Goal: Communication & Community: Answer question/provide support

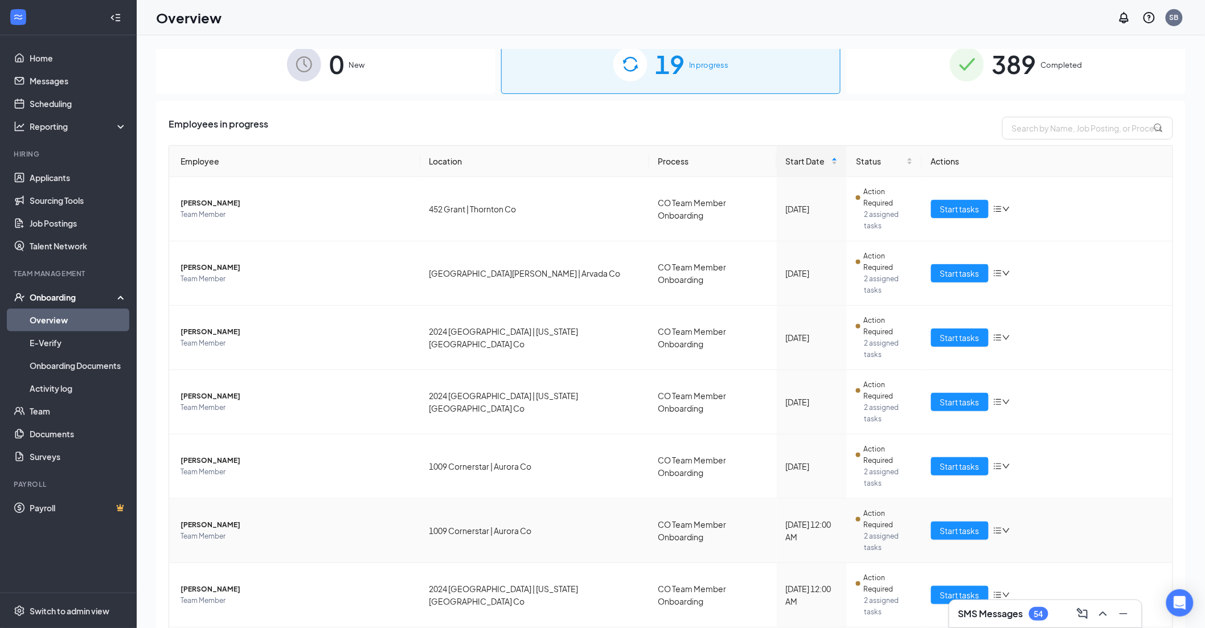
scroll to position [19, 0]
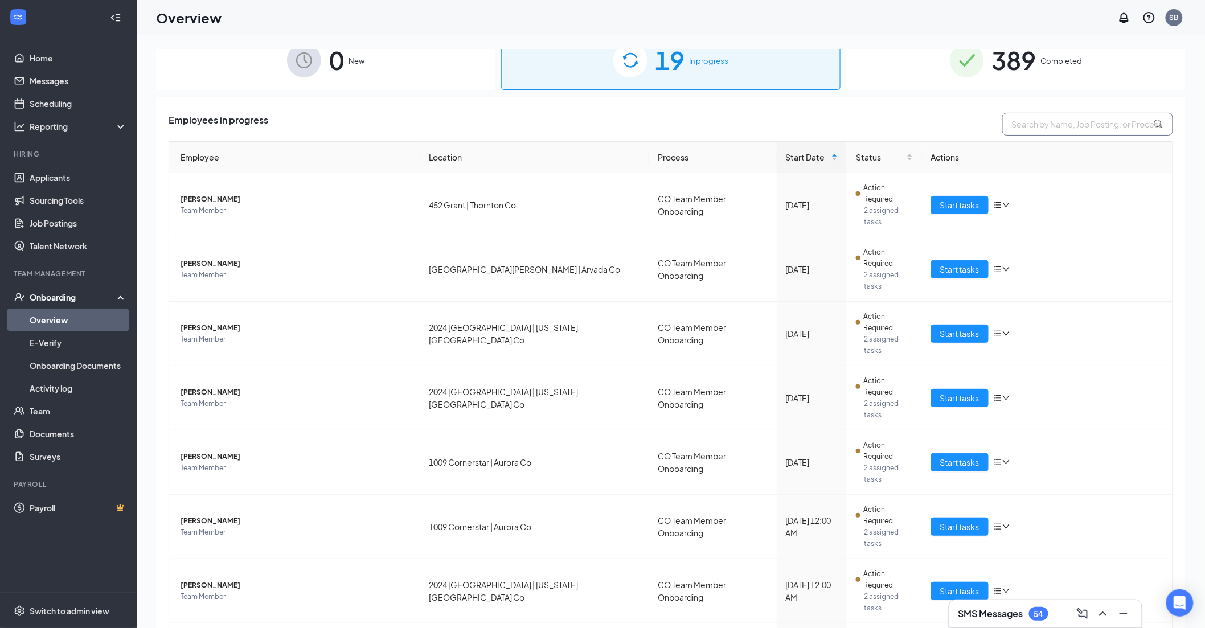
click at [488, 122] on input "text" at bounding box center [1087, 124] width 171 height 23
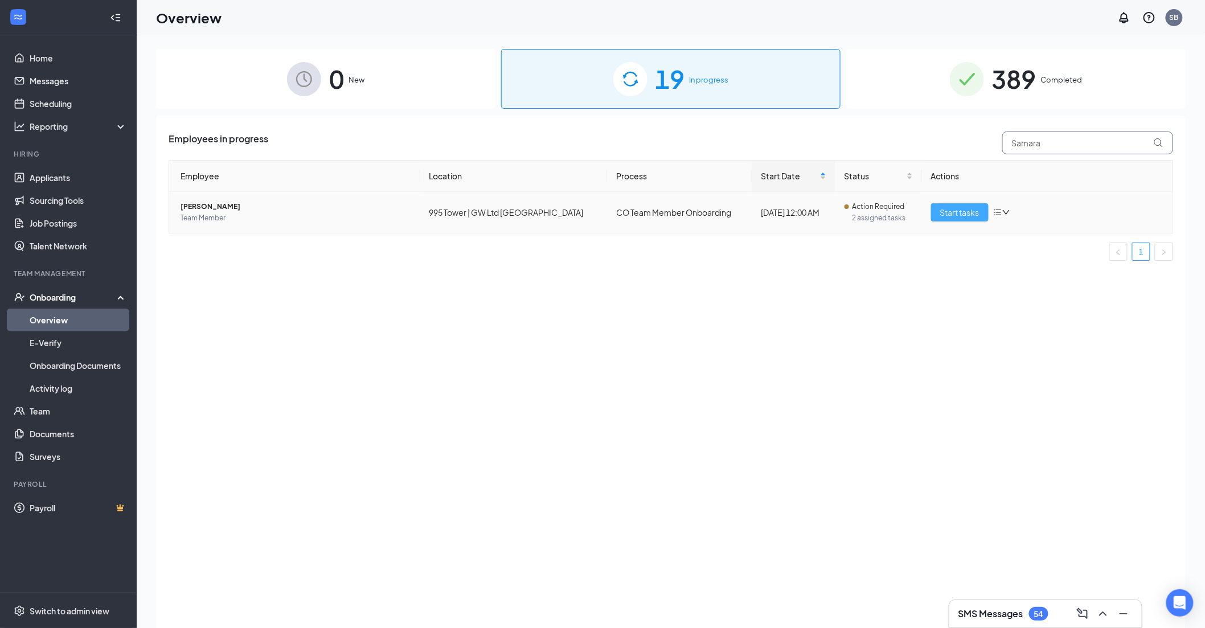
type input "Samara"
click at [488, 207] on span "Start tasks" at bounding box center [959, 212] width 39 height 13
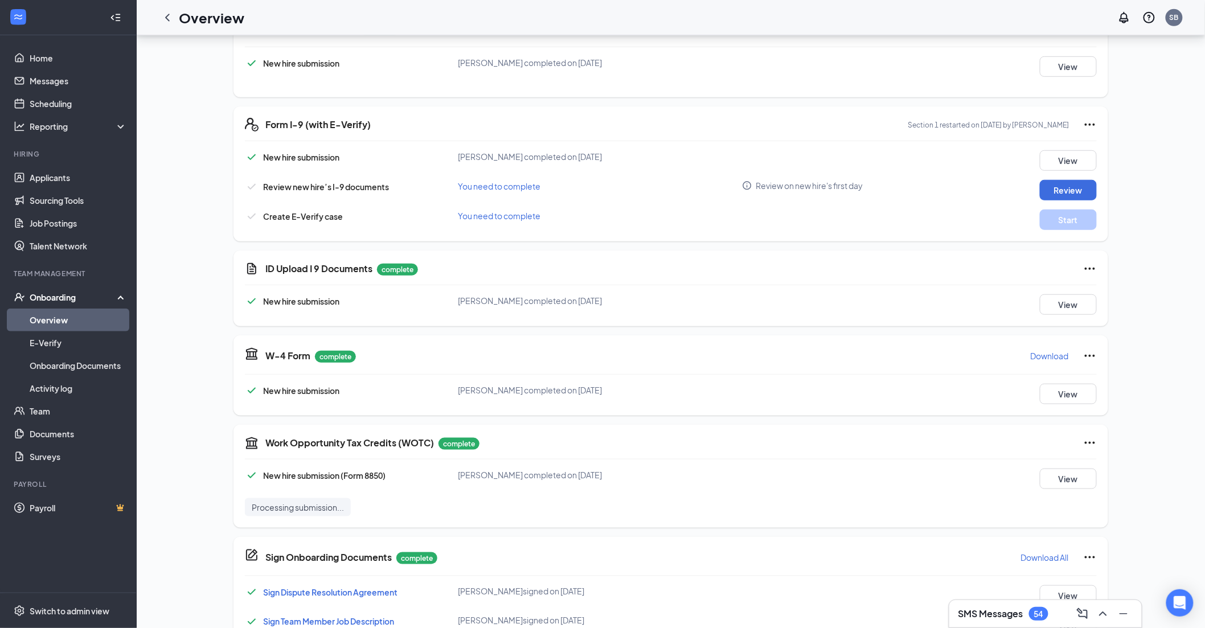
scroll to position [316, 0]
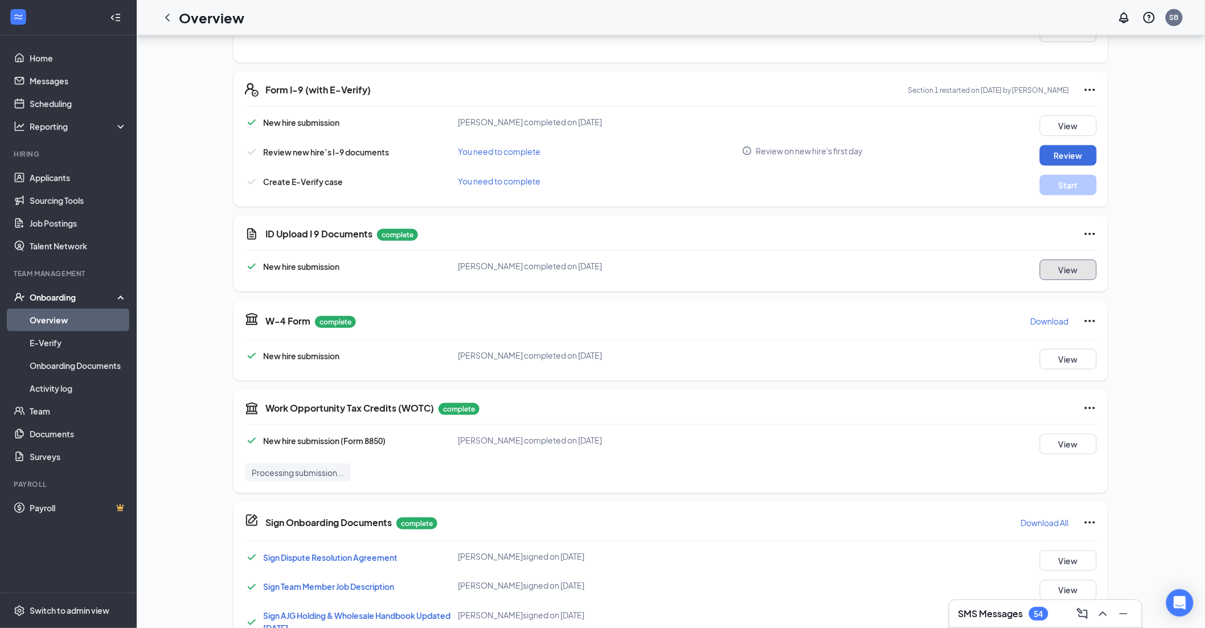
click at [488, 207] on button "View" at bounding box center [1068, 270] width 57 height 20
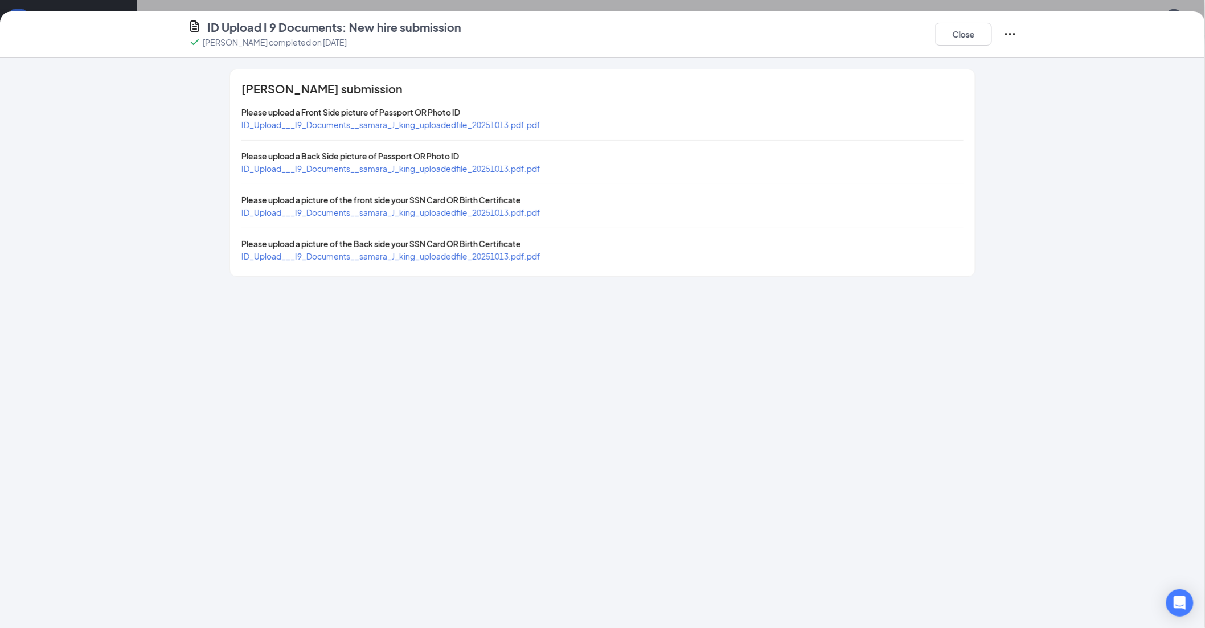
click at [488, 120] on span "ID_Upload___I9_Documents__samara_J_king_uploadedfile_20251013.pdf.pdf" at bounding box center [390, 125] width 299 height 10
click at [479, 207] on span "ID_Upload___I9_Documents__samara_J_king_uploadedfile_20251013.pdf.pdf" at bounding box center [390, 212] width 299 height 10
drag, startPoint x: 956, startPoint y: 36, endPoint x: 835, endPoint y: 72, distance: 126.5
click at [488, 36] on button "Close" at bounding box center [963, 34] width 57 height 23
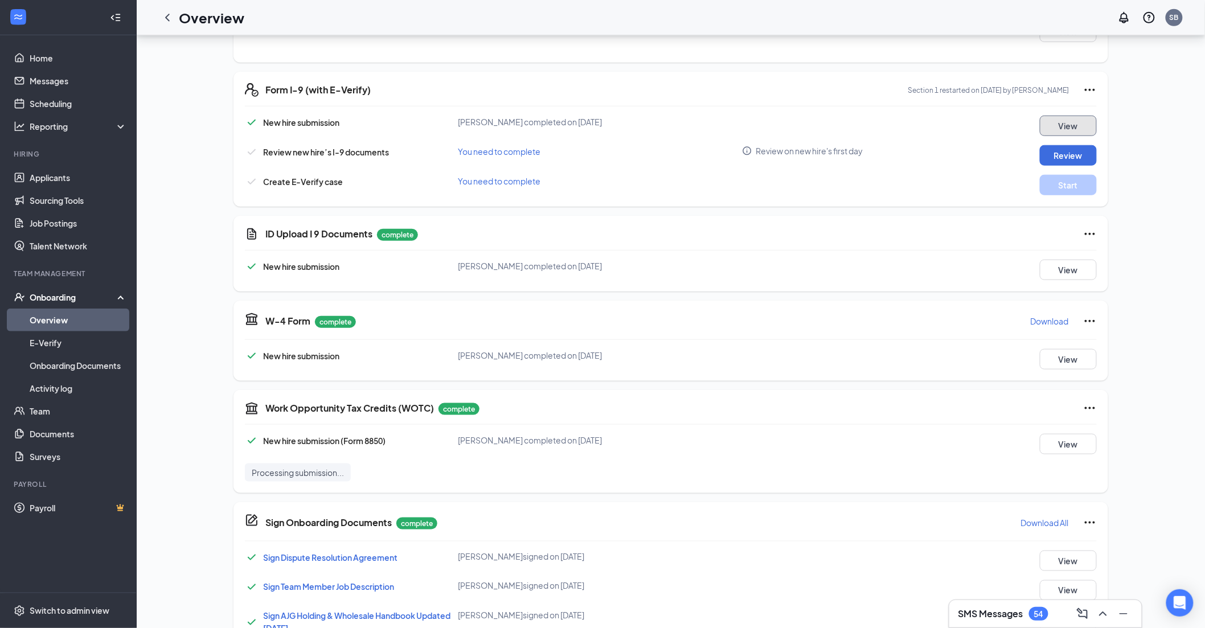
click at [488, 124] on button "View" at bounding box center [1068, 126] width 57 height 20
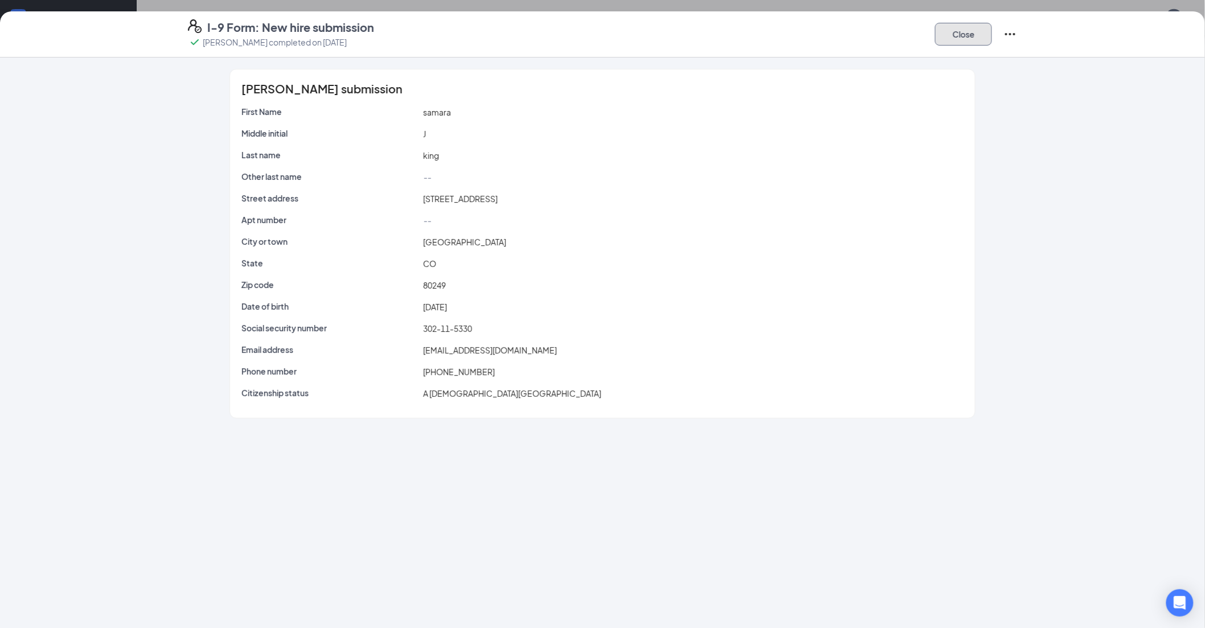
click at [488, 36] on button "Close" at bounding box center [963, 34] width 57 height 23
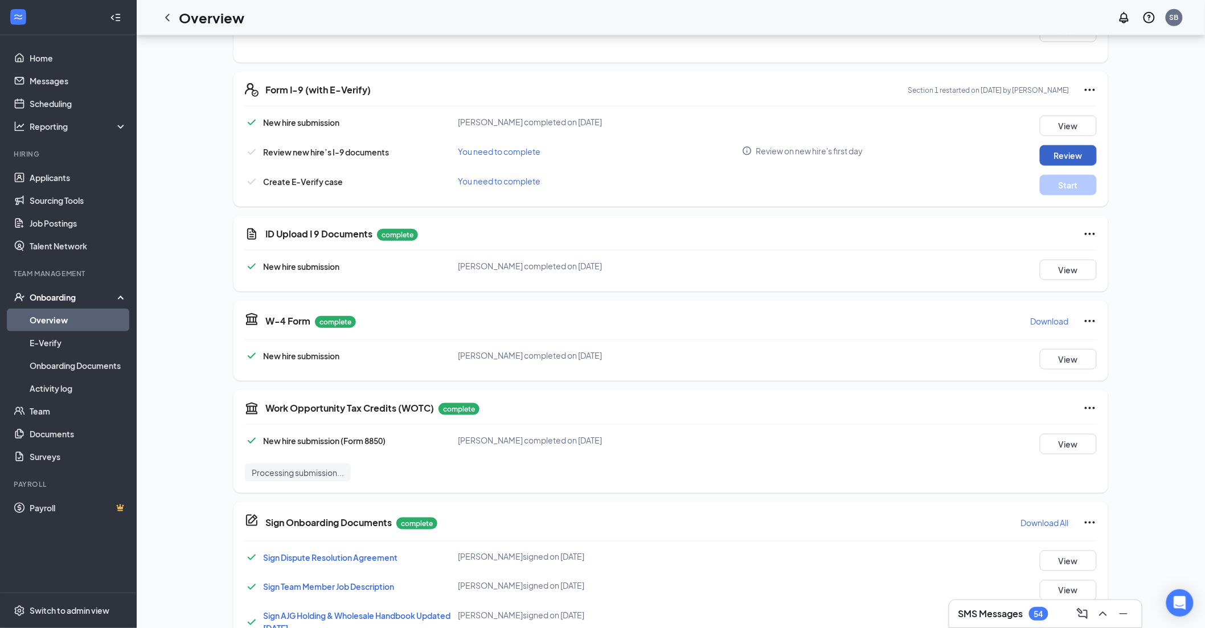
click at [488, 150] on button "Review" at bounding box center [1068, 155] width 57 height 20
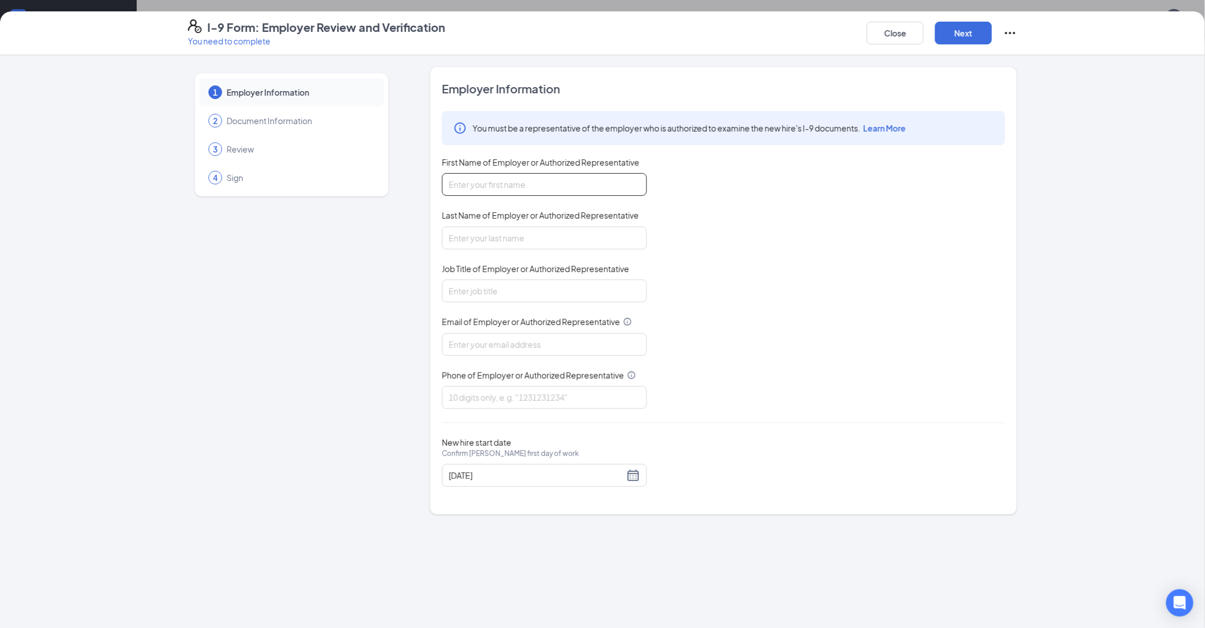
drag, startPoint x: 533, startPoint y: 183, endPoint x: 537, endPoint y: 196, distance: 13.7
click at [488, 183] on input "First Name of Employer or Authorized Representative" at bounding box center [544, 184] width 205 height 23
type input "[PERSON_NAME]"
click at [488, 207] on input "Last Name of Employer or Authorized Representative" at bounding box center [544, 238] width 205 height 23
type input "[PERSON_NAME]"
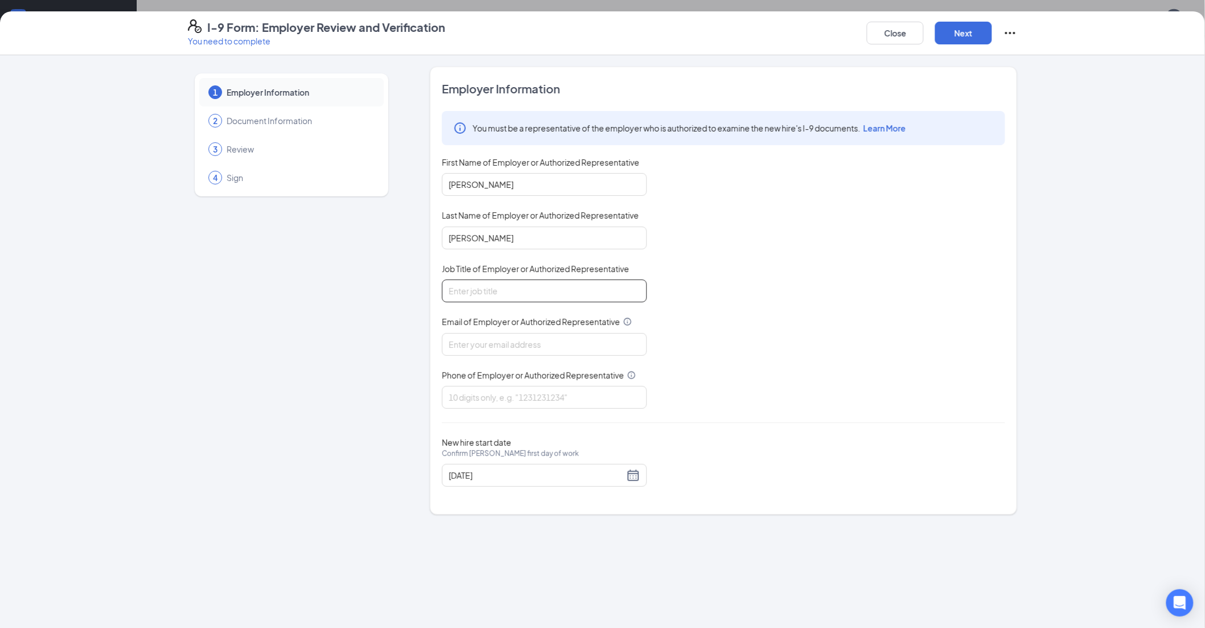
click at [488, 207] on input "Job Title of Employer or Authorized Representative" at bounding box center [544, 291] width 205 height 23
type input "Director HRBP"
click at [488, 207] on div "You must be a representative of the employer who is authorized to examine the n…" at bounding box center [723, 260] width 563 height 298
click at [488, 207] on input "Email of Employer or Authorized Representative" at bounding box center [544, 344] width 205 height 23
type input "[PERSON_NAME][EMAIL_ADDRESS][PERSON_NAME][DOMAIN_NAME]"
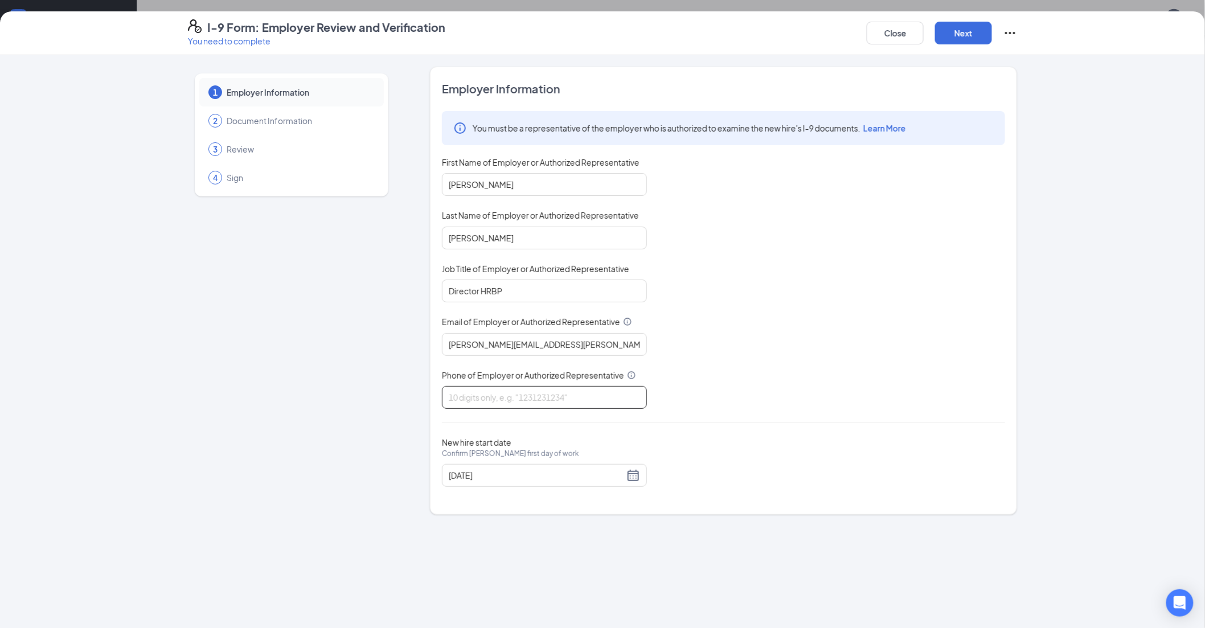
click at [488, 207] on input "Phone of Employer or Authorized Representative" at bounding box center [544, 397] width 205 height 23
type input "7194700824"
drag, startPoint x: 952, startPoint y: 24, endPoint x: 919, endPoint y: 58, distance: 47.5
click at [488, 24] on button "Next" at bounding box center [963, 33] width 57 height 23
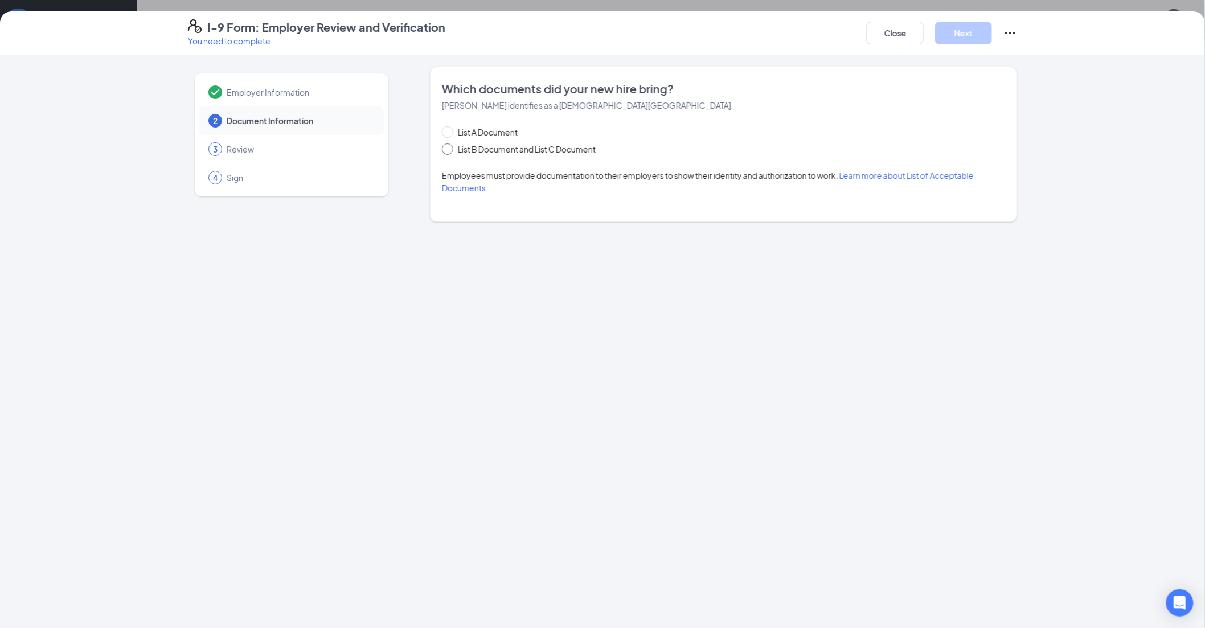
drag, startPoint x: 445, startPoint y: 150, endPoint x: 469, endPoint y: 162, distance: 26.0
click at [446, 150] on input "List B Document and List C Document" at bounding box center [446, 147] width 8 height 8
radio input "true"
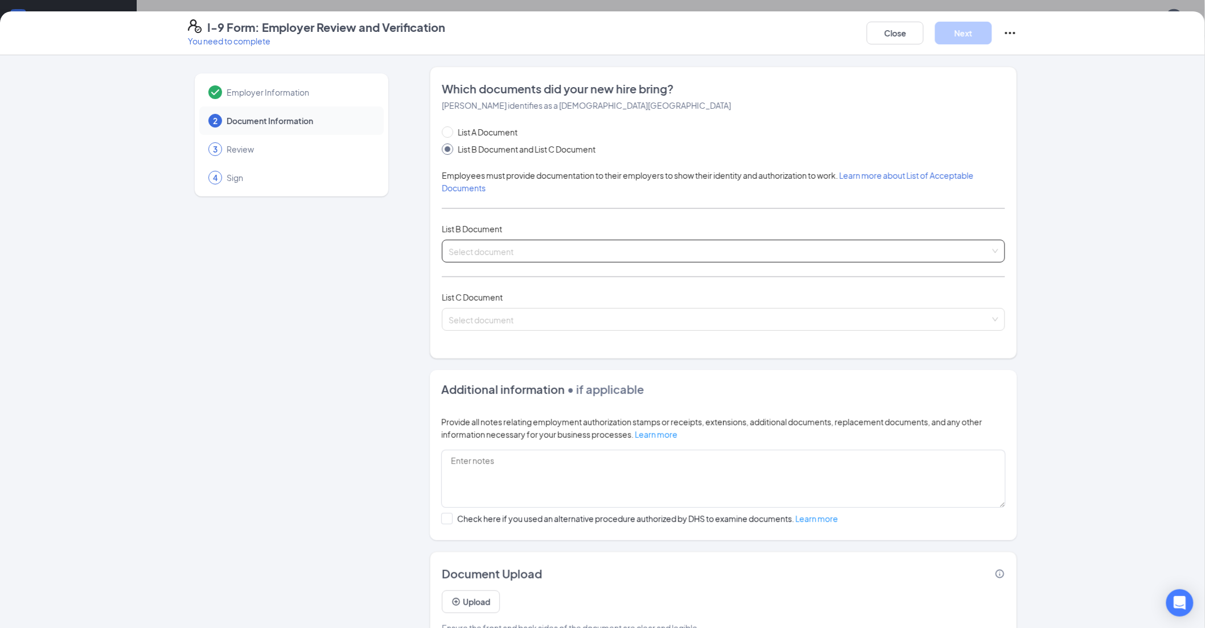
click at [484, 207] on input "search" at bounding box center [719, 248] width 541 height 17
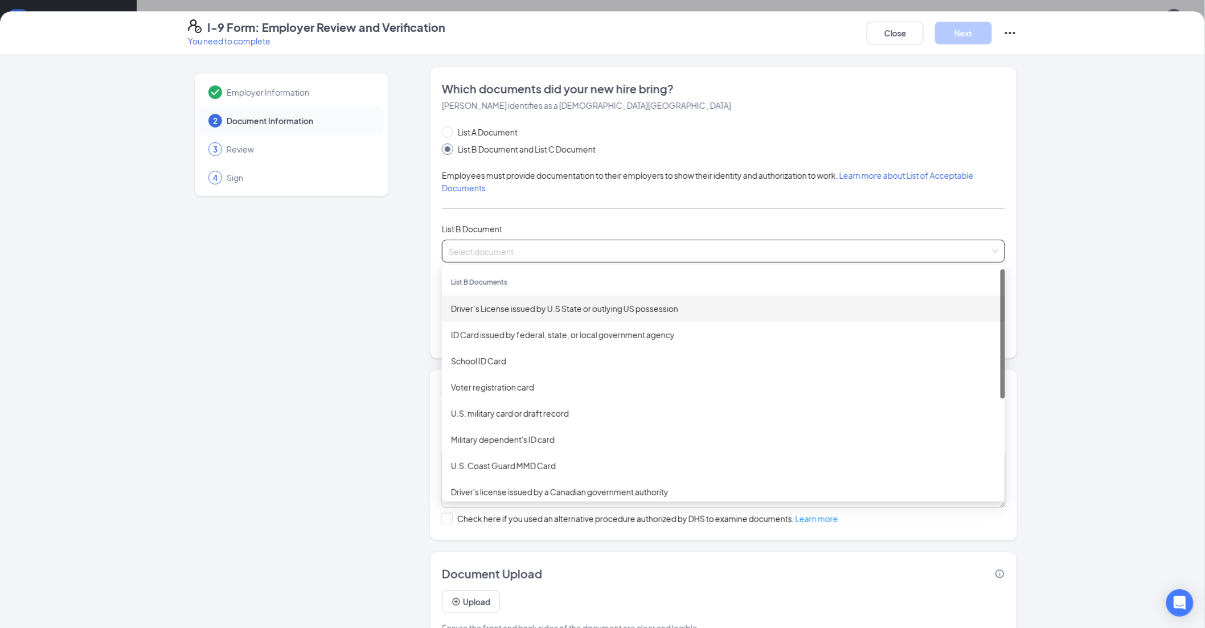
click at [484, 207] on div "Driver’s License issued by U.S State or outlying US possession" at bounding box center [723, 308] width 545 height 13
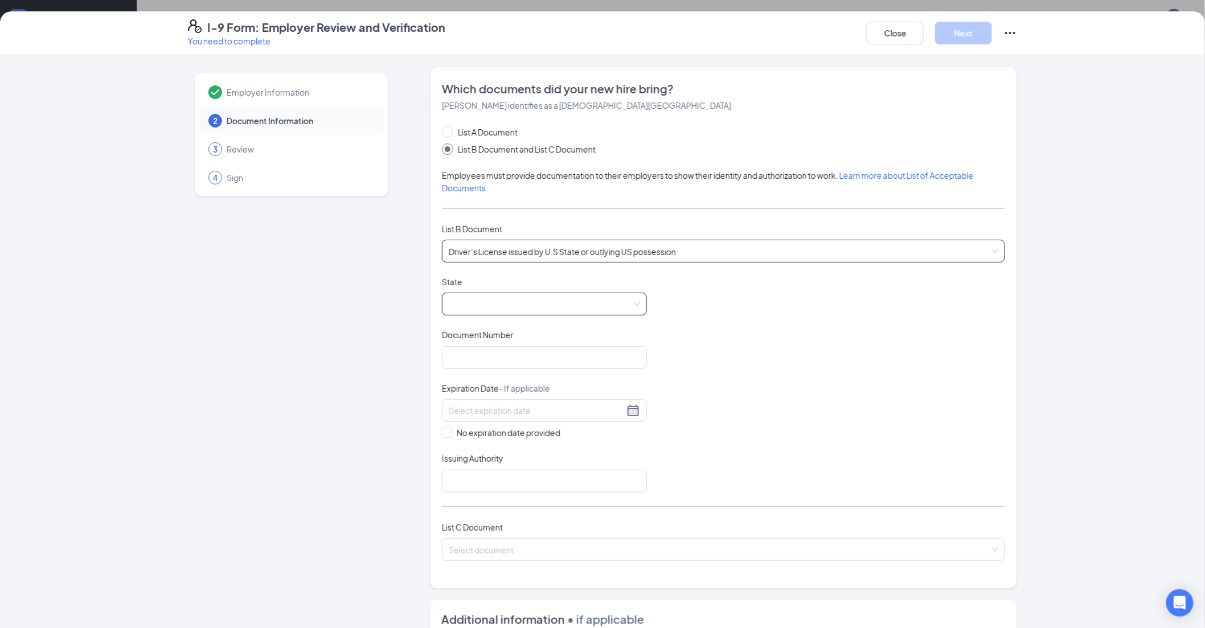
click at [470, 207] on span at bounding box center [544, 304] width 191 height 22
click at [474, 207] on div "[US_STATE]" at bounding box center [544, 382] width 187 height 13
click at [465, 207] on input "Document Number" at bounding box center [544, 357] width 205 height 23
type input "Vq025174"
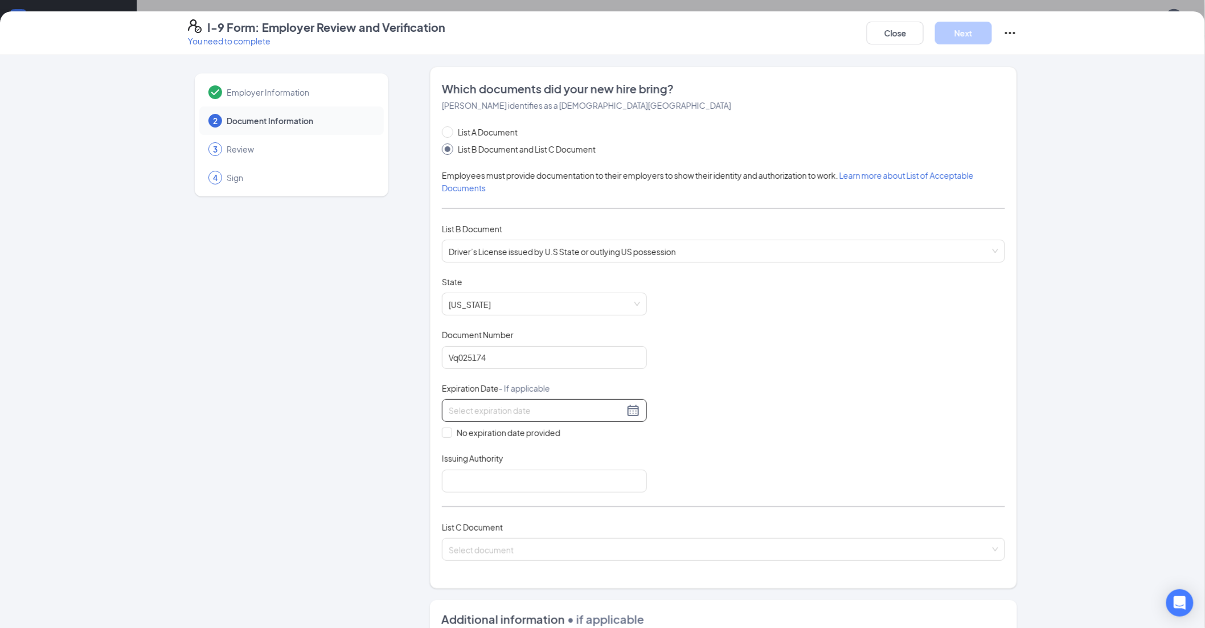
click at [464, 207] on input at bounding box center [536, 410] width 175 height 13
click at [488, 207] on div "28" at bounding box center [536, 547] width 14 height 14
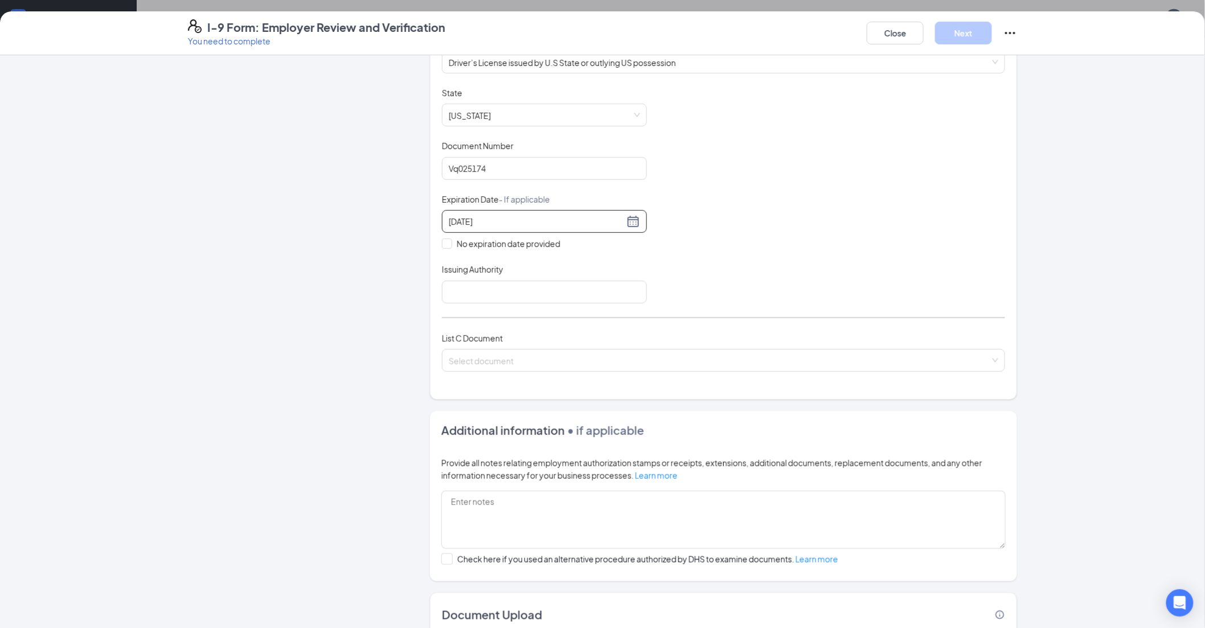
scroll to position [190, 0]
type input "[DATE]"
click at [484, 207] on input "Issuing Authority" at bounding box center [544, 291] width 205 height 23
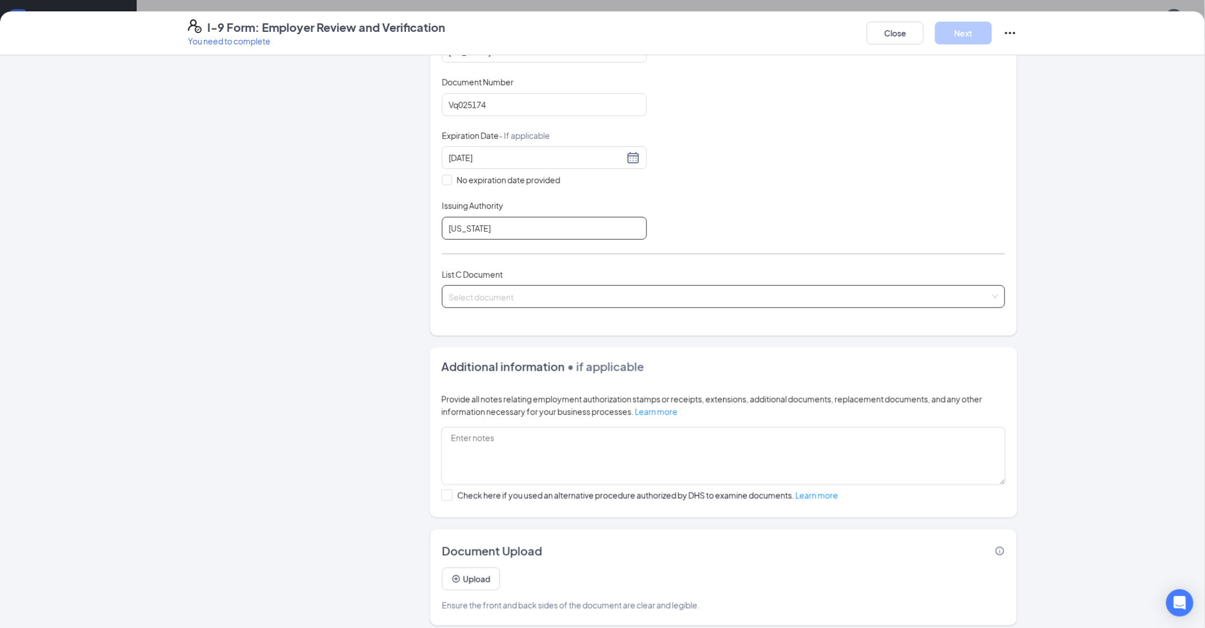
type input "[US_STATE]"
click at [488, 207] on input "search" at bounding box center [719, 294] width 541 height 17
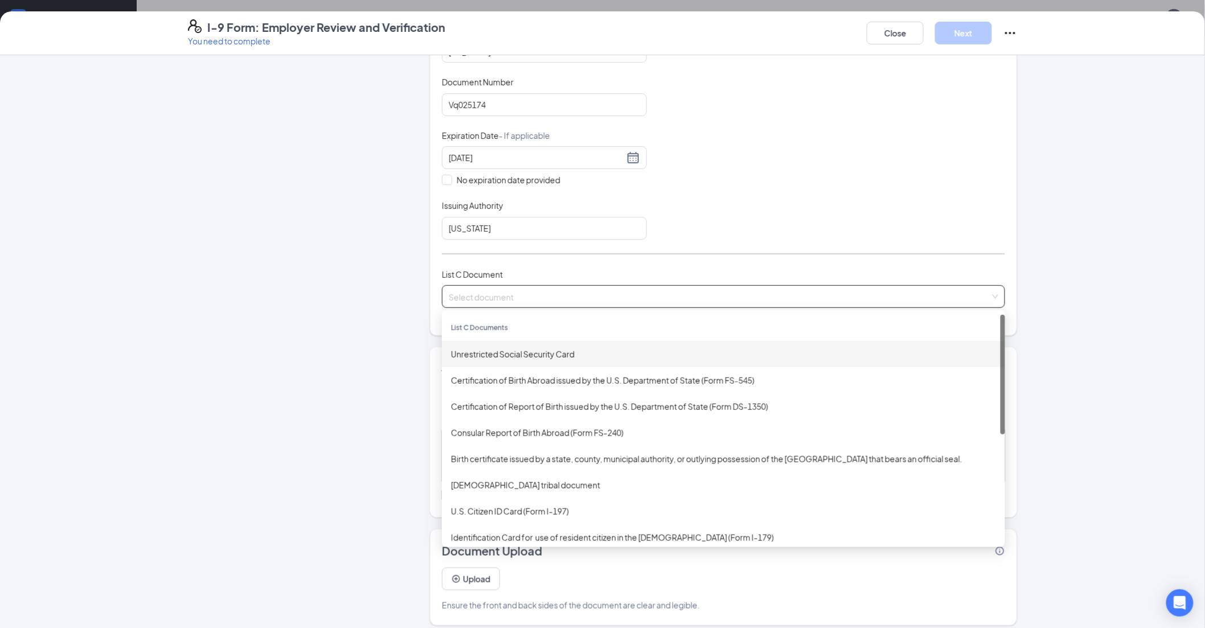
click at [488, 207] on div "Unrestricted Social Security Card" at bounding box center [723, 354] width 545 height 13
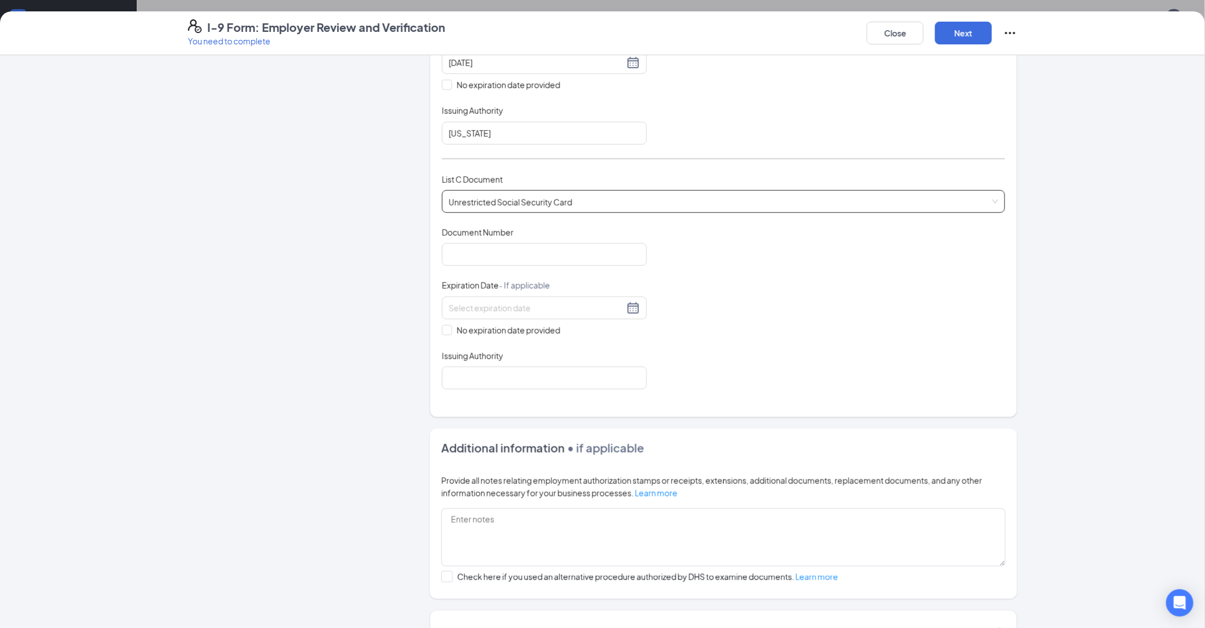
scroll to position [312, 0]
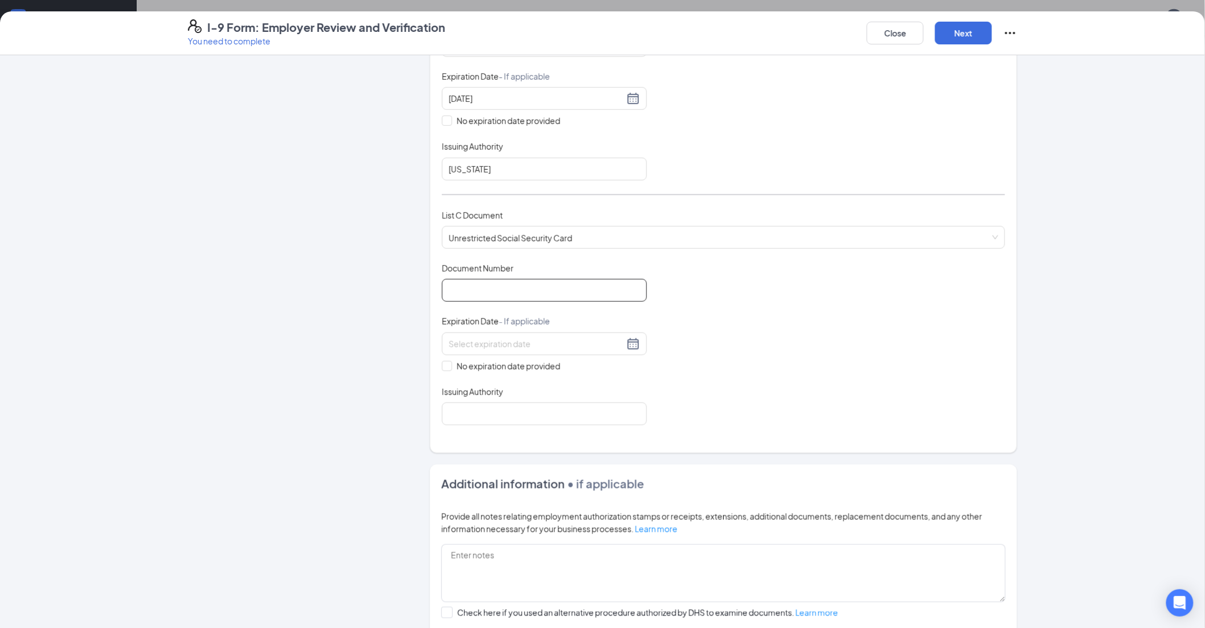
click at [464, 207] on input "Document Number" at bounding box center [544, 290] width 205 height 23
type input "302115330"
drag, startPoint x: 439, startPoint y: 364, endPoint x: 499, endPoint y: 424, distance: 84.9
click at [442, 207] on input "No expiration date provided" at bounding box center [446, 365] width 8 height 8
checkbox input "true"
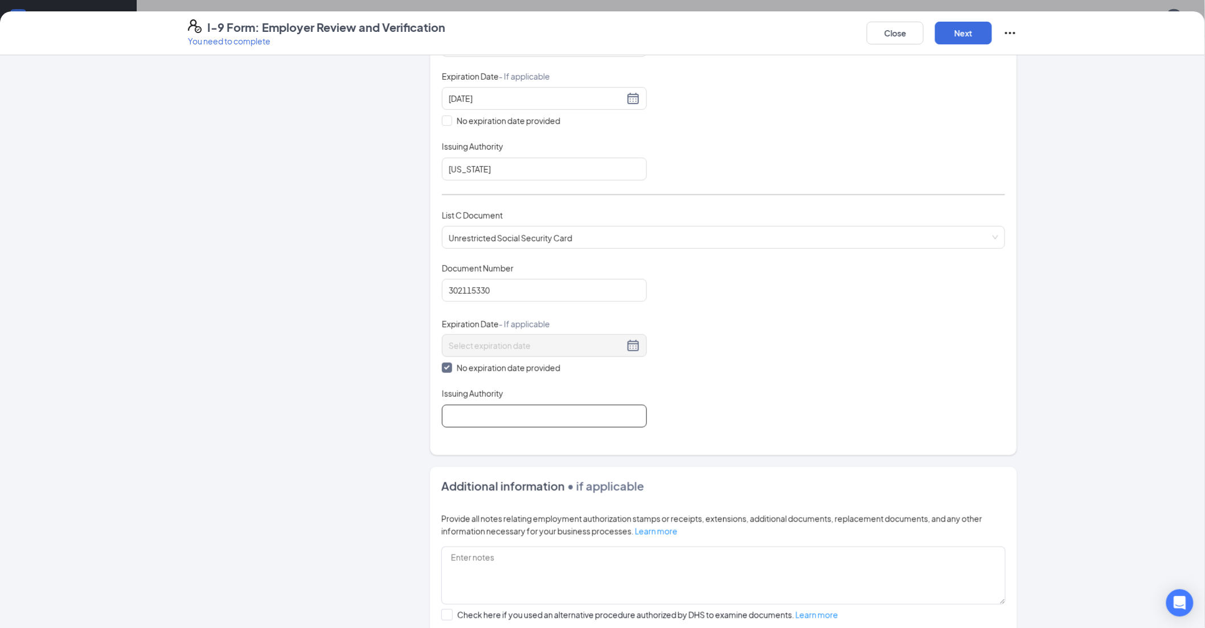
click at [488, 207] on input "Issuing Authority" at bounding box center [544, 416] width 205 height 23
type input "Social Security Administration"
click at [488, 207] on div "Document Title Unrestricted Social Security Card Document Number 302115330 Expi…" at bounding box center [723, 344] width 563 height 165
click at [488, 31] on button "Next" at bounding box center [963, 33] width 57 height 23
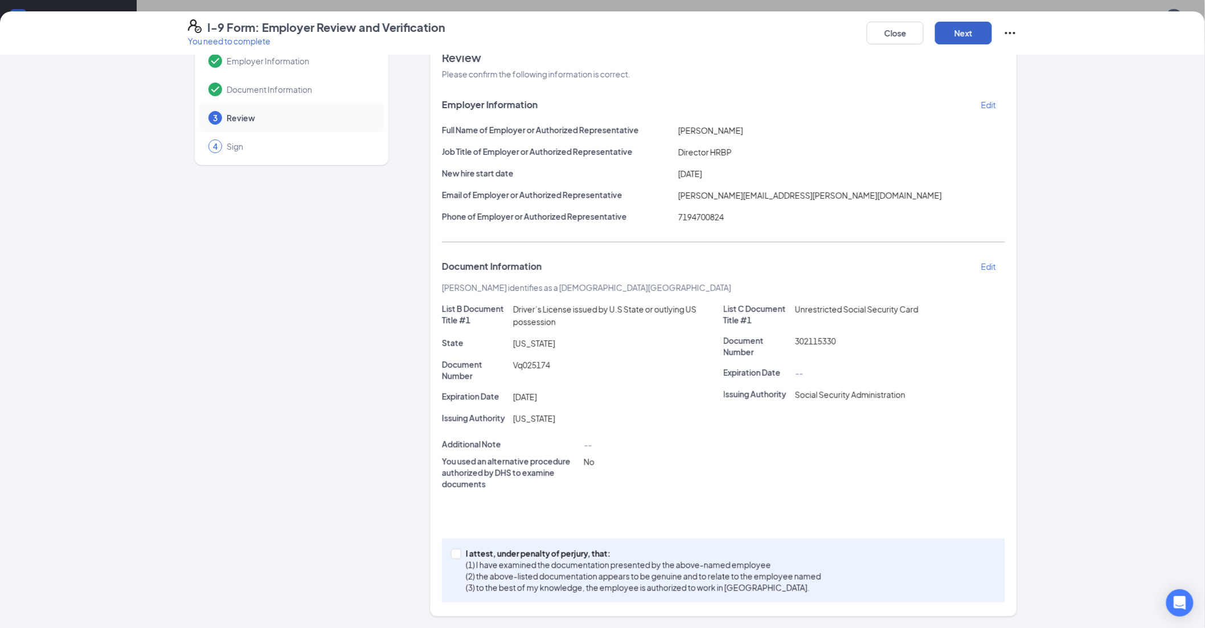
scroll to position [31, 0]
click at [452, 207] on input "I attest, under penalty of [PERSON_NAME], that: (1) I have examined the documen…" at bounding box center [455, 553] width 8 height 8
checkbox input "true"
click at [488, 31] on button "Next" at bounding box center [963, 33] width 57 height 23
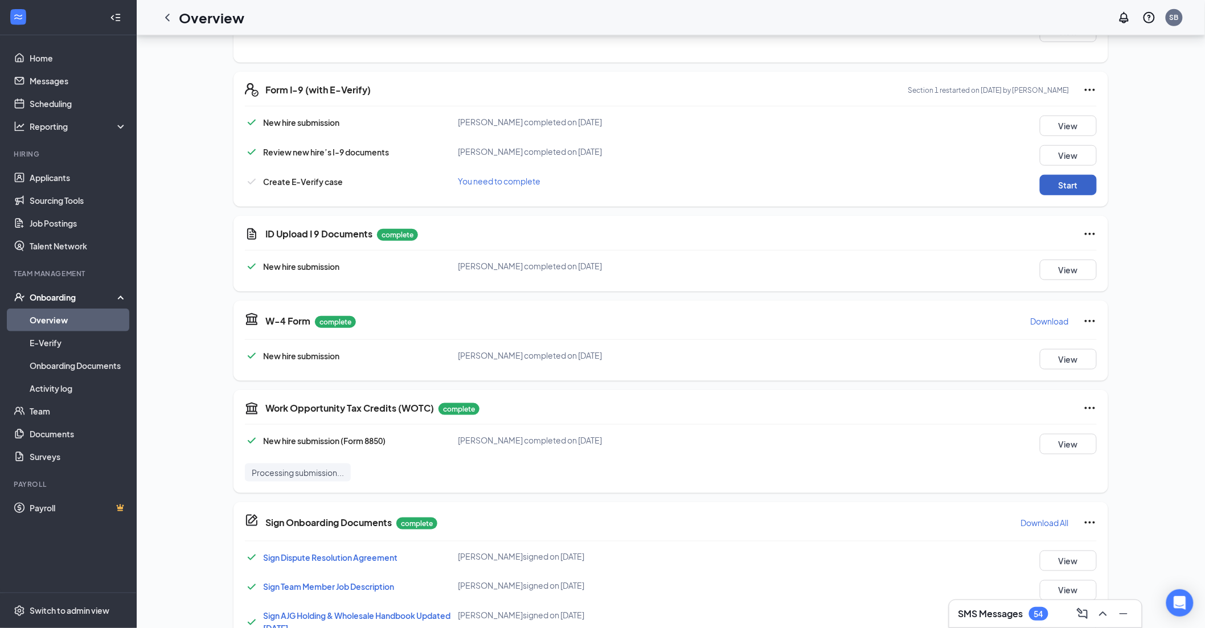
click at [488, 180] on button "Start" at bounding box center [1068, 185] width 57 height 20
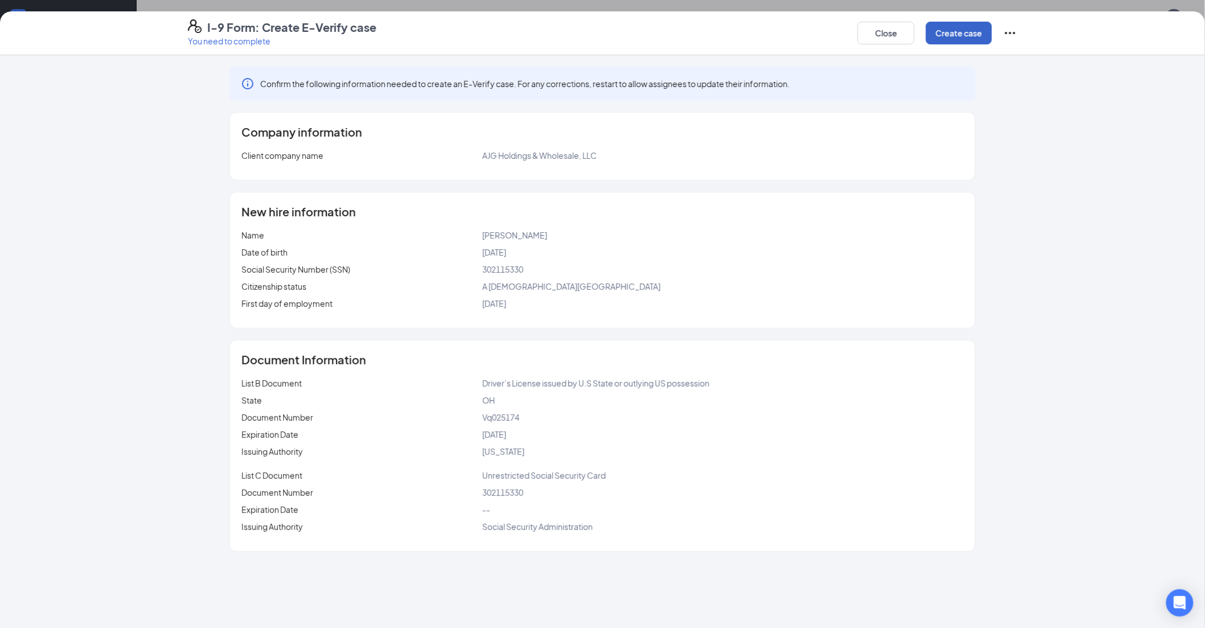
click at [488, 36] on button "Create case" at bounding box center [959, 33] width 66 height 23
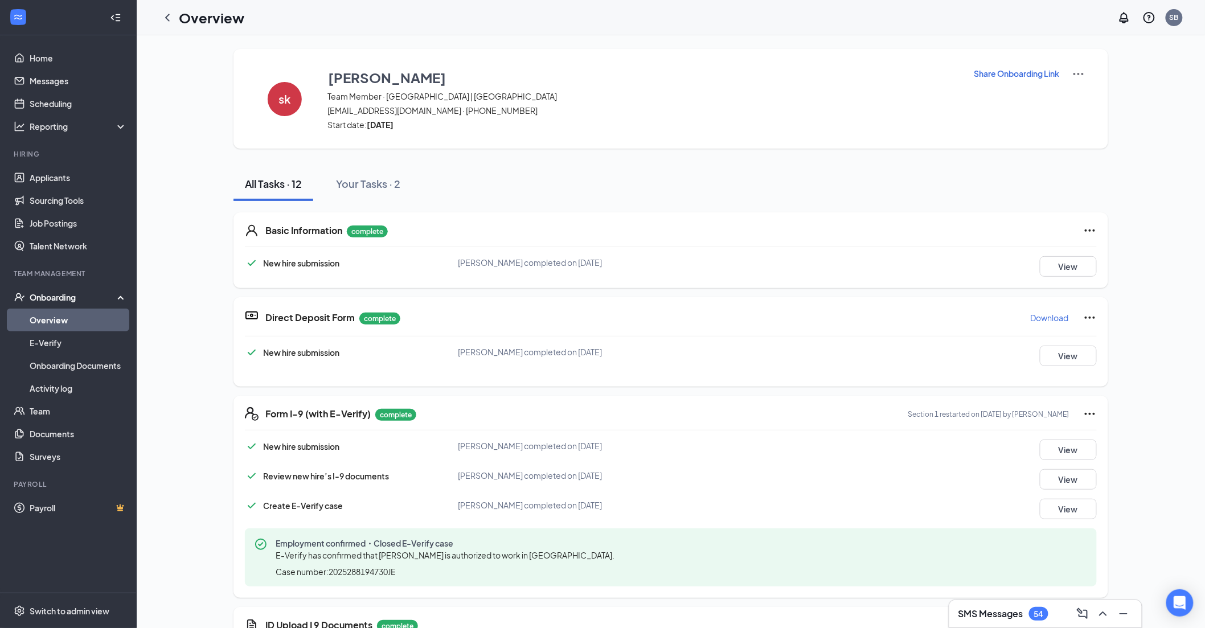
drag, startPoint x: 172, startPoint y: 18, endPoint x: 3, endPoint y: 23, distance: 169.7
click at [172, 18] on icon "ChevronLeft" at bounding box center [168, 18] width 14 height 14
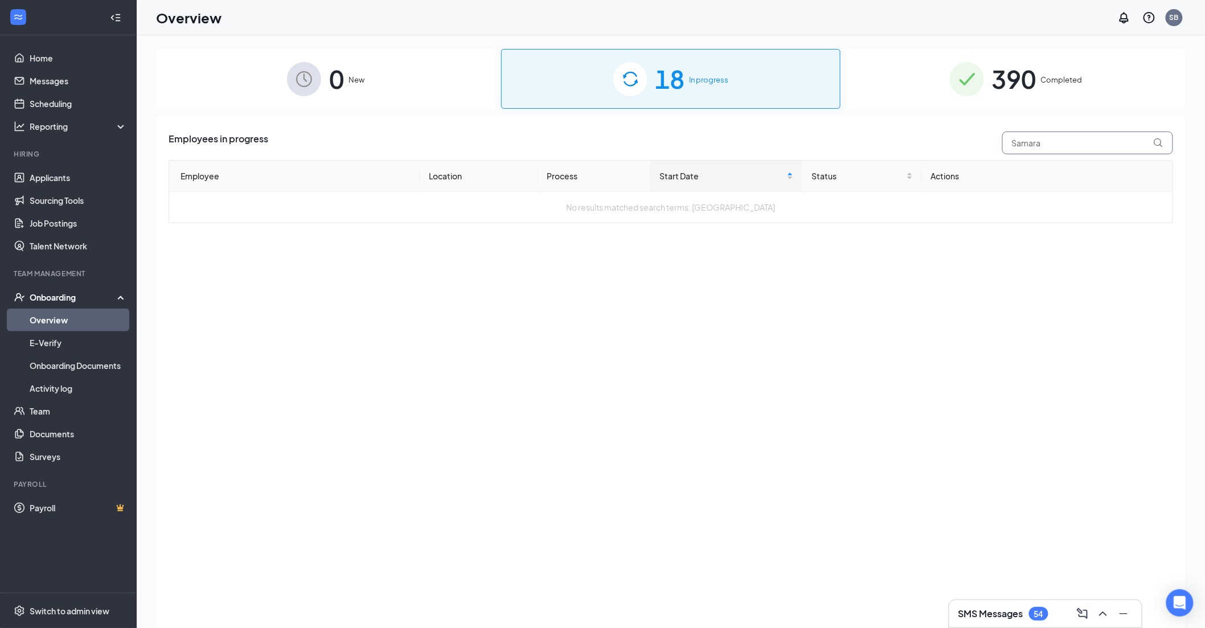
drag, startPoint x: 1015, startPoint y: 145, endPoint x: 976, endPoint y: 145, distance: 39.3
click at [488, 145] on div "Employees in progress [GEOGRAPHIC_DATA]" at bounding box center [671, 143] width 1004 height 23
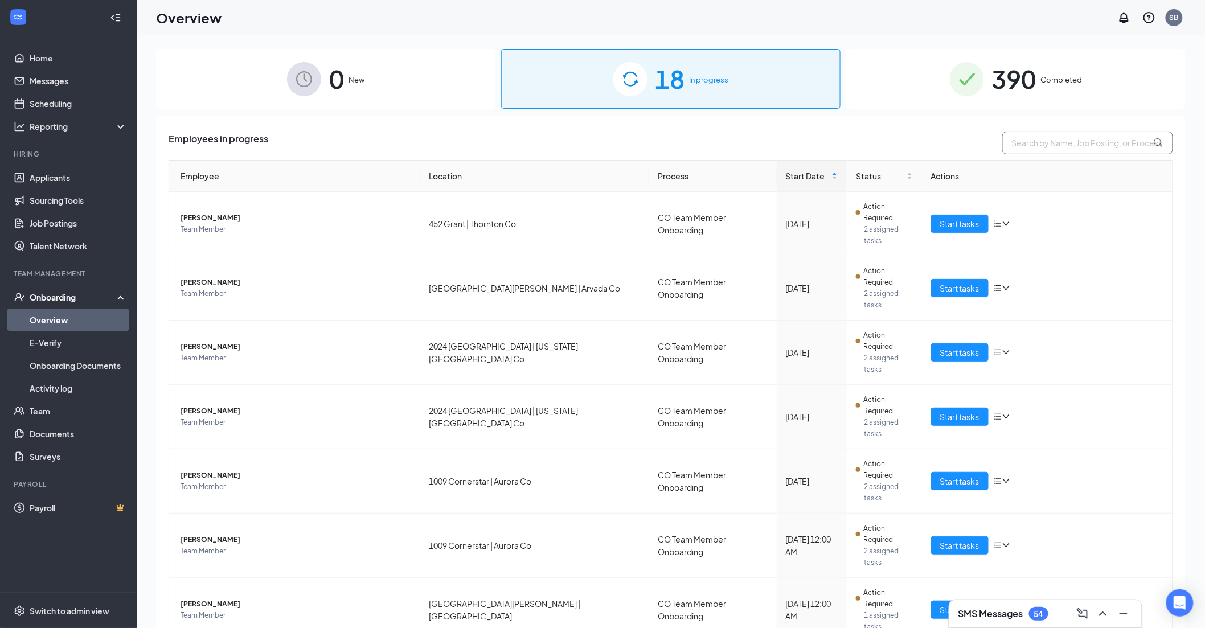
click at [488, 141] on input "text" at bounding box center [1087, 143] width 171 height 23
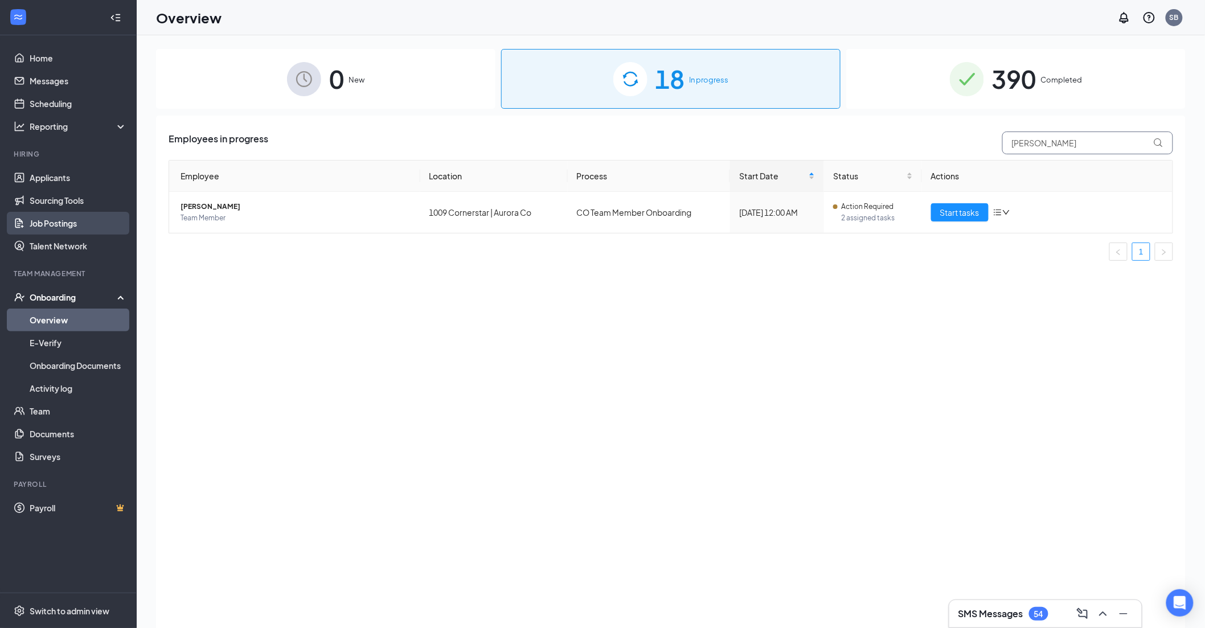
type input "[PERSON_NAME]"
click at [488, 207] on span "Start tasks" at bounding box center [959, 212] width 39 height 13
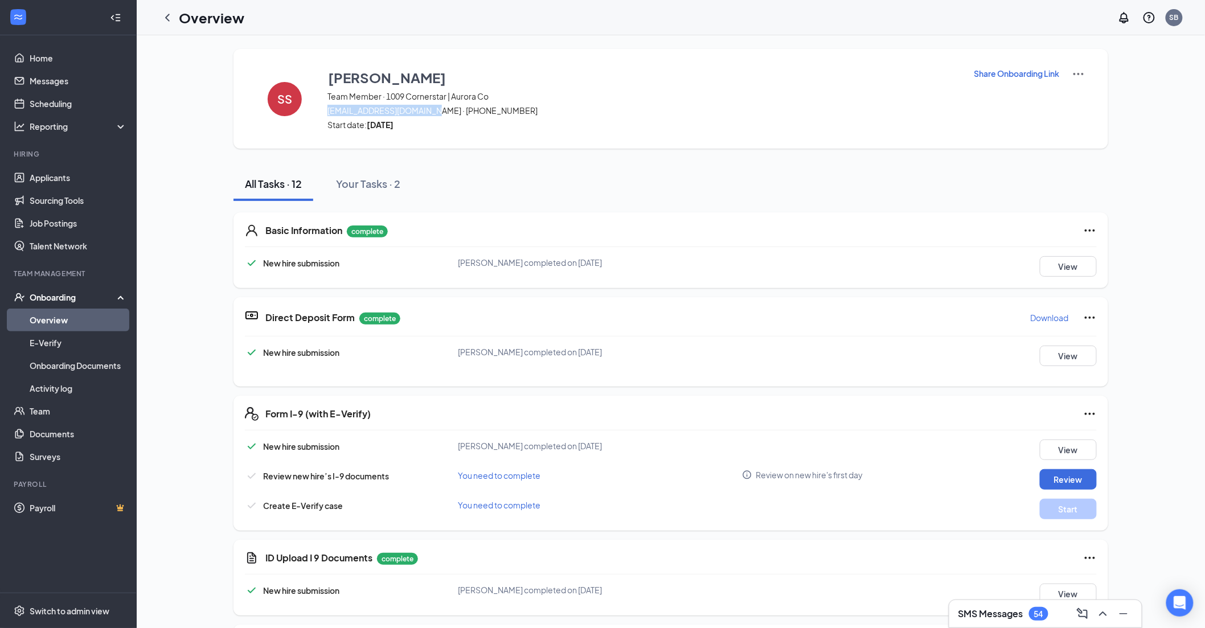
drag, startPoint x: 429, startPoint y: 111, endPoint x: 323, endPoint y: 114, distance: 105.4
click at [327, 114] on span "[EMAIL_ADDRESS][DOMAIN_NAME] · [PHONE_NUMBER]" at bounding box center [643, 110] width 632 height 11
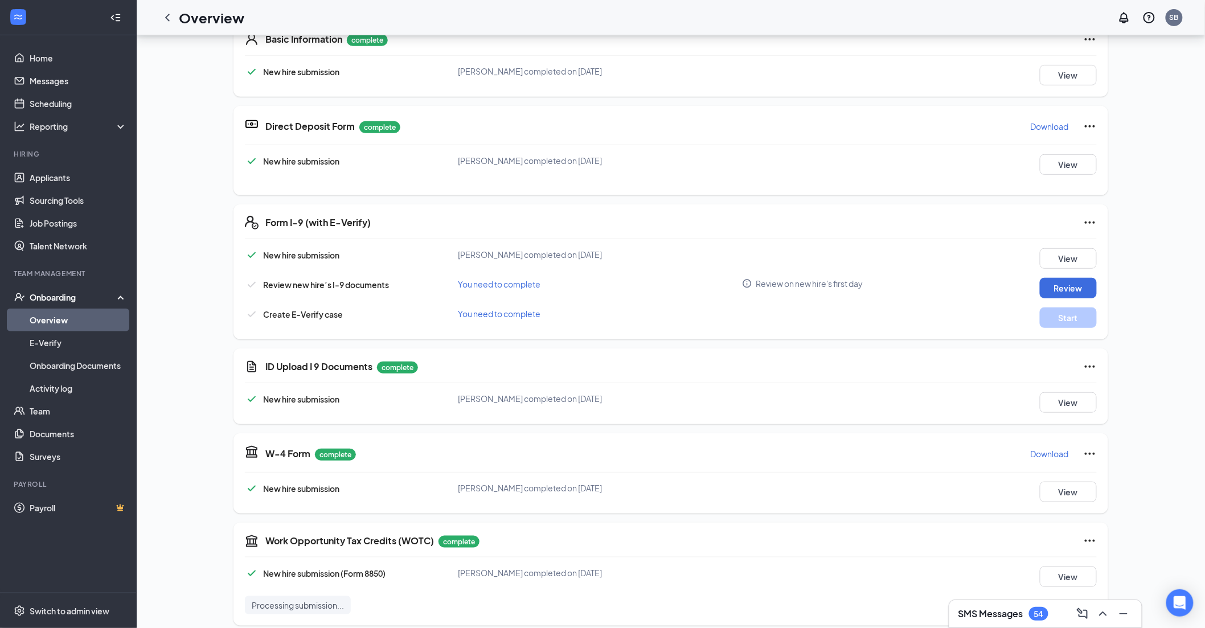
scroll to position [253, 0]
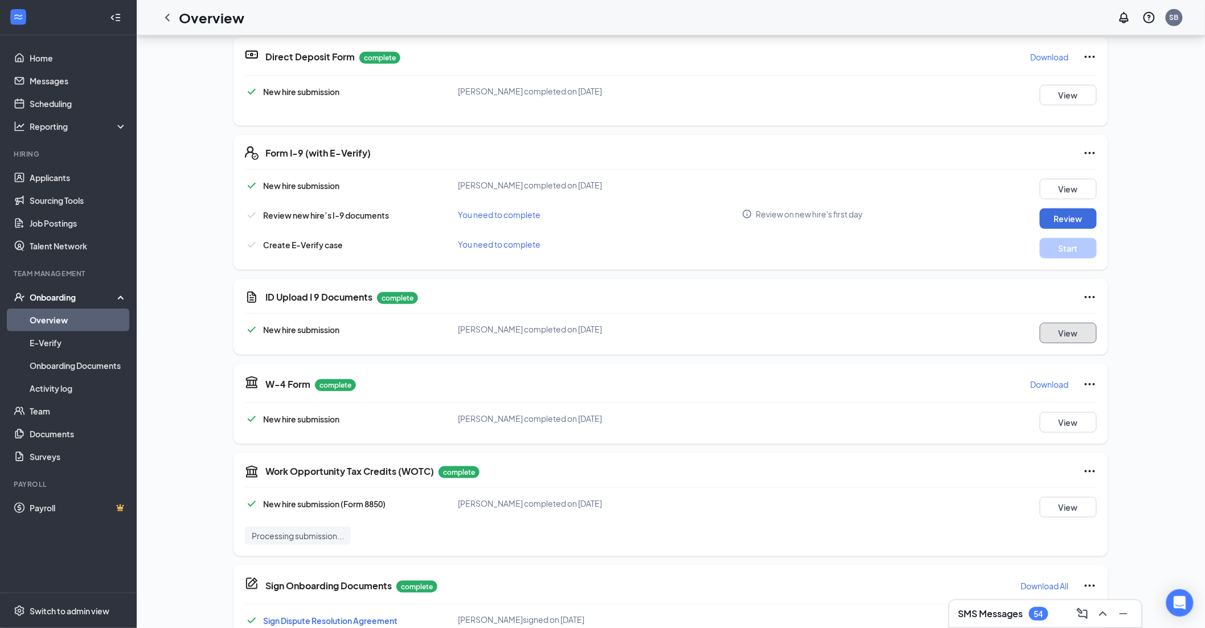
click at [488, 207] on button "View" at bounding box center [1068, 333] width 57 height 20
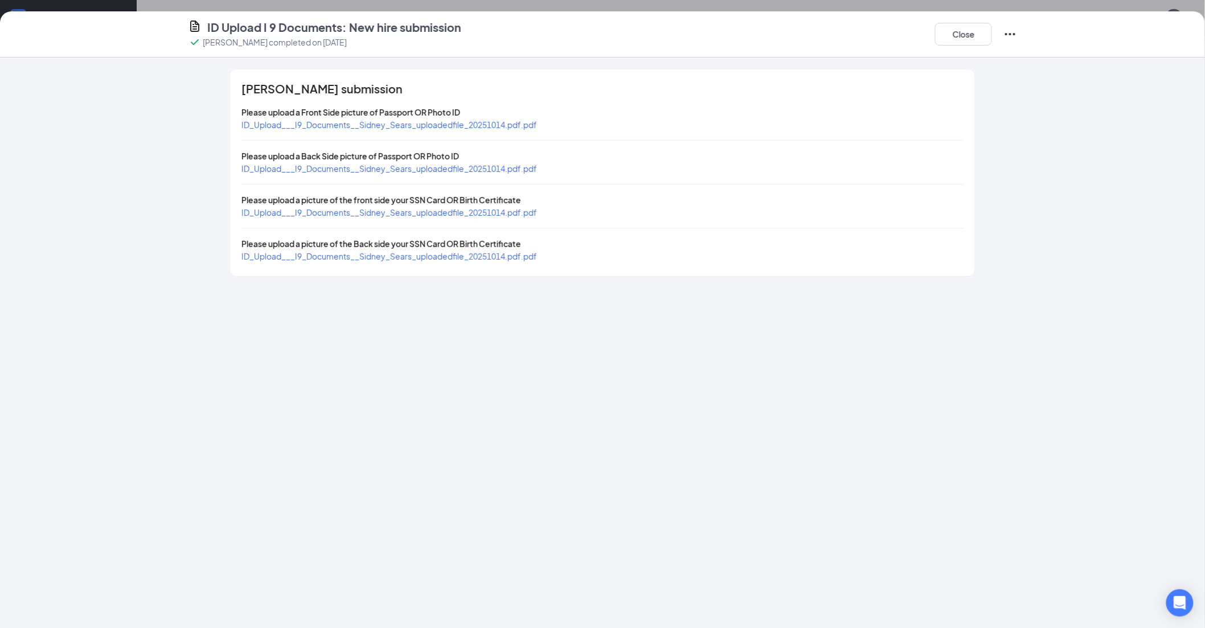
click at [488, 122] on span "ID_Upload___I9_Documents__Sidney_Sears_uploadedfile_20251014.pdf.pdf" at bounding box center [388, 125] width 295 height 10
drag, startPoint x: 404, startPoint y: 211, endPoint x: 432, endPoint y: 212, distance: 27.3
click at [404, 207] on span "ID_Upload___I9_Documents__Sidney_Sears_uploadedfile_20251014.pdf.pdf" at bounding box center [388, 212] width 295 height 10
drag, startPoint x: 960, startPoint y: 31, endPoint x: 960, endPoint y: 85, distance: 54.1
click at [488, 31] on button "Close" at bounding box center [963, 34] width 57 height 23
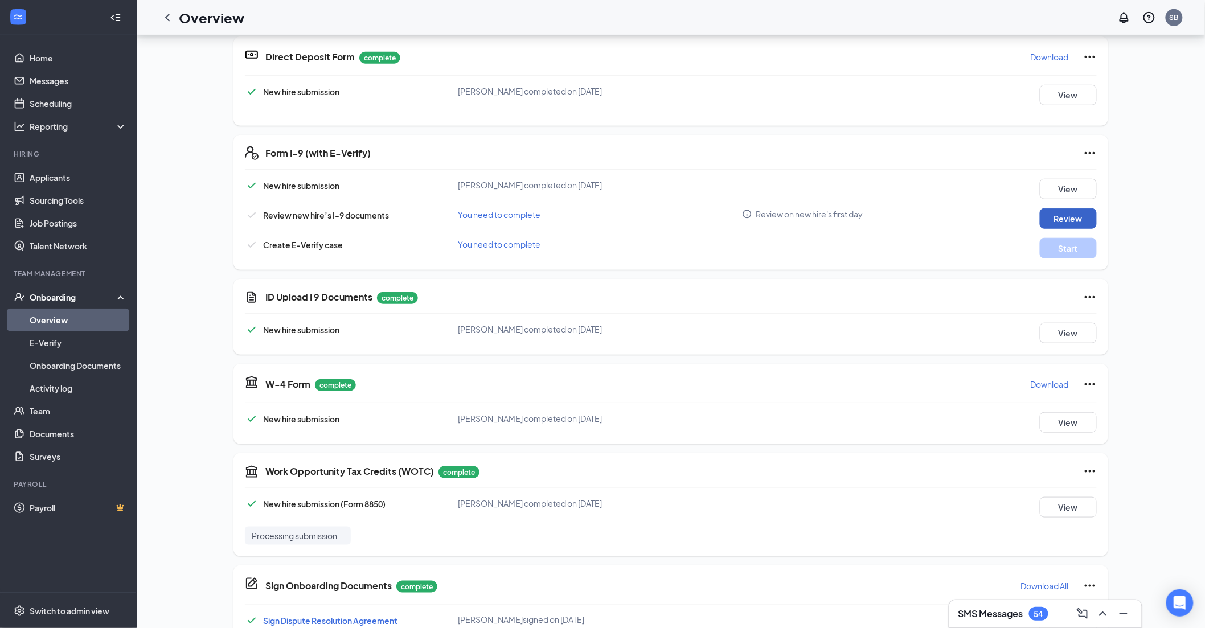
click at [488, 207] on button "Review" at bounding box center [1068, 218] width 57 height 20
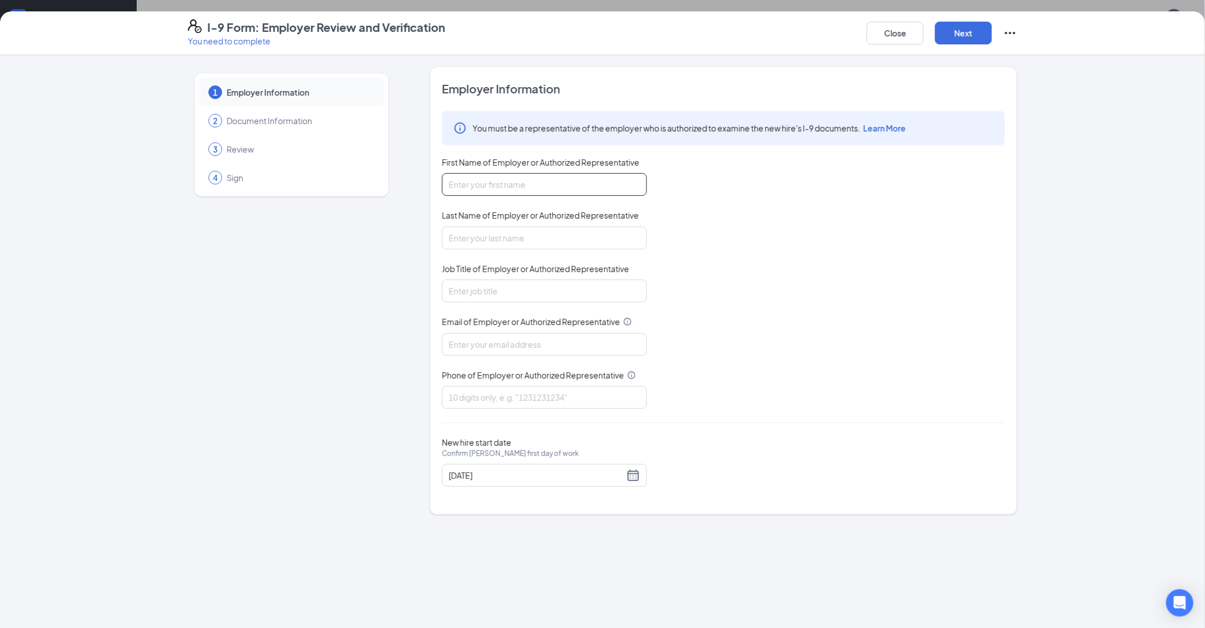
click at [465, 188] on input "First Name of Employer or Authorized Representative" at bounding box center [544, 184] width 205 height 23
type input "[PERSON_NAME]"
click at [459, 207] on input "Last Name of Employer or Authorized Representative" at bounding box center [544, 238] width 205 height 23
type input "[PERSON_NAME]"
drag, startPoint x: 494, startPoint y: 292, endPoint x: 498, endPoint y: 299, distance: 7.6
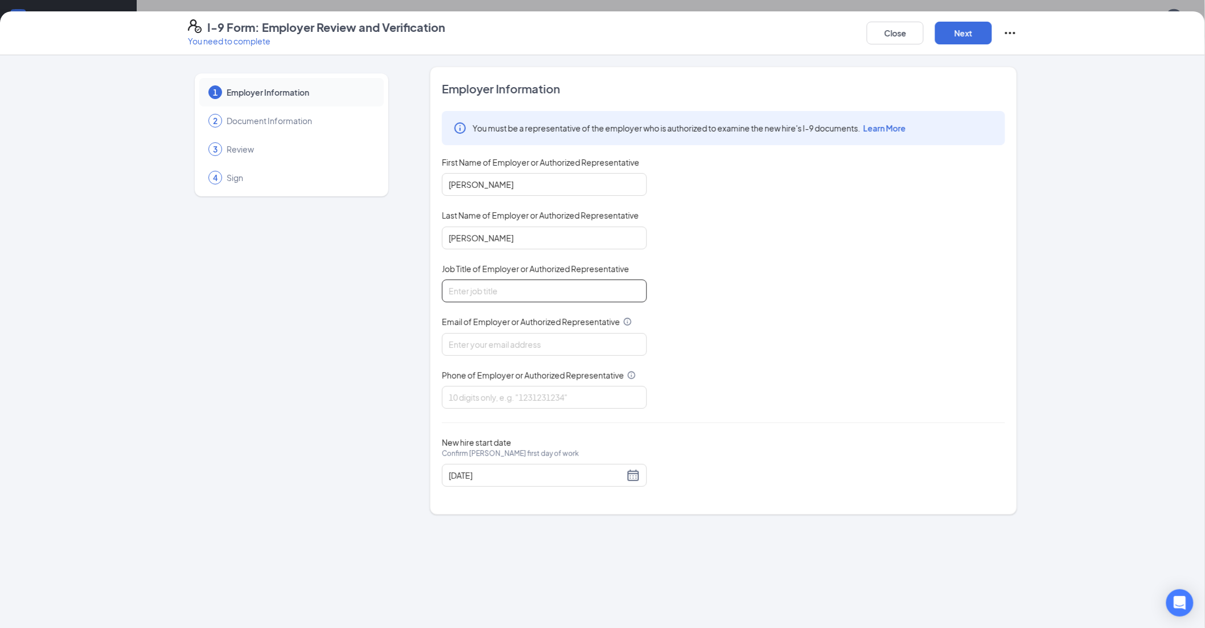
click at [488, 207] on input "Job Title of Employer or Authorized Representative" at bounding box center [544, 291] width 205 height 23
type input "Director HRBP"
drag, startPoint x: 502, startPoint y: 338, endPoint x: 512, endPoint y: 355, distance: 19.7
click at [488, 207] on input "Email of Employer or Authorized Representative" at bounding box center [544, 344] width 205 height 23
type input "[PERSON_NAME][EMAIL_ADDRESS][PERSON_NAME][DOMAIN_NAME]"
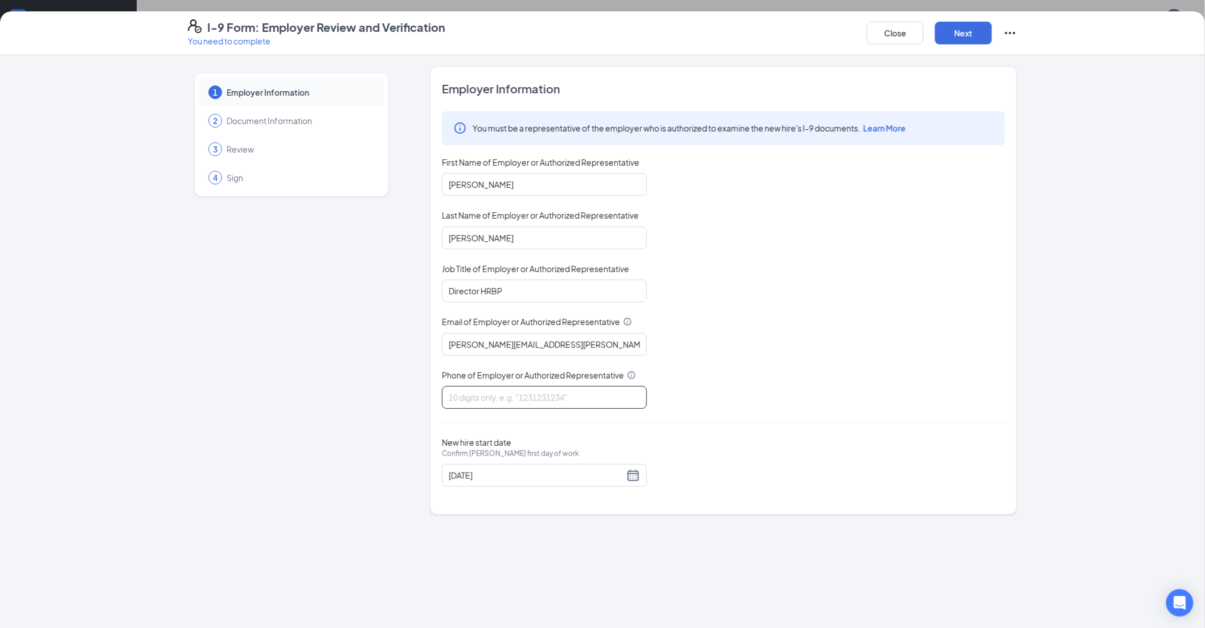
click at [488, 207] on input "Phone of Employer or Authorized Representative" at bounding box center [544, 397] width 205 height 23
type input "7194700824"
click at [488, 36] on button "Next" at bounding box center [963, 33] width 57 height 23
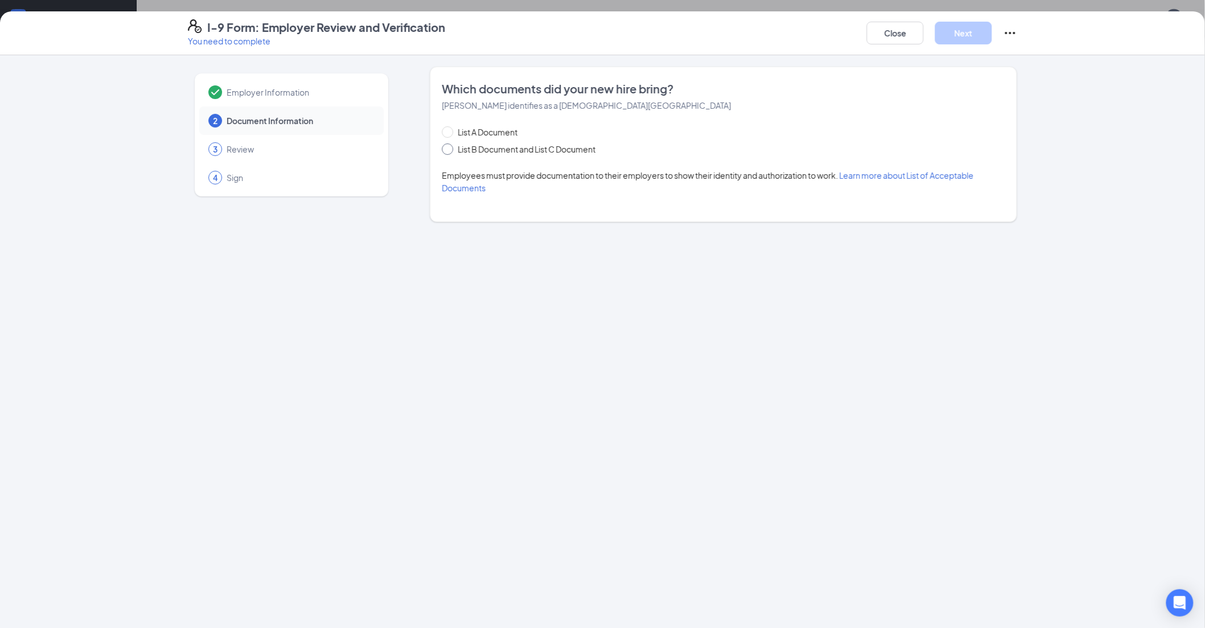
click at [445, 146] on input "List B Document and List C Document" at bounding box center [446, 147] width 8 height 8
radio input "true"
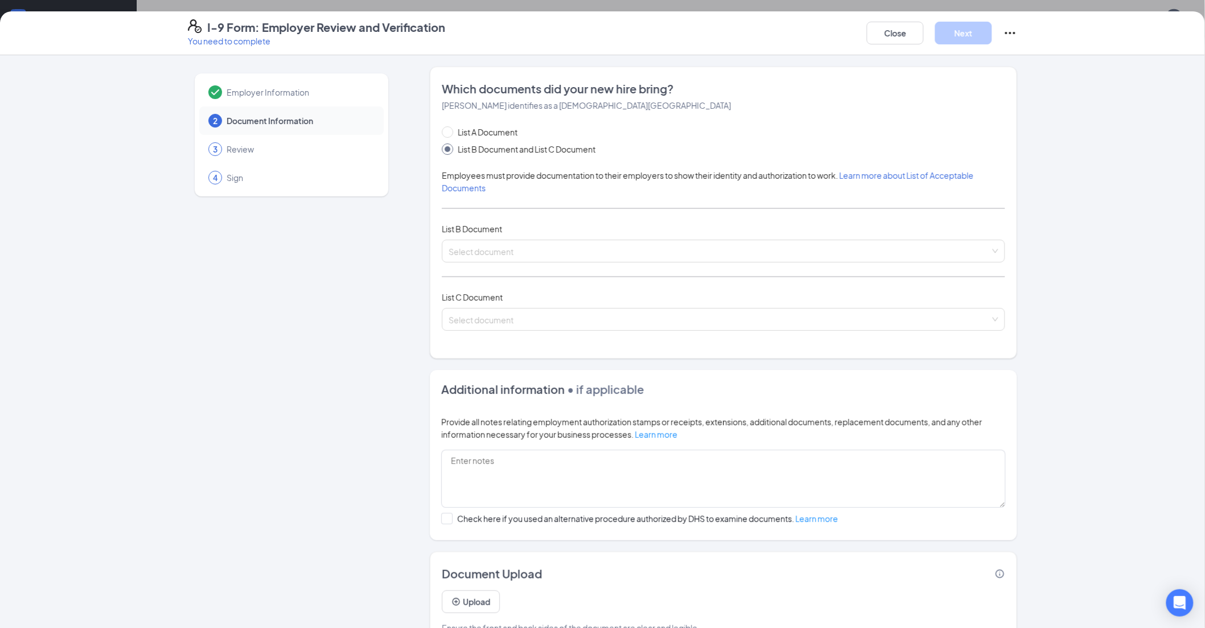
scroll to position [32, 0]
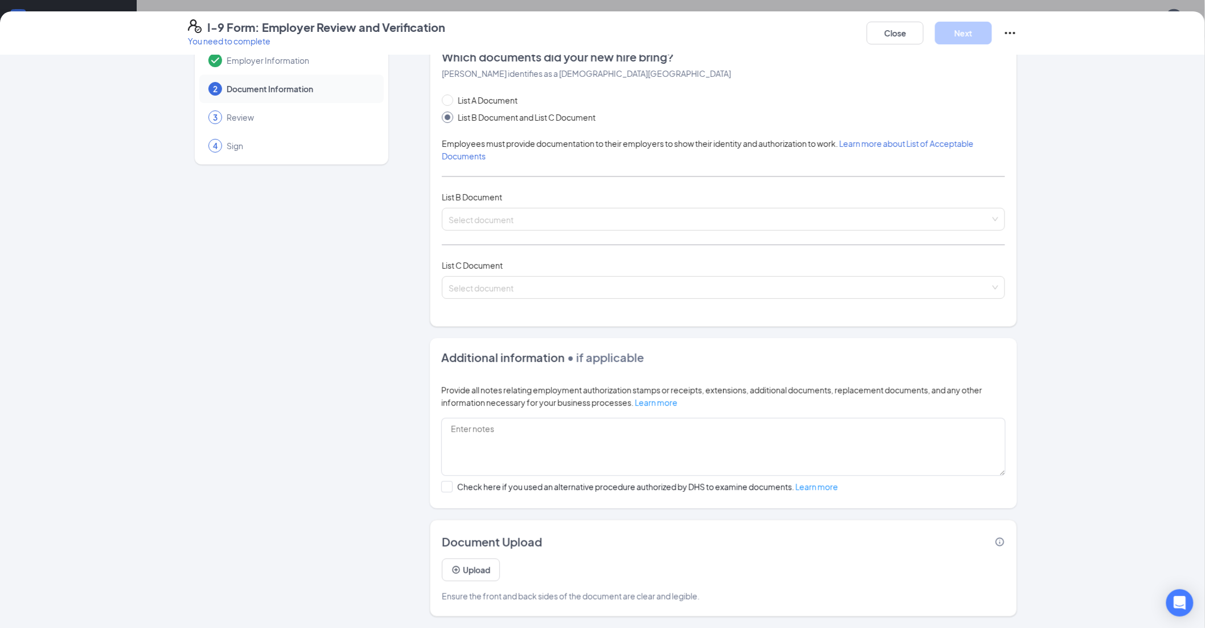
click at [430, 207] on div "Which documents did your new hire bring? [PERSON_NAME] identifies as a [DEMOGRA…" at bounding box center [723, 181] width 587 height 292
click at [467, 207] on input "search" at bounding box center [719, 216] width 541 height 17
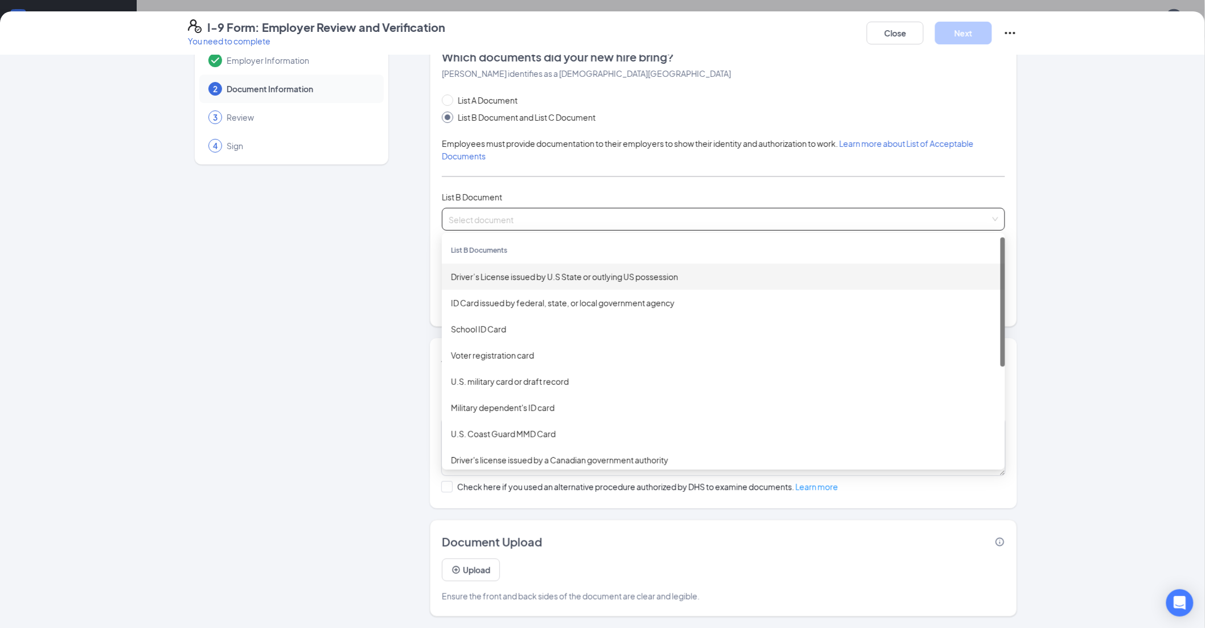
click at [488, 207] on div "Driver’s License issued by U.S State or outlying US possession" at bounding box center [723, 276] width 545 height 13
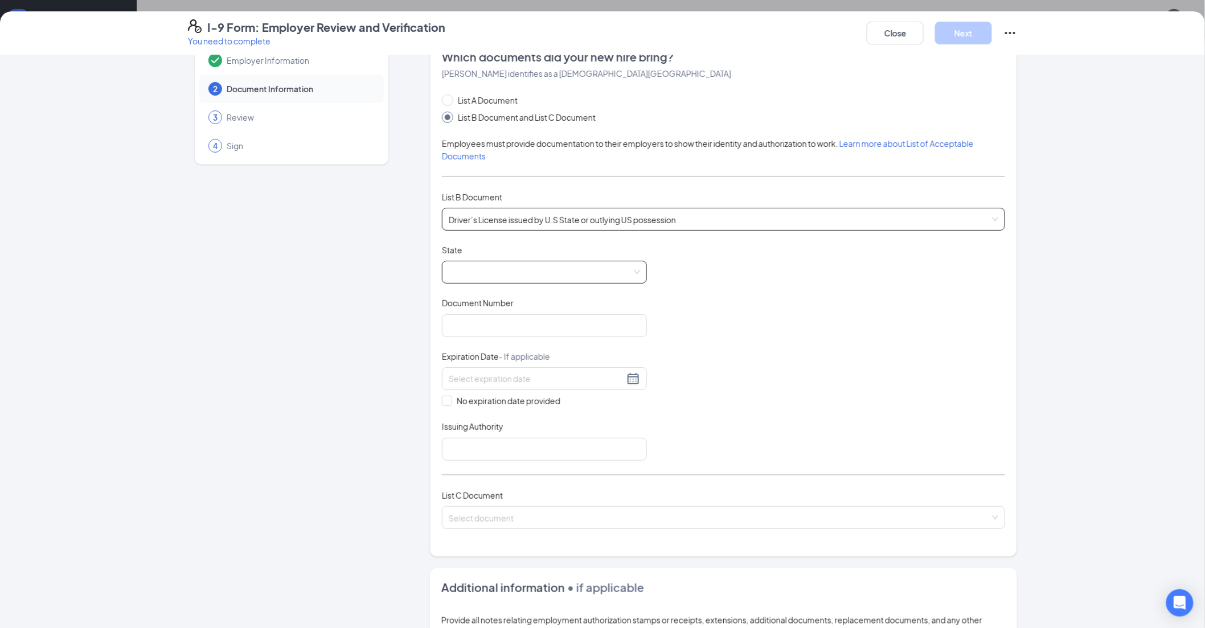
click at [457, 207] on span at bounding box center [544, 272] width 191 height 22
click at [480, 207] on div "[US_STATE]" at bounding box center [544, 397] width 187 height 13
click at [473, 207] on input "Document Number" at bounding box center [544, 325] width 205 height 23
paste input "[PHONE_NUMBER]"
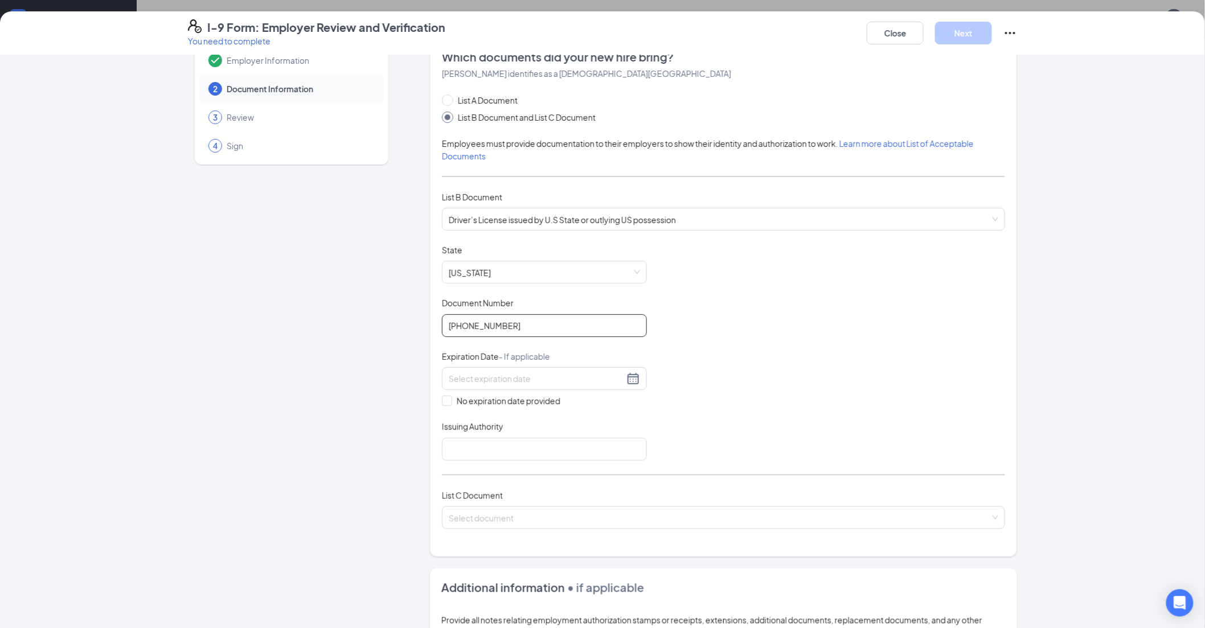
type input "[PHONE_NUMBER]"
click at [458, 207] on input at bounding box center [536, 378] width 175 height 13
paste input "[DATE]"
drag, startPoint x: 453, startPoint y: 479, endPoint x: 476, endPoint y: 491, distance: 26.7
click at [453, 207] on div "14" at bounding box center [454, 481] width 14 height 14
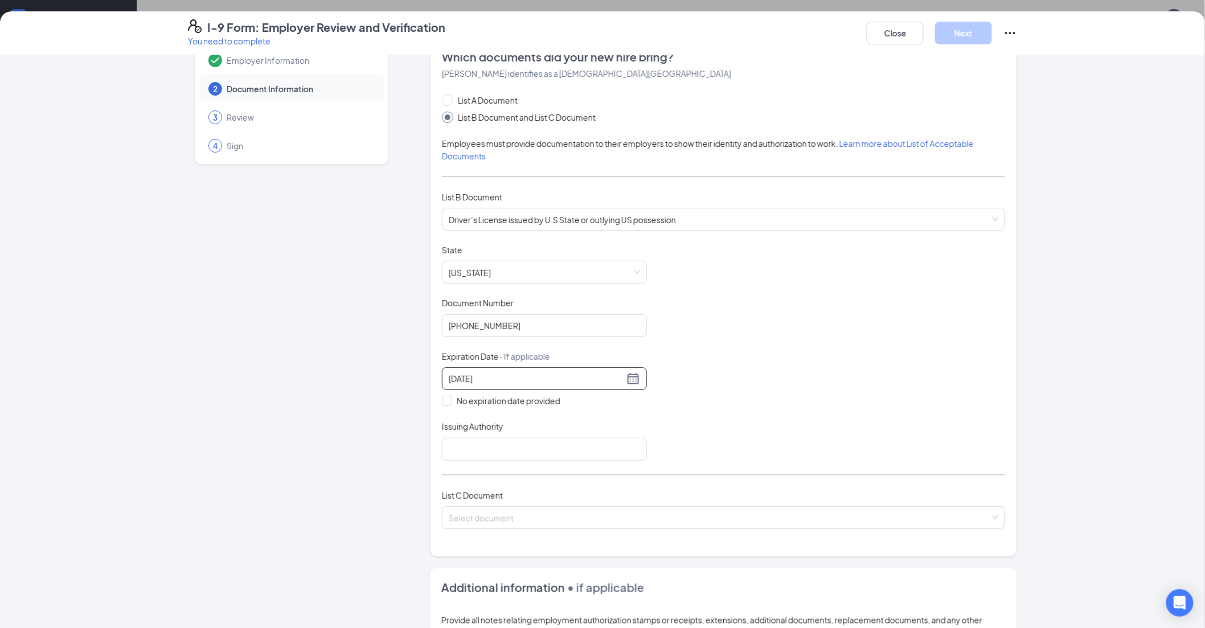
type input "[DATE]"
click at [488, 207] on div "Document Title Driver’s License issued by U.S State or outlying US possession S…" at bounding box center [723, 352] width 563 height 216
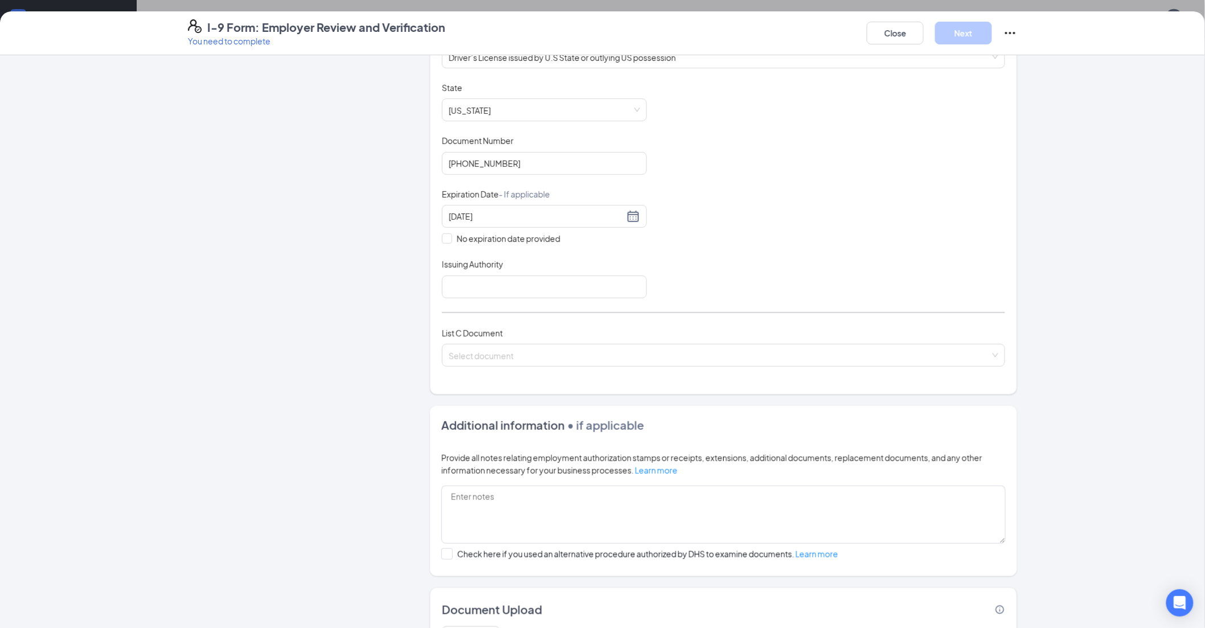
scroll to position [222, 0]
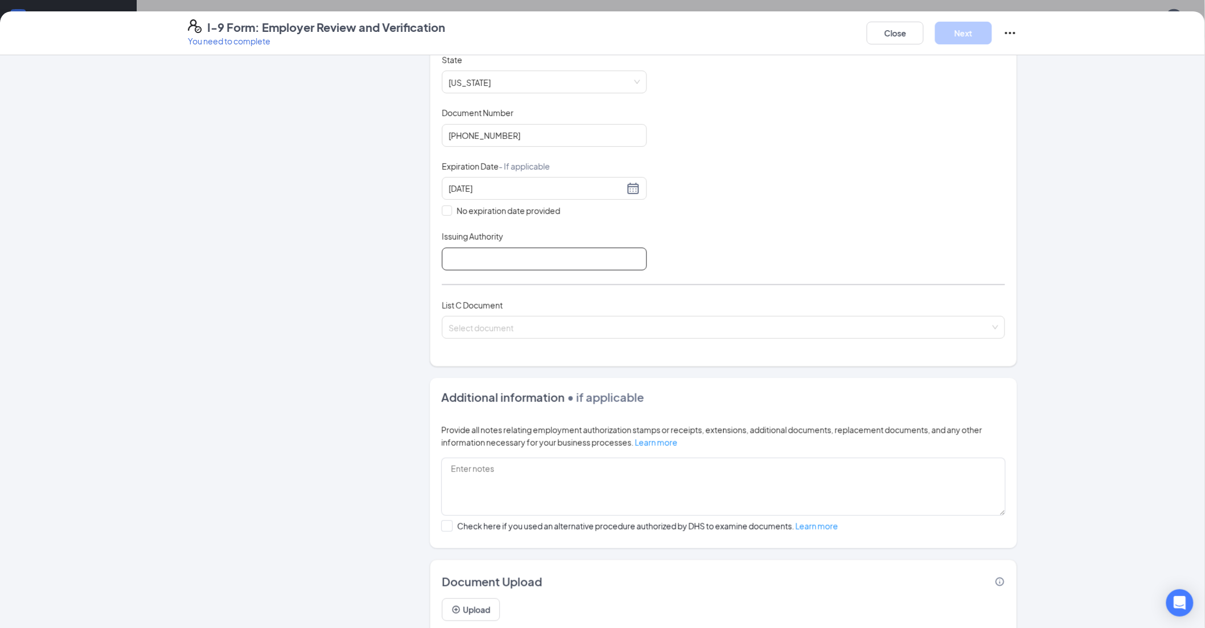
click at [488, 207] on input "Issuing Authority" at bounding box center [544, 259] width 205 height 23
type input "[US_STATE]"
click at [480, 207] on input "search" at bounding box center [719, 325] width 541 height 17
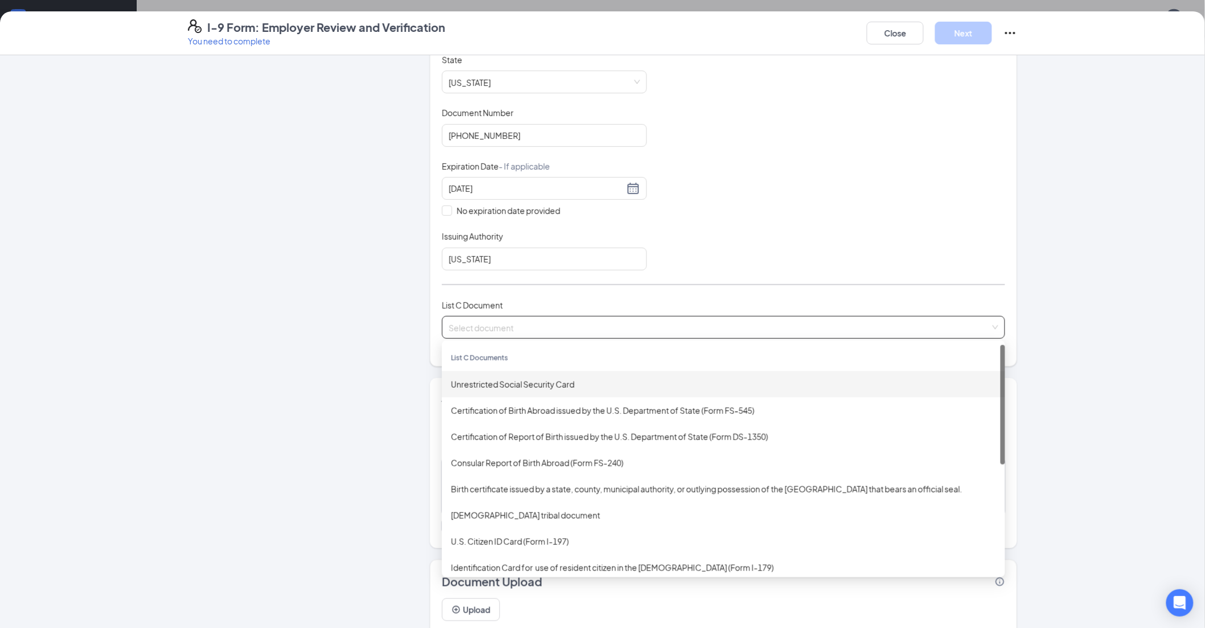
click at [488, 207] on div "Unrestricted Social Security Card" at bounding box center [723, 384] width 545 height 13
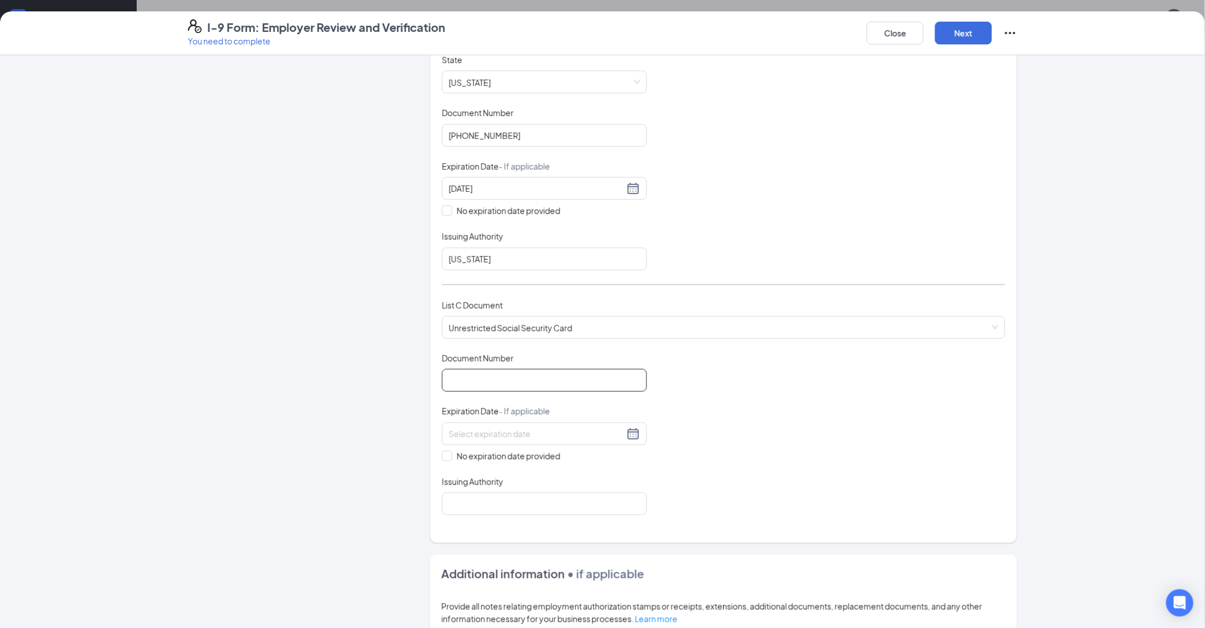
click at [485, 207] on input "Document Number" at bounding box center [544, 380] width 205 height 23
type input "650500341"
click at [442, 207] on input "No expiration date provided" at bounding box center [446, 455] width 8 height 8
checkbox input "true"
click at [488, 207] on input "Issuing Authority" at bounding box center [544, 506] width 205 height 23
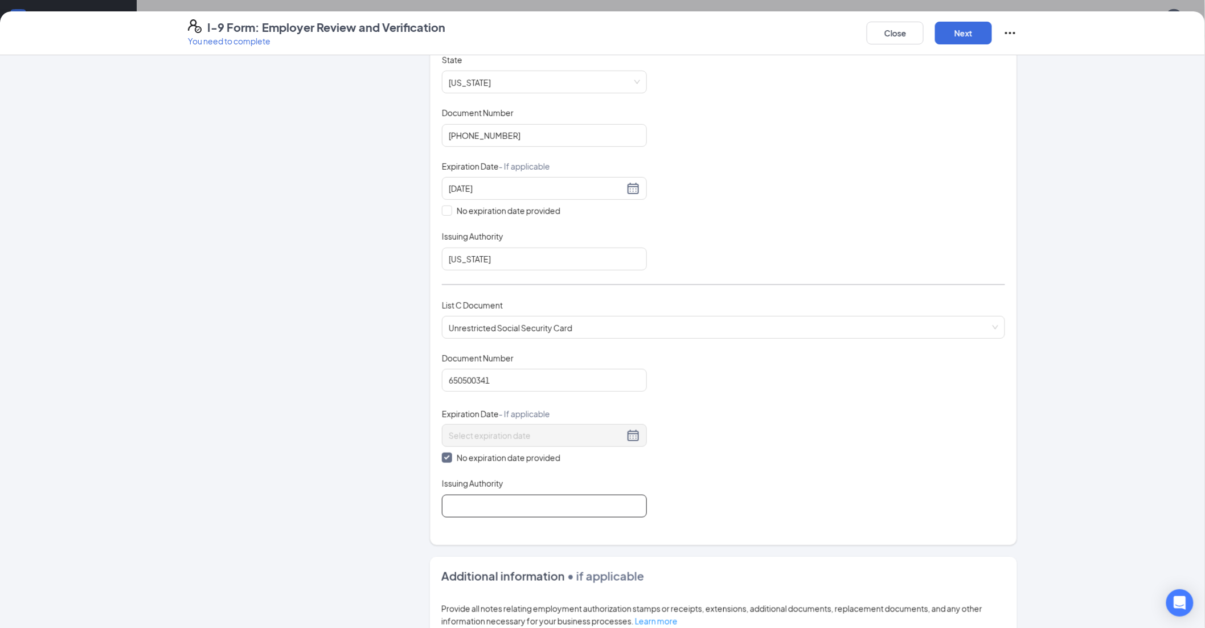
type input "Social Security Administration"
click at [488, 207] on div "Document Title Unrestricted Social Security Card Document Number 650500341 Expi…" at bounding box center [723, 434] width 563 height 165
click at [488, 32] on button "Next" at bounding box center [963, 33] width 57 height 23
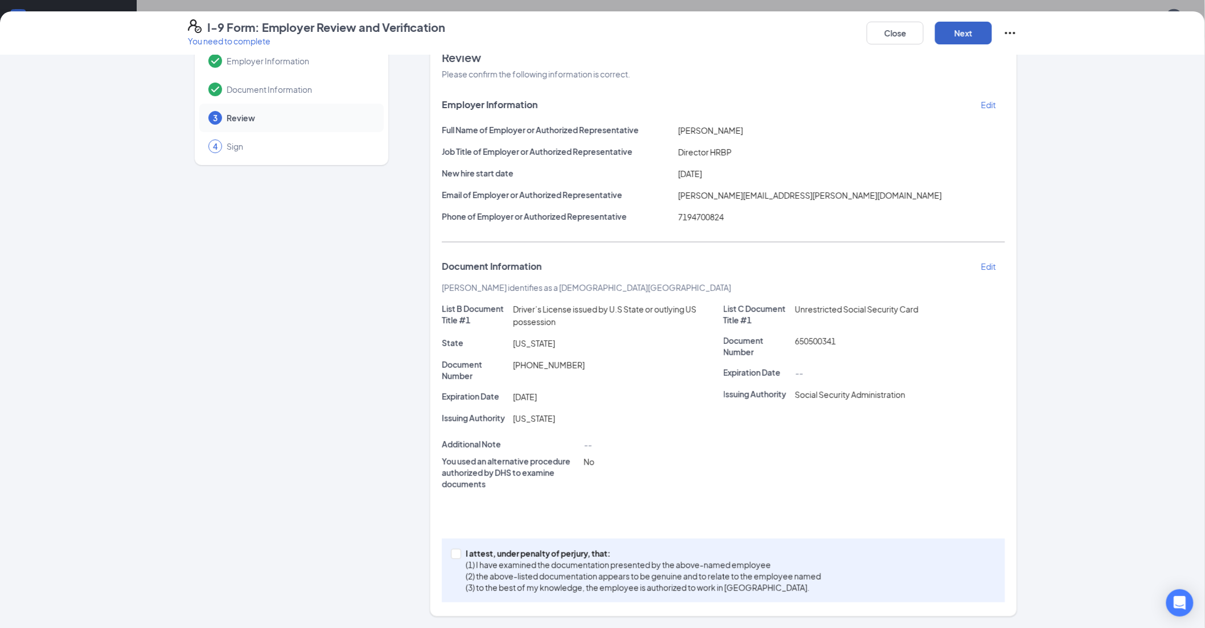
scroll to position [31, 0]
click at [453, 207] on input "I attest, under penalty of [PERSON_NAME], that: (1) I have examined the documen…" at bounding box center [455, 553] width 8 height 8
checkbox input "true"
click at [488, 30] on button "Next" at bounding box center [963, 33] width 57 height 23
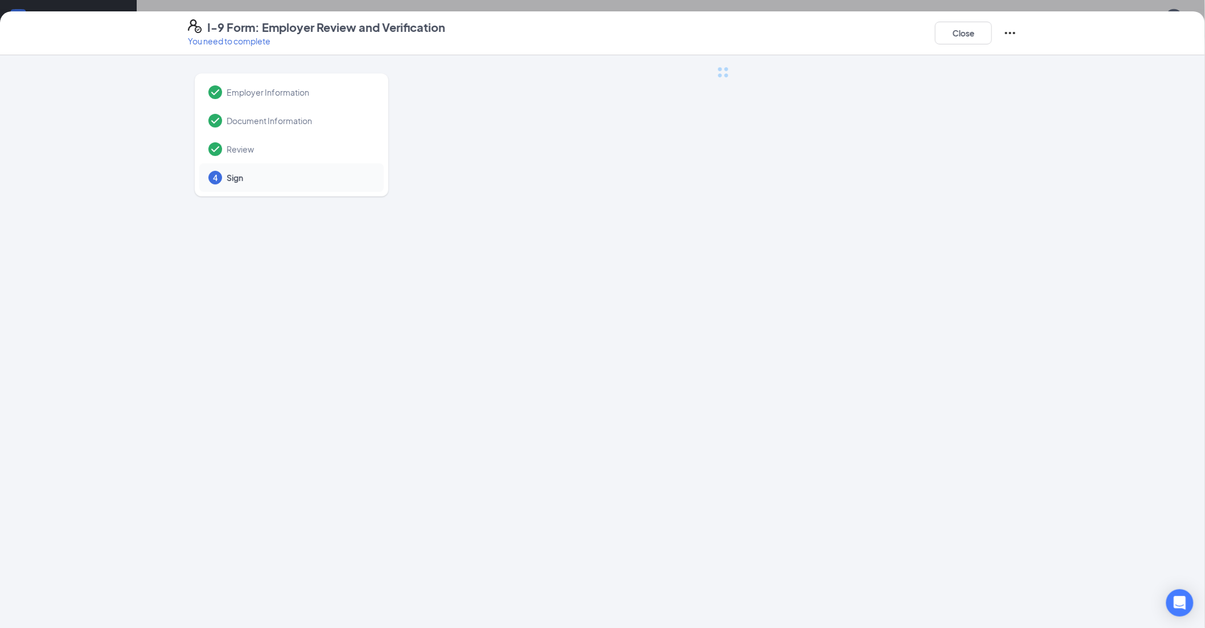
scroll to position [0, 0]
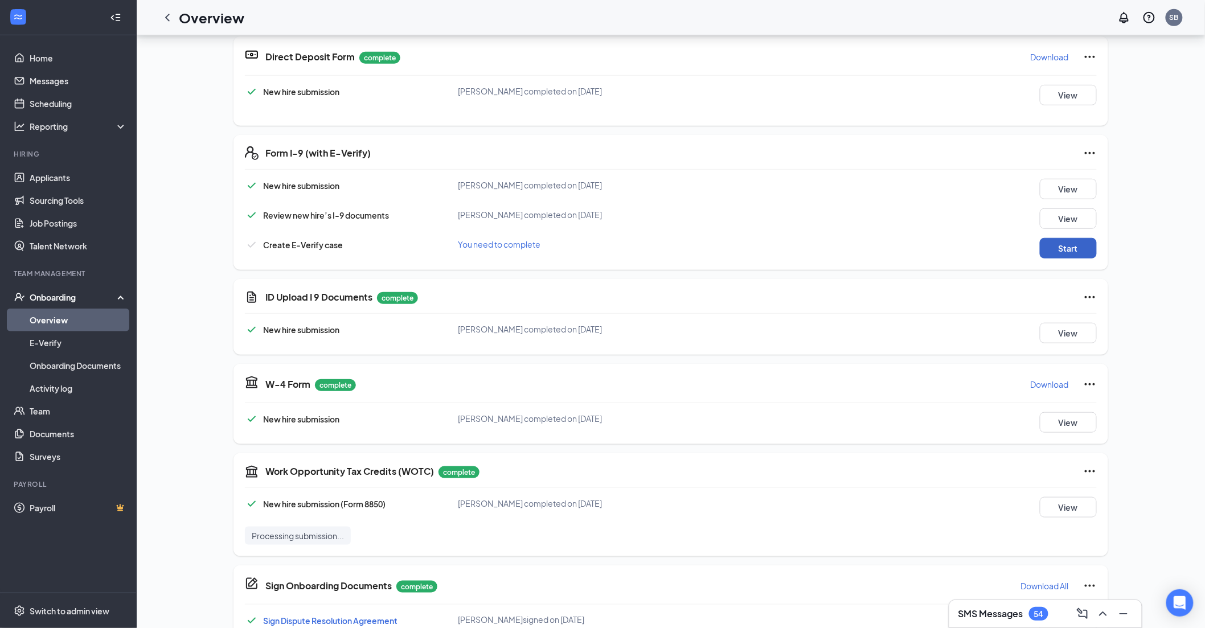
click at [488, 207] on button "Start" at bounding box center [1068, 248] width 57 height 20
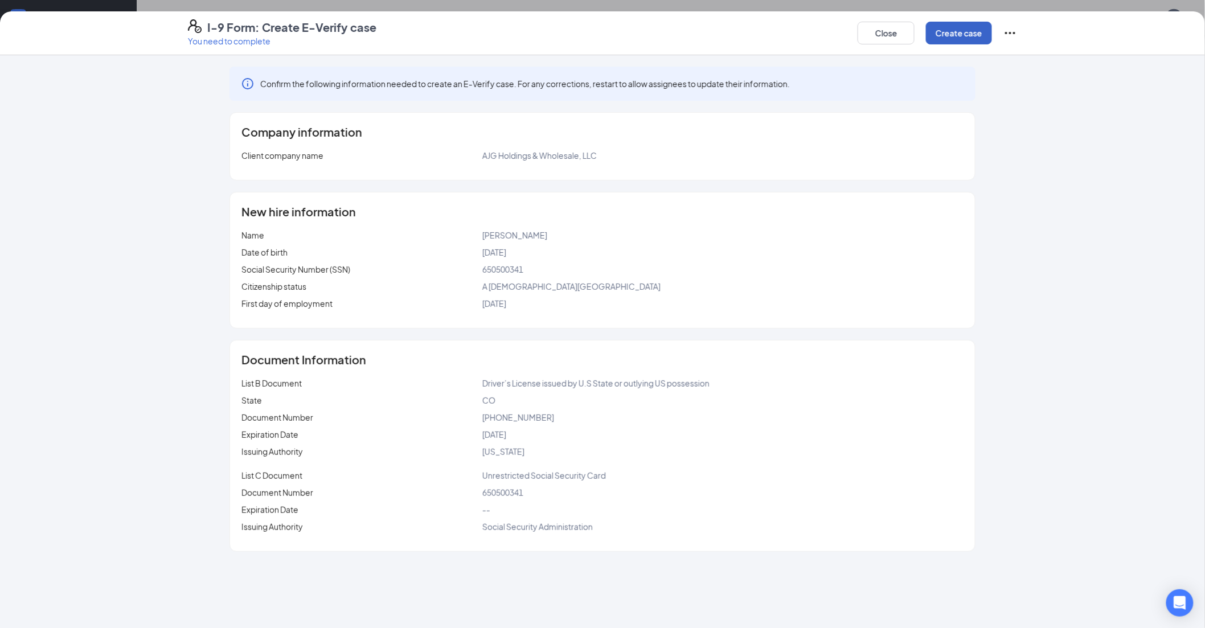
click at [488, 39] on button "Create case" at bounding box center [959, 33] width 66 height 23
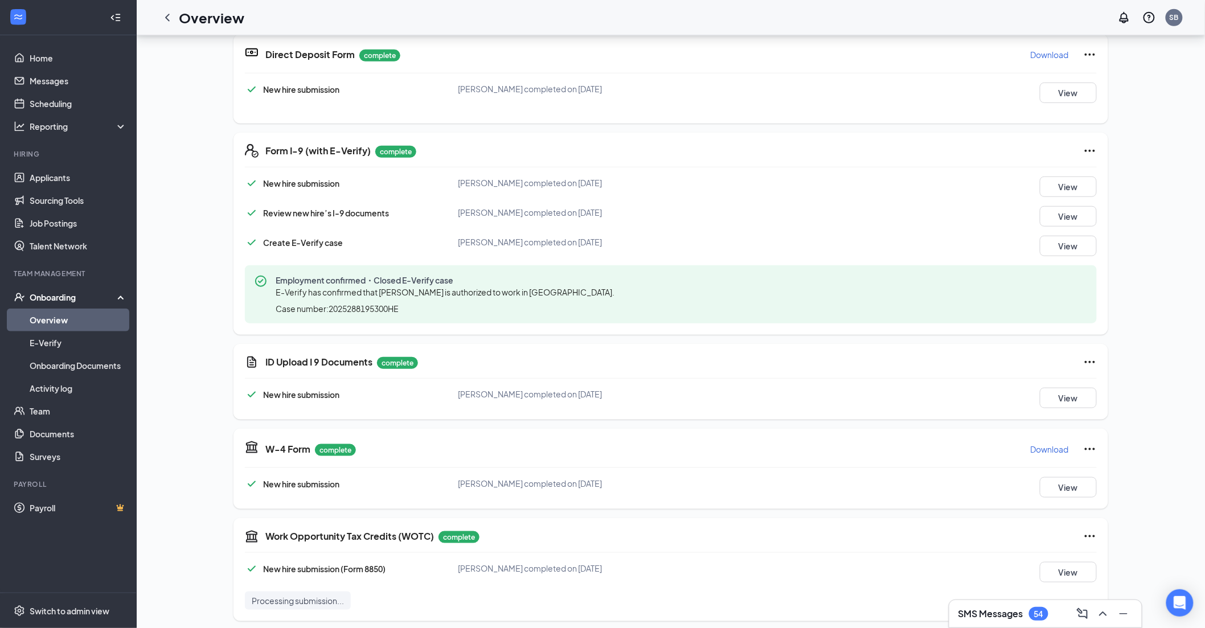
drag, startPoint x: 163, startPoint y: 15, endPoint x: 253, endPoint y: 95, distance: 120.2
click at [163, 15] on icon "ChevronLeft" at bounding box center [168, 18] width 14 height 14
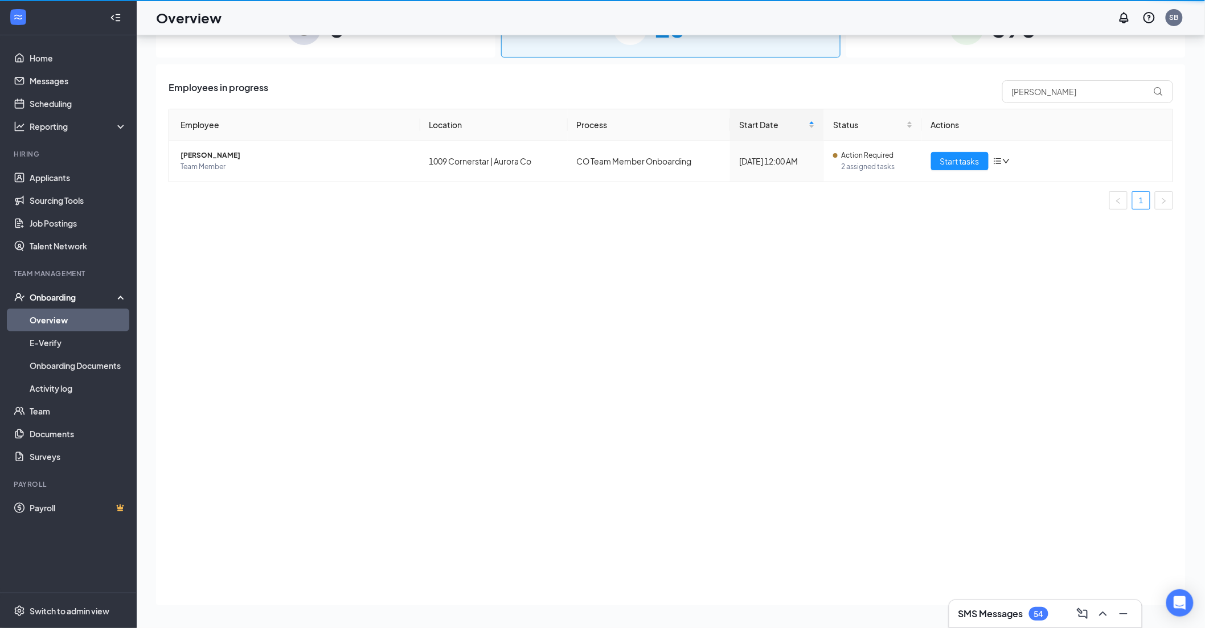
scroll to position [51, 0]
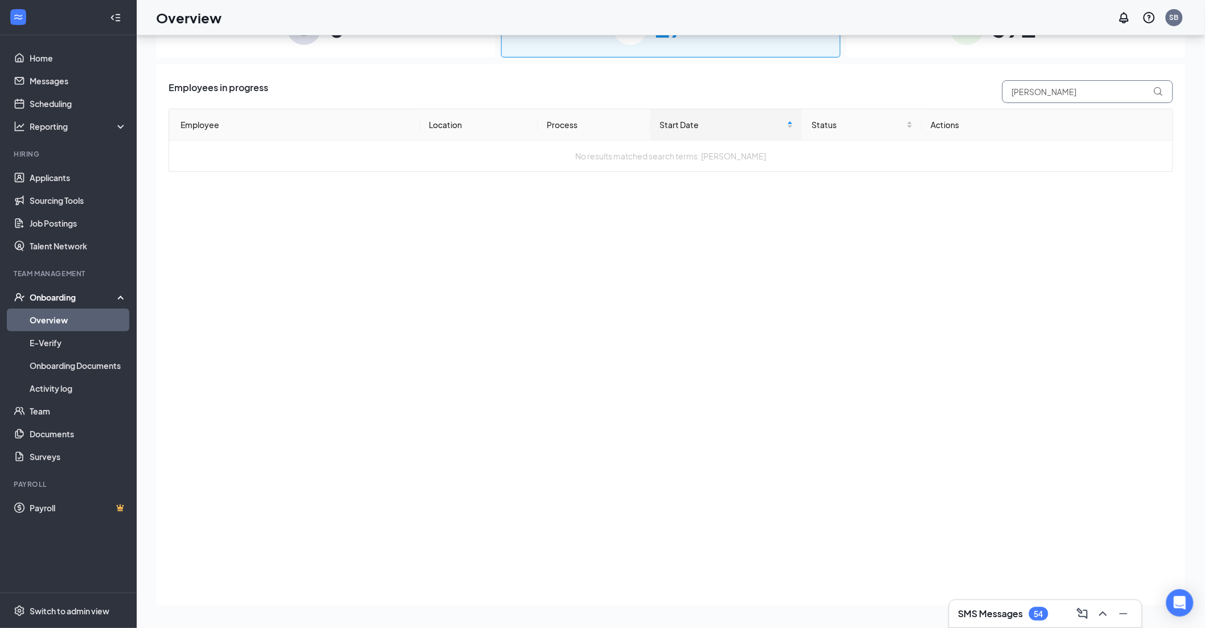
click at [488, 93] on input "[PERSON_NAME]" at bounding box center [1087, 91] width 171 height 23
click at [488, 97] on div "Employees in progress [PERSON_NAME]" at bounding box center [671, 91] width 1004 height 23
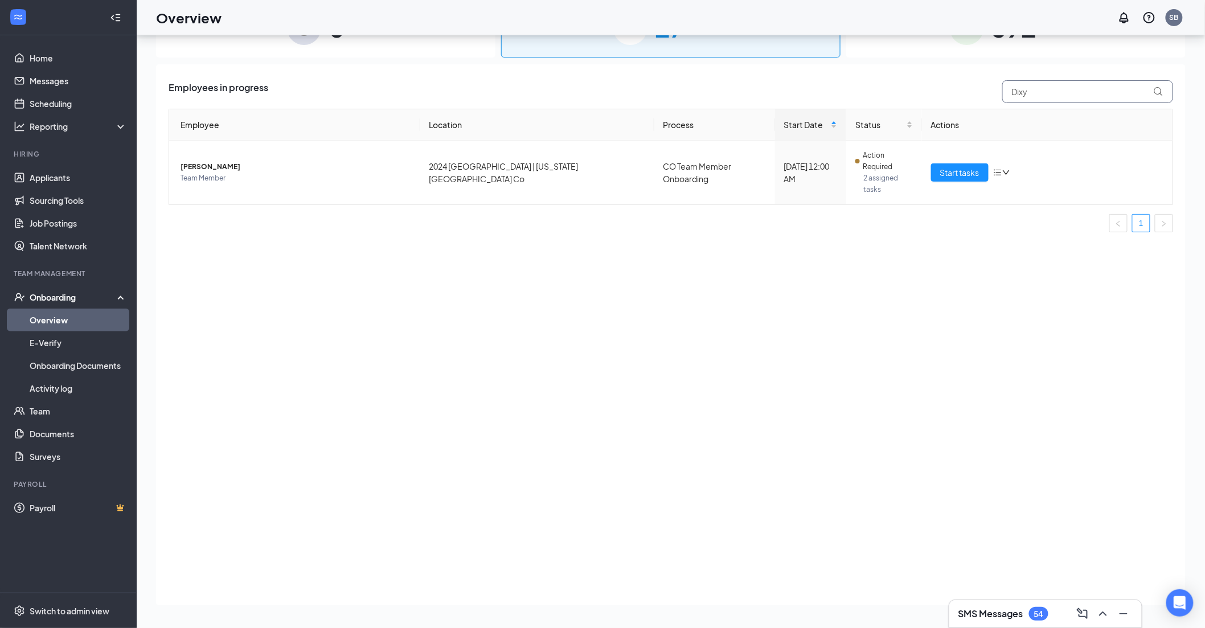
type input "Dixy"
drag, startPoint x: 943, startPoint y: 157, endPoint x: 13, endPoint y: 266, distance: 936.7
click at [488, 166] on span "Start tasks" at bounding box center [959, 172] width 39 height 13
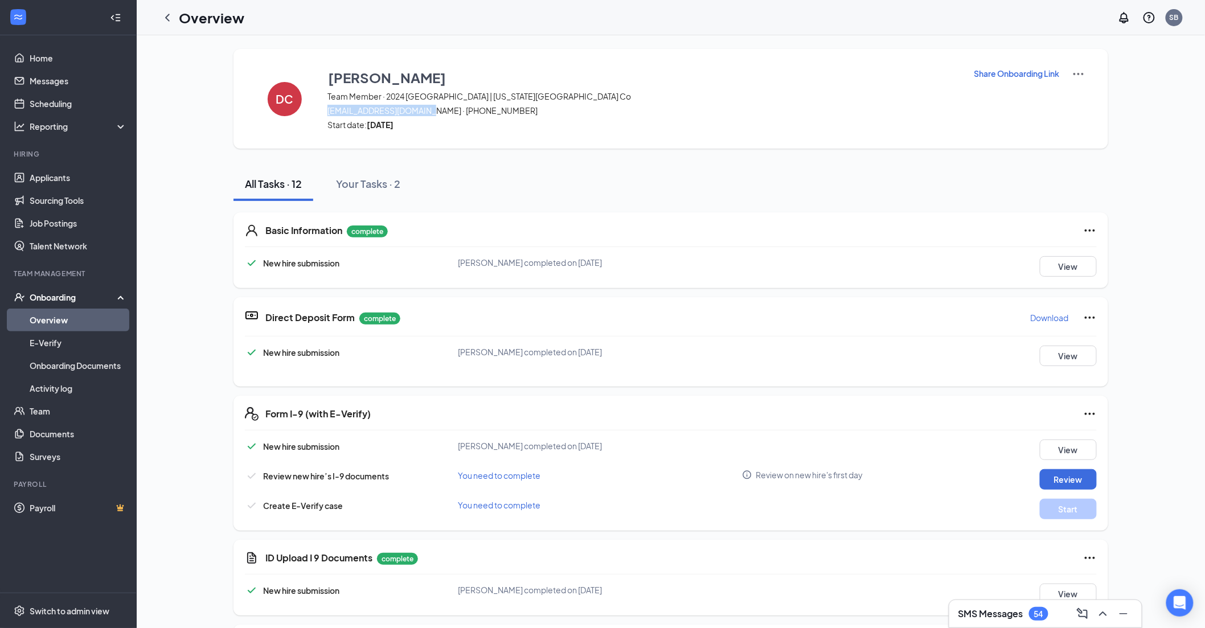
drag, startPoint x: 427, startPoint y: 110, endPoint x: 318, endPoint y: 110, distance: 109.3
click at [318, 110] on div "DC [PERSON_NAME] Team Member · 2024 [GEOGRAPHIC_DATA] | [US_STATE][GEOGRAPHIC_D…" at bounding box center [670, 99] width 874 height 100
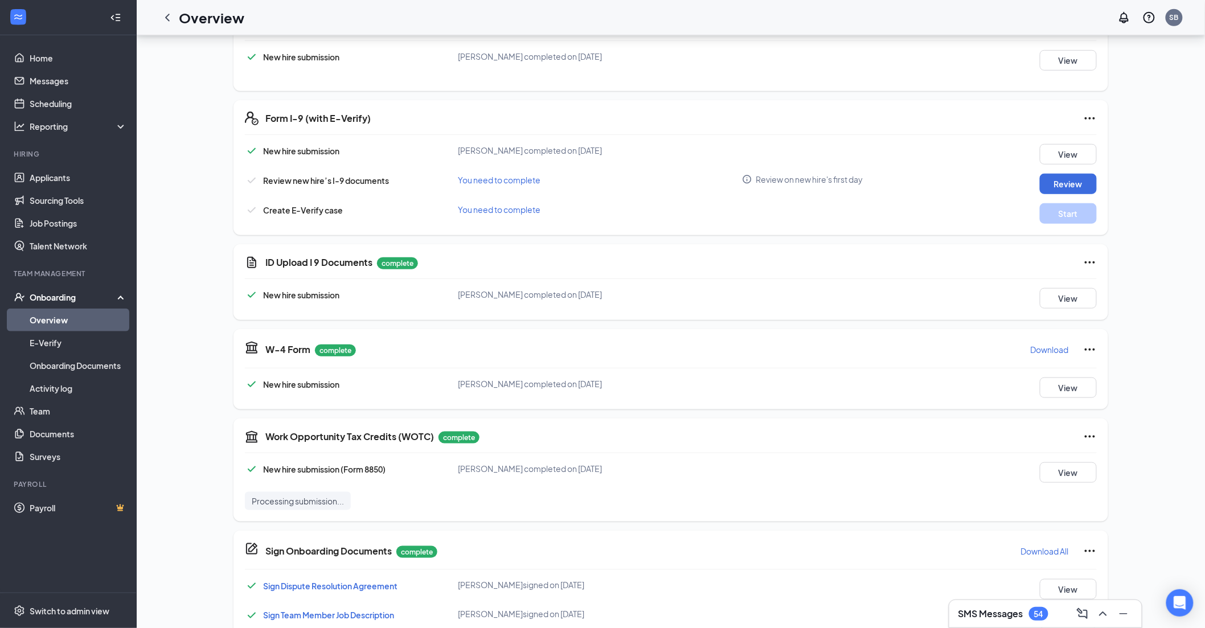
scroll to position [316, 0]
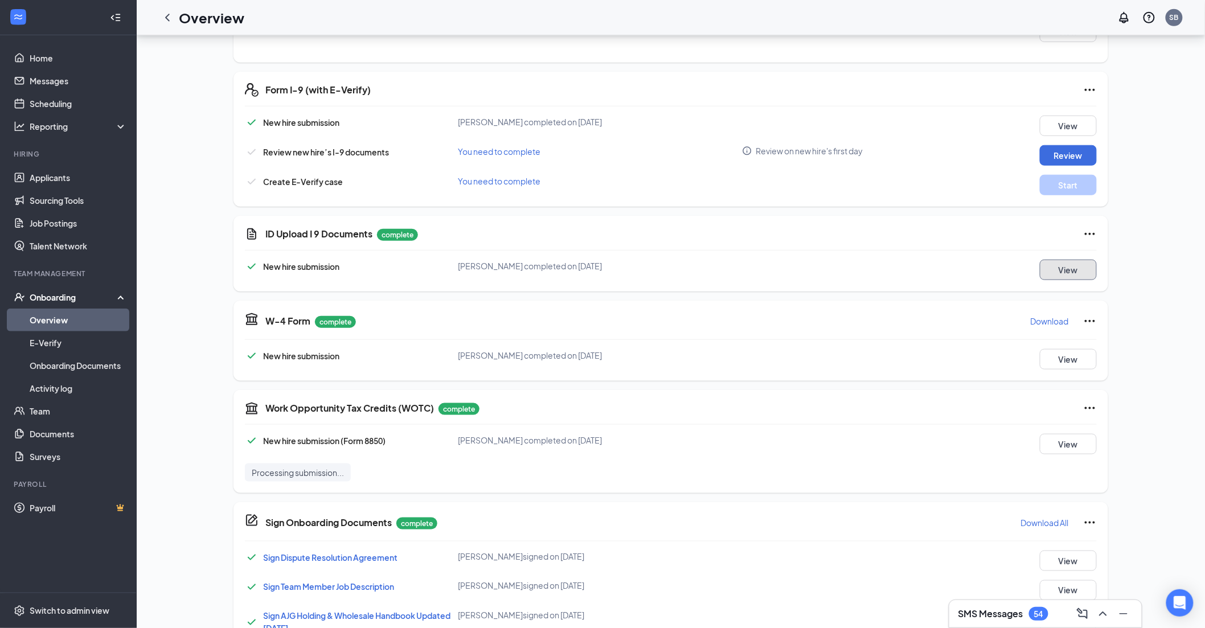
click at [488, 207] on button "View" at bounding box center [1068, 270] width 57 height 20
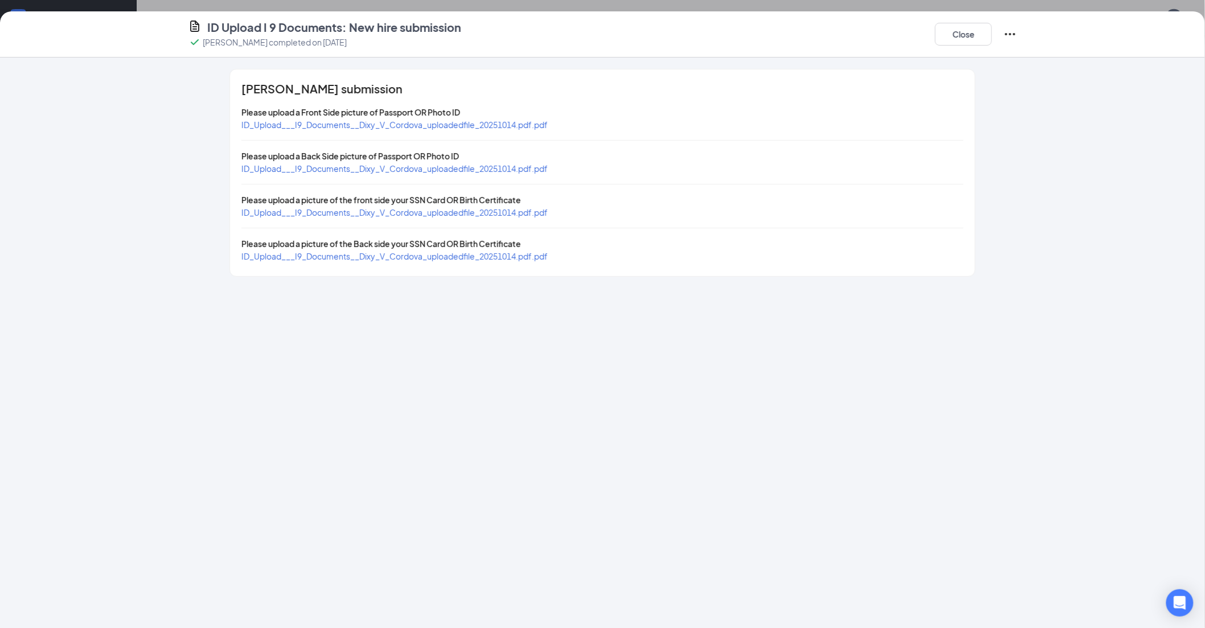
click at [486, 125] on span "ID_Upload___I9_Documents__Dixy_V_Cordova_uploadedfile_20251014.pdf.pdf" at bounding box center [394, 125] width 306 height 10
click at [469, 207] on span "ID_Upload___I9_Documents__Dixy_V_Cordova_uploadedfile_20251014.pdf.pdf" at bounding box center [394, 212] width 306 height 10
drag, startPoint x: 964, startPoint y: 31, endPoint x: 844, endPoint y: 75, distance: 127.5
click at [488, 31] on button "Close" at bounding box center [963, 34] width 57 height 23
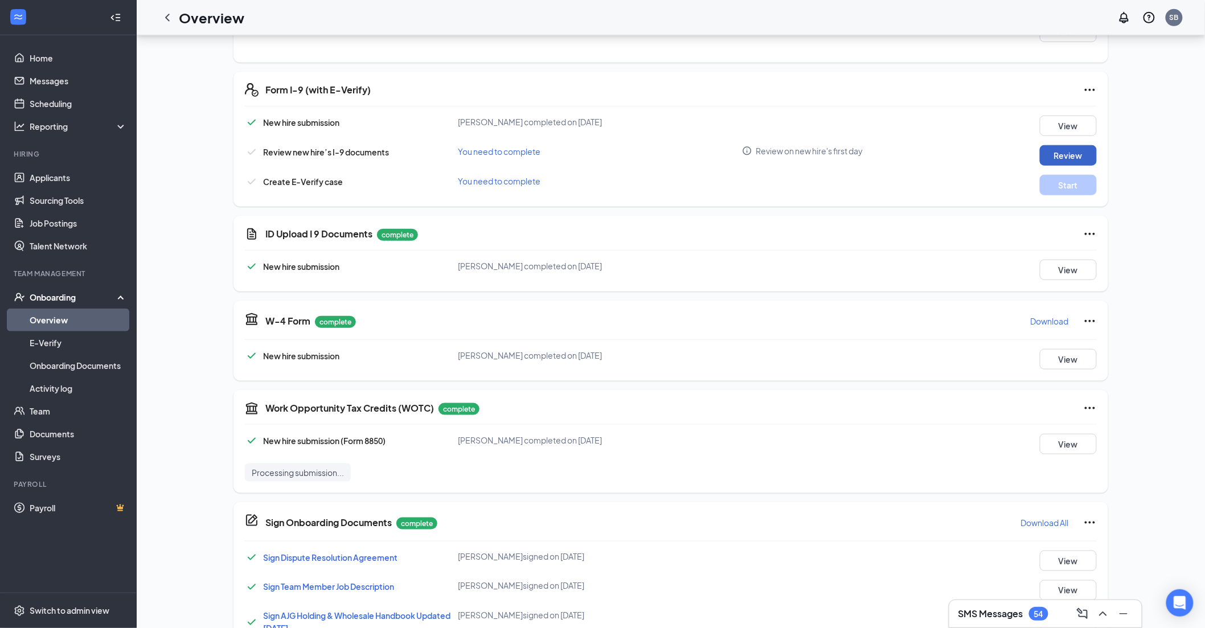
click at [488, 148] on button "Review" at bounding box center [1068, 155] width 57 height 20
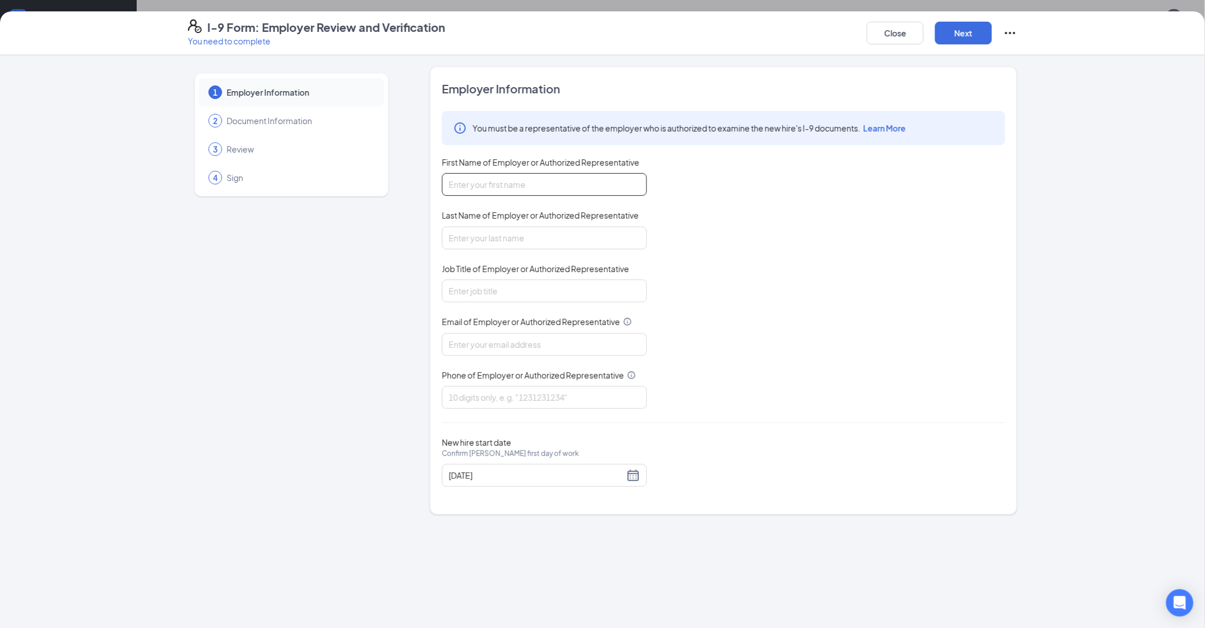
click at [488, 189] on input "First Name of Employer or Authorized Representative" at bounding box center [544, 184] width 205 height 23
type input "[PERSON_NAME]"
drag, startPoint x: 518, startPoint y: 235, endPoint x: 519, endPoint y: 249, distance: 14.2
click at [488, 207] on input "Last Name of Employer or Authorized Representative" at bounding box center [544, 238] width 205 height 23
type input "[PERSON_NAME]"
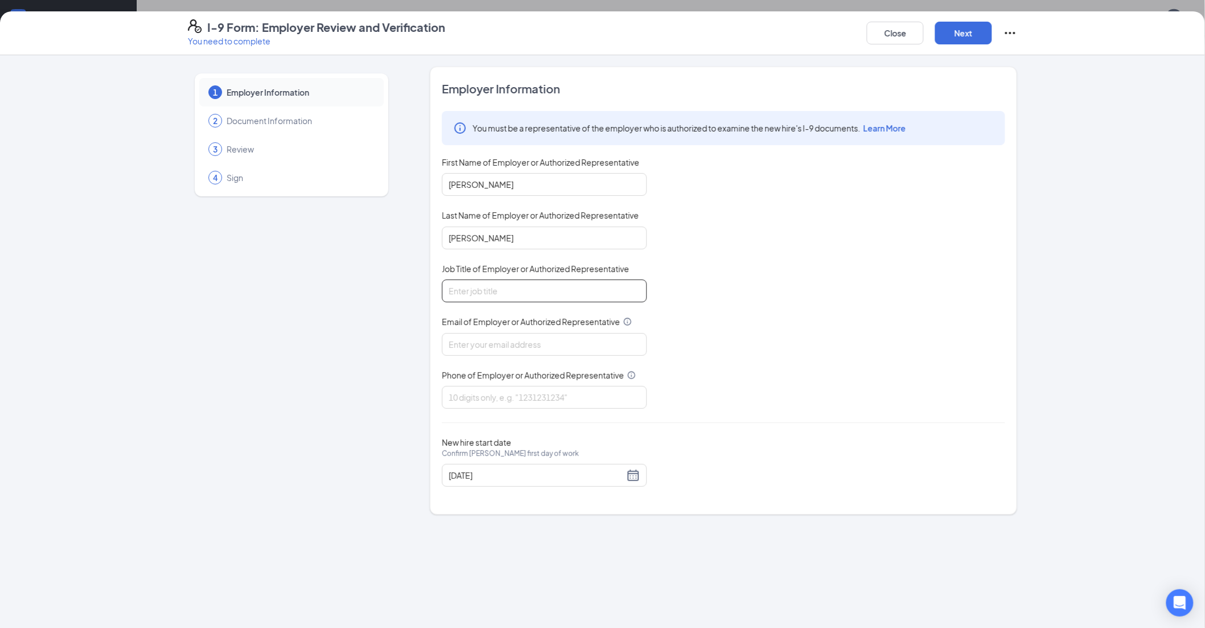
click at [488, 207] on input "Job Title of Employer or Authorized Representative" at bounding box center [544, 291] width 205 height 23
type input "Director HRBP"
click at [488, 207] on input "Email of Employer or Authorized Representative" at bounding box center [544, 344] width 205 height 23
type input "[PERSON_NAME][EMAIL_ADDRESS][PERSON_NAME][DOMAIN_NAME]"
drag, startPoint x: 537, startPoint y: 393, endPoint x: 537, endPoint y: 401, distance: 8.0
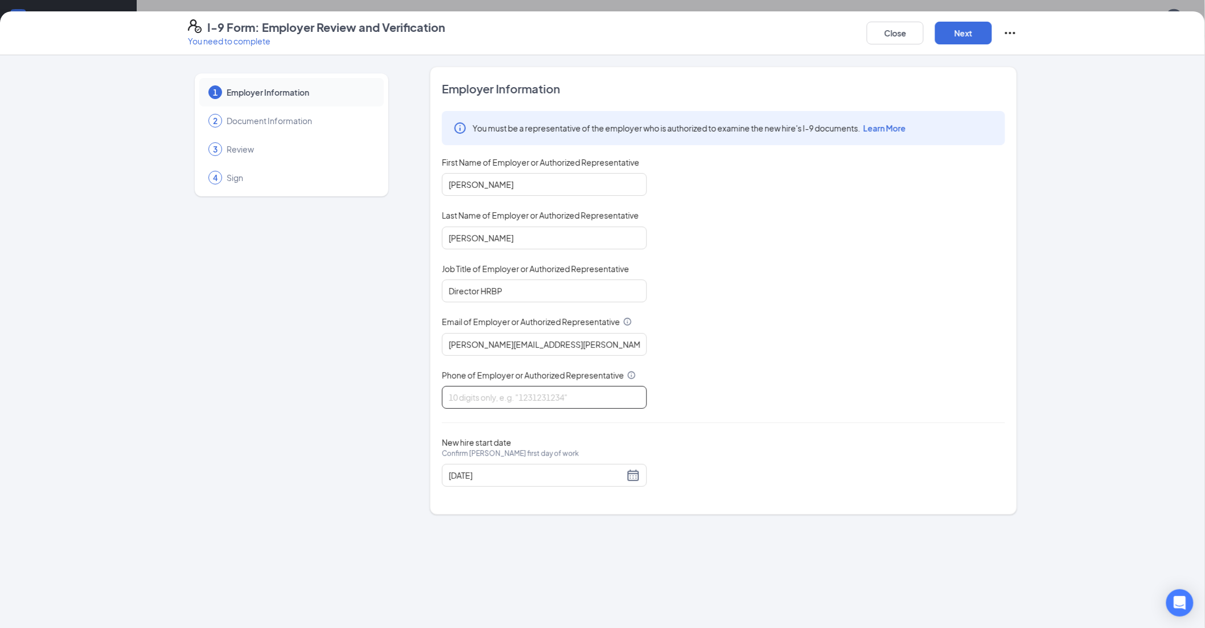
click at [488, 207] on input "Phone of Employer or Authorized Representative" at bounding box center [544, 397] width 205 height 23
type input "7194700824"
click at [488, 33] on button "Next" at bounding box center [963, 33] width 57 height 23
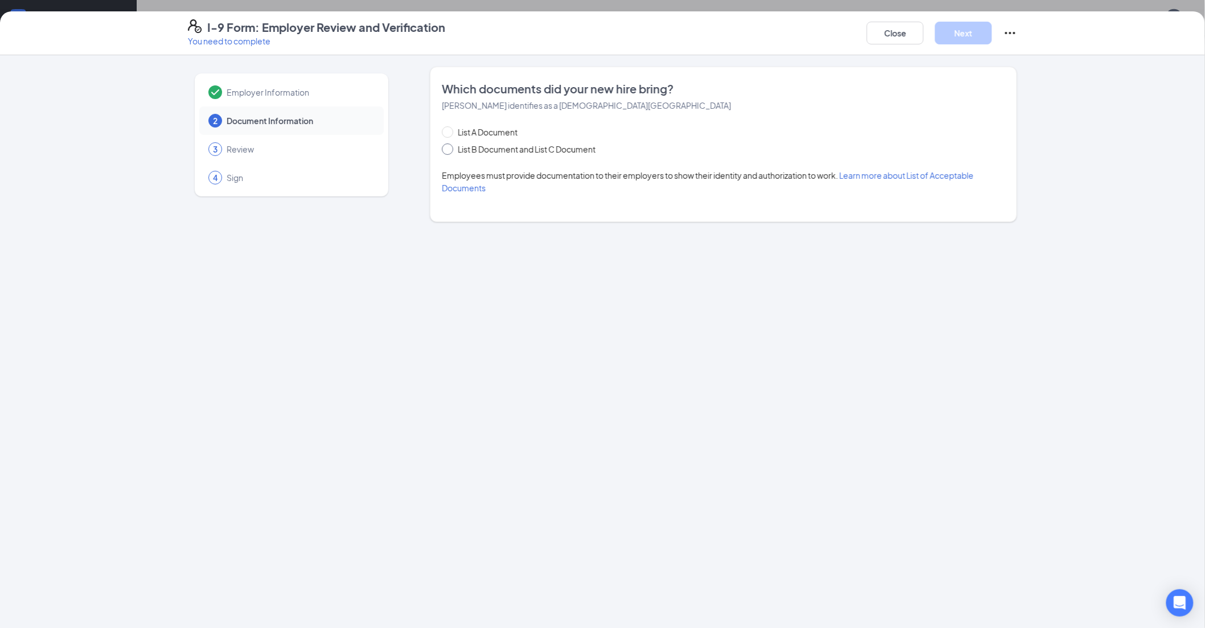
drag, startPoint x: 447, startPoint y: 146, endPoint x: 471, endPoint y: 159, distance: 27.5
click at [446, 145] on input "List B Document and List C Document" at bounding box center [446, 147] width 8 height 8
radio input "true"
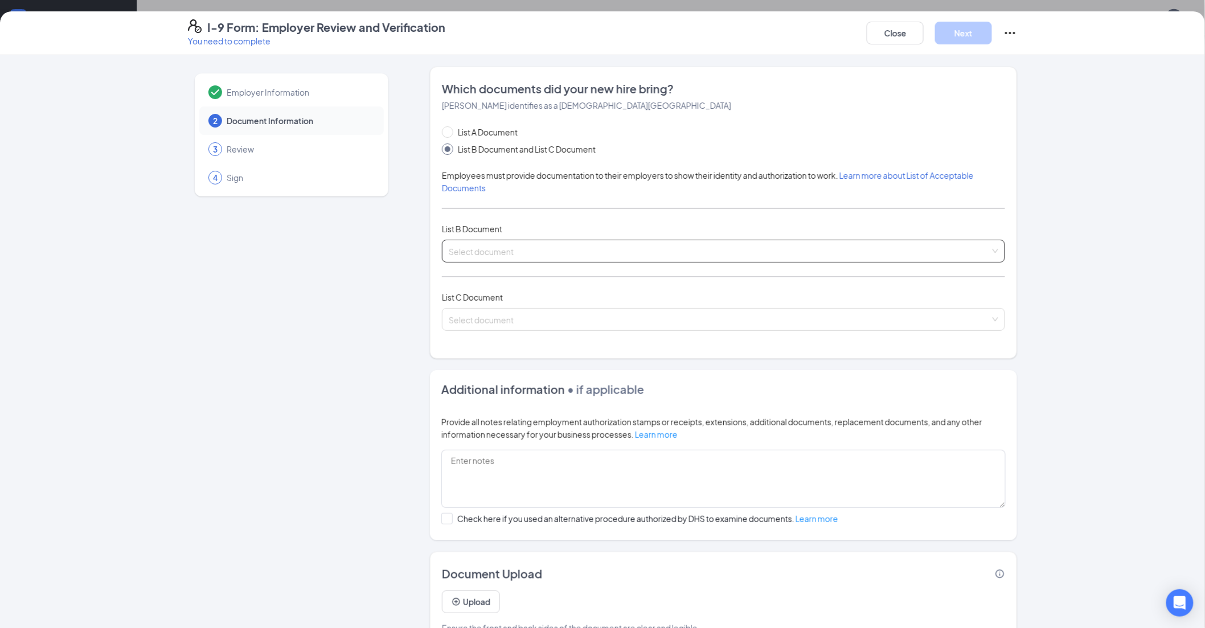
click at [468, 207] on input "search" at bounding box center [719, 248] width 541 height 17
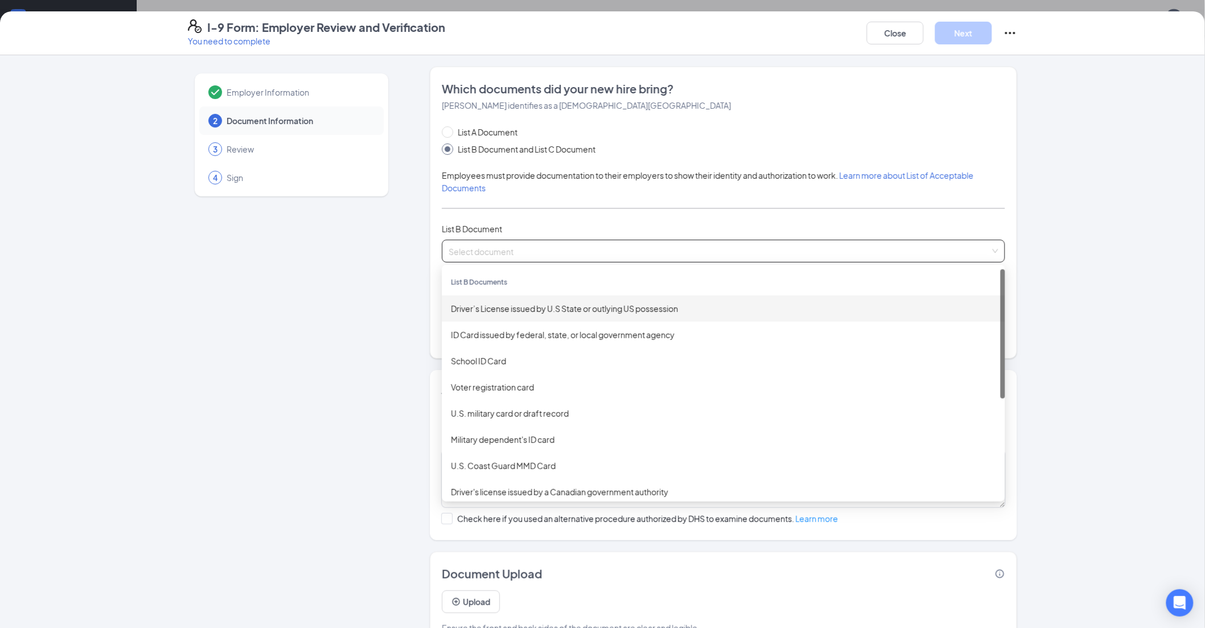
click at [488, 207] on div "Driver’s License issued by U.S State or outlying US possession" at bounding box center [723, 308] width 563 height 26
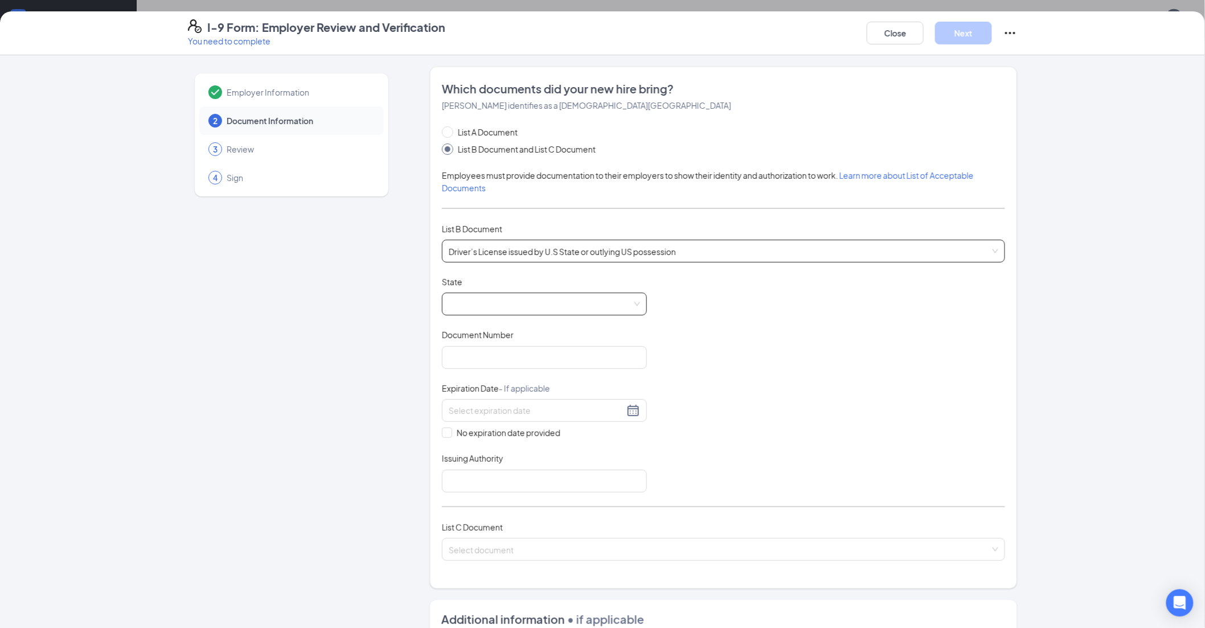
click at [476, 207] on span at bounding box center [544, 304] width 191 height 22
click at [474, 207] on div "[US_STATE]" at bounding box center [544, 366] width 187 height 13
click at [452, 207] on input "Document Number" at bounding box center [544, 357] width 205 height 23
paste input "[PHONE_NUMBER]"
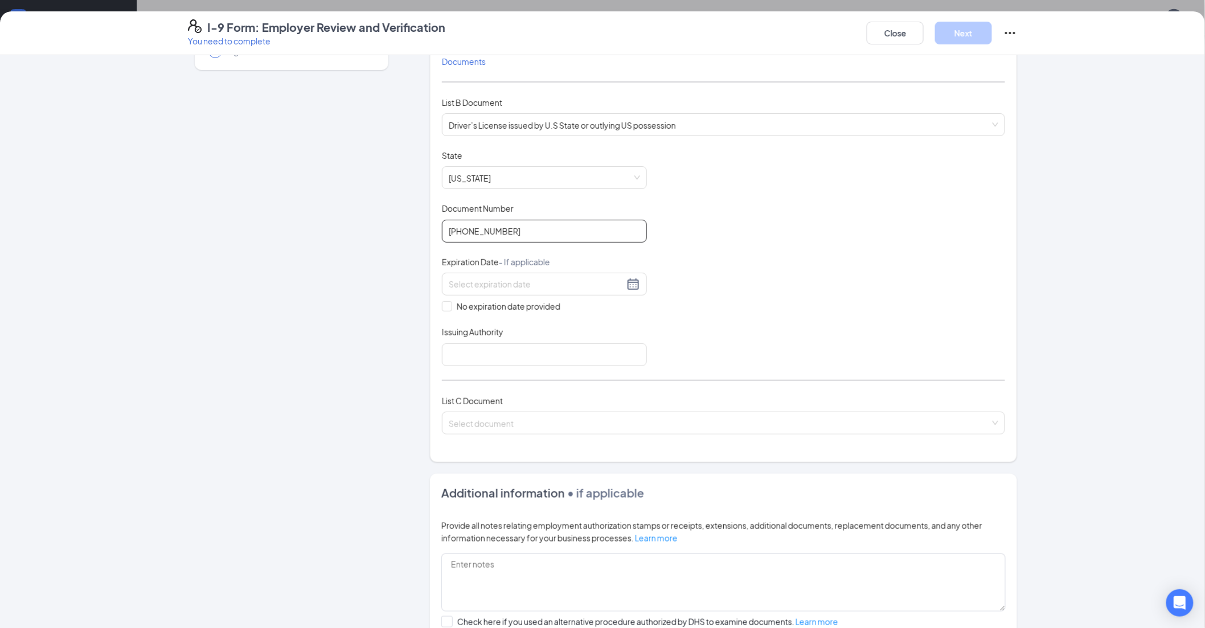
type input "[PHONE_NUMBER]"
click at [460, 207] on input at bounding box center [536, 284] width 175 height 13
paste input "[DATE]"
click at [474, 207] on div "5" at bounding box center [474, 369] width 14 height 14
type input "[DATE]"
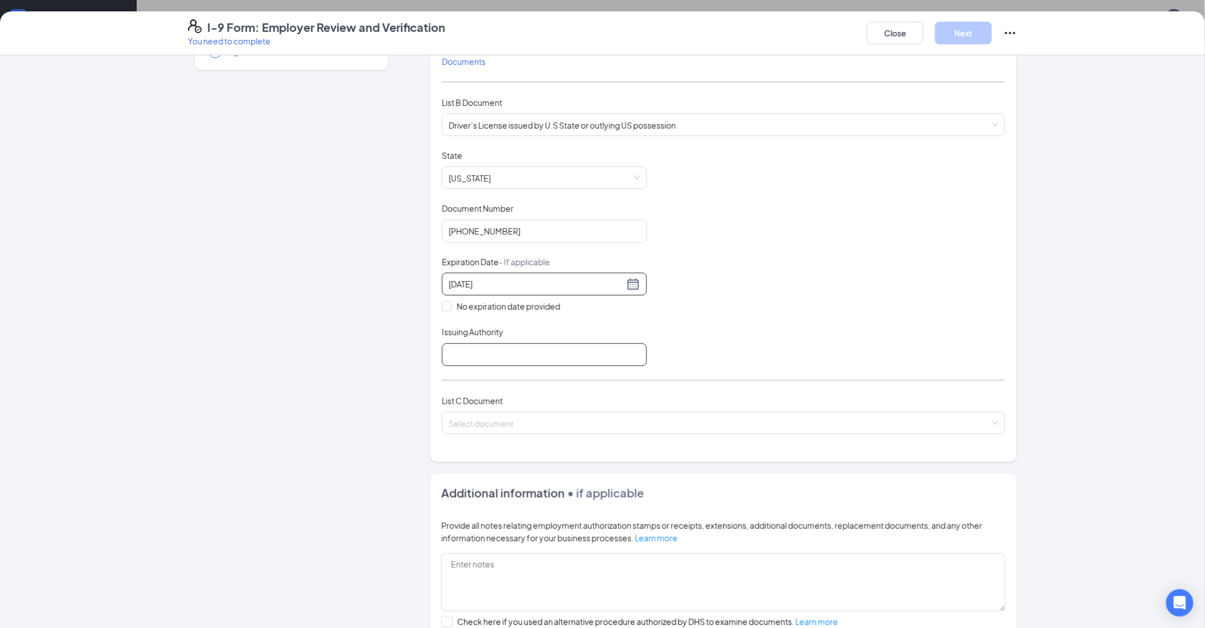
click at [479, 207] on input "Issuing Authority" at bounding box center [544, 354] width 205 height 23
type input "[US_STATE]"
click at [476, 207] on input "search" at bounding box center [719, 420] width 541 height 17
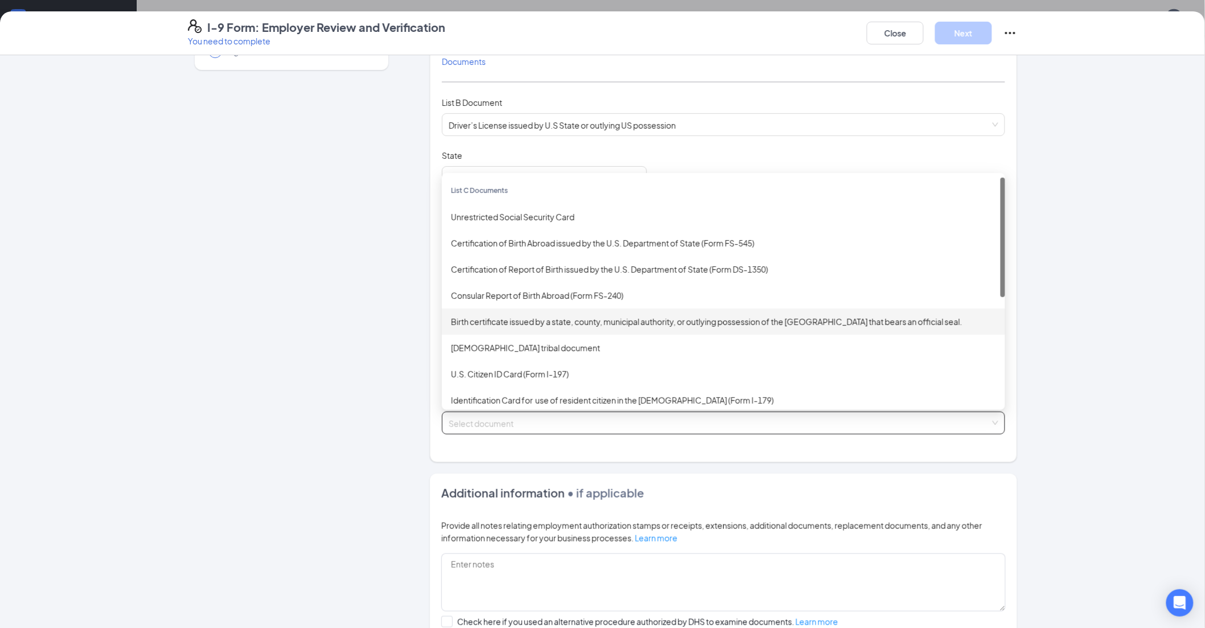
click at [474, 207] on div "Birth certificate issued by a state, county, municipal authority, or outlying p…" at bounding box center [723, 321] width 545 height 13
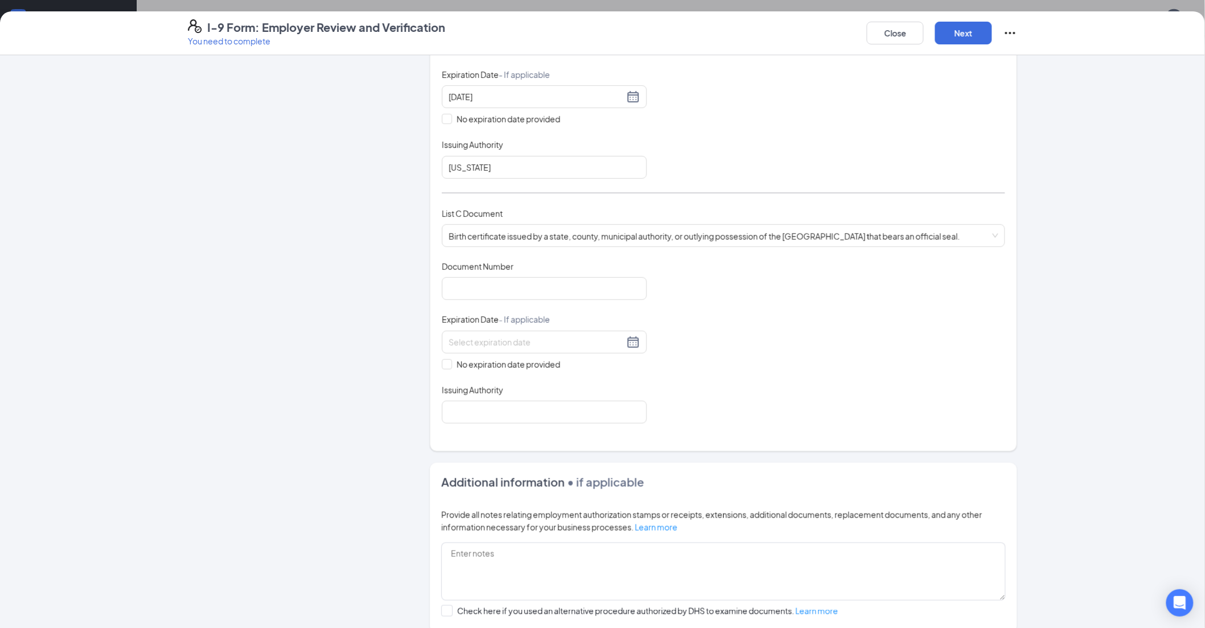
scroll to position [316, 0]
click at [456, 207] on input "Document Number" at bounding box center [544, 286] width 205 height 23
paste input "1052009033507"
type input "1052009033507"
click at [442, 207] on input "No expiration date provided" at bounding box center [446, 361] width 8 height 8
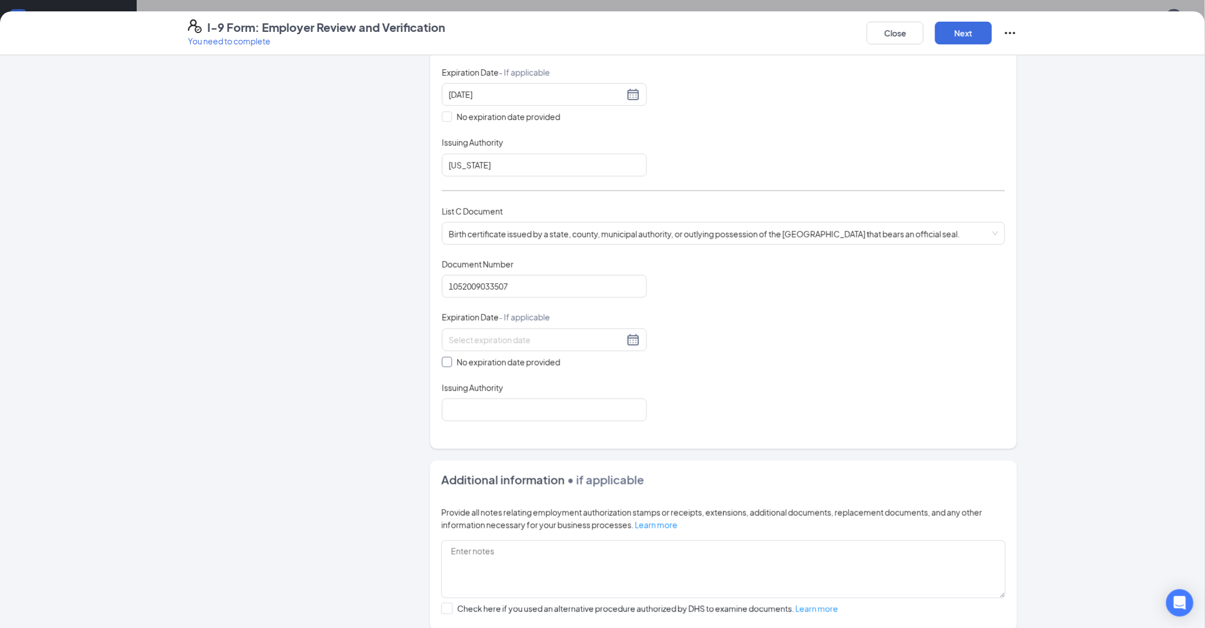
checkbox input "true"
click at [488, 207] on input "Issuing Authority" at bounding box center [544, 412] width 205 height 23
type input "State [US_STATE]"
click at [488, 28] on button "Next" at bounding box center [963, 33] width 57 height 23
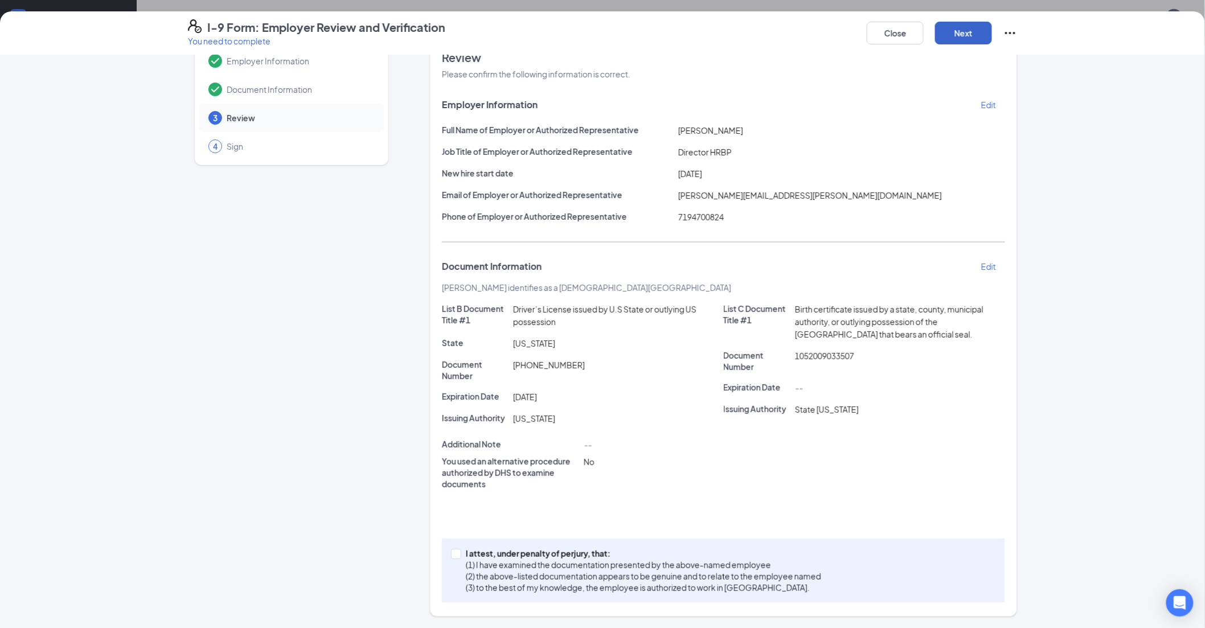
scroll to position [31, 0]
click at [451, 207] on input "I attest, under penalty of [PERSON_NAME], that: (1) I have examined the documen…" at bounding box center [455, 553] width 8 height 8
checkbox input "true"
click at [488, 34] on button "Next" at bounding box center [963, 33] width 57 height 23
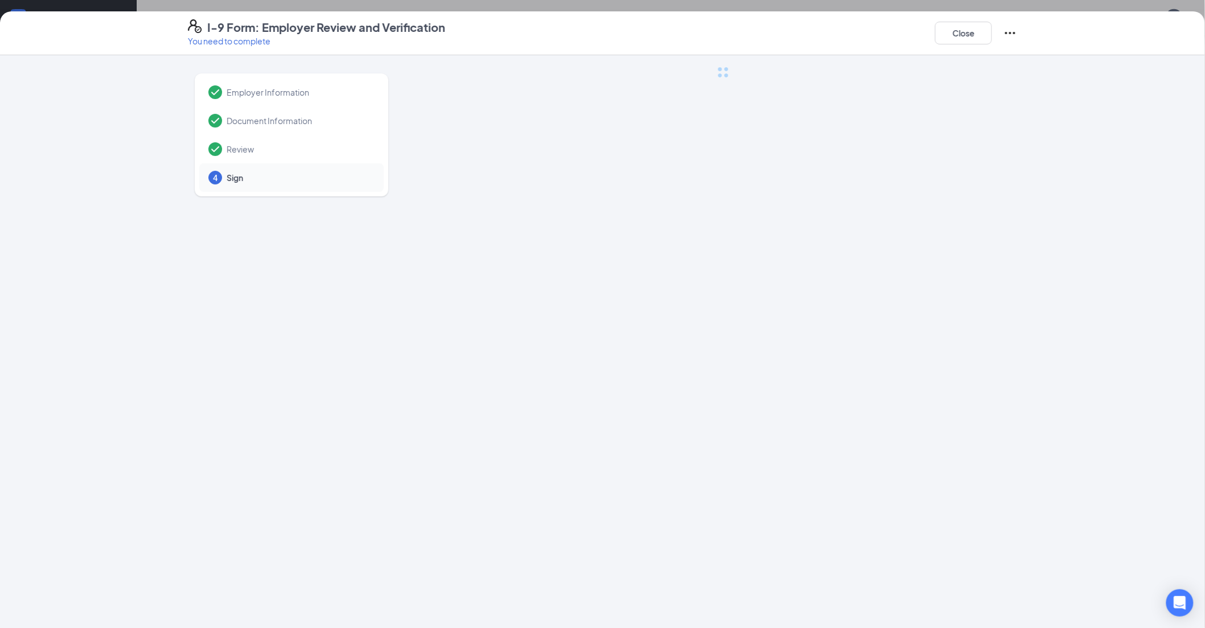
scroll to position [0, 0]
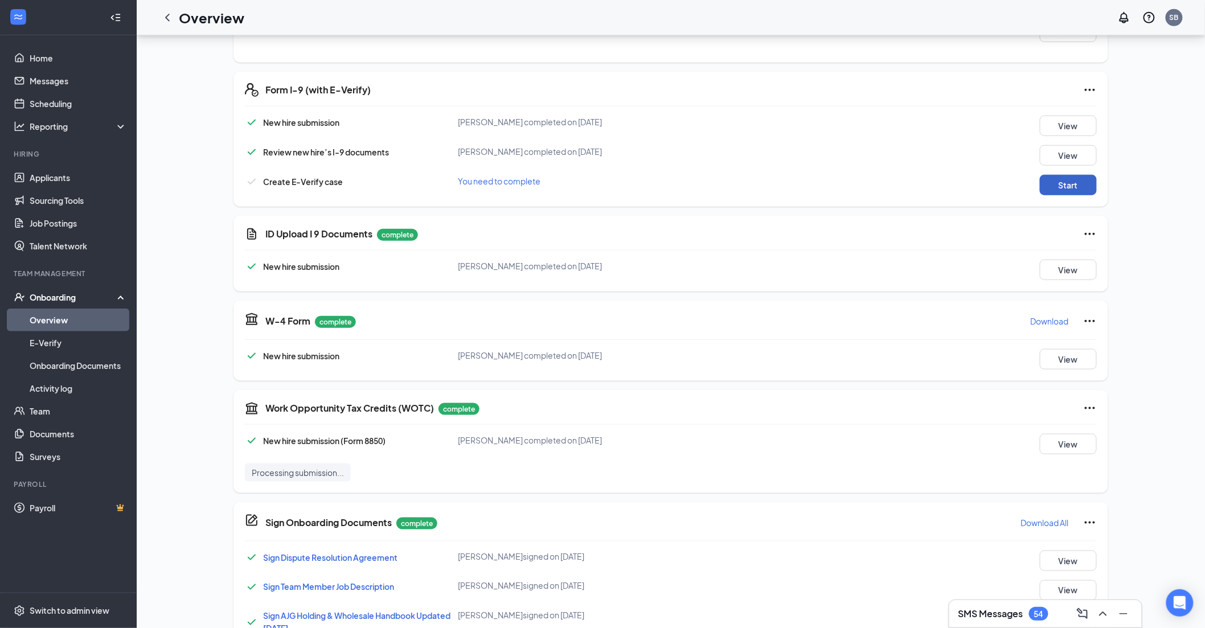
click at [488, 178] on button "Start" at bounding box center [1068, 185] width 57 height 20
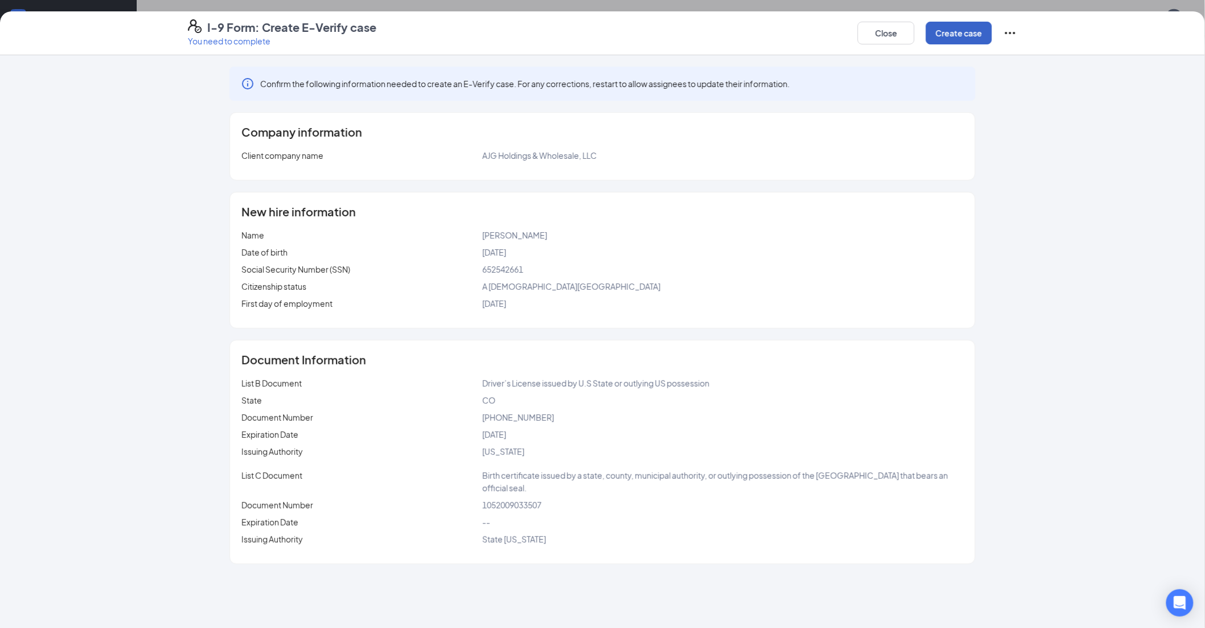
click at [488, 36] on button "Create case" at bounding box center [959, 33] width 66 height 23
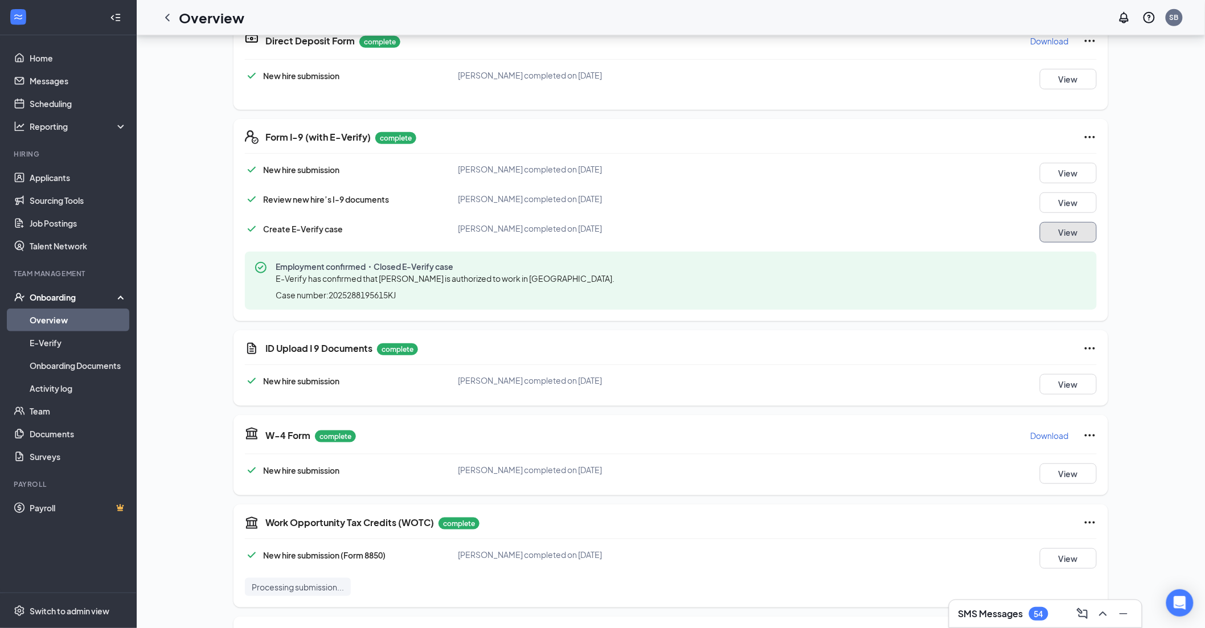
scroll to position [200, 0]
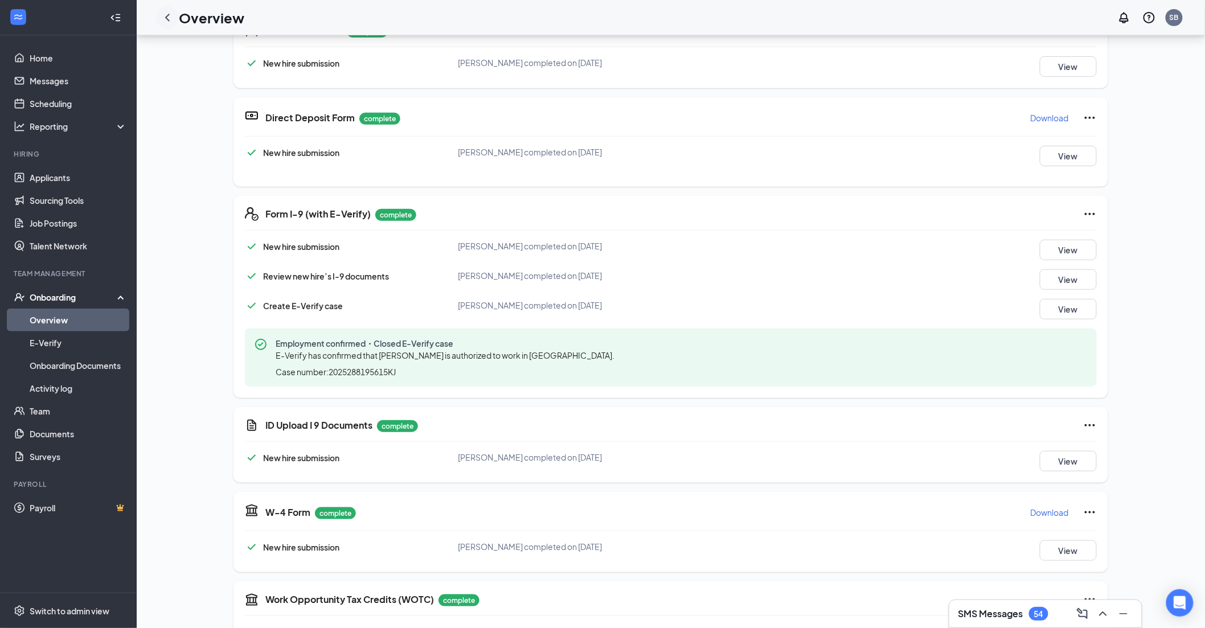
click at [172, 14] on icon "ChevronLeft" at bounding box center [168, 18] width 14 height 14
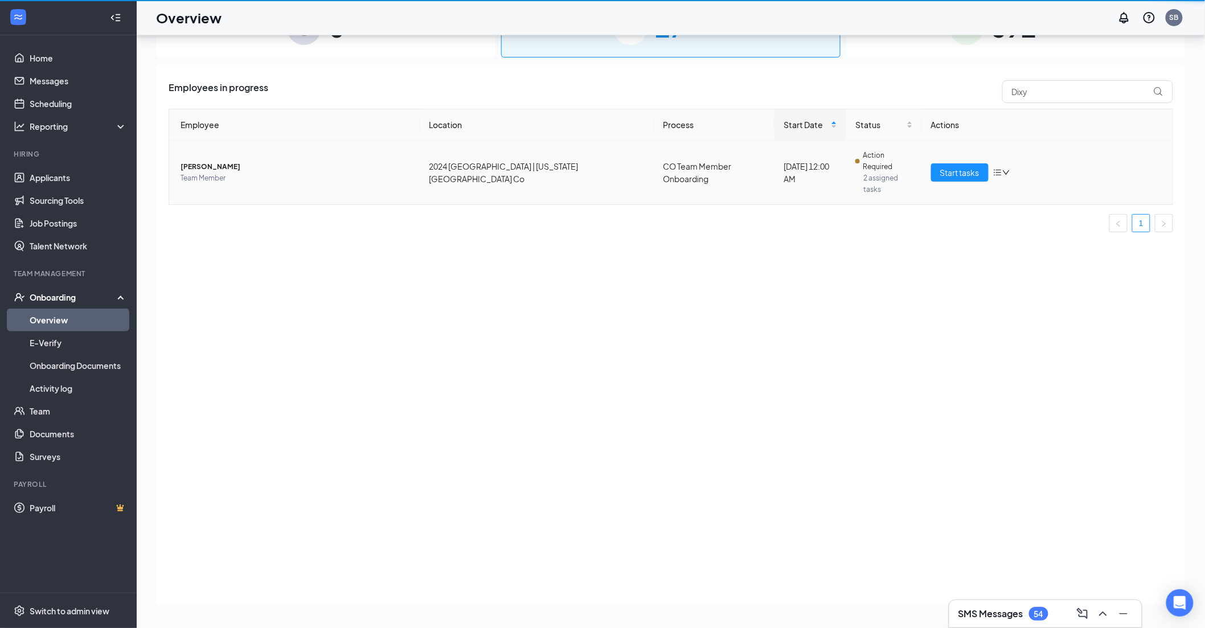
scroll to position [51, 0]
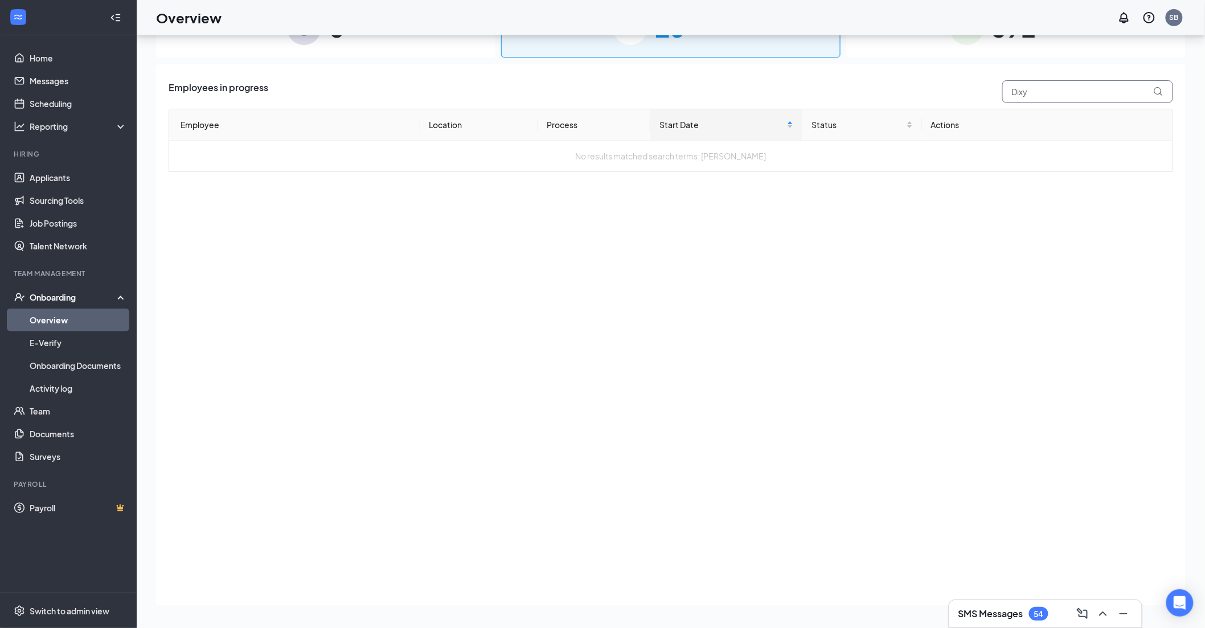
click at [488, 98] on div "Employees in progress Dixy" at bounding box center [671, 91] width 1004 height 23
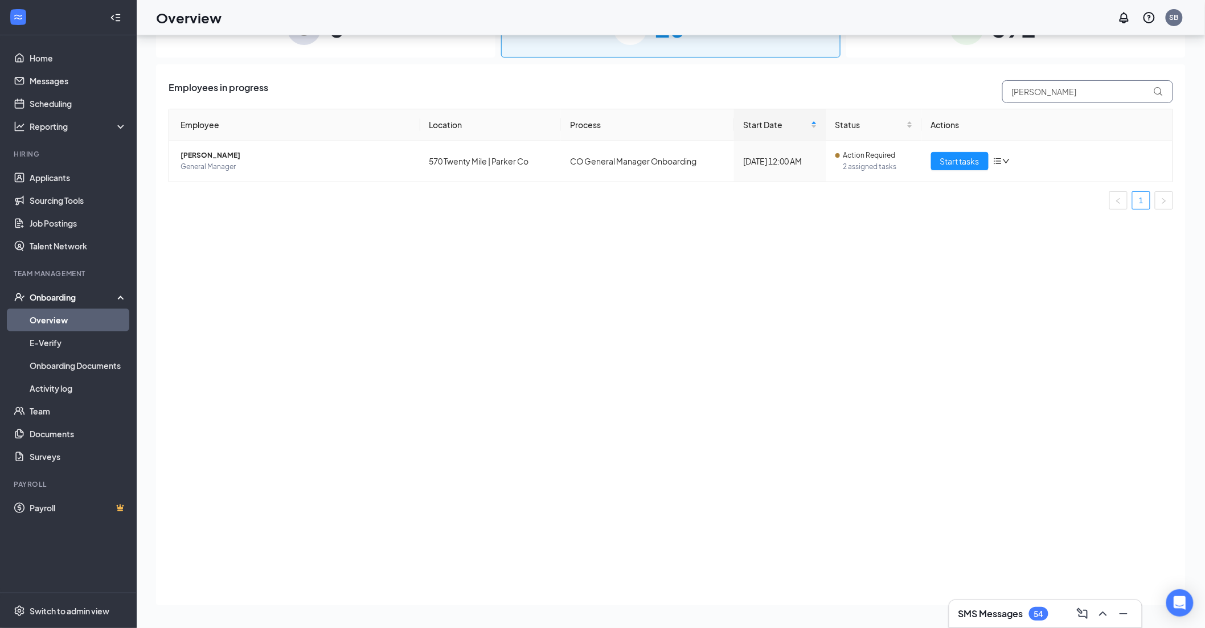
type input "[PERSON_NAME]"
drag, startPoint x: 946, startPoint y: 160, endPoint x: 293, endPoint y: 264, distance: 661.2
click at [488, 160] on span "Start tasks" at bounding box center [959, 161] width 39 height 13
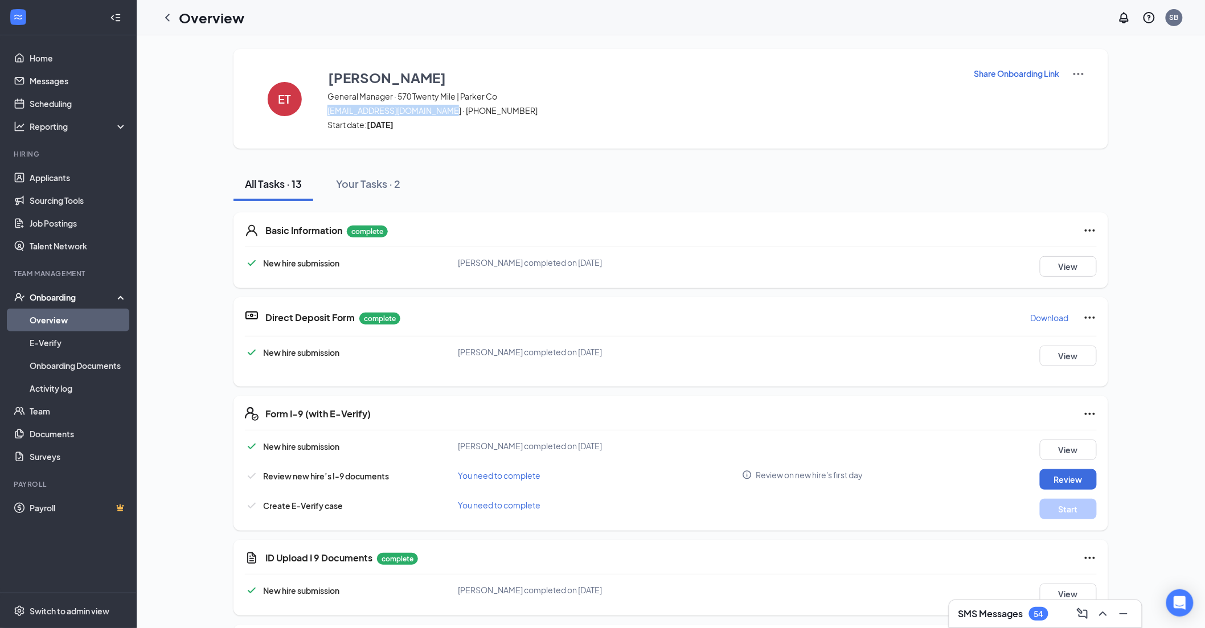
drag, startPoint x: 448, startPoint y: 110, endPoint x: 328, endPoint y: 111, distance: 119.6
click at [328, 111] on span "[EMAIL_ADDRESS][DOMAIN_NAME] · [PHONE_NUMBER]" at bounding box center [643, 110] width 632 height 11
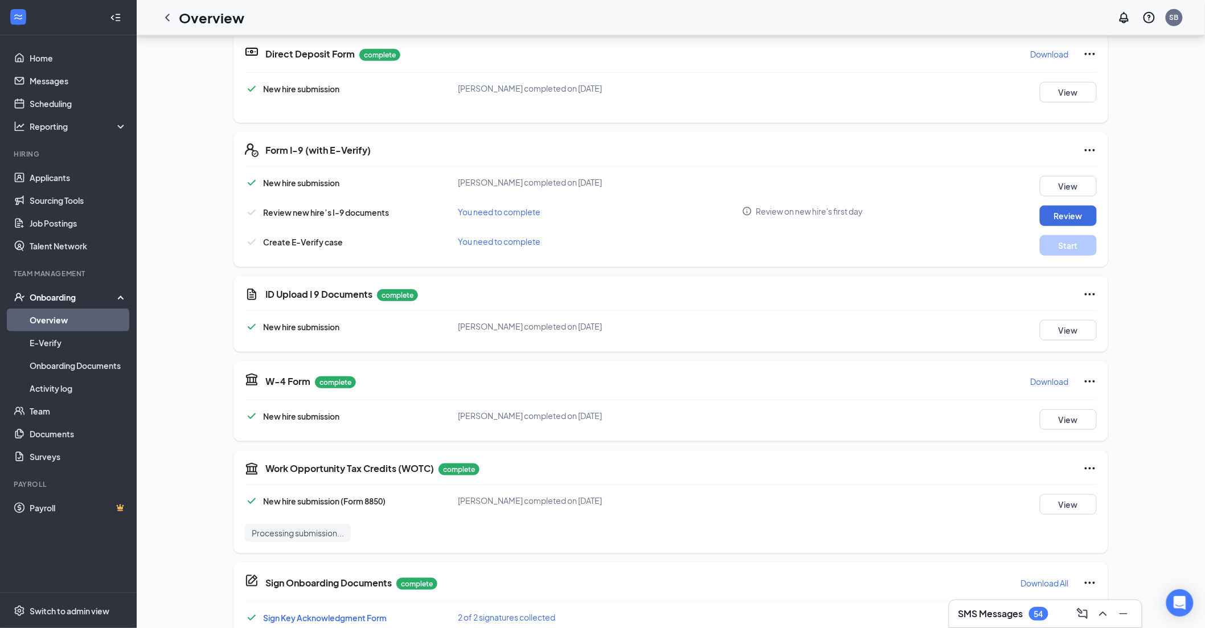
scroll to position [316, 0]
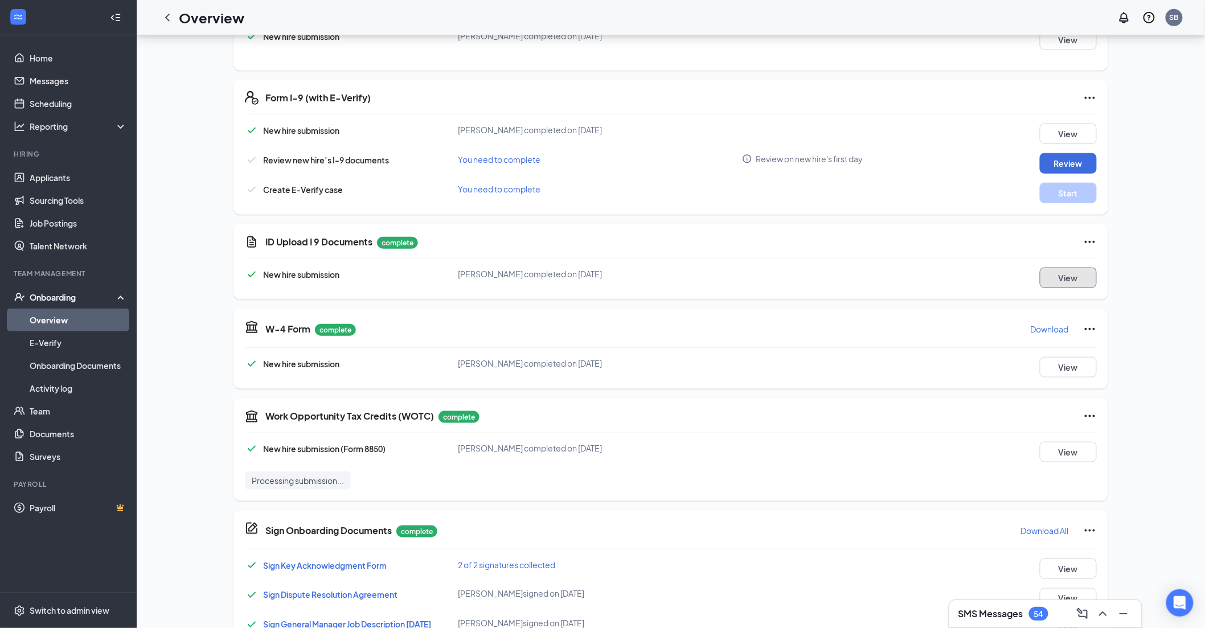
click at [488, 207] on button "View" at bounding box center [1068, 278] width 57 height 20
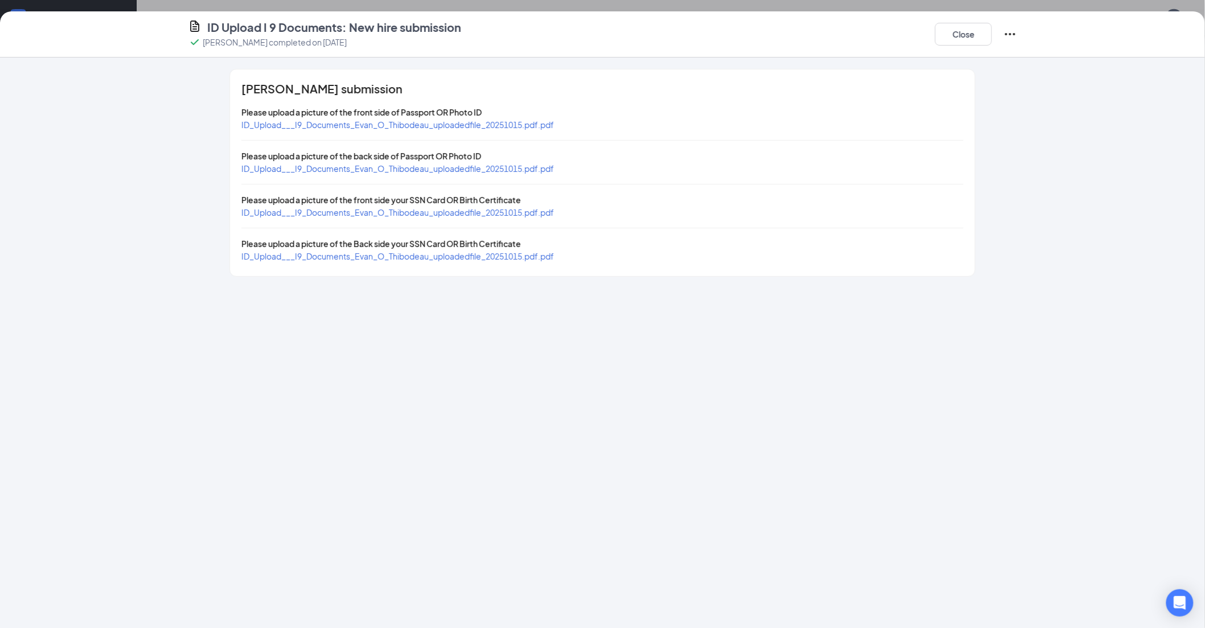
click at [488, 120] on span "ID_Upload___I9_Documents_Evan_O_Thibodeau_uploadedfile_20251015.pdf.pdf" at bounding box center [397, 125] width 313 height 10
drag, startPoint x: 431, startPoint y: 209, endPoint x: 440, endPoint y: 209, distance: 9.1
click at [431, 207] on span "ID_Upload___I9_Documents_Evan_O_Thibodeau_uploadedfile_20251015.pdf.pdf" at bounding box center [397, 212] width 313 height 10
click at [488, 36] on button "Close" at bounding box center [963, 34] width 57 height 23
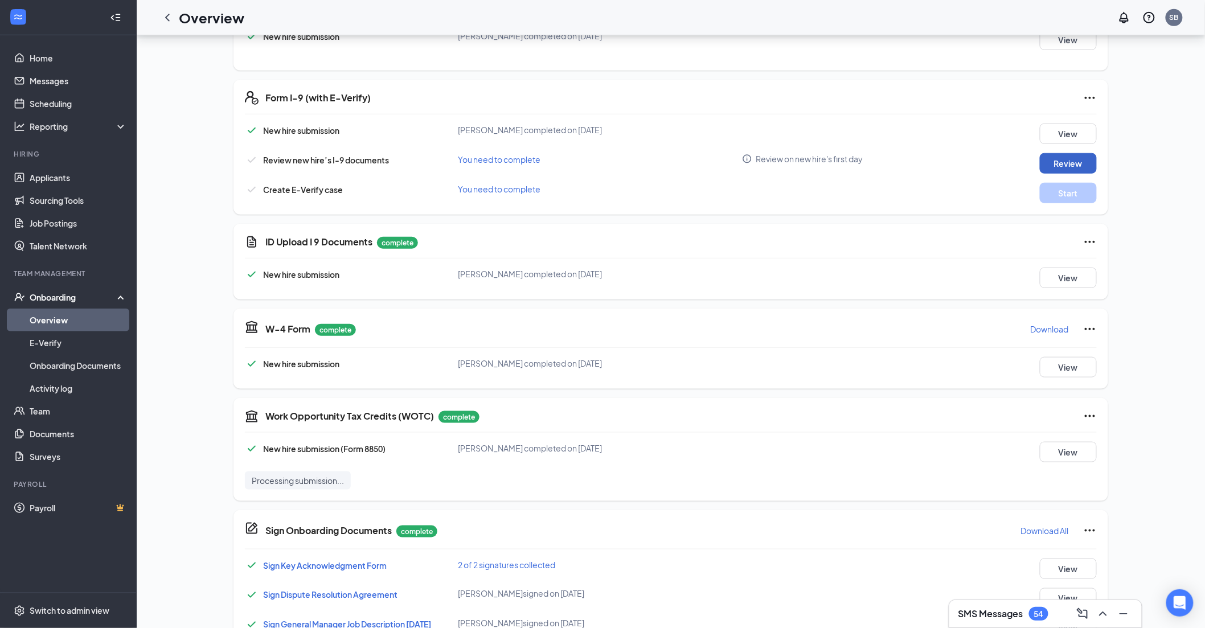
click at [488, 158] on button "Review" at bounding box center [1068, 163] width 57 height 20
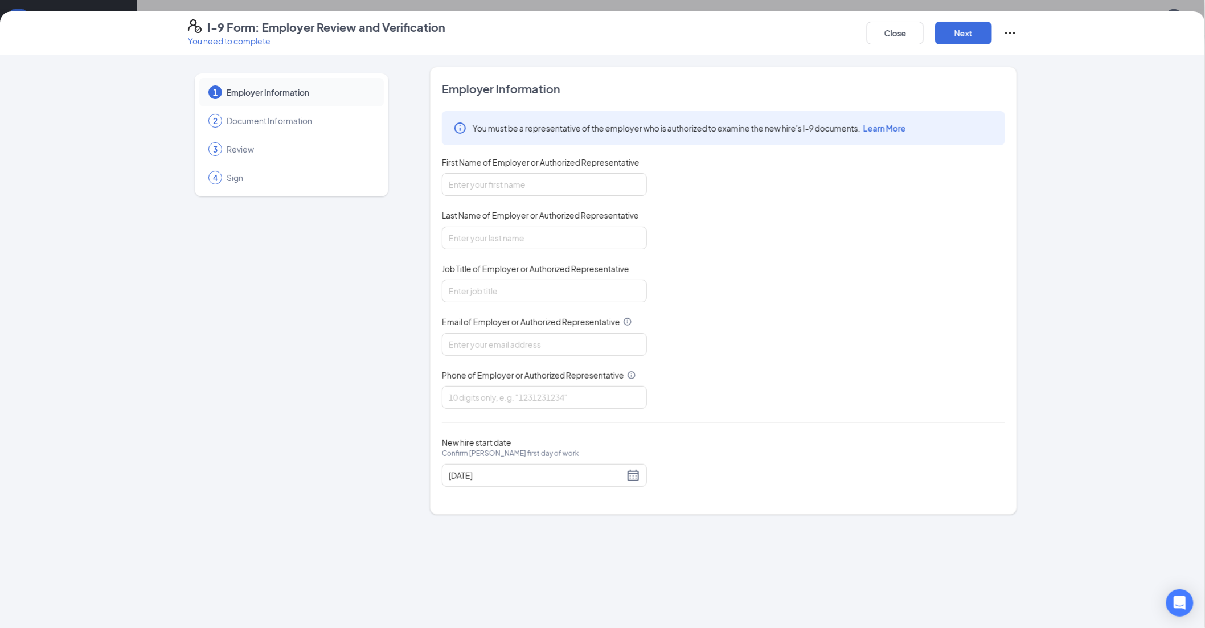
click at [488, 172] on div "First Name of Employer or Authorized Representative" at bounding box center [544, 165] width 205 height 17
click at [488, 180] on input "First Name of Employer or Authorized Representative" at bounding box center [544, 184] width 205 height 23
type input "[PERSON_NAME]"
click at [488, 207] on input "Last Name of Employer or Authorized Representative" at bounding box center [544, 238] width 205 height 23
type input "[PERSON_NAME]"
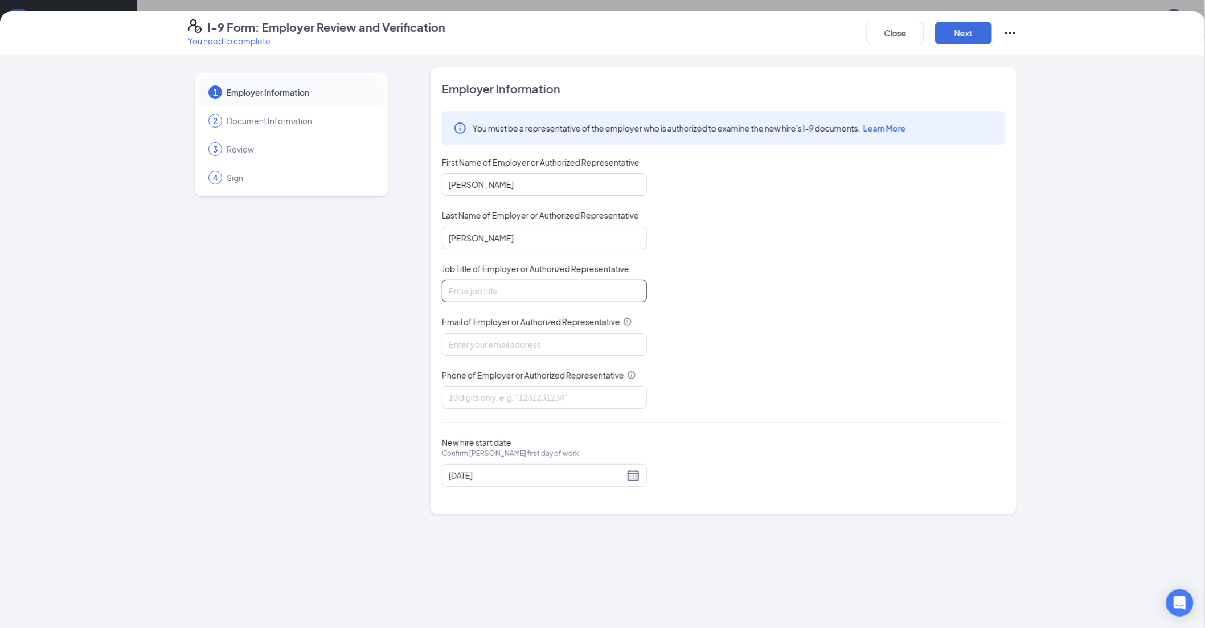
drag, startPoint x: 523, startPoint y: 287, endPoint x: 523, endPoint y: 295, distance: 7.4
click at [488, 207] on input "Job Title of Employer or Authorized Representative" at bounding box center [544, 291] width 205 height 23
type input "Director HRBP"
click at [488, 207] on input "Email of Employer or Authorized Representative" at bounding box center [544, 344] width 205 height 23
click at [488, 207] on input "Phone of Employer or Authorized Representative" at bounding box center [544, 397] width 205 height 23
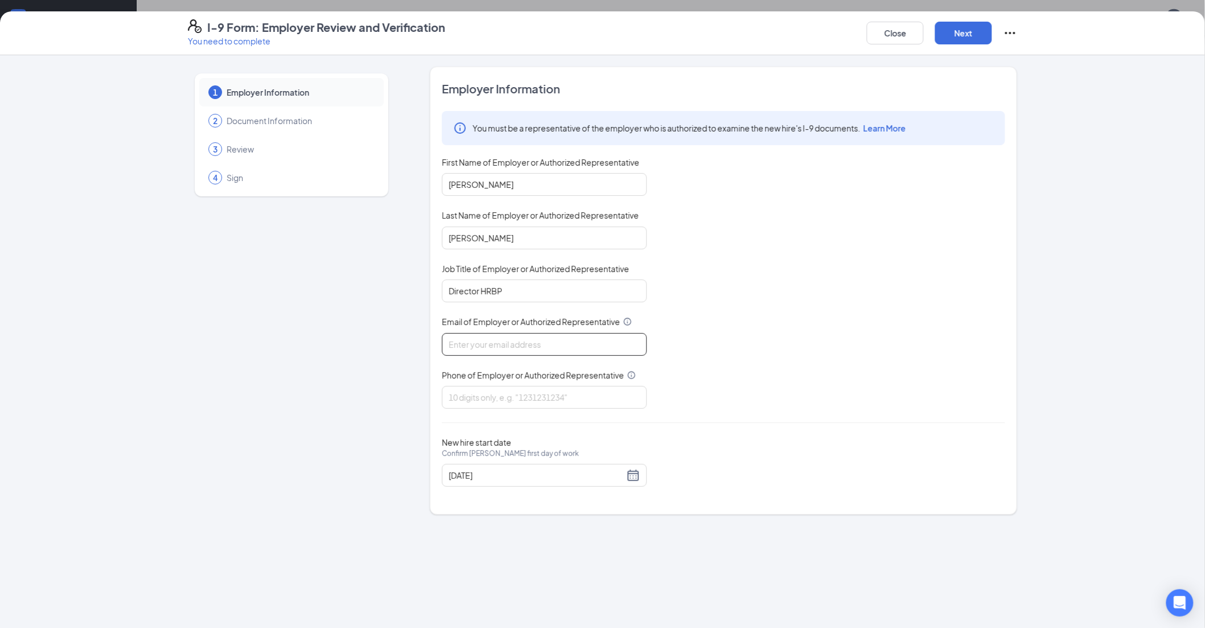
click at [488, 207] on input "Email of Employer or Authorized Representative" at bounding box center [544, 344] width 205 height 23
type input "[PERSON_NAME][EMAIL_ADDRESS][PERSON_NAME][DOMAIN_NAME]"
click at [488, 207] on div "Employer Information You must be a representative of the employer who is author…" at bounding box center [723, 291] width 563 height 420
type input "7194700824"
drag, startPoint x: 957, startPoint y: 32, endPoint x: 943, endPoint y: 63, distance: 33.9
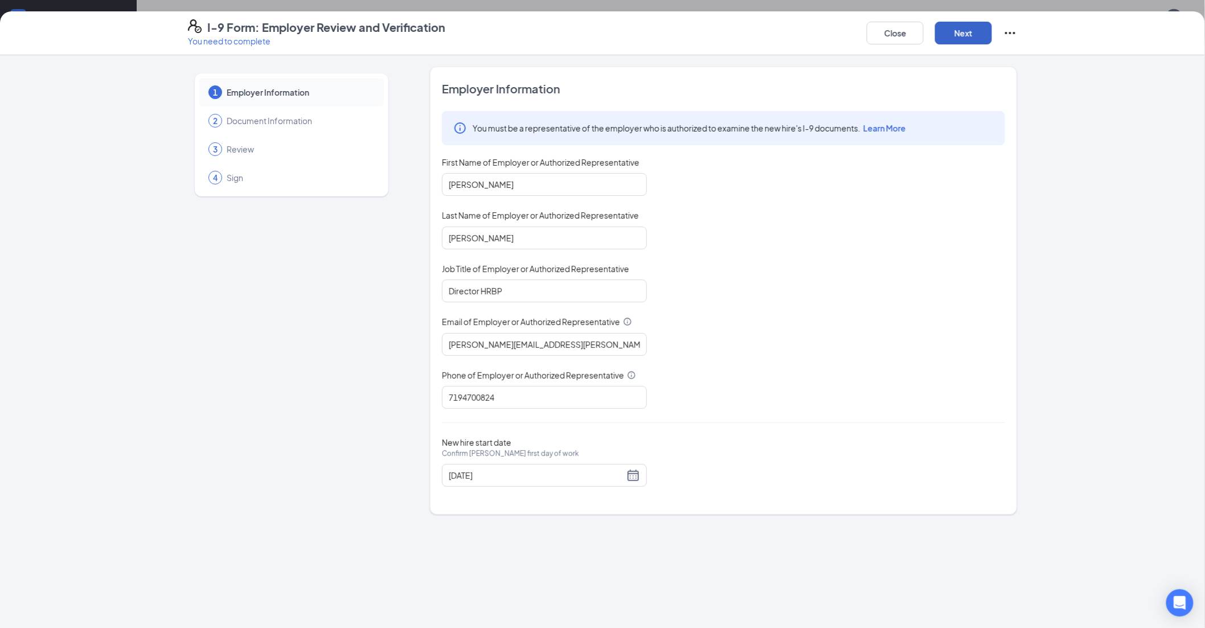
click at [488, 32] on button "Next" at bounding box center [963, 33] width 57 height 23
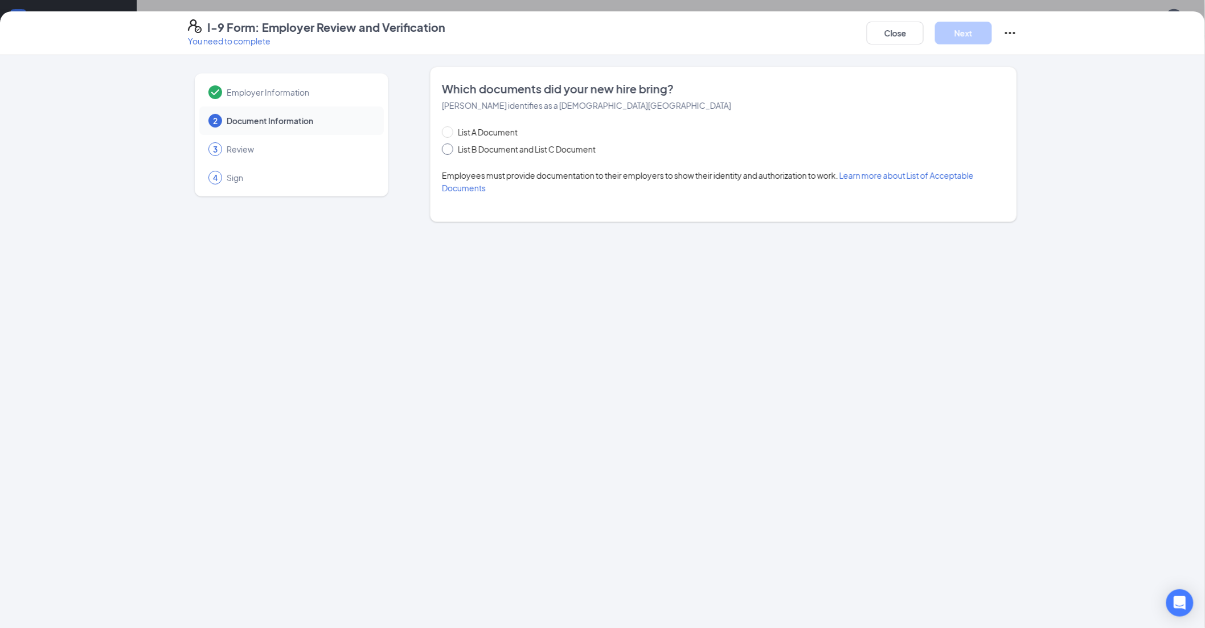
click at [443, 149] on input "List B Document and List C Document" at bounding box center [446, 147] width 8 height 8
radio input "true"
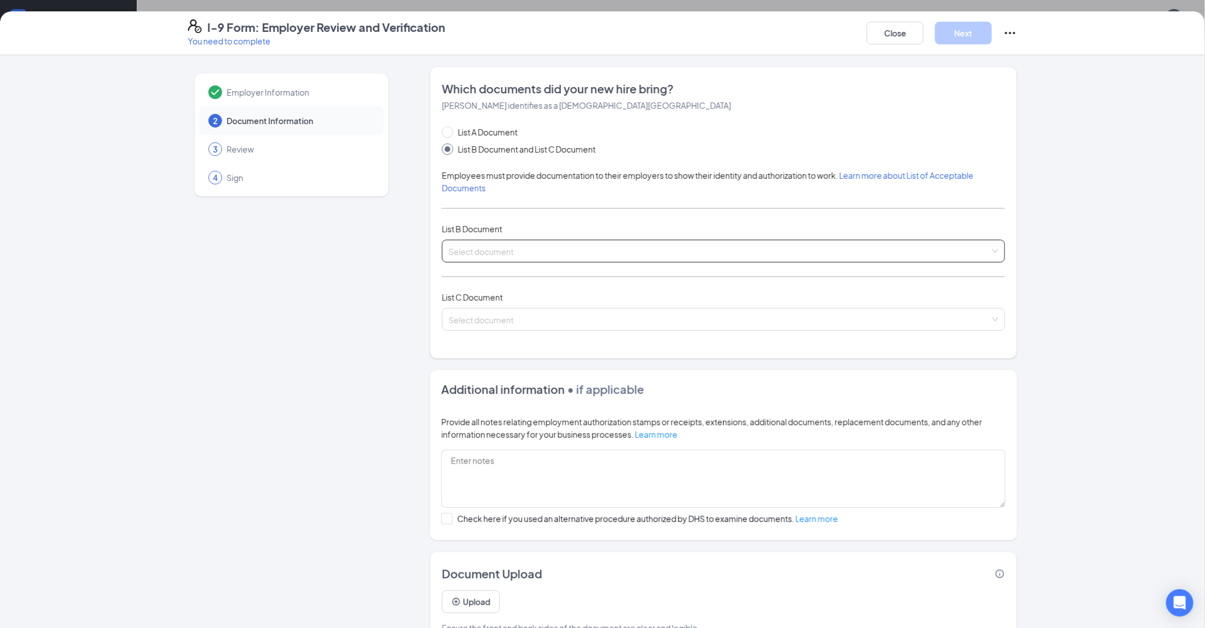
click at [475, 207] on input "search" at bounding box center [719, 248] width 541 height 17
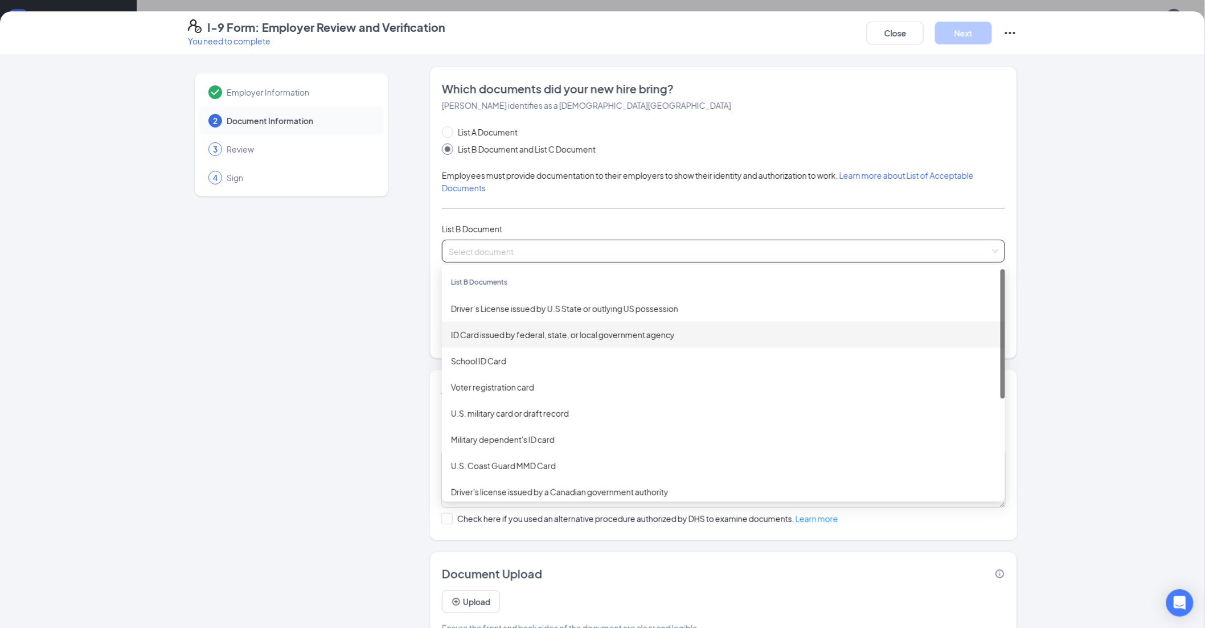
click at [480, 207] on div "Driver’s License issued by U.S State or outlying US possession" at bounding box center [723, 308] width 563 height 26
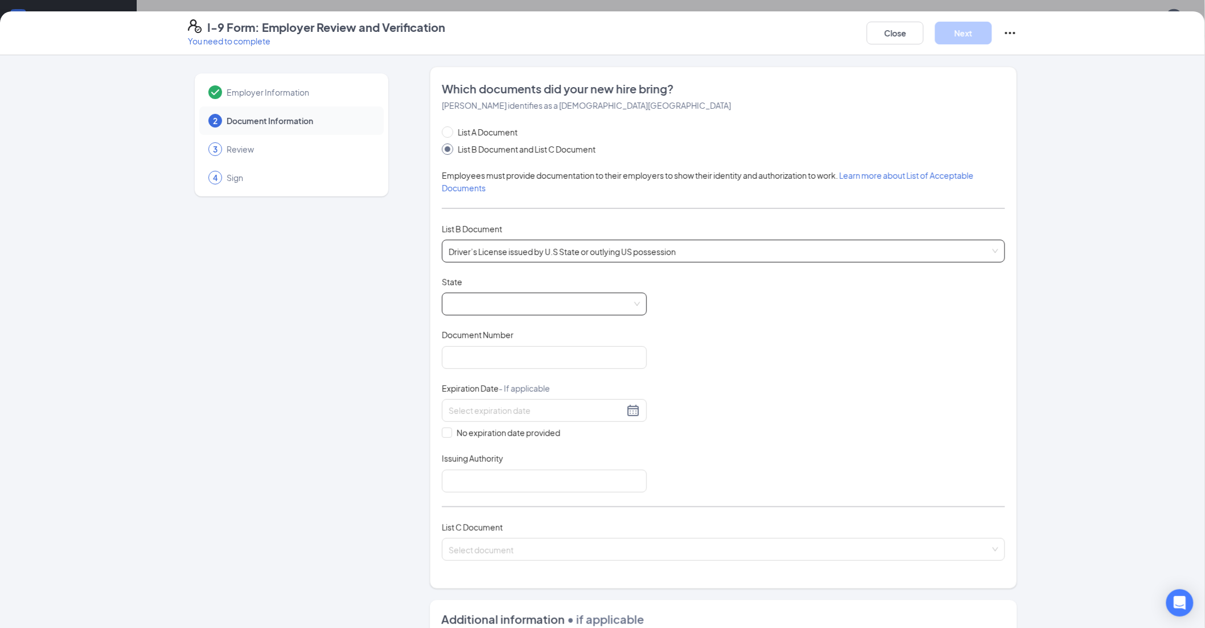
click at [473, 207] on span at bounding box center [544, 304] width 191 height 22
click at [486, 207] on div "[US_STATE]" at bounding box center [544, 430] width 187 height 13
click at [451, 207] on input "Document Number" at bounding box center [544, 357] width 205 height 23
paste input "[PHONE_NUMBER]"
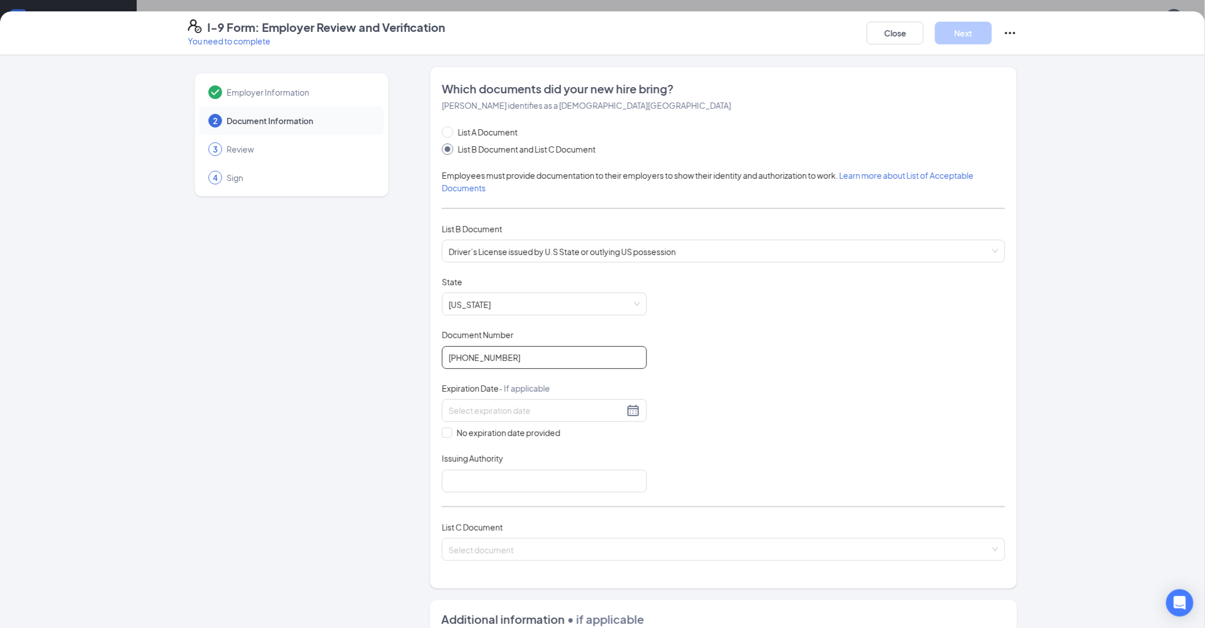
type input "[PHONE_NUMBER]"
click at [471, 207] on input at bounding box center [536, 410] width 175 height 13
drag, startPoint x: 490, startPoint y: 475, endPoint x: 557, endPoint y: 468, distance: 67.0
click at [488, 207] on div "3" at bounding box center [495, 478] width 14 height 14
type input "[DATE]"
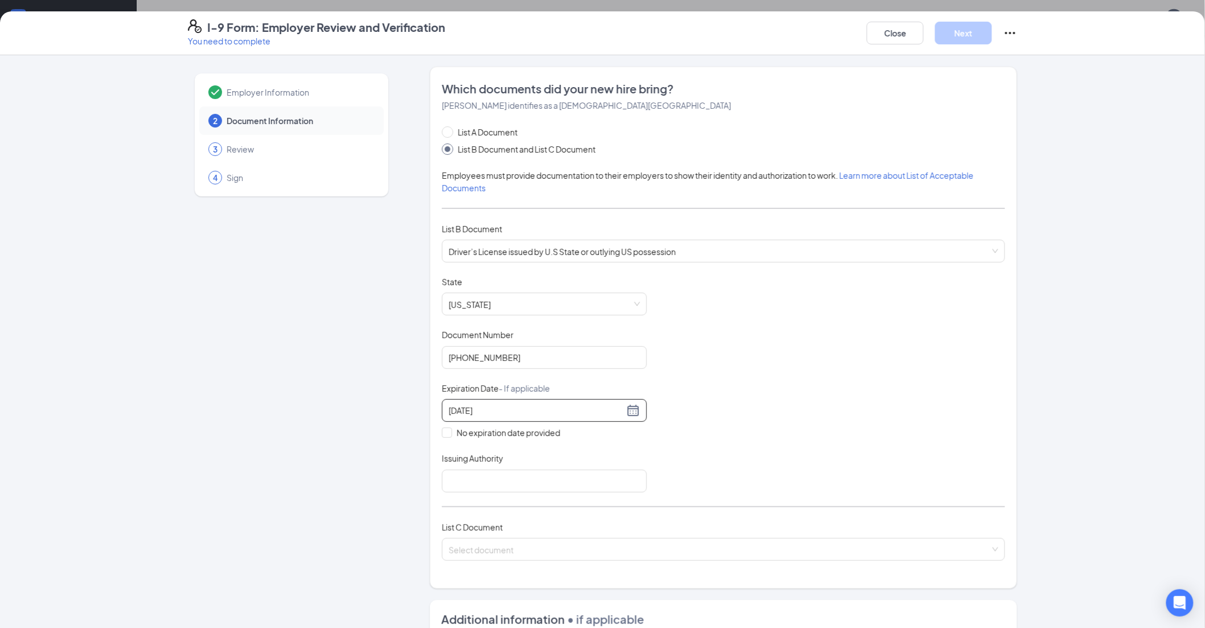
click at [488, 207] on div "Document Title Driver’s License issued by U.S State or outlying US possession S…" at bounding box center [723, 384] width 563 height 216
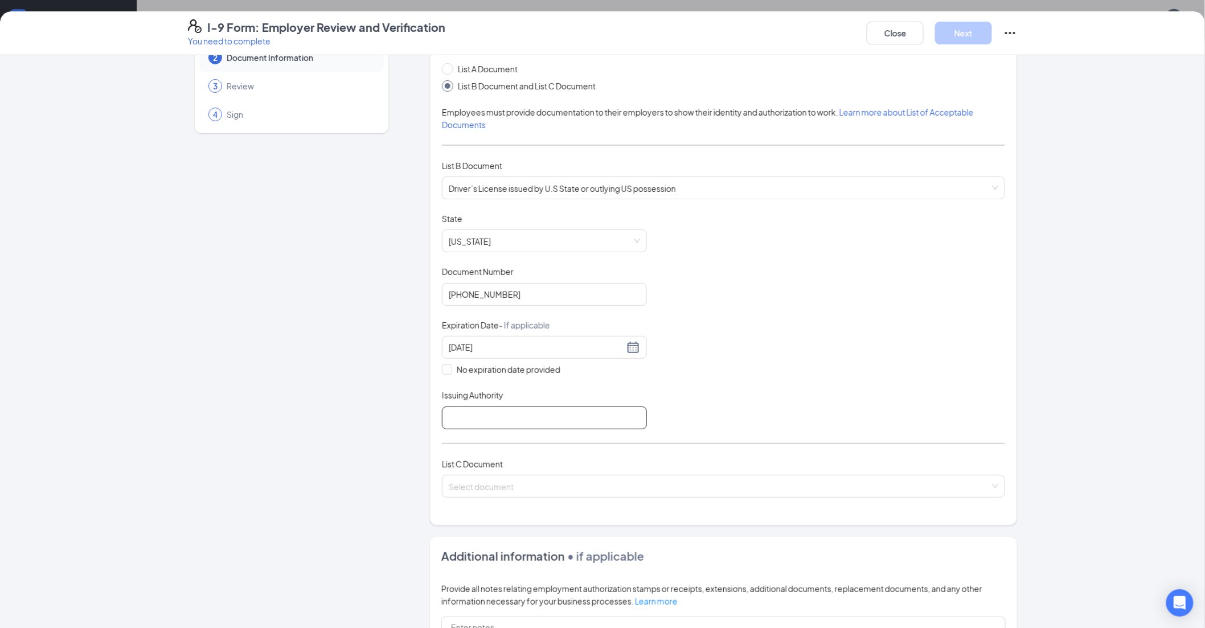
click at [488, 207] on input "Issuing Authority" at bounding box center [544, 417] width 205 height 23
type input "[US_STATE]"
click at [479, 207] on input "search" at bounding box center [719, 483] width 541 height 17
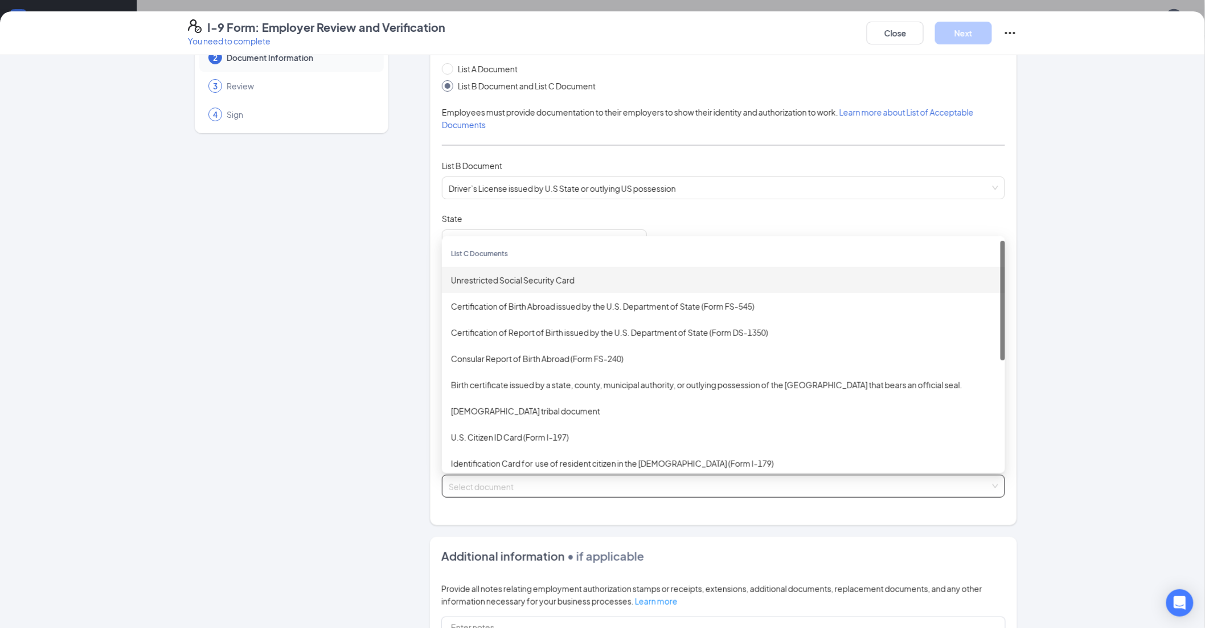
click at [480, 207] on div "Unrestricted Social Security Card" at bounding box center [723, 280] width 545 height 13
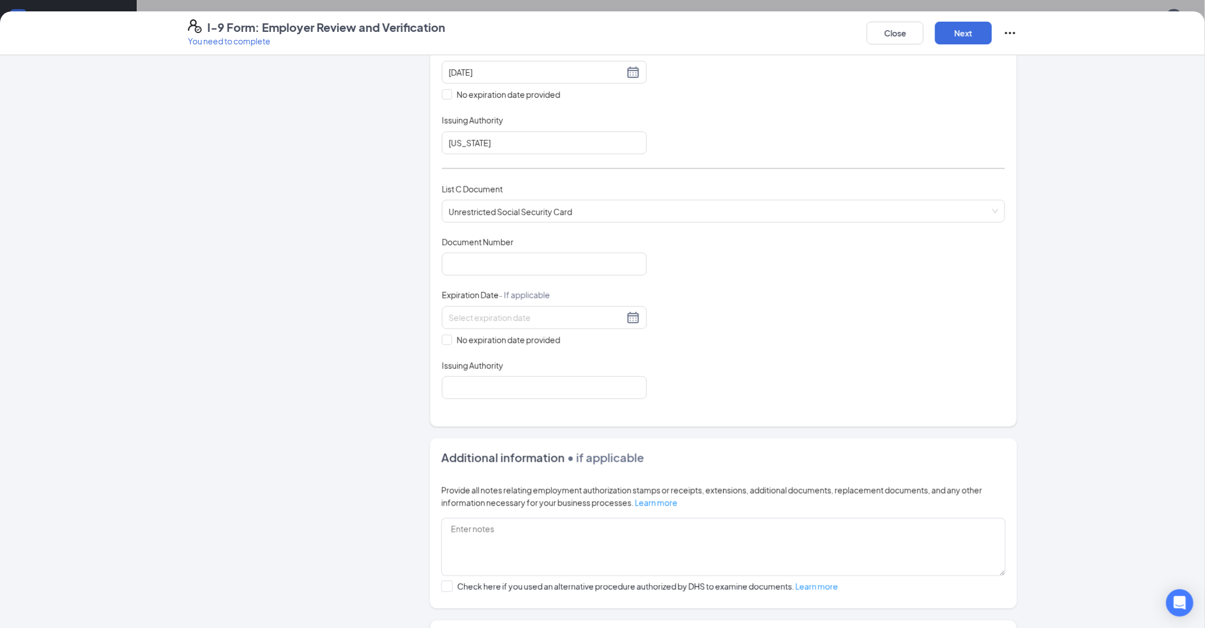
scroll to position [316, 0]
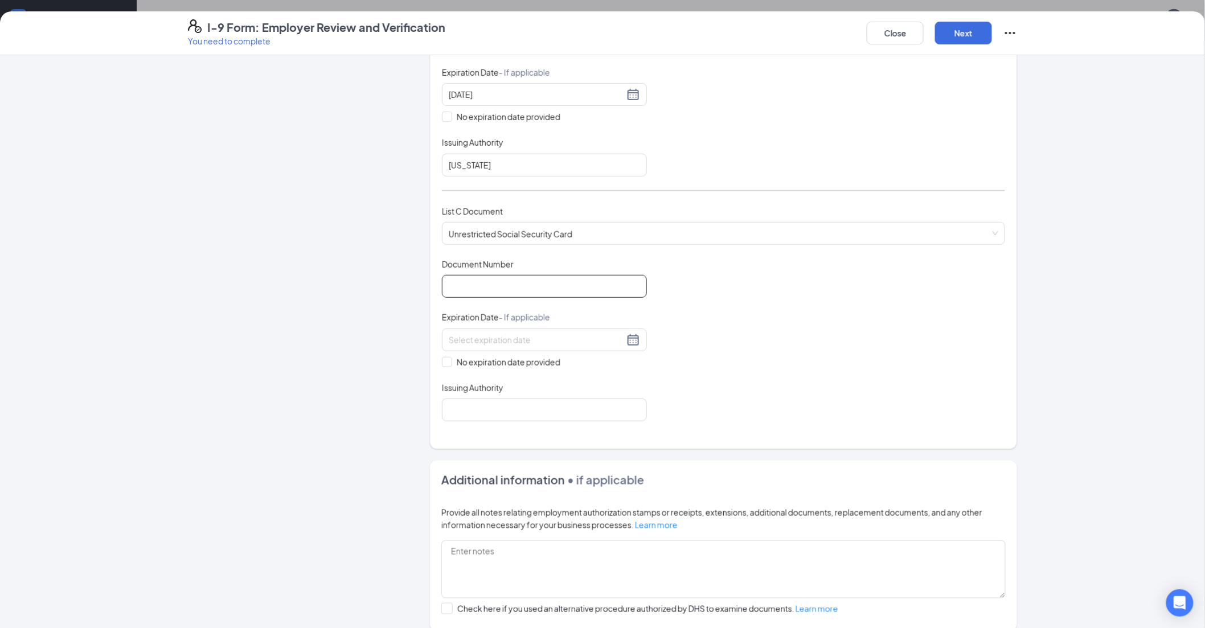
click at [484, 207] on input "Document Number" at bounding box center [544, 286] width 205 height 23
type input "652267971"
click at [445, 207] on span at bounding box center [447, 362] width 10 height 10
click at [445, 207] on input "No expiration date provided" at bounding box center [446, 361] width 8 height 8
checkbox input "true"
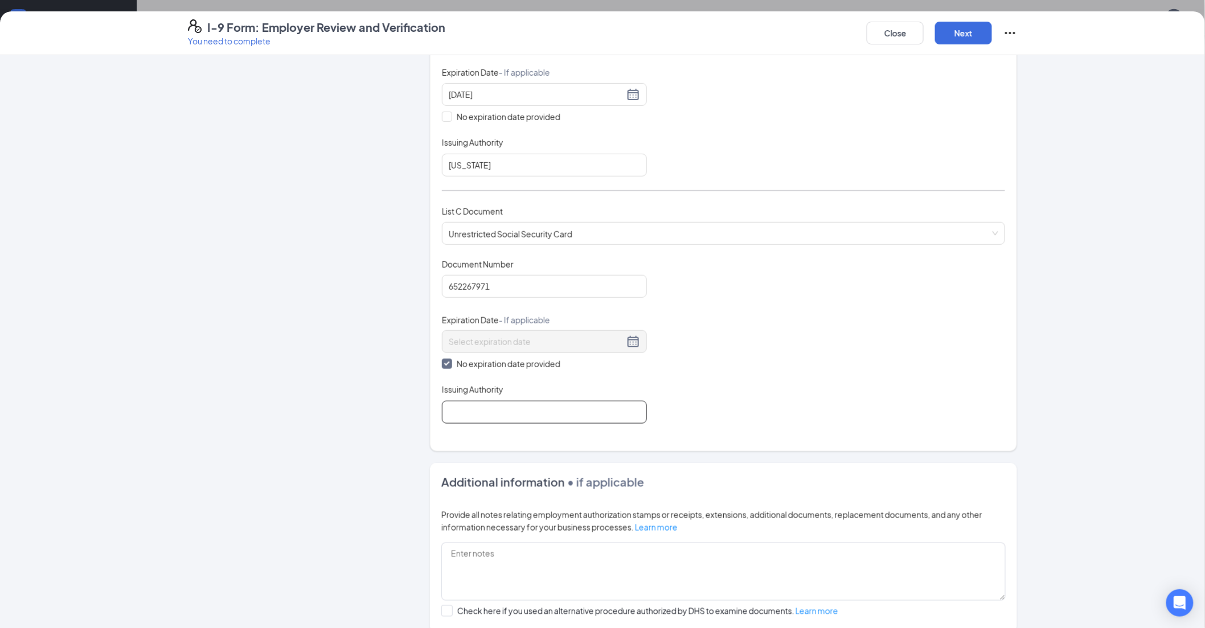
click at [468, 207] on input "Issuing Authority" at bounding box center [544, 412] width 205 height 23
type input "Social Security Administration"
click at [488, 35] on button "Next" at bounding box center [963, 33] width 57 height 23
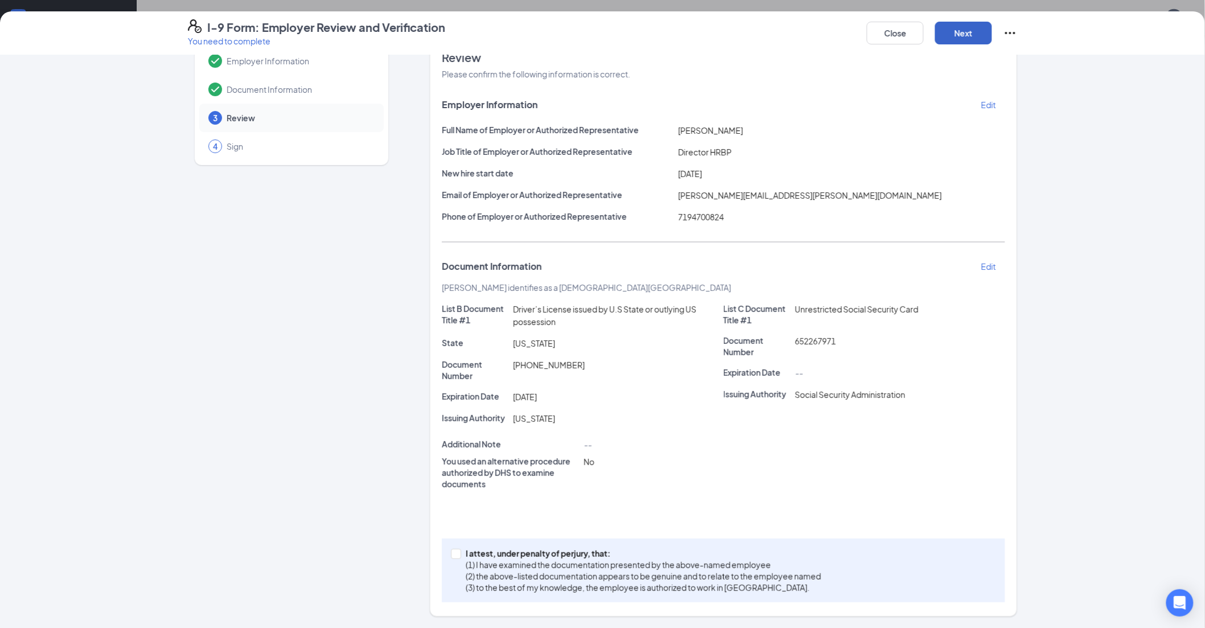
scroll to position [31, 0]
click at [451, 207] on span at bounding box center [456, 554] width 10 height 10
click at [451, 207] on input "I attest, under penalty of [PERSON_NAME], that: (1) I have examined the documen…" at bounding box center [455, 553] width 8 height 8
checkbox input "true"
click at [488, 35] on button "Next" at bounding box center [963, 33] width 57 height 23
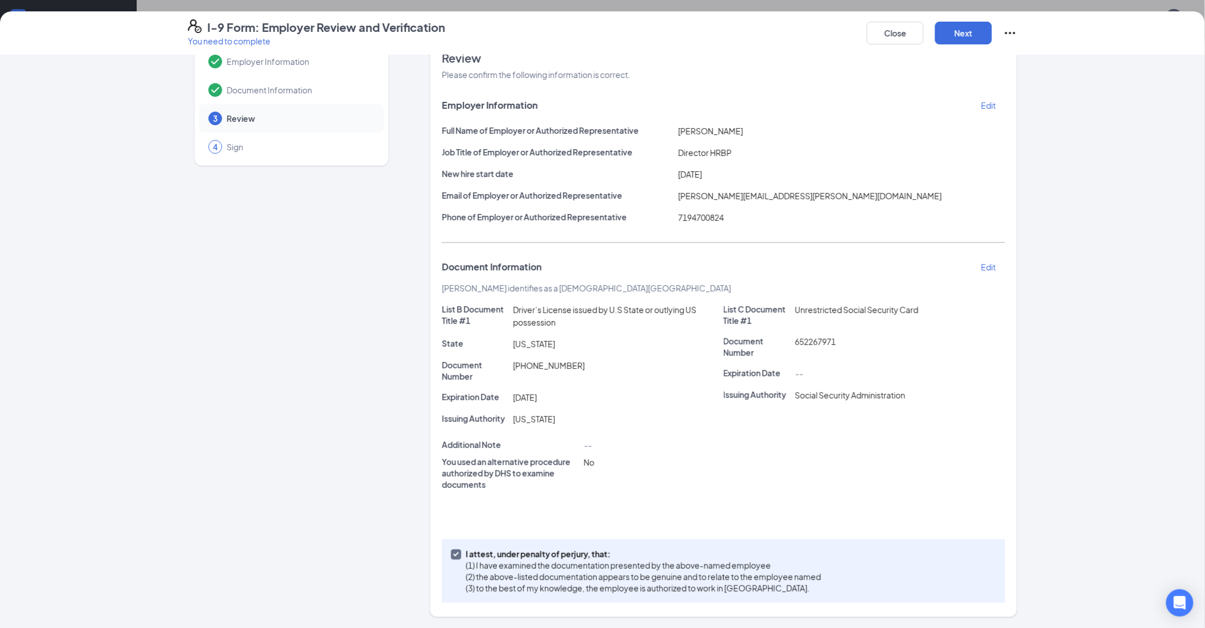
scroll to position [0, 0]
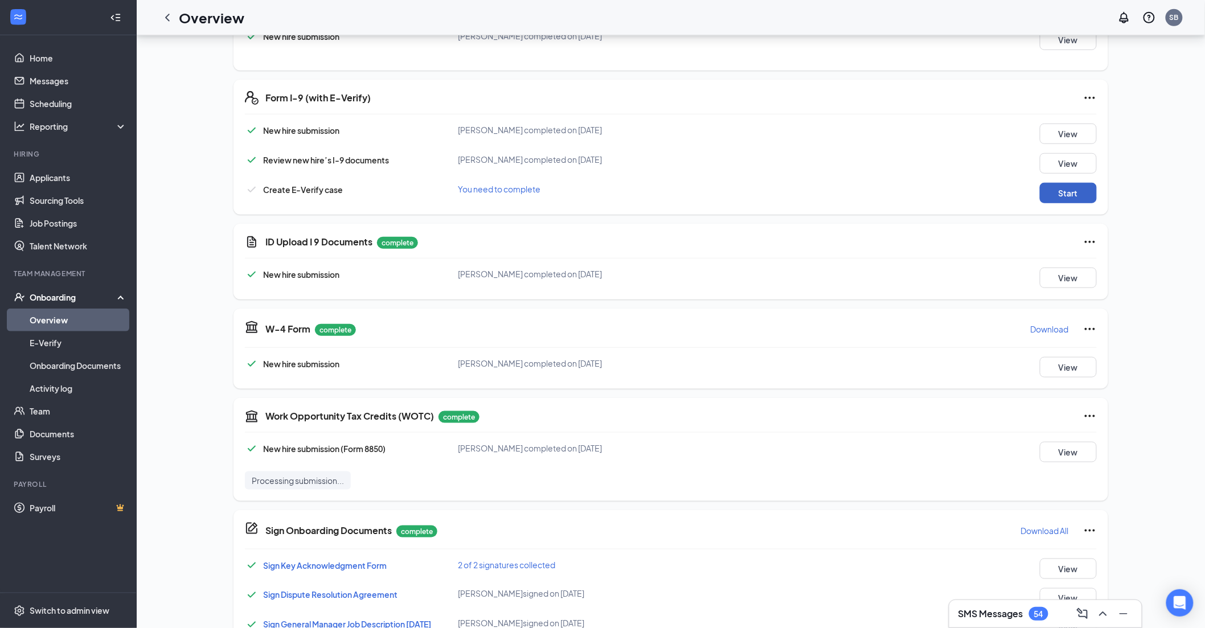
click at [488, 186] on button "Start" at bounding box center [1068, 193] width 57 height 20
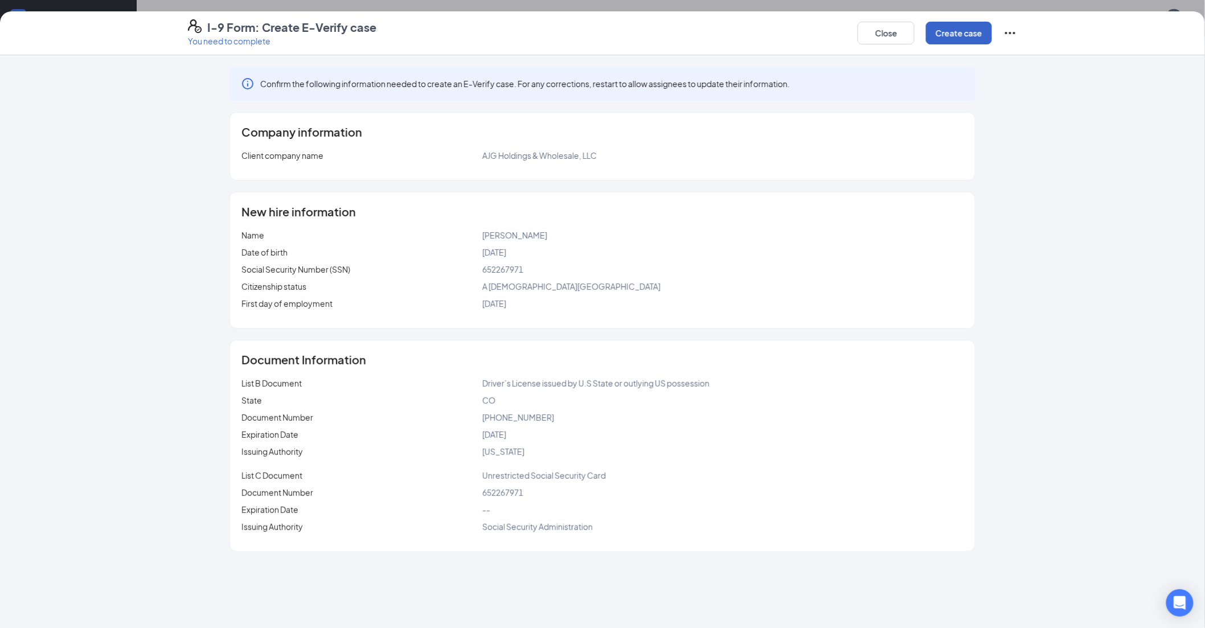
click at [488, 31] on button "Create case" at bounding box center [959, 33] width 66 height 23
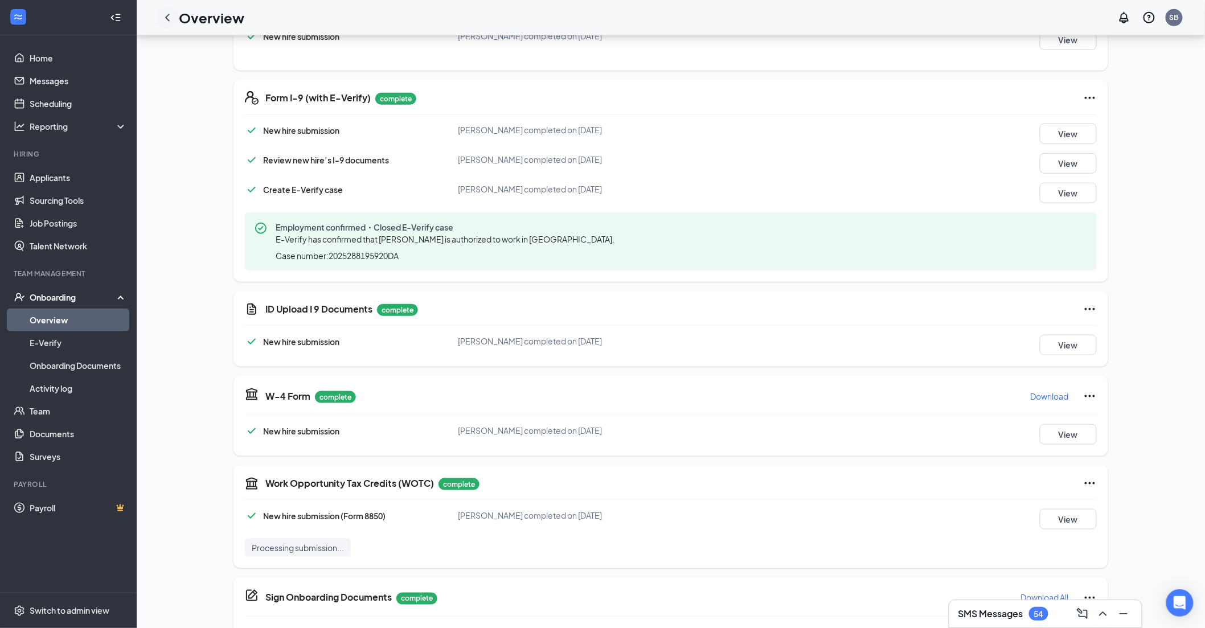
click at [173, 18] on icon "ChevronLeft" at bounding box center [168, 18] width 14 height 14
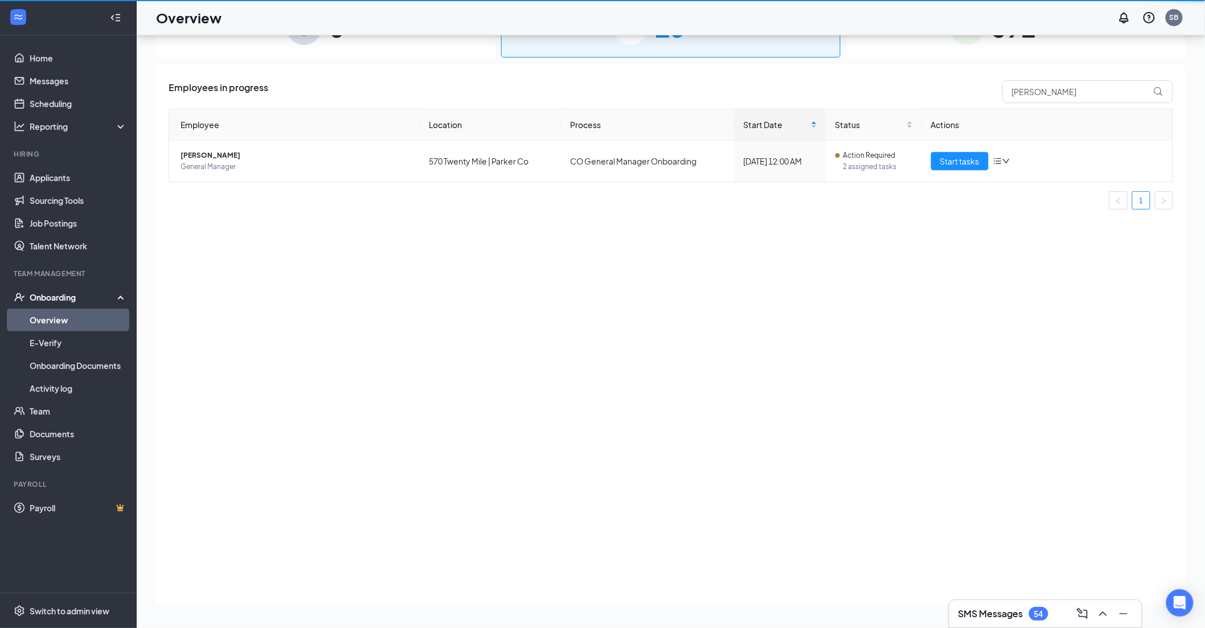
scroll to position [51, 0]
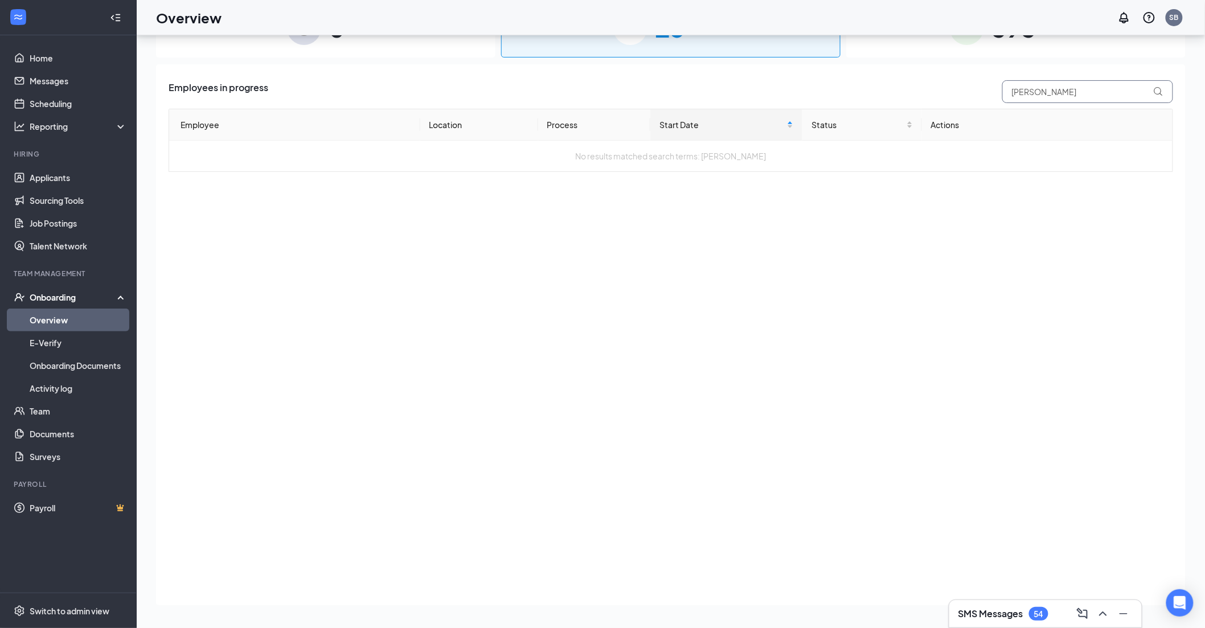
drag, startPoint x: 988, startPoint y: 95, endPoint x: 965, endPoint y: 95, distance: 23.3
click at [488, 95] on div "Employees in progress Evan" at bounding box center [671, 91] width 1004 height 23
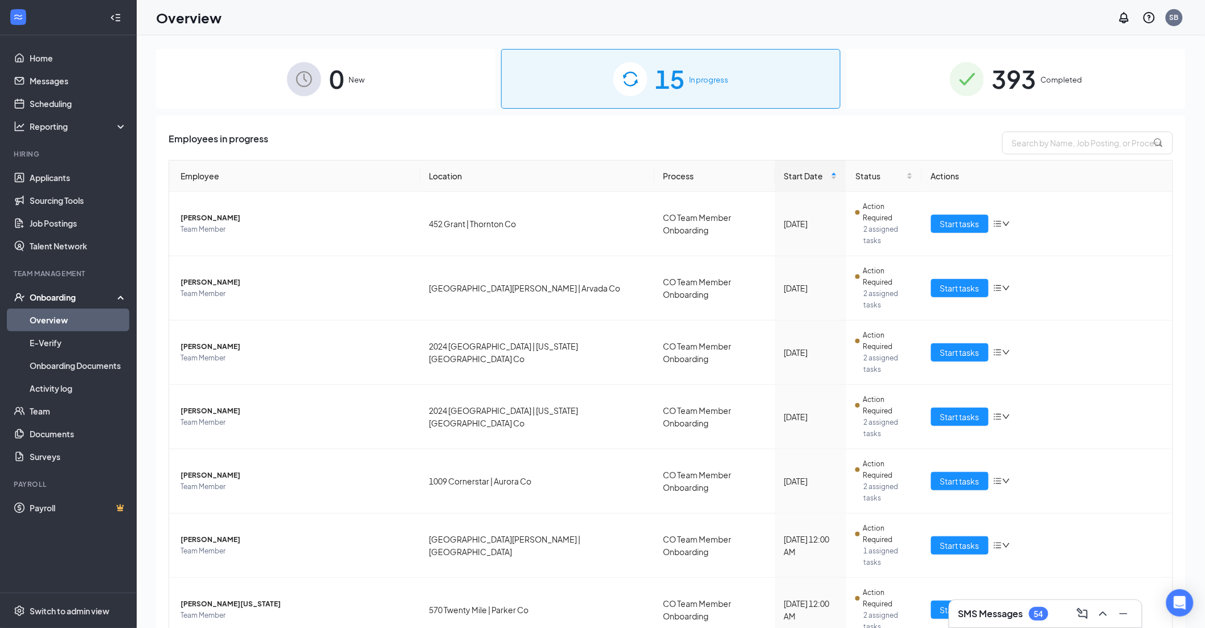
click at [488, 76] on span "Completed" at bounding box center [1062, 79] width 42 height 11
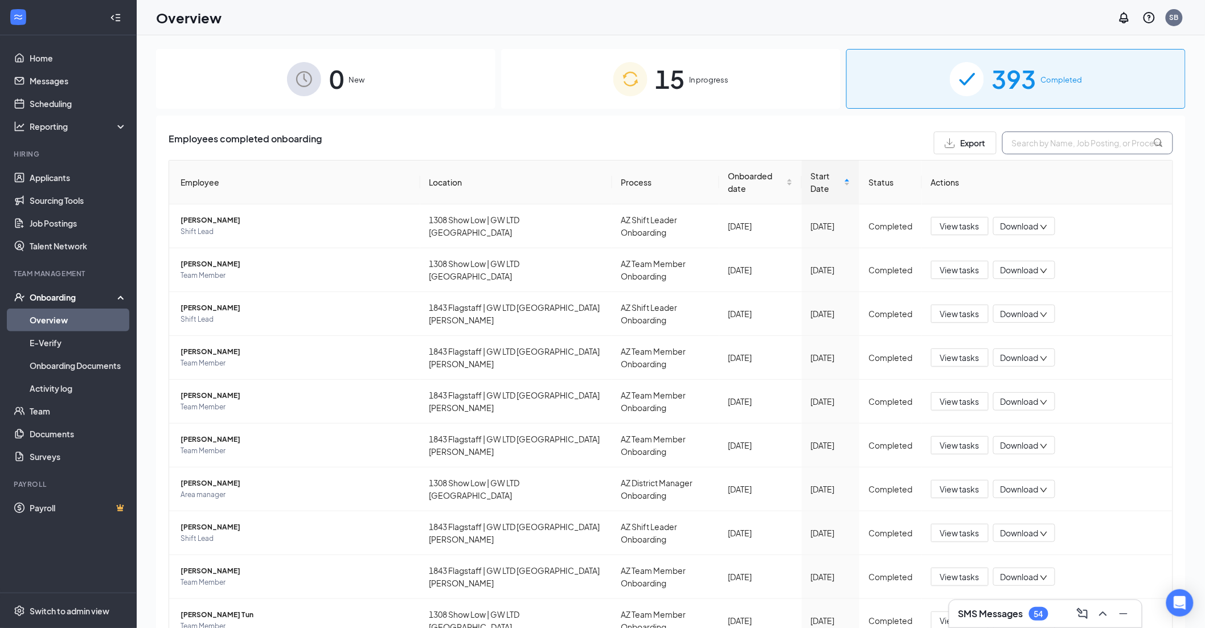
click at [488, 145] on input "text" at bounding box center [1087, 143] width 171 height 23
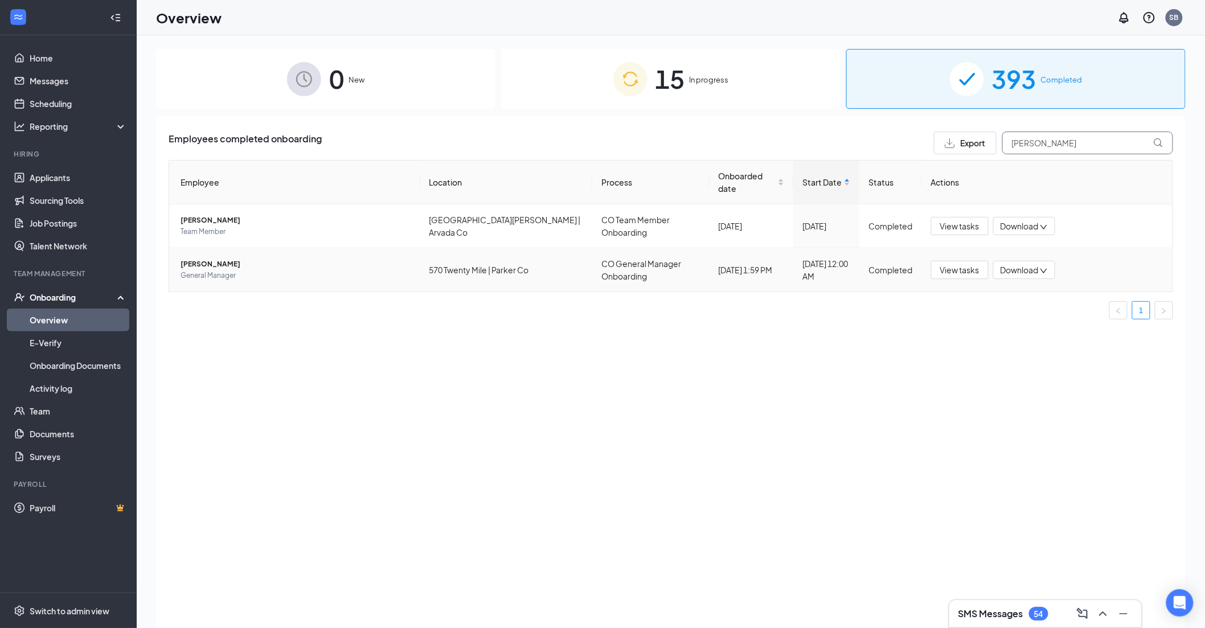
type input "[PERSON_NAME]"
click at [488, 207] on span "Download" at bounding box center [1019, 270] width 38 height 12
click at [216, 207] on span "[PERSON_NAME]" at bounding box center [295, 263] width 231 height 11
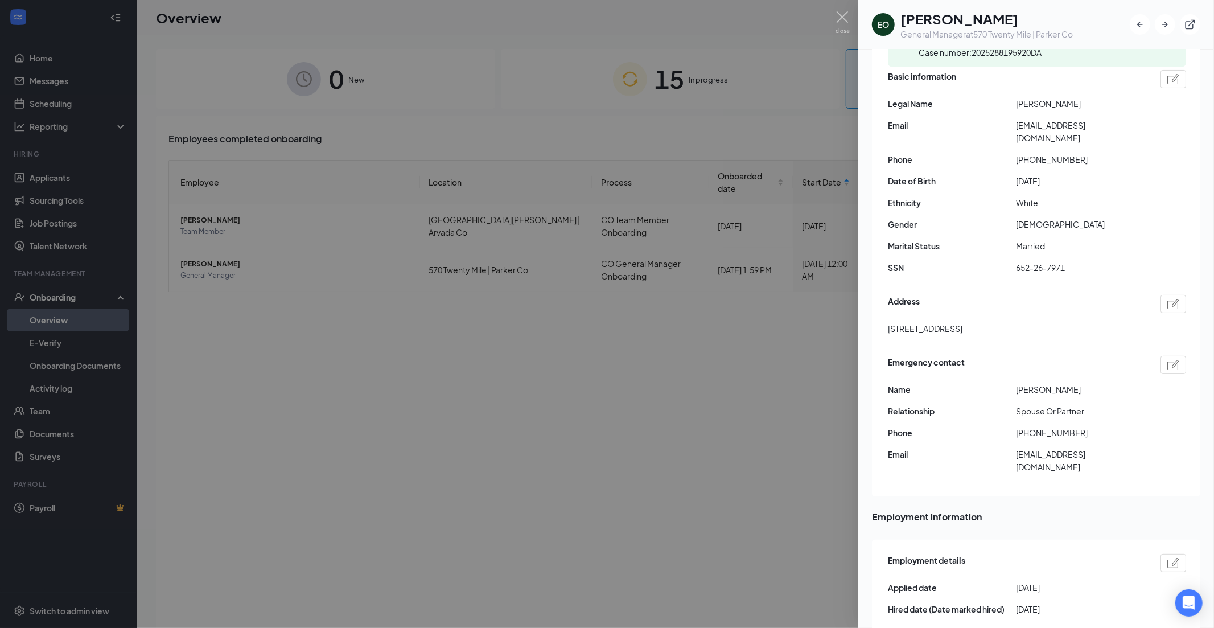
scroll to position [126, 0]
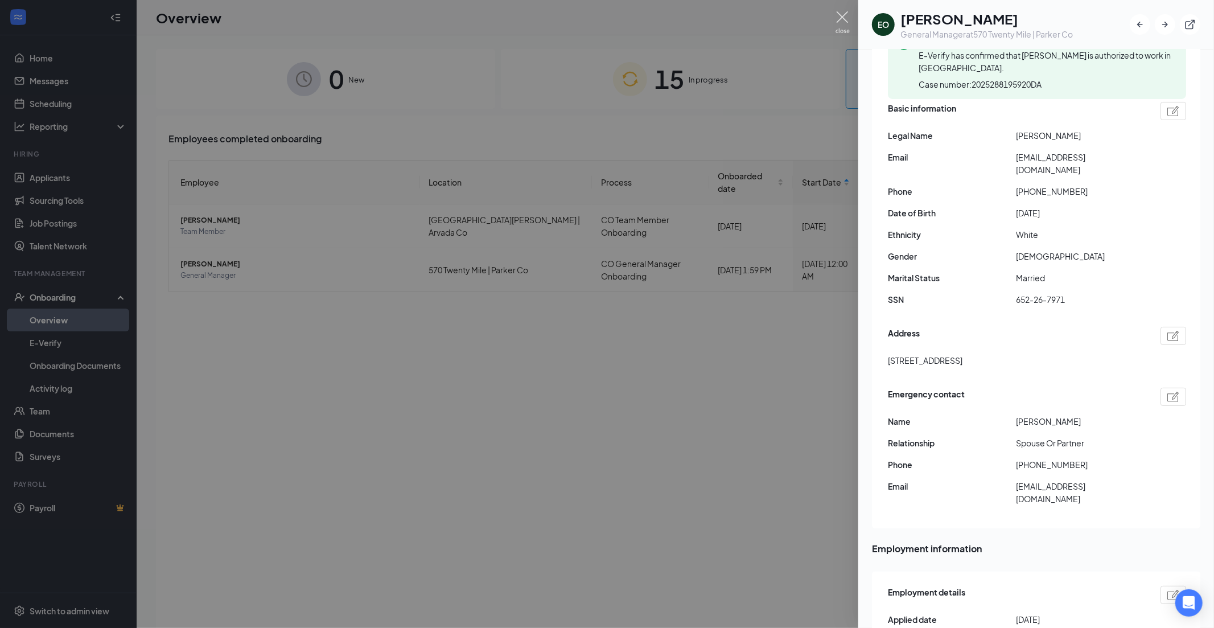
click at [488, 18] on img at bounding box center [843, 22] width 14 height 22
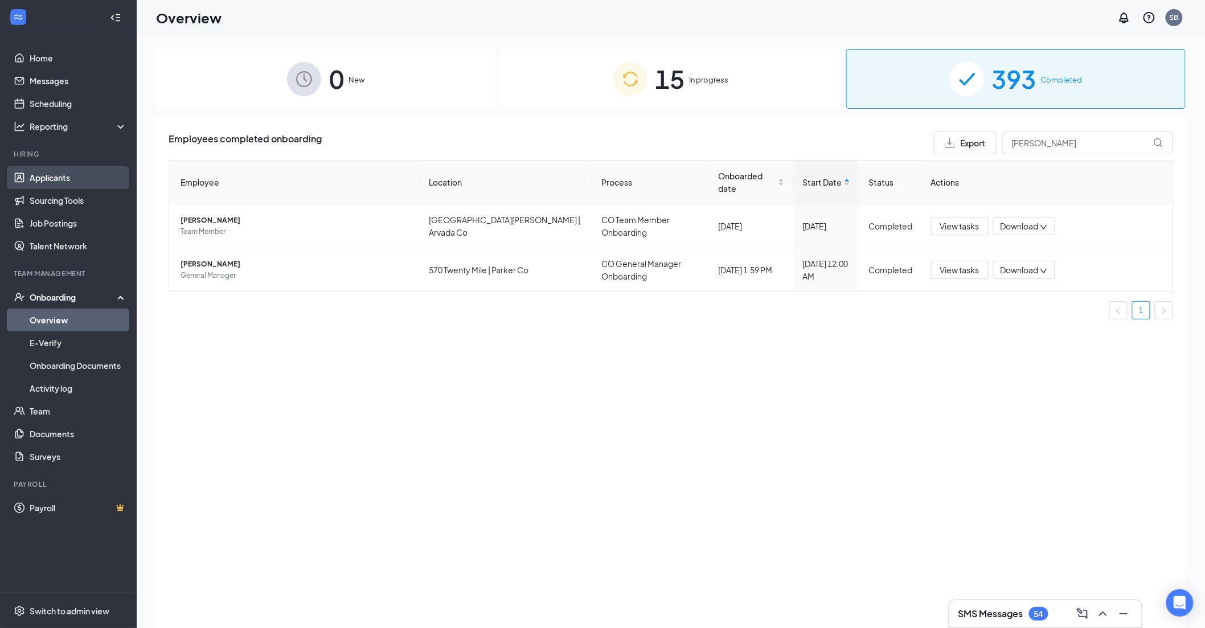
drag, startPoint x: 49, startPoint y: 174, endPoint x: 106, endPoint y: 179, distance: 57.8
click at [49, 174] on link "Applicants" at bounding box center [78, 177] width 97 height 23
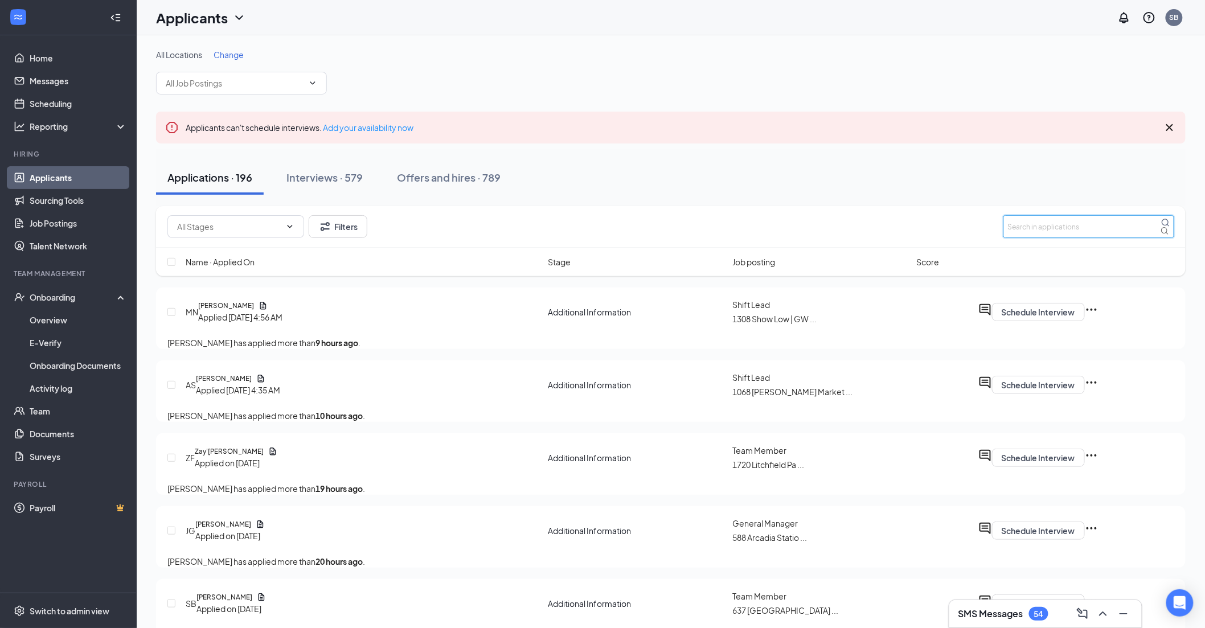
click at [488, 207] on input "text" at bounding box center [1088, 226] width 171 height 23
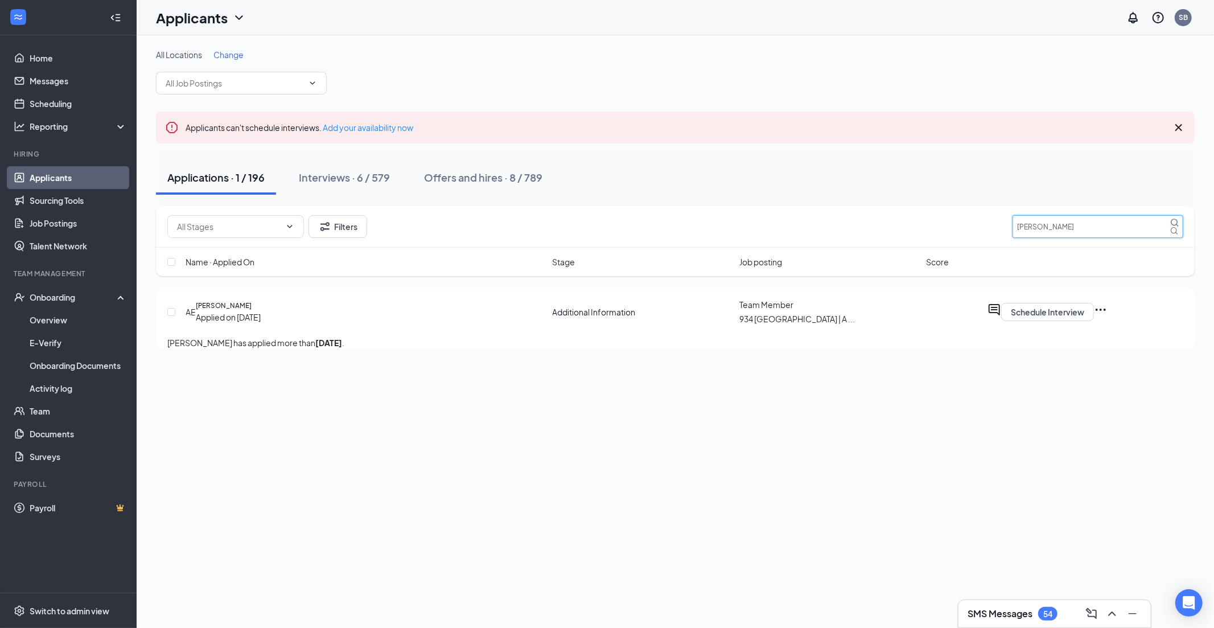
type input "[PERSON_NAME]"
click at [479, 176] on div "Offers and hires · 8 / 789" at bounding box center [483, 177] width 118 height 14
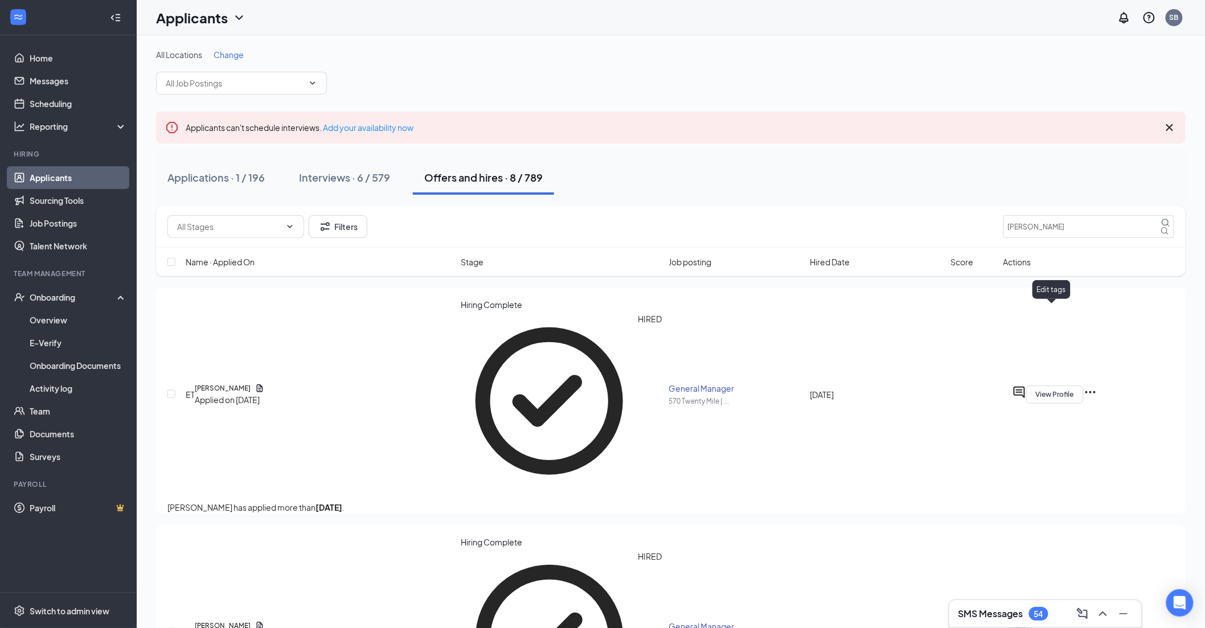
click at [488, 207] on icon "Tag" at bounding box center [1014, 392] width 11 height 11
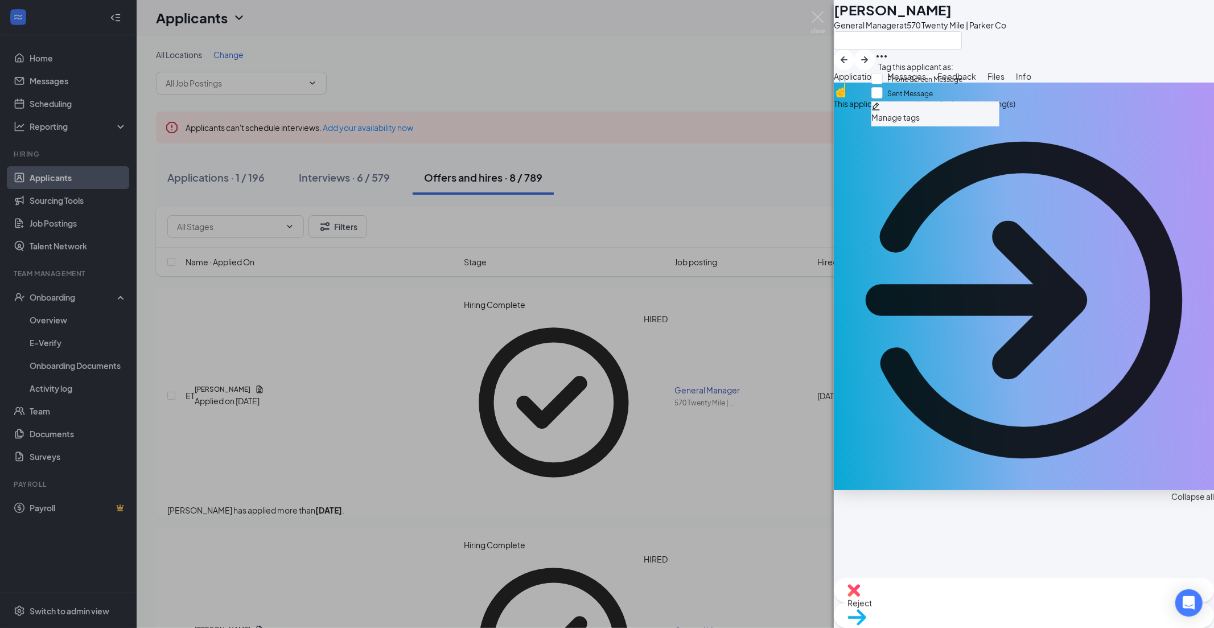
click at [488, 32] on div "ET [PERSON_NAME] General Manager at [GEOGRAPHIC_DATA] | Parker Co" at bounding box center [1024, 35] width 380 height 70
click at [488, 15] on div "ET [PERSON_NAME] General Manager at [GEOGRAPHIC_DATA] | Parker Co Add a tag App…" at bounding box center [607, 314] width 1214 height 628
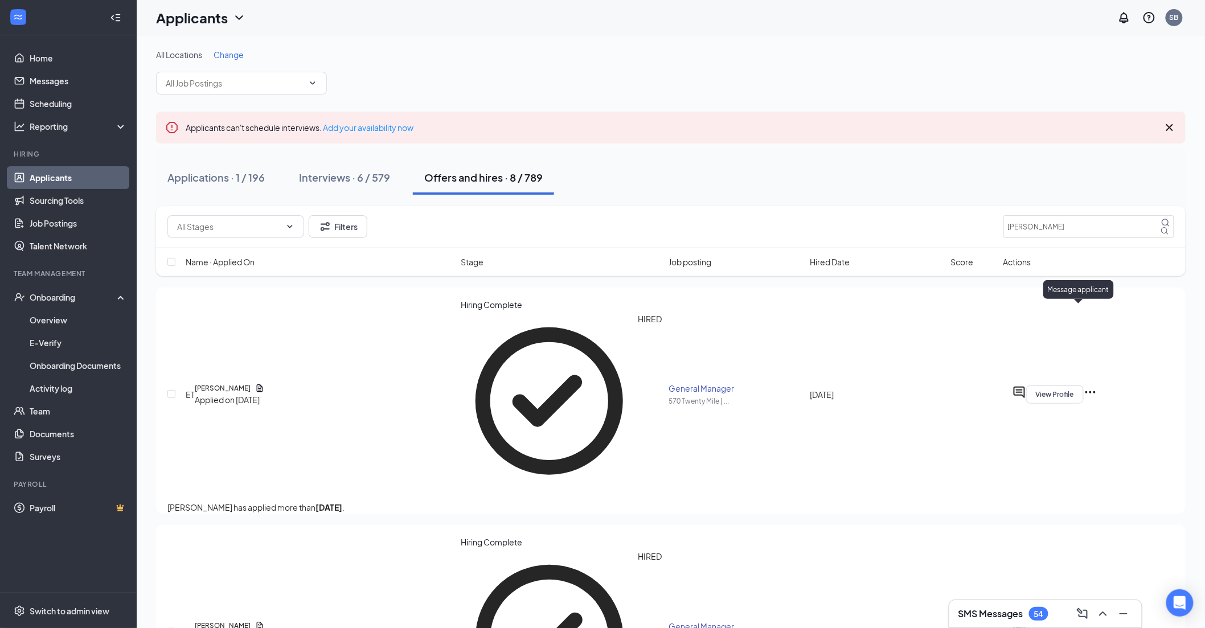
click at [488, 207] on icon "ActiveChat" at bounding box center [1018, 392] width 11 height 11
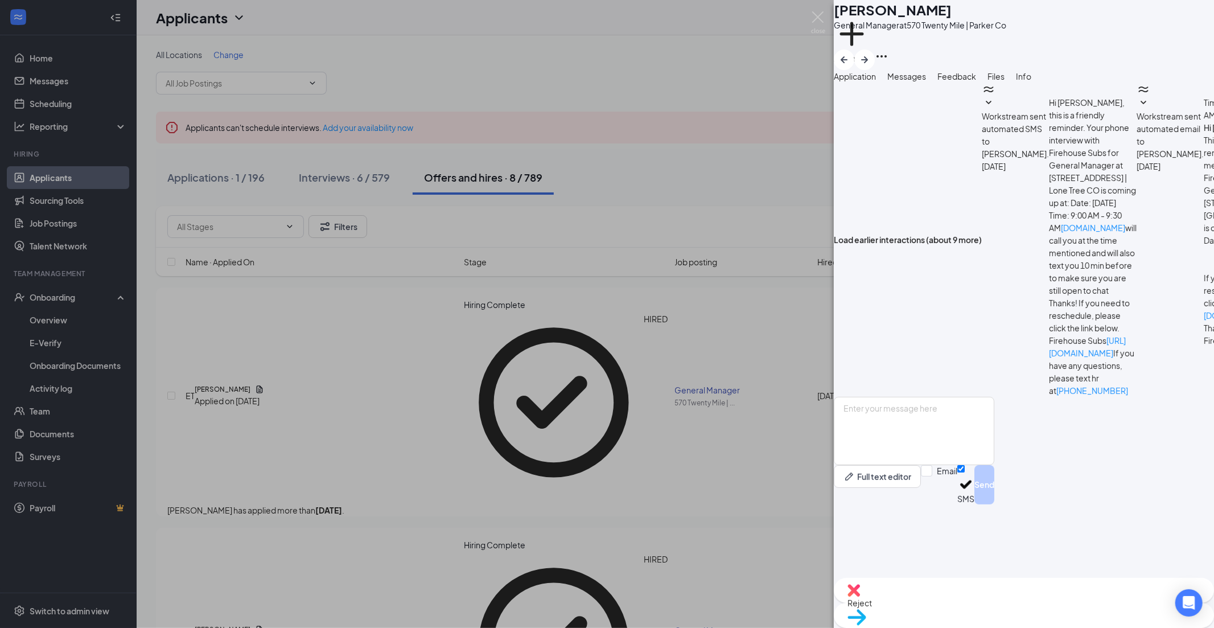
scroll to position [69, 0]
click at [488, 207] on textarea at bounding box center [914, 431] width 161 height 68
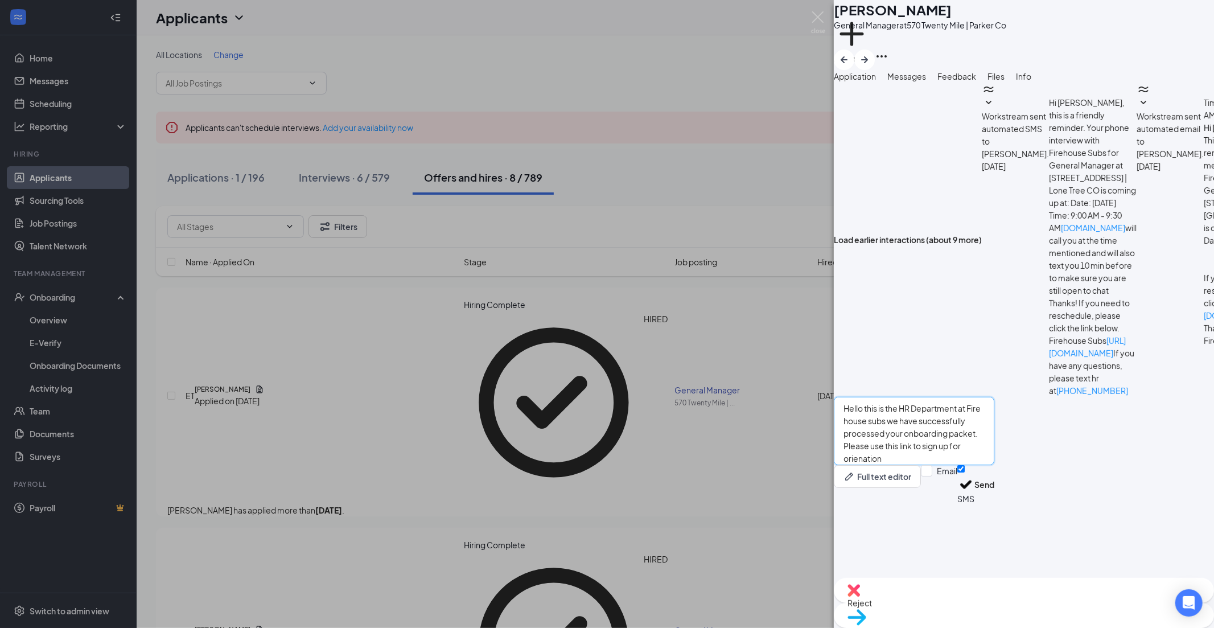
click at [488, 207] on textarea "Hello this is the HR Department at Fire house subs we have successfully process…" at bounding box center [914, 431] width 161 height 68
drag, startPoint x: 948, startPoint y: 530, endPoint x: 967, endPoint y: 531, distance: 18.8
click at [488, 207] on textarea "Hello this is the HR Department at Fire house subs we have successfully process…" at bounding box center [914, 431] width 161 height 68
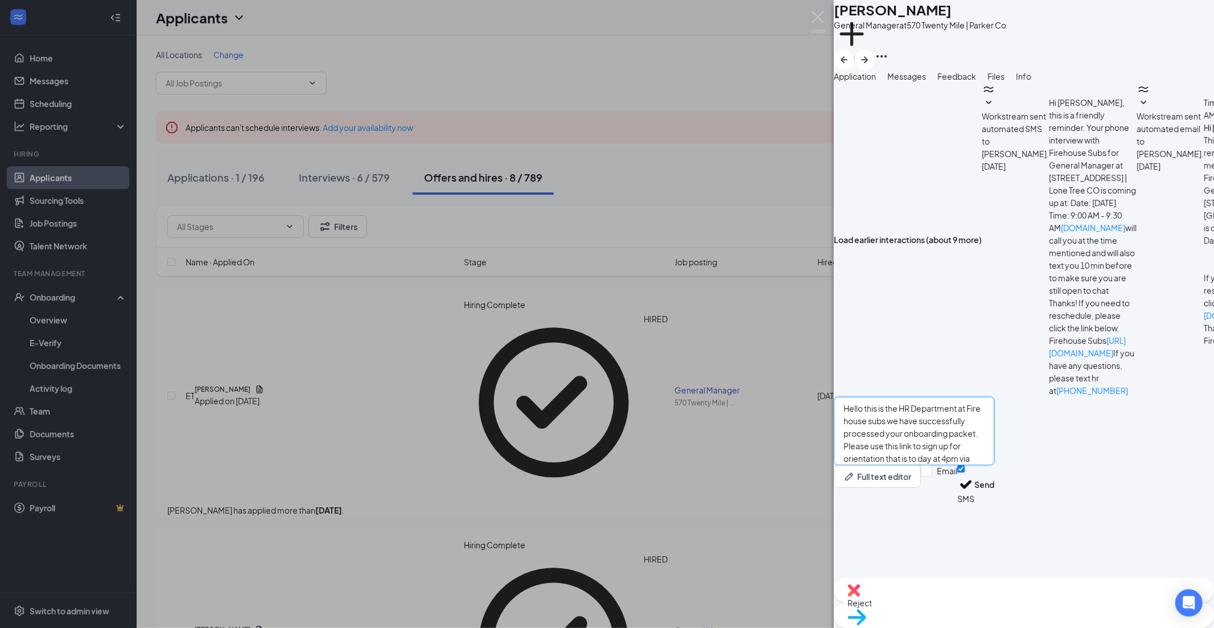
paste textarea "[URL][DOMAIN_NAME]"
drag, startPoint x: 1110, startPoint y: 535, endPoint x: 868, endPoint y: 484, distance: 247.8
click at [488, 207] on textarea "Hello this is the HR Department at Fire house subs we have successfully process…" at bounding box center [914, 431] width 161 height 68
drag, startPoint x: 1059, startPoint y: 518, endPoint x: 1034, endPoint y: 532, distance: 28.0
click at [488, 207] on textarea "Hello this is the HR Department at Fire house subs we have successfully process…" at bounding box center [914, 431] width 161 height 68
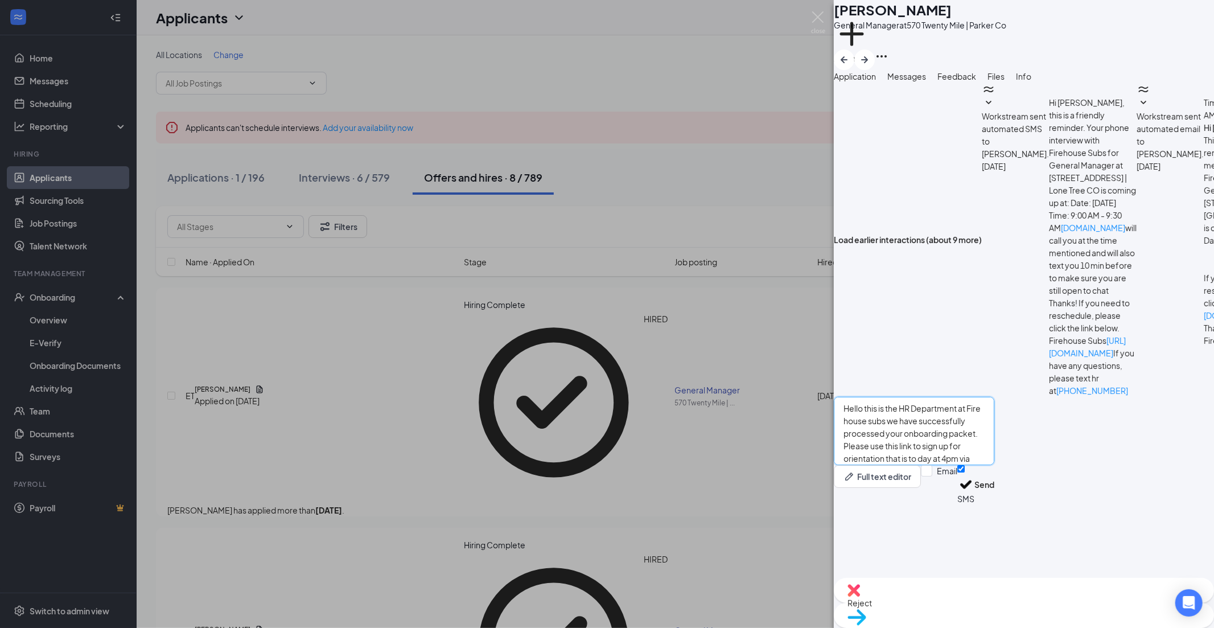
scroll to position [19, 0]
drag, startPoint x: 1115, startPoint y: 536, endPoint x: 870, endPoint y: 523, distance: 245.2
click at [488, 207] on textarea "Hello this is the HR Department at Fire house subs we have successfully process…" at bounding box center [914, 431] width 161 height 68
drag, startPoint x: 1117, startPoint y: 531, endPoint x: 868, endPoint y: 479, distance: 254.1
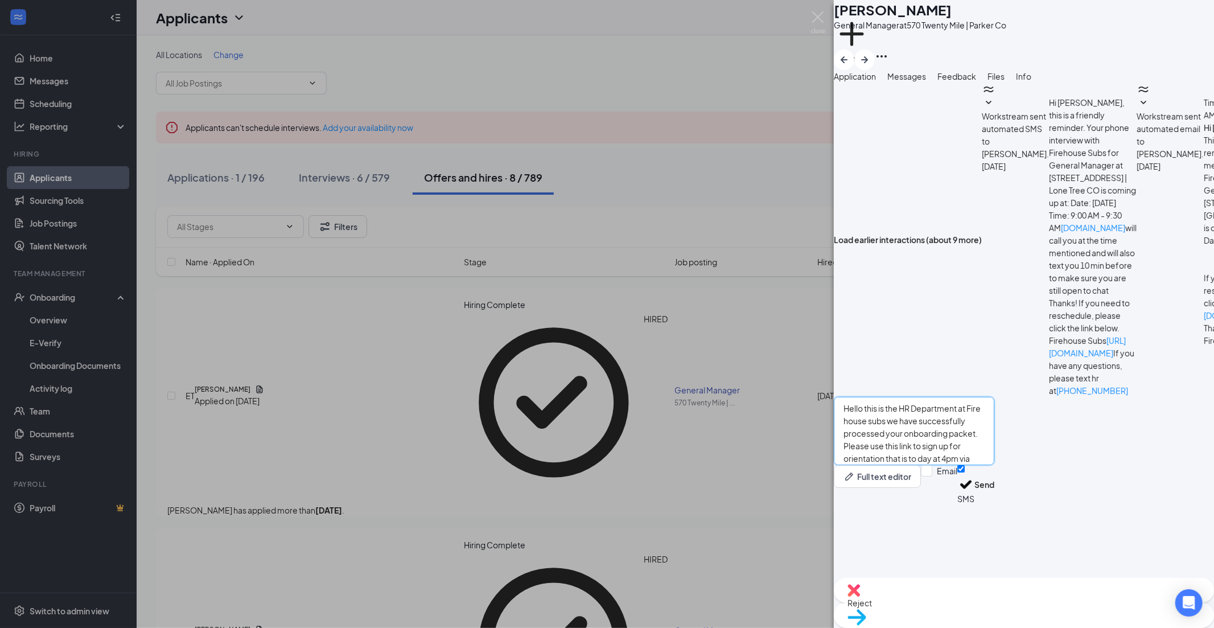
click at [488, 207] on textarea "Hello this is the HR Department at Fire house subs we have successfully process…" at bounding box center [914, 431] width 161 height 68
paste textarea
drag, startPoint x: 1113, startPoint y: 500, endPoint x: 878, endPoint y: 506, distance: 235.2
click at [488, 207] on textarea "[URL][DOMAIN_NAME]" at bounding box center [914, 431] width 161 height 68
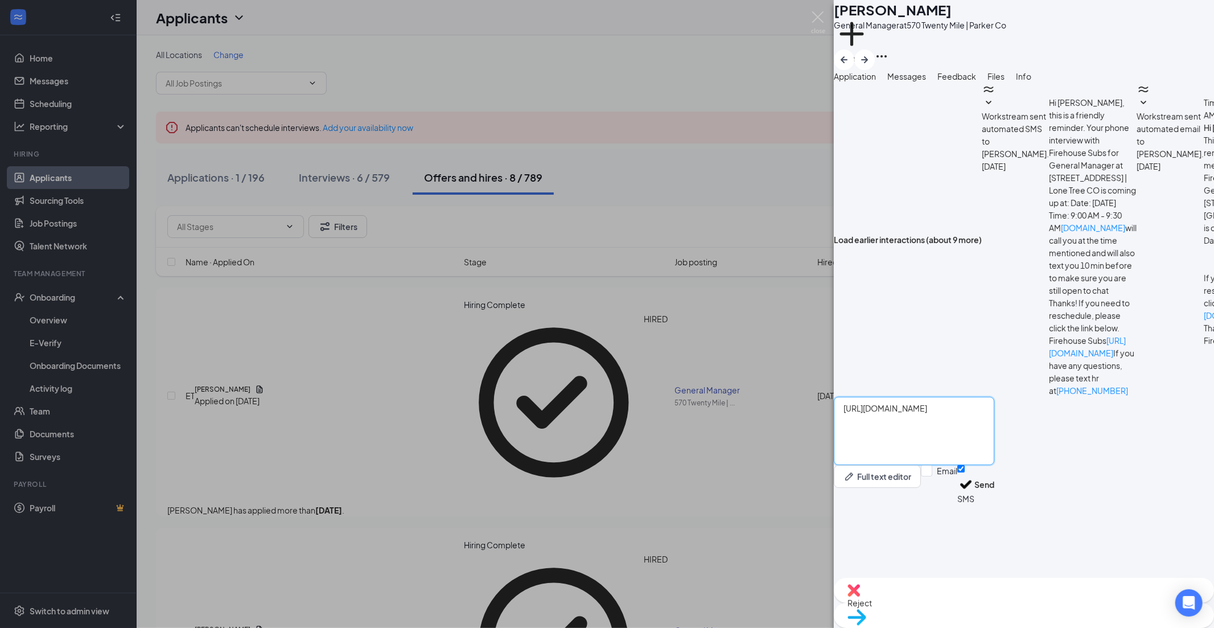
drag, startPoint x: 1059, startPoint y: 503, endPoint x: 884, endPoint y: 507, distance: 175.4
click at [488, 207] on textarea "[URL][DOMAIN_NAME]" at bounding box center [914, 431] width 161 height 68
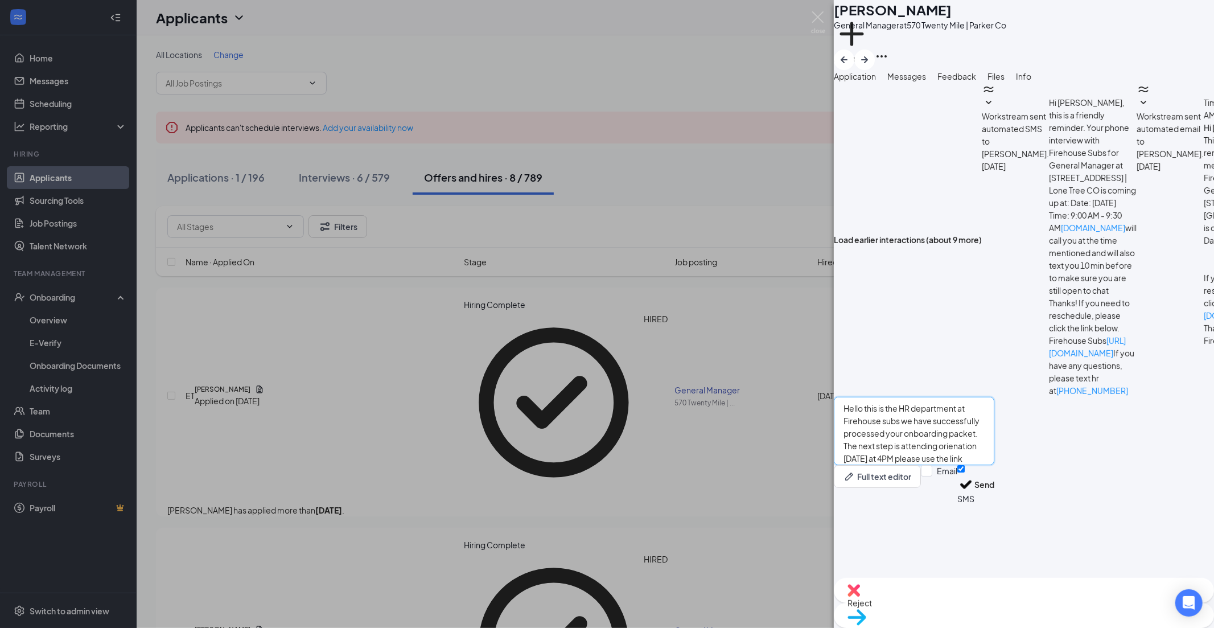
click at [488, 207] on textarea "Hello this is the HR department at Firehouse subs we have successfully processe…" at bounding box center [914, 431] width 161 height 68
drag, startPoint x: 1114, startPoint y: 530, endPoint x: 870, endPoint y: 492, distance: 246.6
click at [488, 207] on textarea "Hello this is the HR department at Firehouse subs we have successfully processe…" at bounding box center [914, 431] width 161 height 68
type textarea "Hello this is the HR department at Firehouse subs we have successfully processe…"
click at [488, 207] on button "Send" at bounding box center [985, 484] width 20 height 39
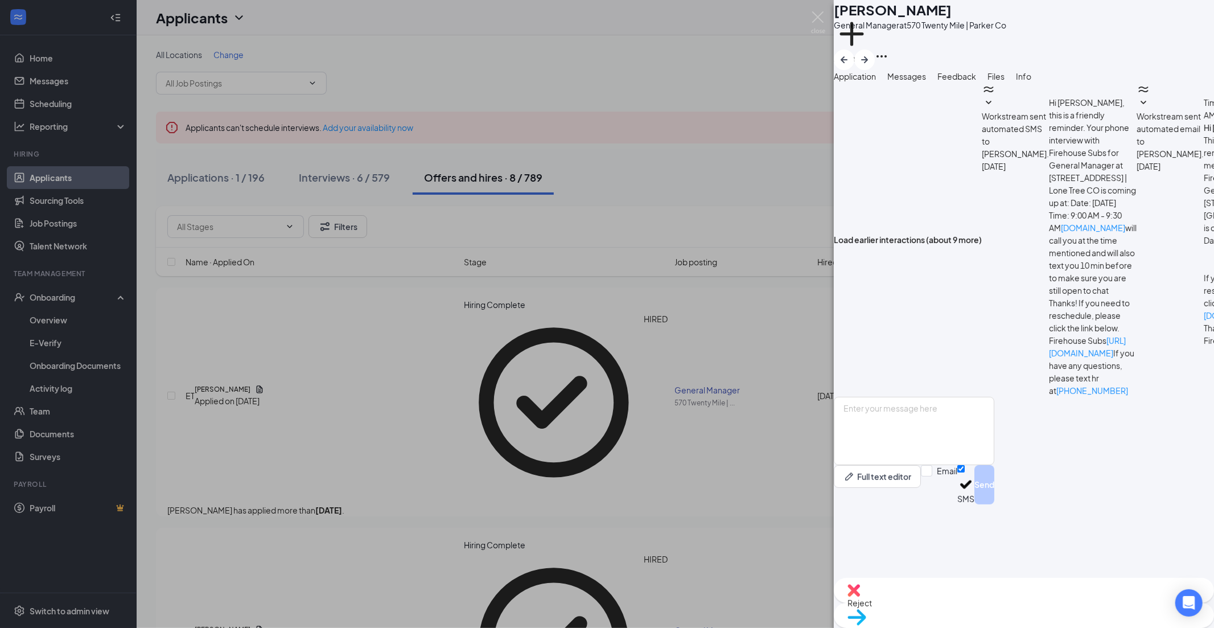
scroll to position [243, 0]
click at [488, 15] on img at bounding box center [818, 22] width 14 height 22
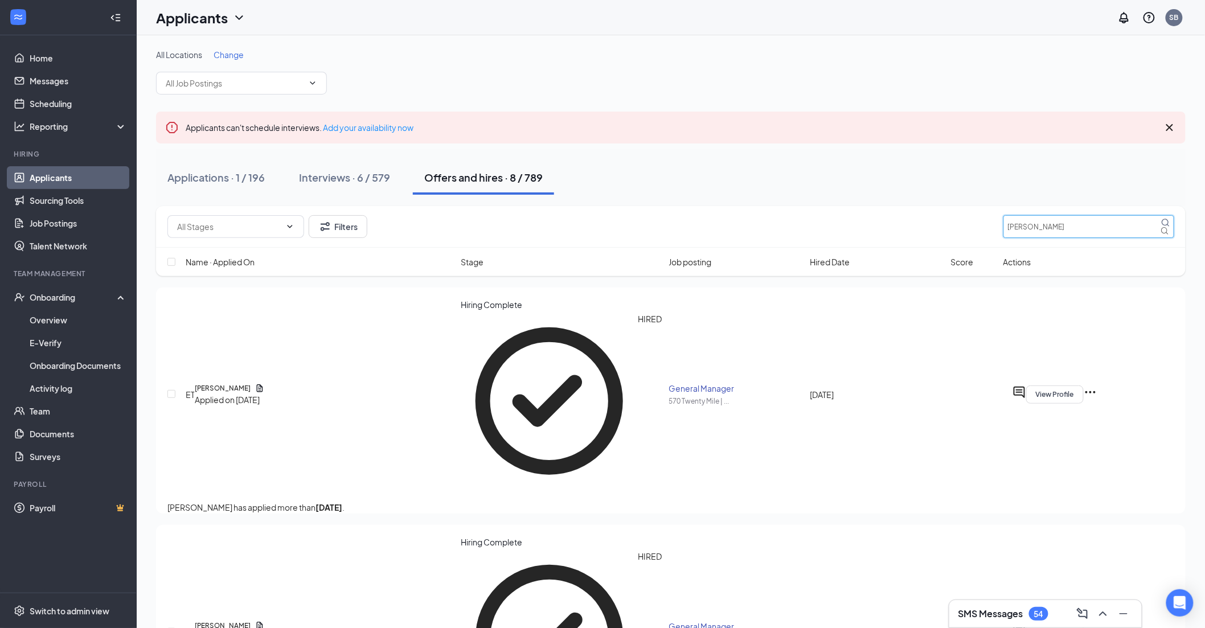
drag, startPoint x: 1043, startPoint y: 225, endPoint x: 995, endPoint y: 231, distance: 48.7
click at [488, 207] on div "Filters [PERSON_NAME]" at bounding box center [670, 226] width 1006 height 23
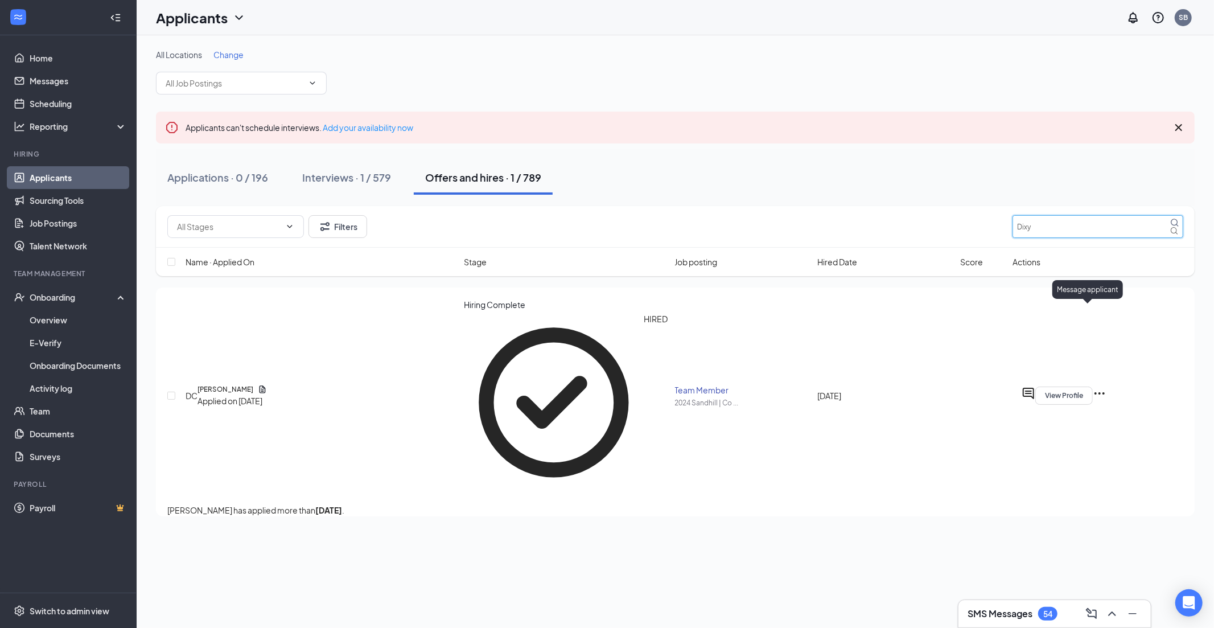
type input "Dixy"
click at [488, 207] on icon "ActiveChat" at bounding box center [1029, 394] width 14 height 14
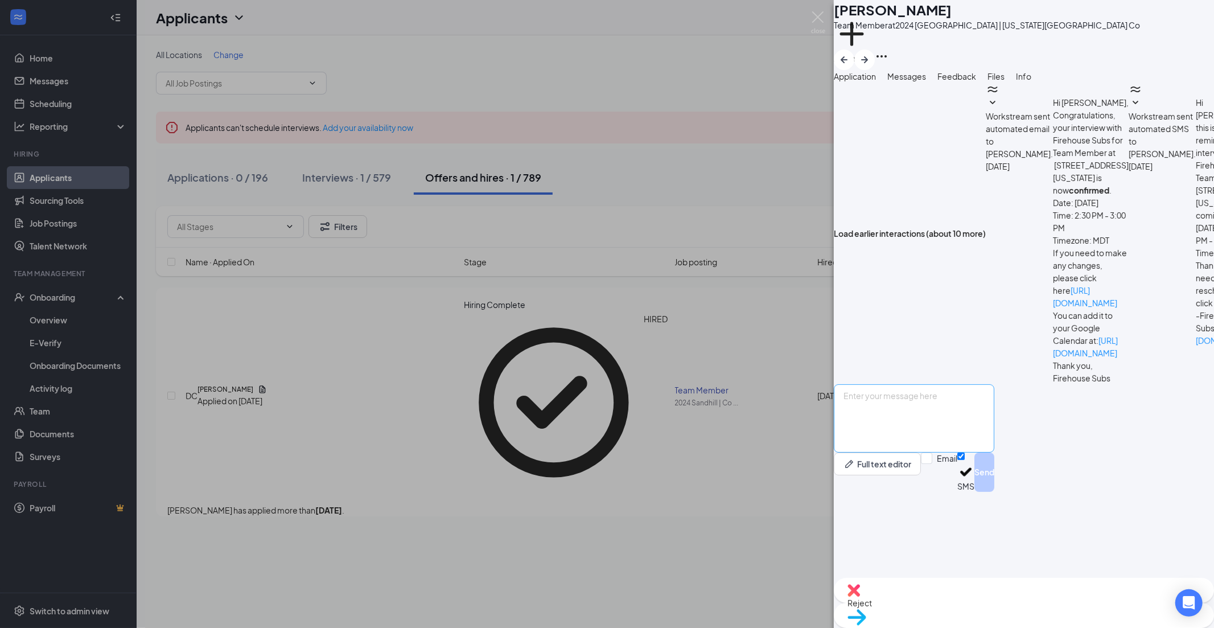
scroll to position [90, 0]
click at [488, 207] on textarea at bounding box center [914, 418] width 161 height 68
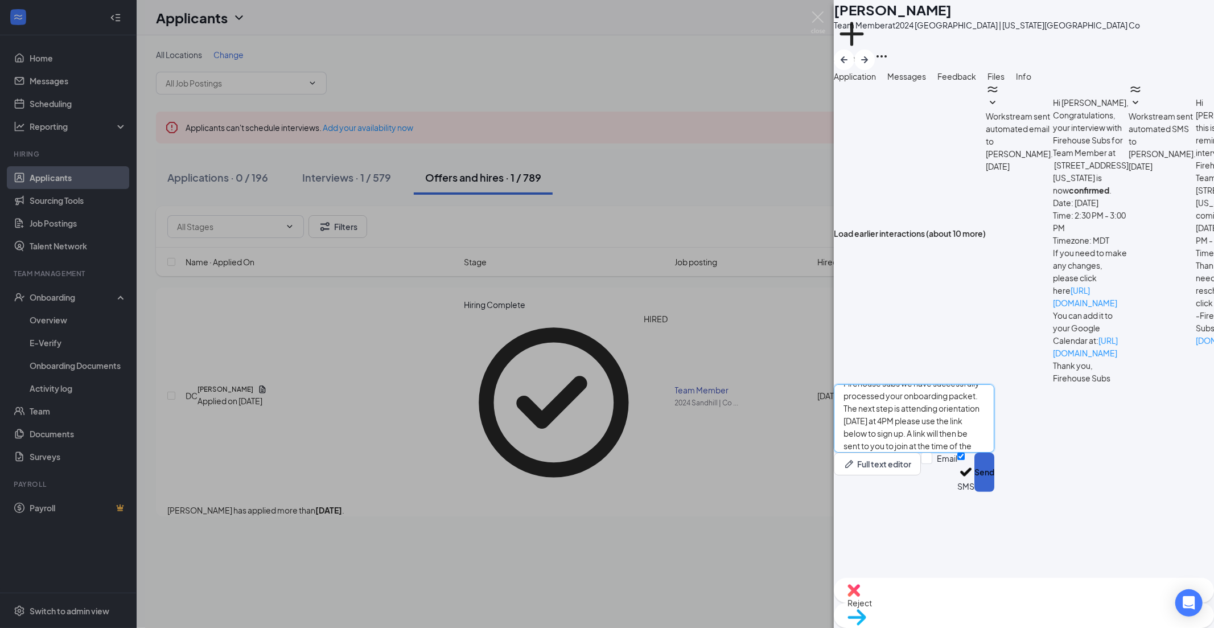
type textarea "Hello this is the HR department at Firehouse subs we have successfully processe…"
click at [488, 207] on button "Send" at bounding box center [985, 472] width 20 height 39
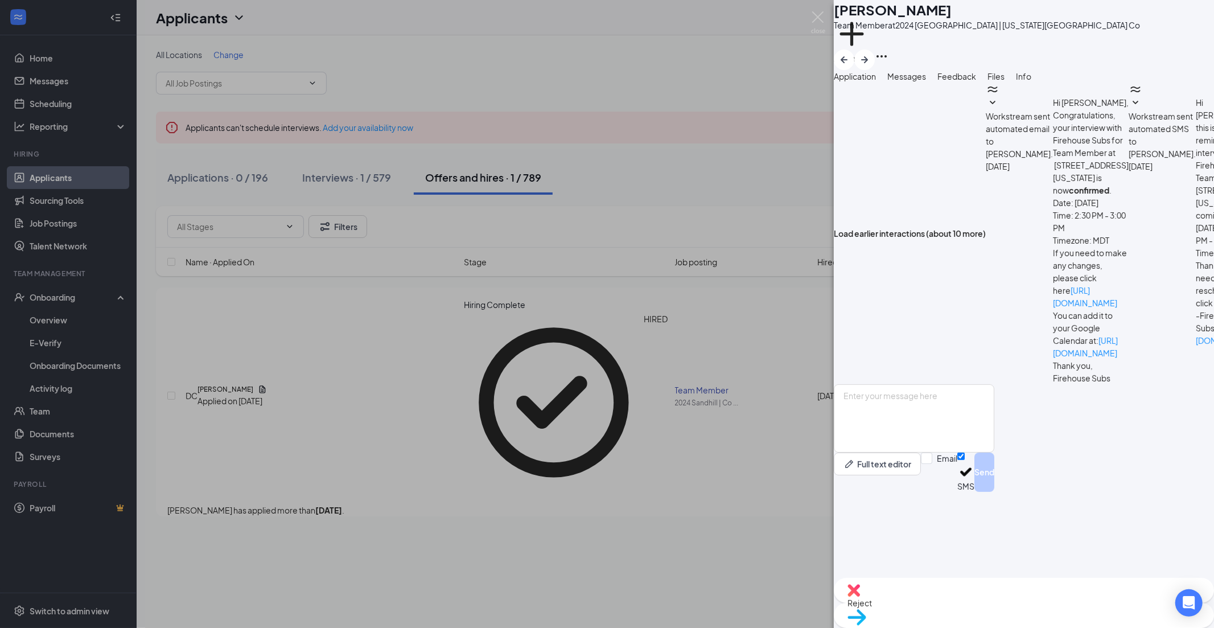
scroll to position [263, 0]
drag, startPoint x: 816, startPoint y: 12, endPoint x: 806, endPoint y: 19, distance: 11.8
click at [488, 12] on img at bounding box center [818, 22] width 14 height 22
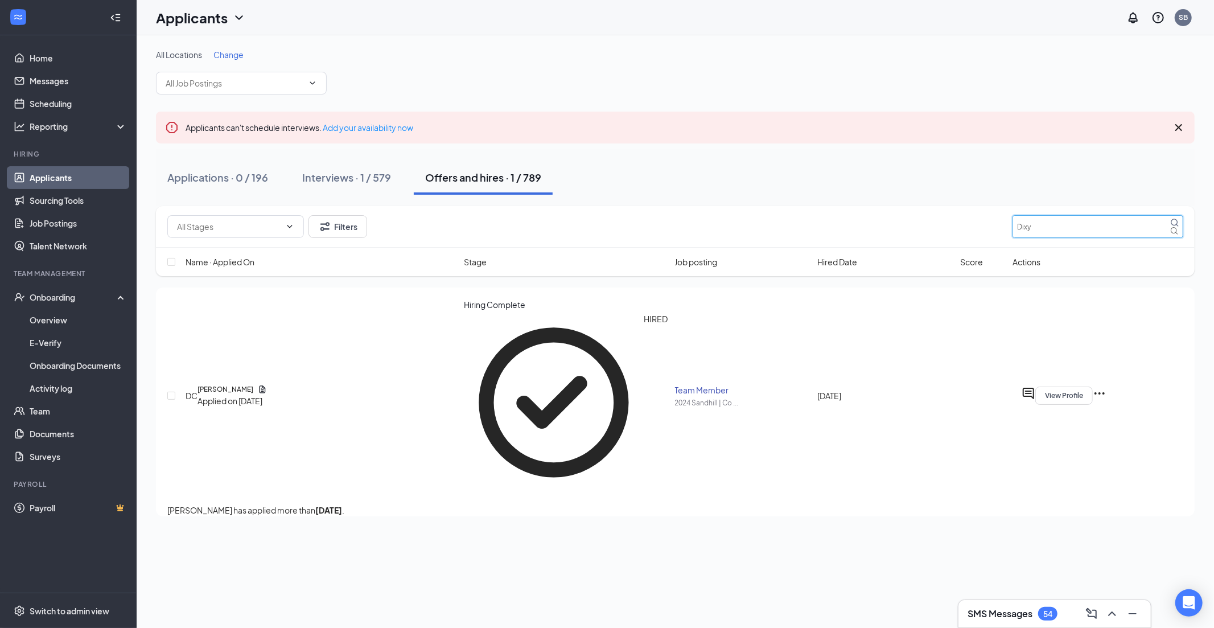
drag, startPoint x: 1046, startPoint y: 228, endPoint x: 1004, endPoint y: 228, distance: 41.6
click at [488, 207] on div "Filters Dixy" at bounding box center [675, 226] width 1016 height 23
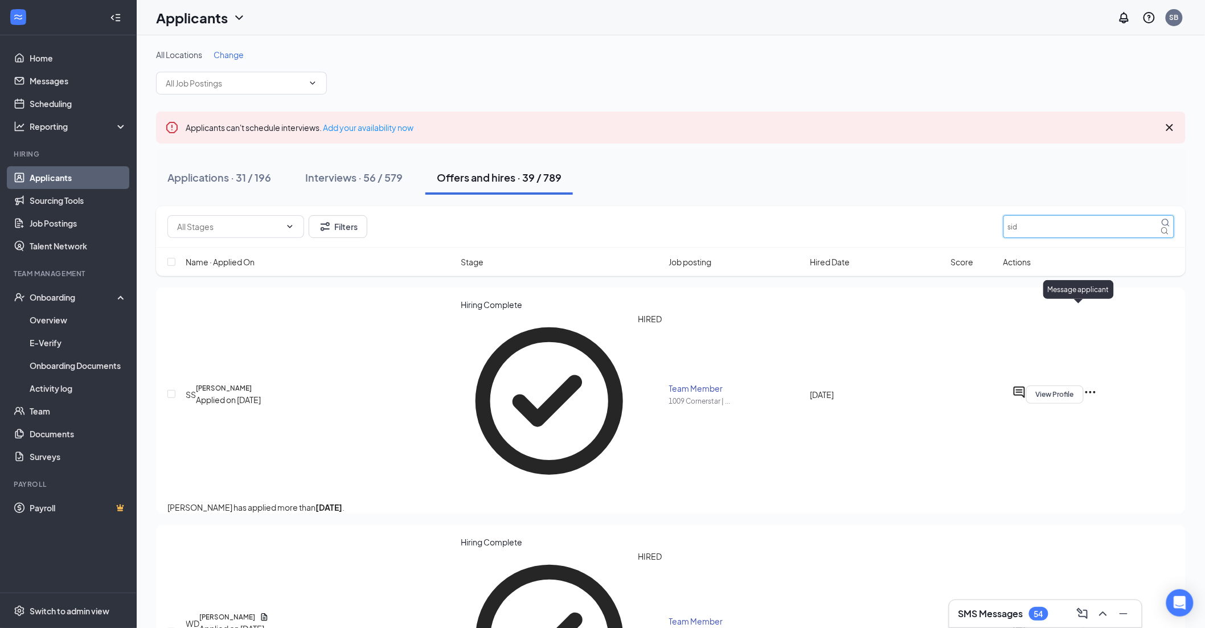
type input "sid"
click at [488, 207] on icon "ActiveChat" at bounding box center [1019, 392] width 14 height 14
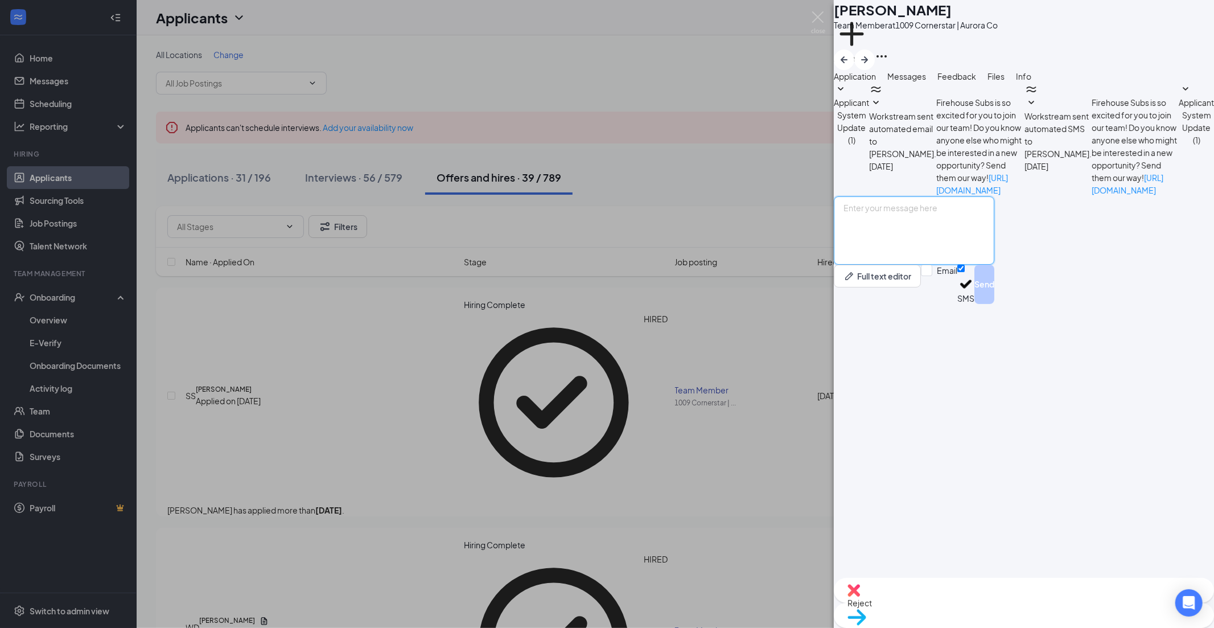
click at [488, 207] on textarea at bounding box center [914, 230] width 161 height 68
paste textarea "Hello this is the HR department at Firehouse subs we have successfully processe…"
type textarea "Hello this is the HR department at Firehouse subs we have successfully processe…"
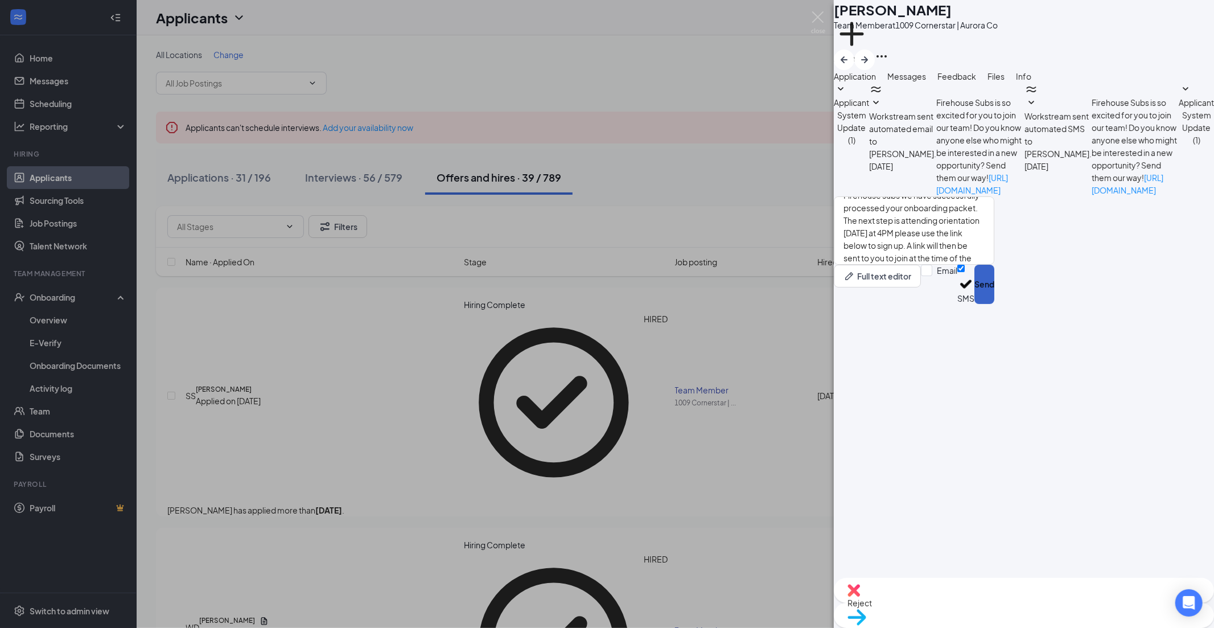
click at [488, 207] on button "Send" at bounding box center [985, 284] width 20 height 39
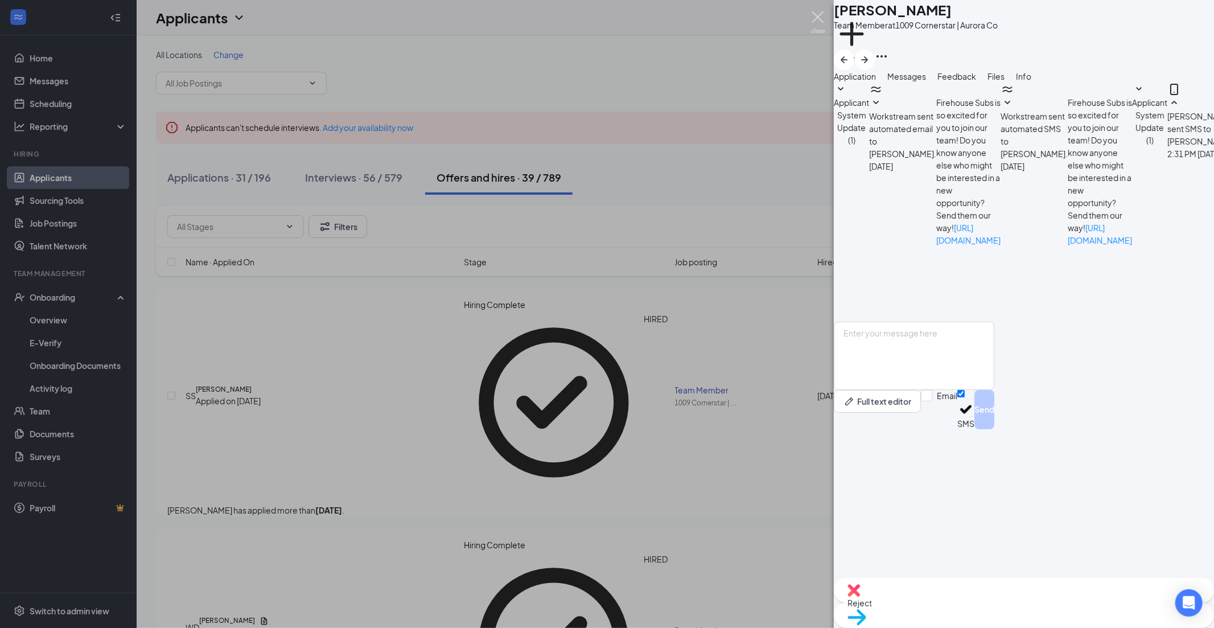
click at [488, 14] on img at bounding box center [818, 22] width 14 height 22
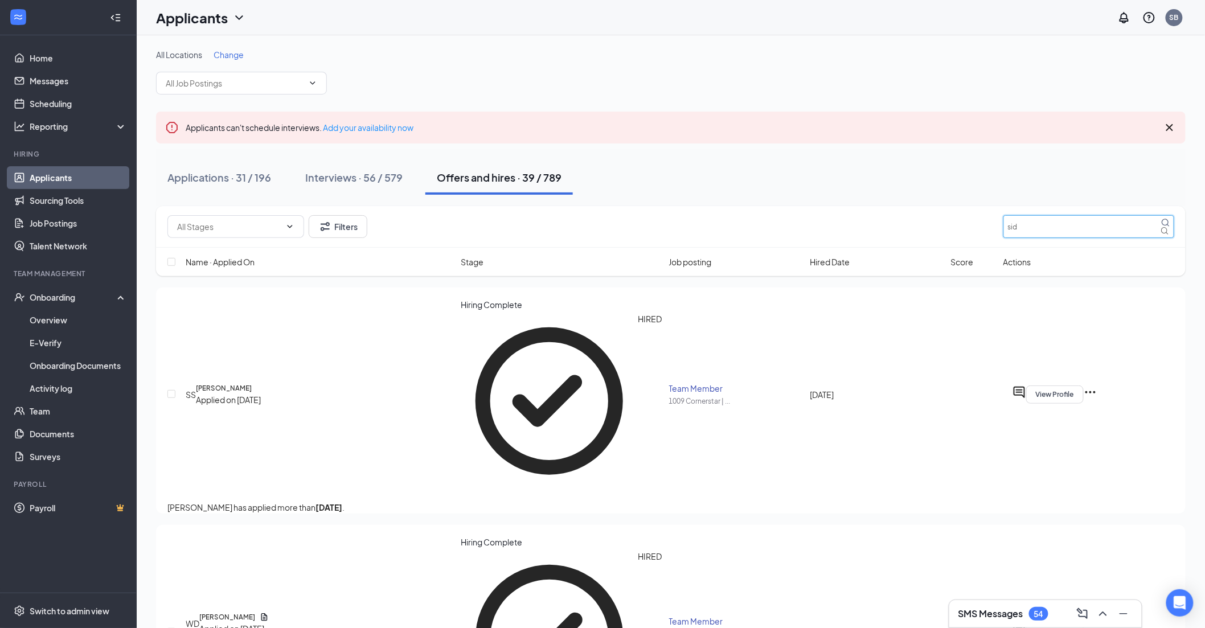
drag, startPoint x: 1049, startPoint y: 229, endPoint x: 959, endPoint y: 222, distance: 89.6
click at [488, 207] on div "Filters sid" at bounding box center [670, 226] width 1006 height 23
type input "[PERSON_NAME]"
click at [488, 207] on icon "ActiveChat" at bounding box center [1019, 392] width 14 height 14
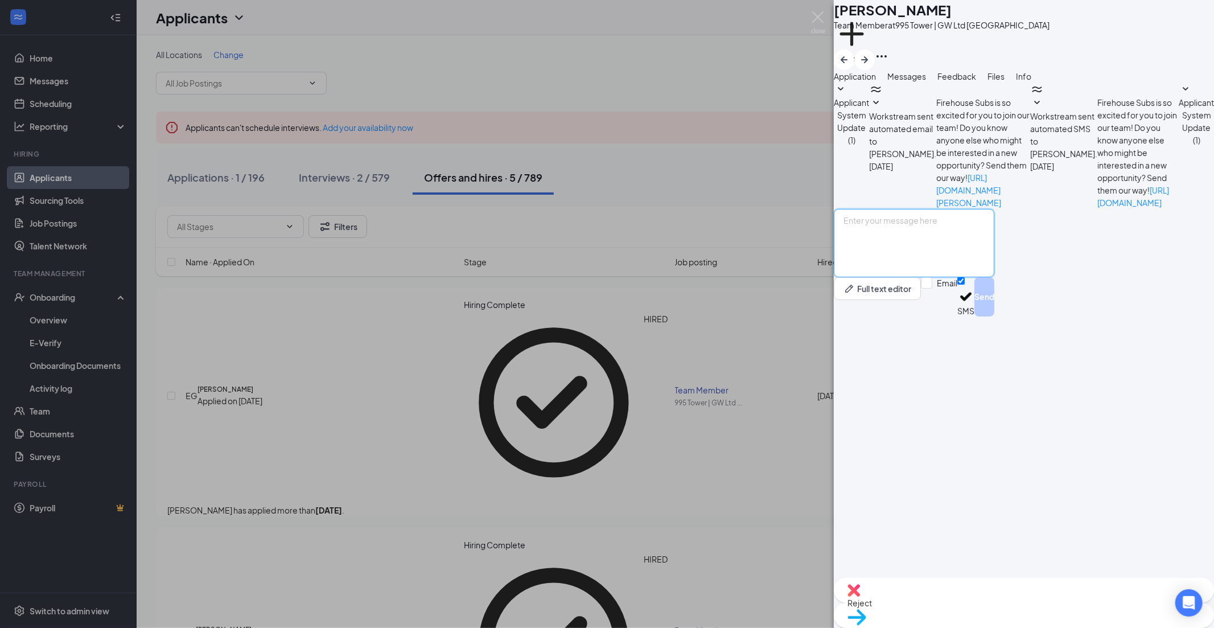
click at [488, 207] on textarea at bounding box center [914, 243] width 161 height 68
paste textarea "Hello this is the HR department at Firehouse subs we have successfully processe…"
type textarea "Hello this is the HR department at Firehouse subs we have successfully processe…"
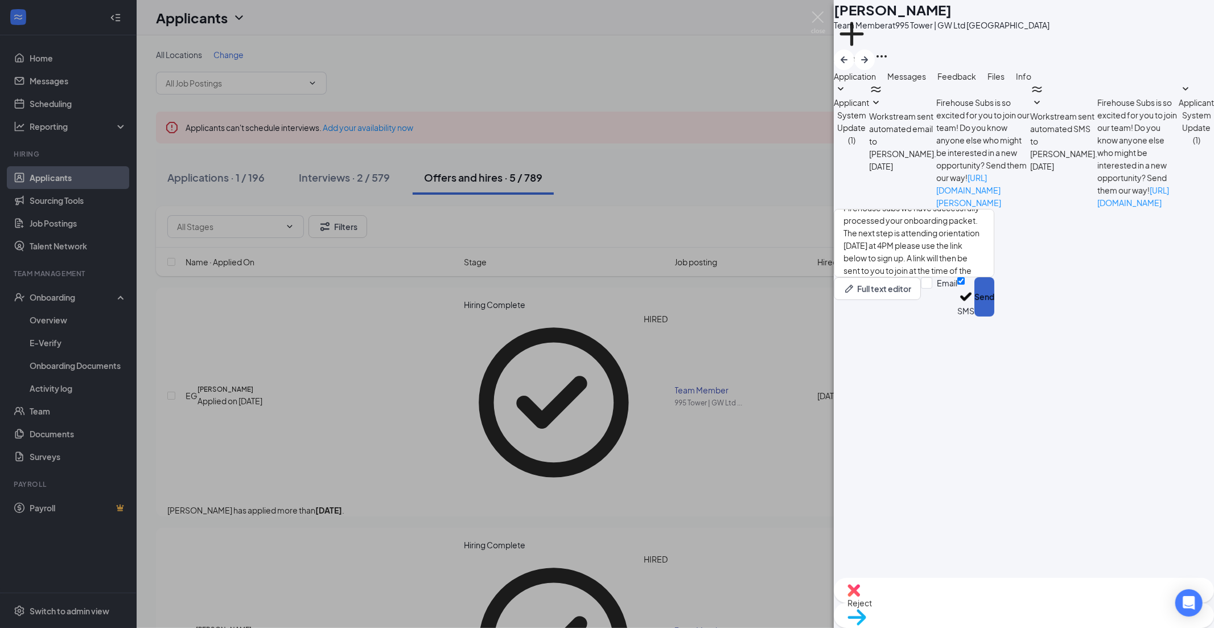
click at [488, 207] on button "Send" at bounding box center [985, 296] width 20 height 39
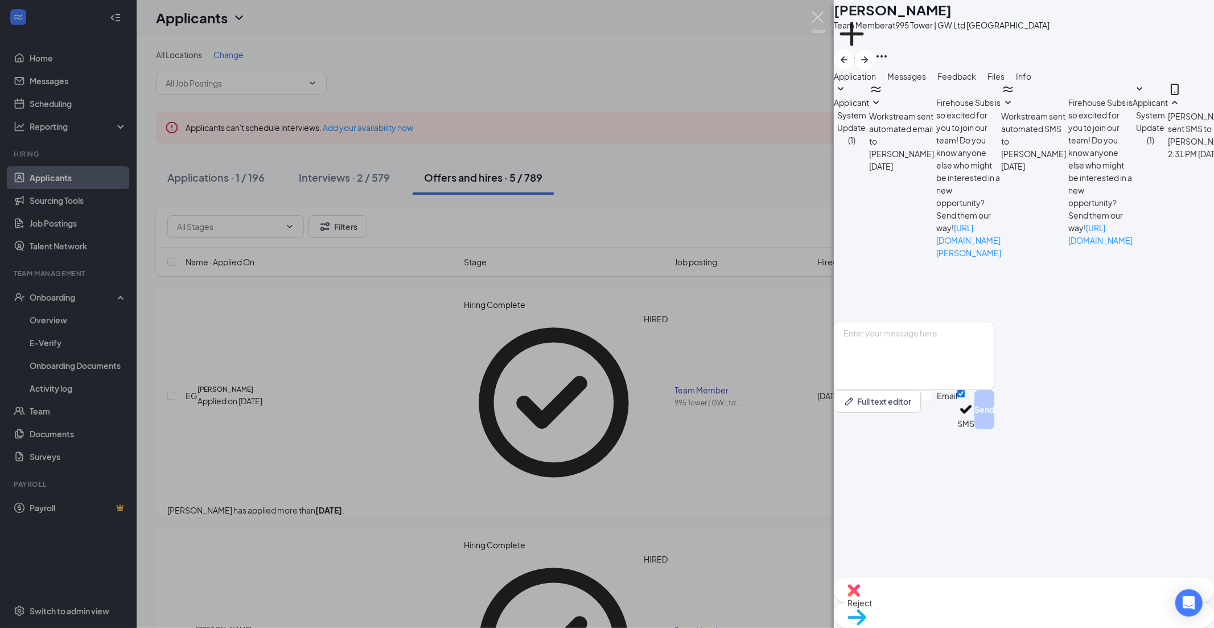
drag, startPoint x: 815, startPoint y: 12, endPoint x: 1021, endPoint y: 362, distance: 406.5
click at [488, 12] on img at bounding box center [818, 22] width 14 height 22
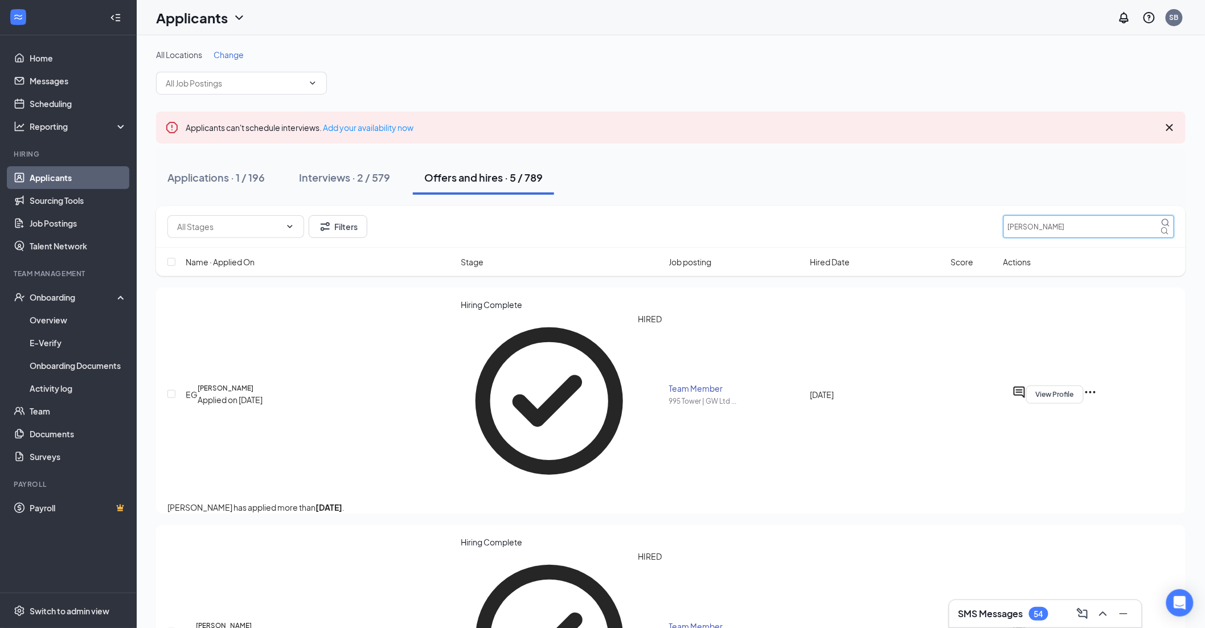
drag, startPoint x: 1043, startPoint y: 224, endPoint x: 988, endPoint y: 231, distance: 56.1
click at [488, 207] on div "Filters ethan" at bounding box center [670, 226] width 1006 height 23
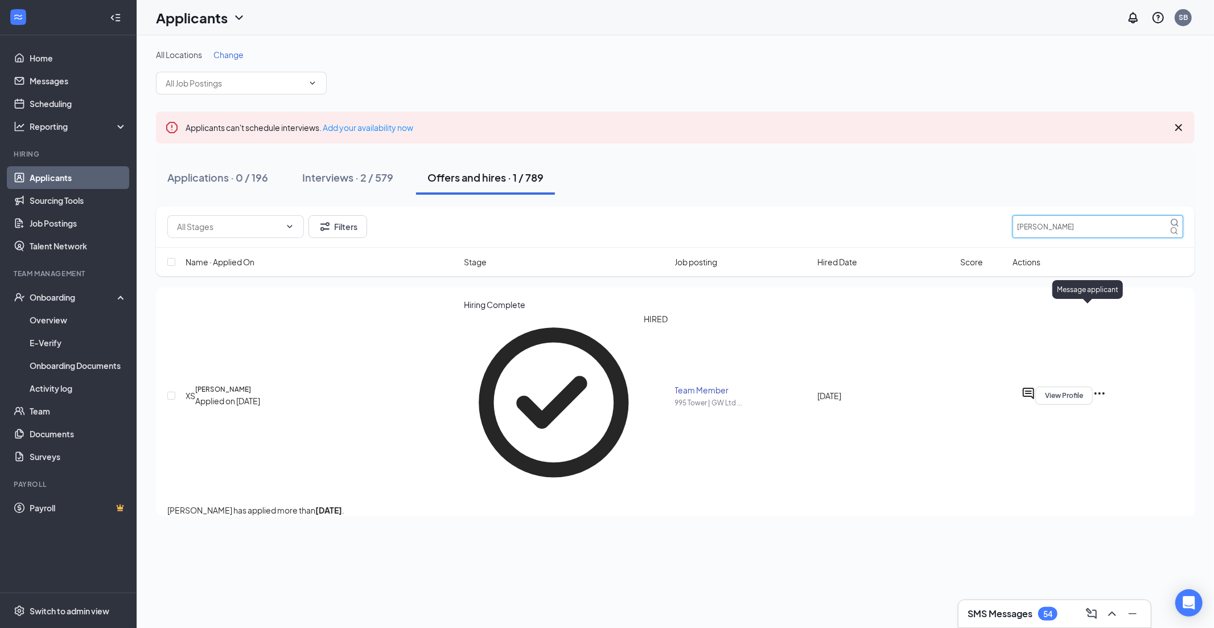
type input "[PERSON_NAME]"
click at [488, 207] on icon "ActiveChat" at bounding box center [1029, 394] width 14 height 14
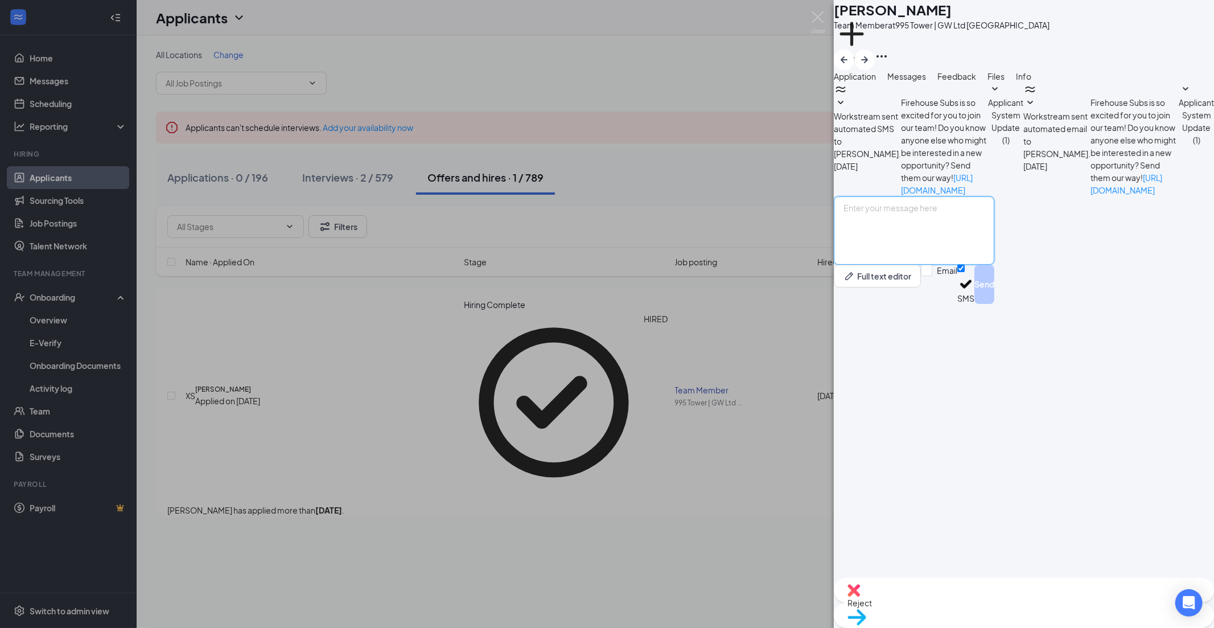
click at [488, 207] on textarea at bounding box center [914, 230] width 161 height 68
paste textarea "Hello this is the HR department at Firehouse subs we have successfully processe…"
type textarea "Hello this is the HR department at Firehouse subs we have successfully processe…"
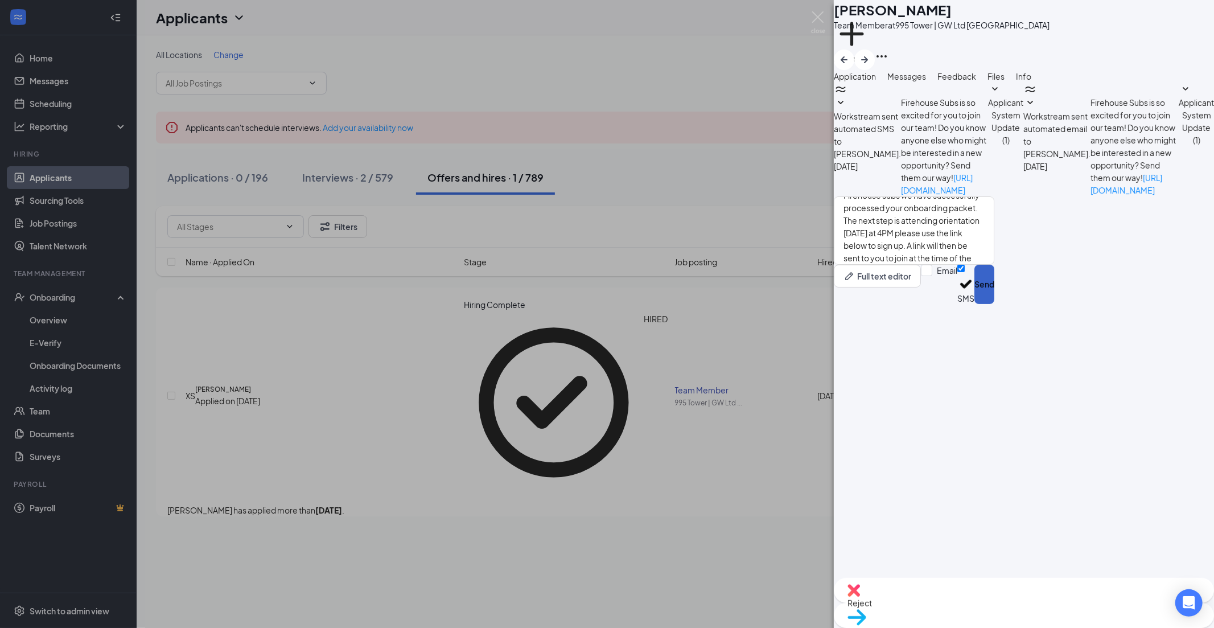
click at [488, 207] on button "Send" at bounding box center [985, 284] width 20 height 39
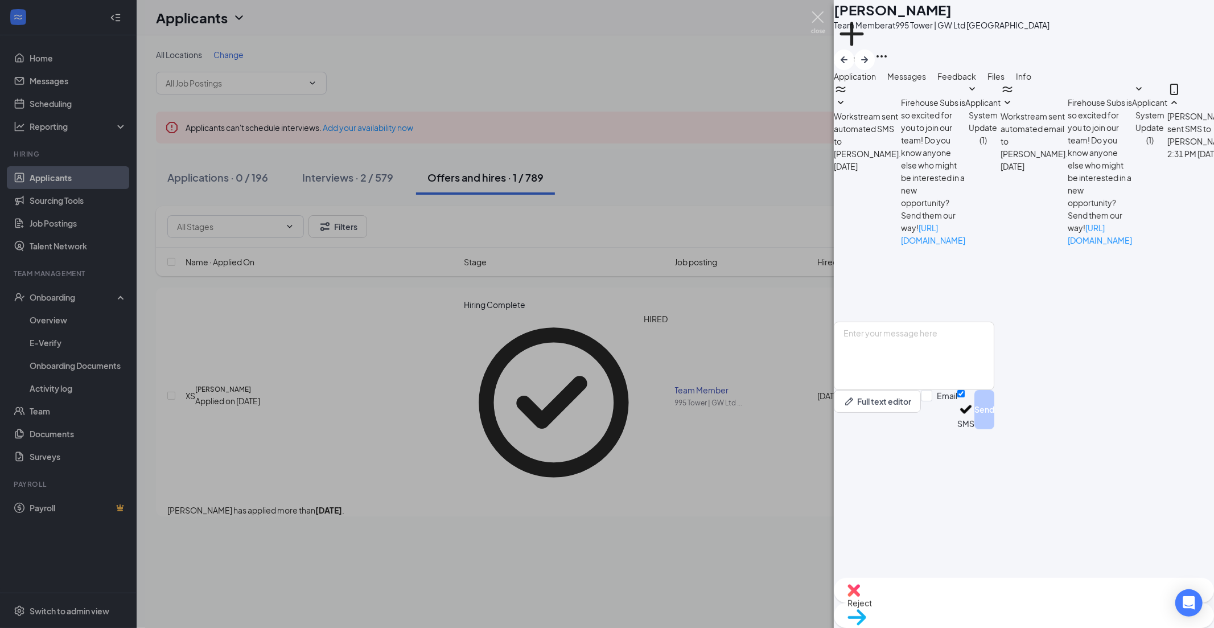
click at [488, 10] on div "XS [PERSON_NAME] Team Member at 995 Tower | GW Ltd Tower Rd Add a tag Applicati…" at bounding box center [607, 314] width 1214 height 628
click at [488, 15] on img at bounding box center [818, 22] width 14 height 22
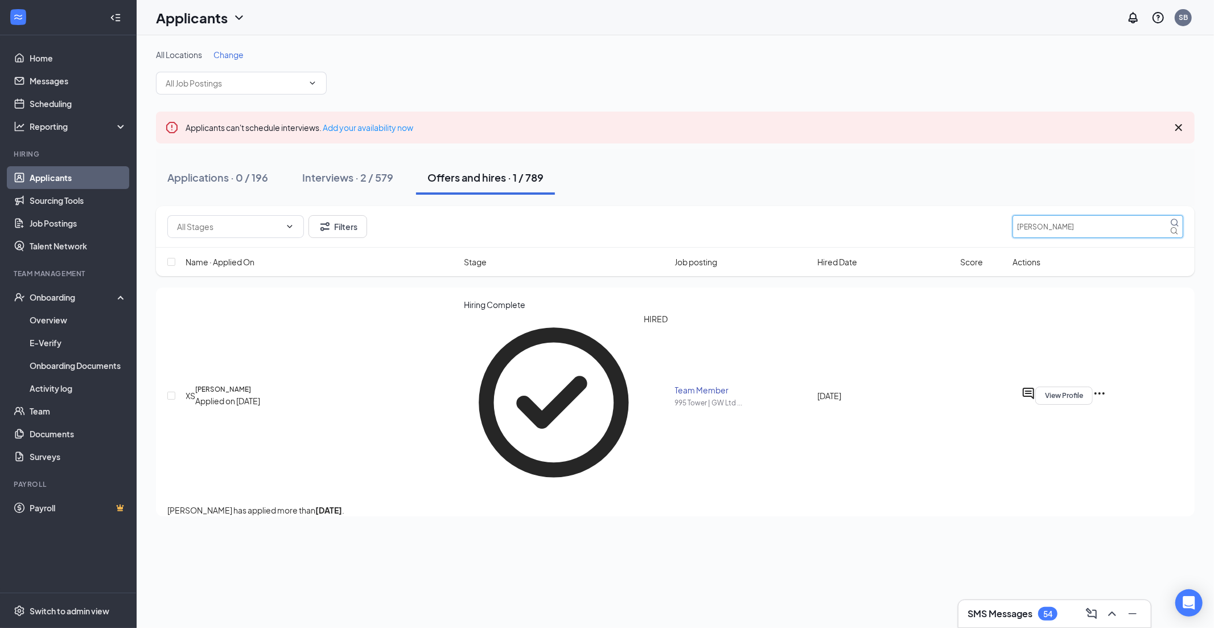
drag, startPoint x: 1059, startPoint y: 225, endPoint x: 997, endPoint y: 233, distance: 62.6
click at [488, 207] on div "Filters Xavier" at bounding box center [675, 226] width 1016 height 23
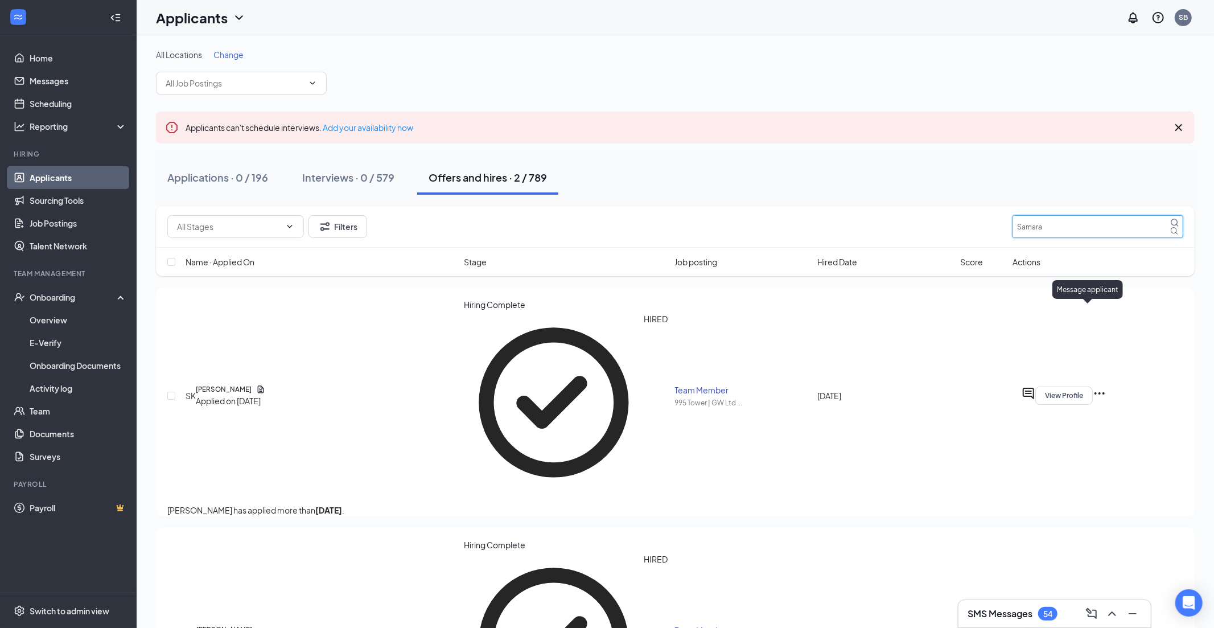
type input "Samara"
click at [488, 207] on icon "ActiveChat" at bounding box center [1029, 394] width 14 height 14
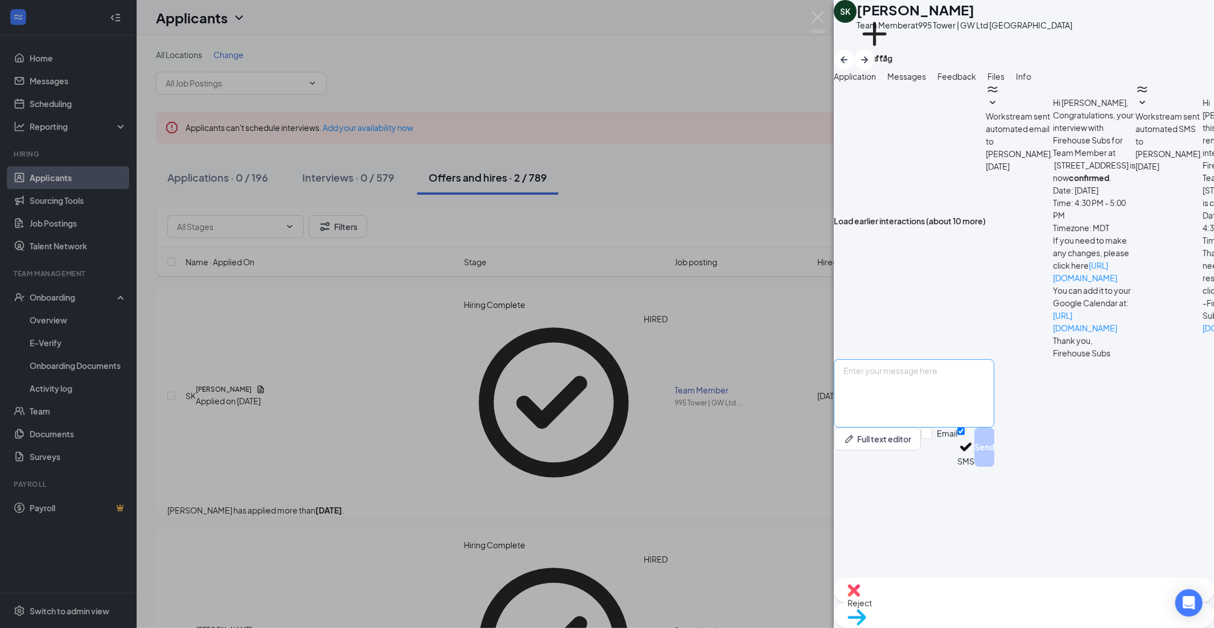
scroll to position [90, 0]
click at [488, 207] on textarea at bounding box center [914, 393] width 161 height 68
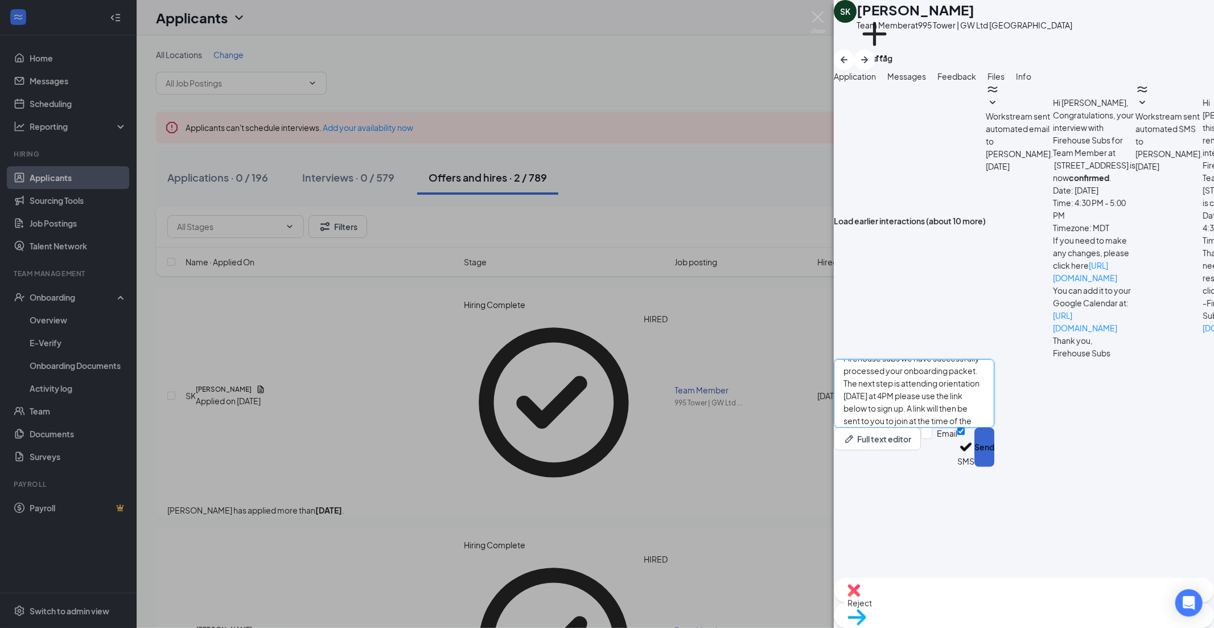
type textarea "Hello this is the HR department at Firehouse subs we have successfully processe…"
click at [488, 207] on button "Send" at bounding box center [985, 447] width 20 height 39
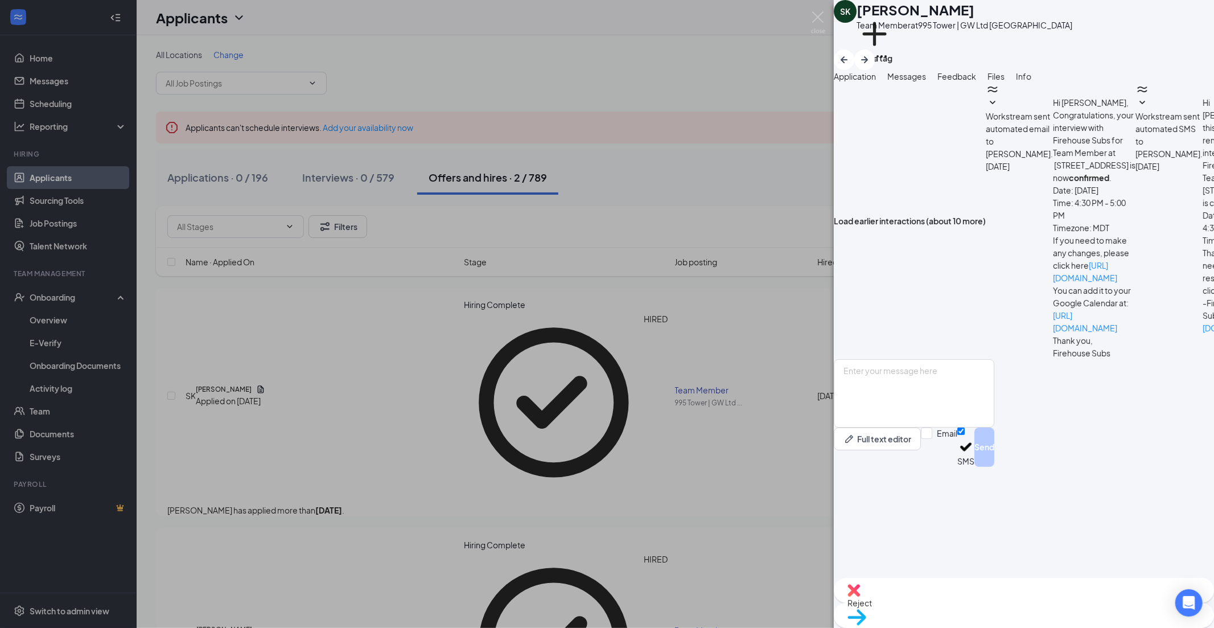
scroll to position [263, 0]
drag, startPoint x: 816, startPoint y: 17, endPoint x: 28, endPoint y: 266, distance: 826.4
click at [488, 17] on img at bounding box center [818, 22] width 14 height 22
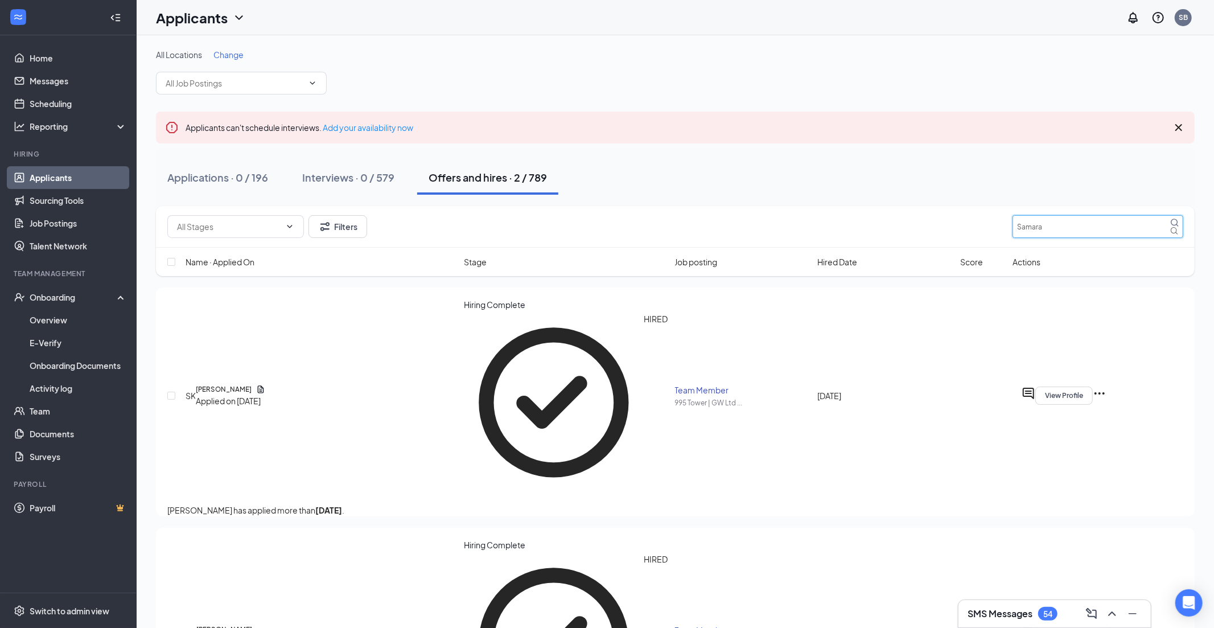
drag, startPoint x: 1061, startPoint y: 229, endPoint x: 998, endPoint y: 231, distance: 63.2
click at [488, 207] on div "Filters Samara" at bounding box center [675, 226] width 1016 height 23
type input "[PERSON_NAME]"
click at [488, 207] on icon "ActiveChat" at bounding box center [1029, 394] width 14 height 14
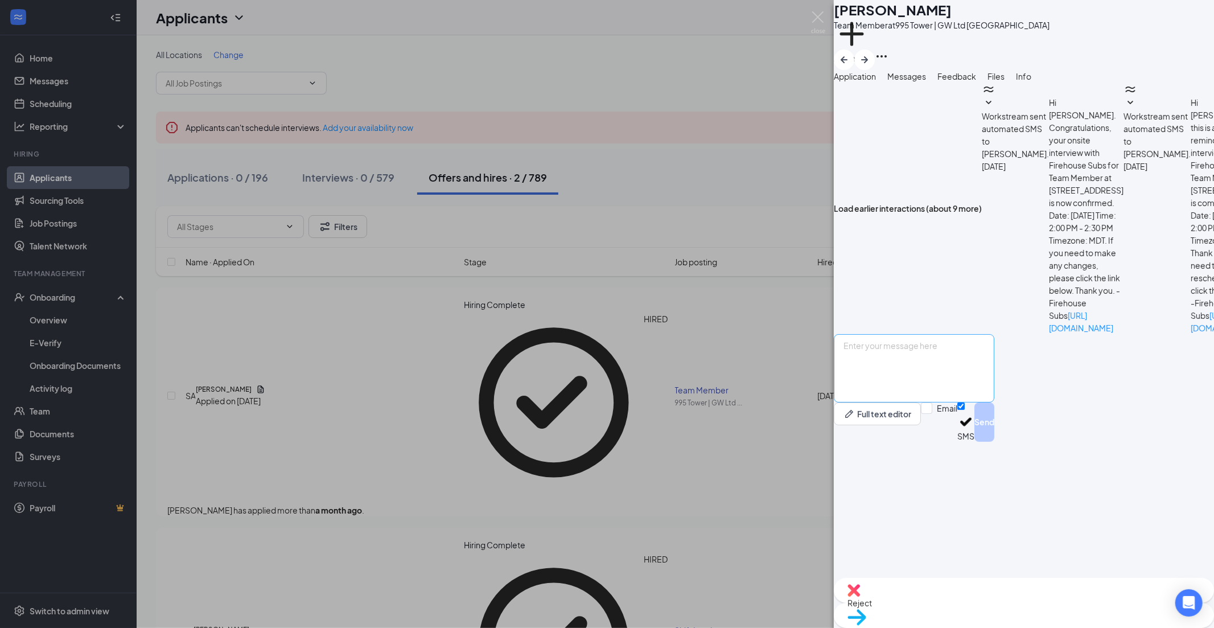
scroll to position [90, 0]
click at [488, 207] on textarea at bounding box center [914, 368] width 161 height 68
paste textarea "Hello this is the HR department at Firehouse subs we have successfully processe…"
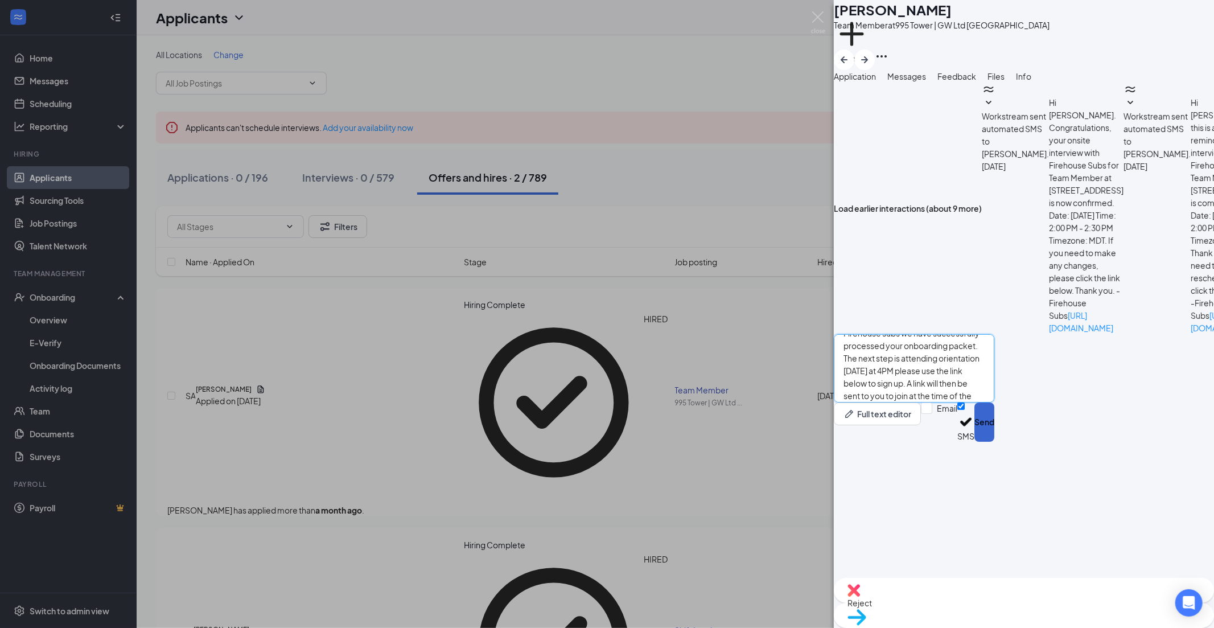
type textarea "Hello this is the HR department at Firehouse subs we have successfully processe…"
click at [488, 207] on button "Send" at bounding box center [985, 421] width 20 height 39
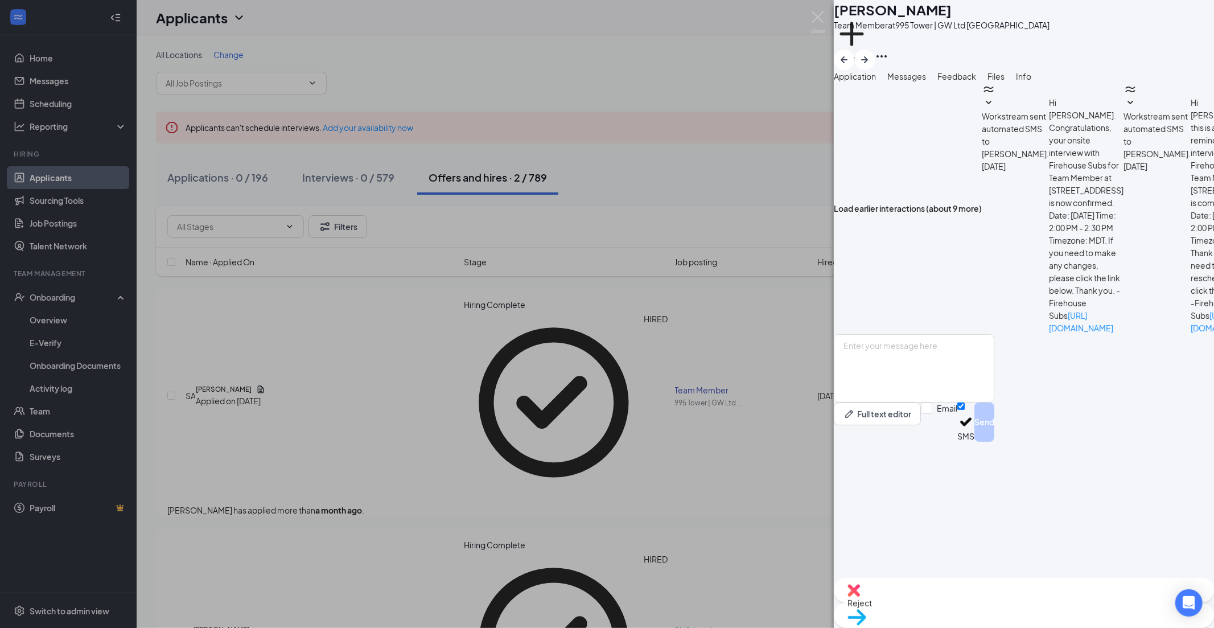
scroll to position [263, 0]
drag, startPoint x: 820, startPoint y: 13, endPoint x: 884, endPoint y: 101, distance: 109.3
click at [488, 13] on img at bounding box center [818, 22] width 14 height 22
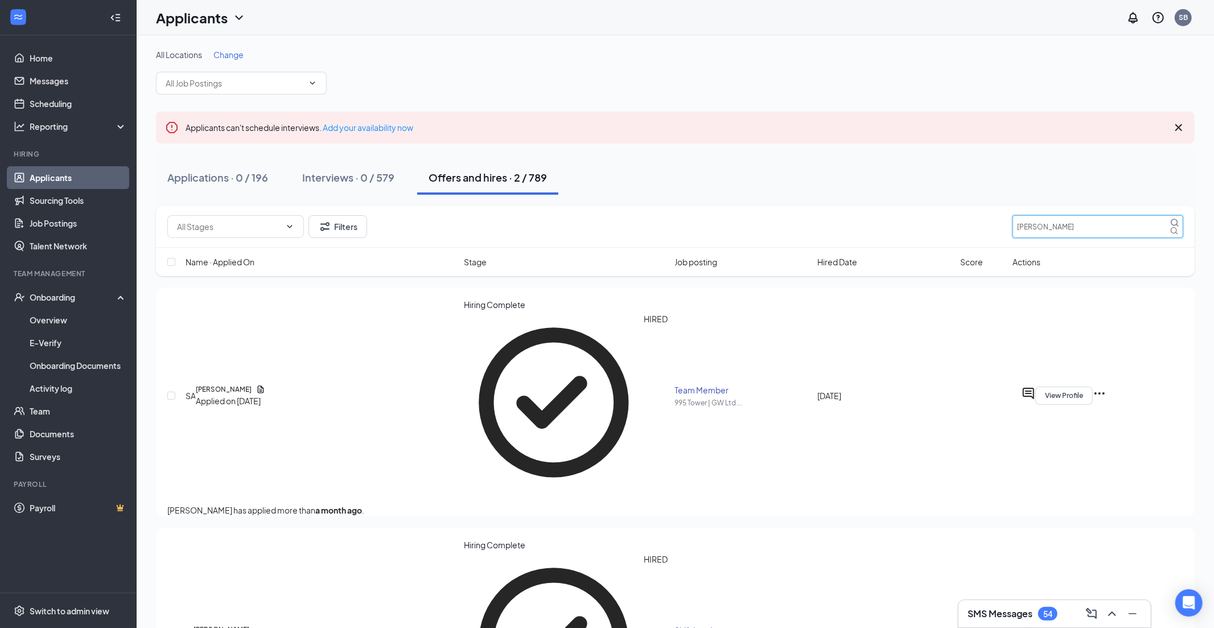
click at [488, 207] on div "Filters [PERSON_NAME]" at bounding box center [675, 226] width 1016 height 23
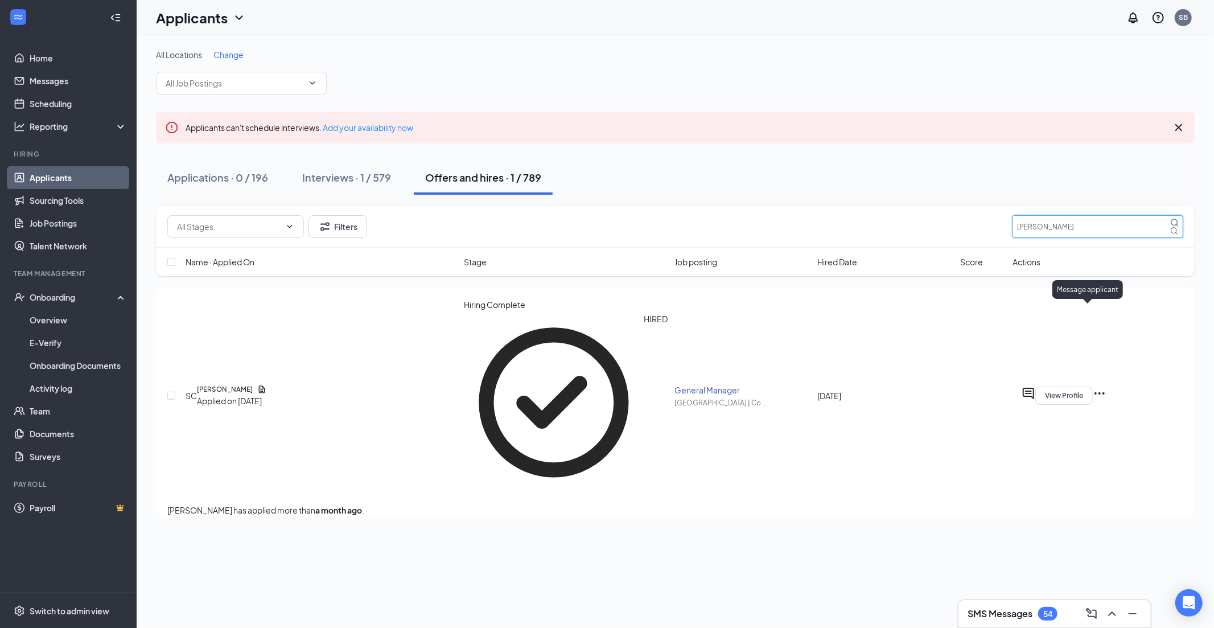
type input "[PERSON_NAME]"
click at [488, 207] on icon "ActiveChat" at bounding box center [1029, 394] width 14 height 14
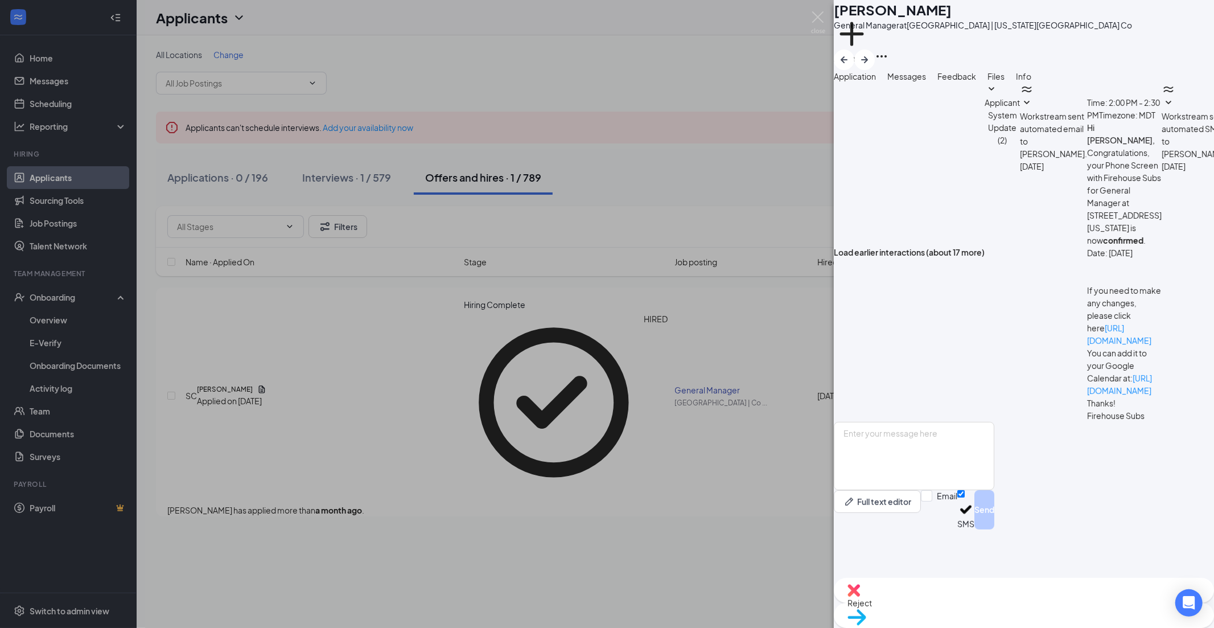
scroll to position [16, 0]
click at [488, 207] on textarea at bounding box center [914, 456] width 161 height 68
paste textarea "Hello this is the HR department at Firehouse subs we have successfully processe…"
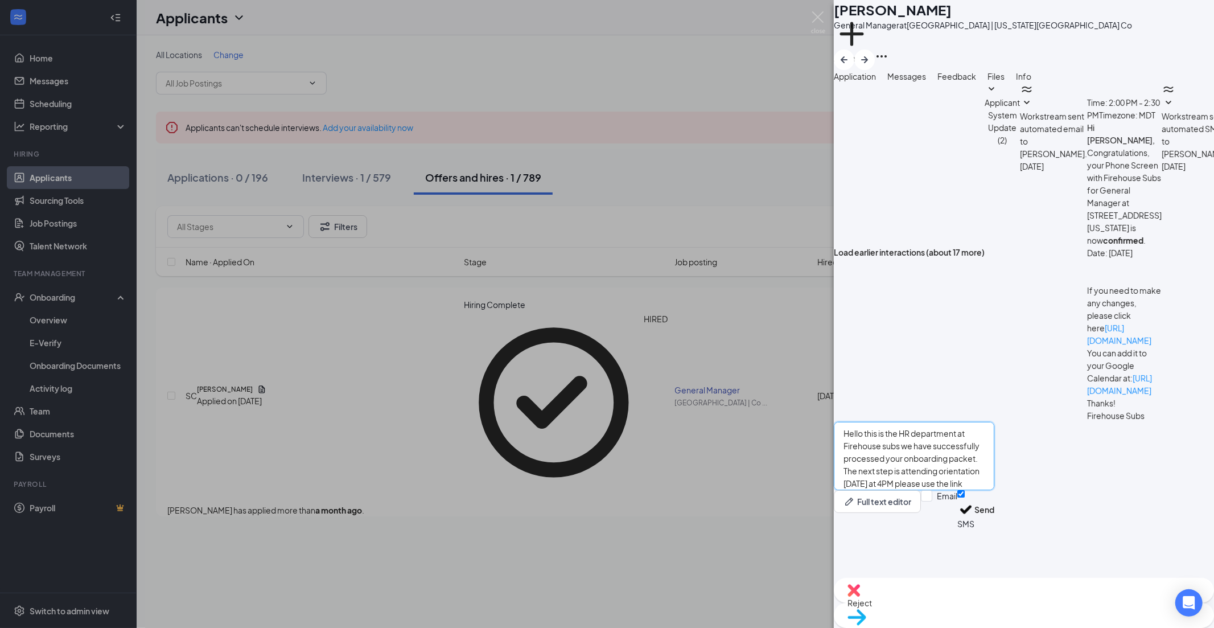
scroll to position [25, 0]
type textarea "Hello this is the HR department at Firehouse subs we have successfully processe…"
click at [488, 207] on button "Send" at bounding box center [985, 509] width 20 height 39
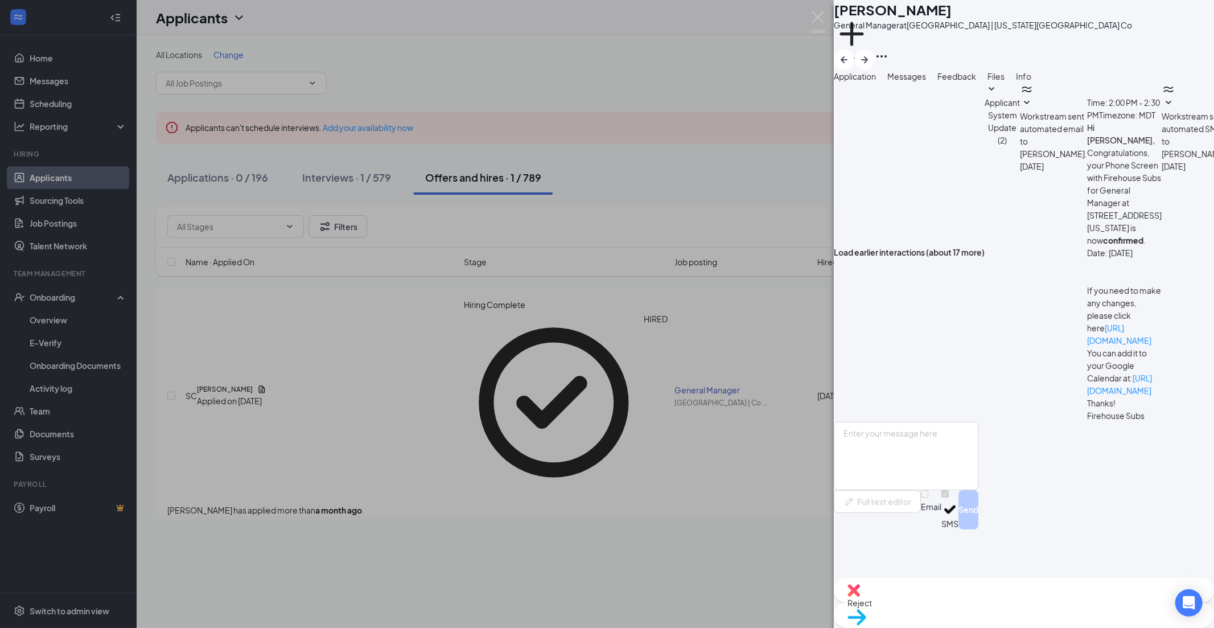
scroll to position [0, 0]
drag, startPoint x: 818, startPoint y: 14, endPoint x: 921, endPoint y: 167, distance: 184.3
click at [488, 14] on img at bounding box center [818, 22] width 14 height 22
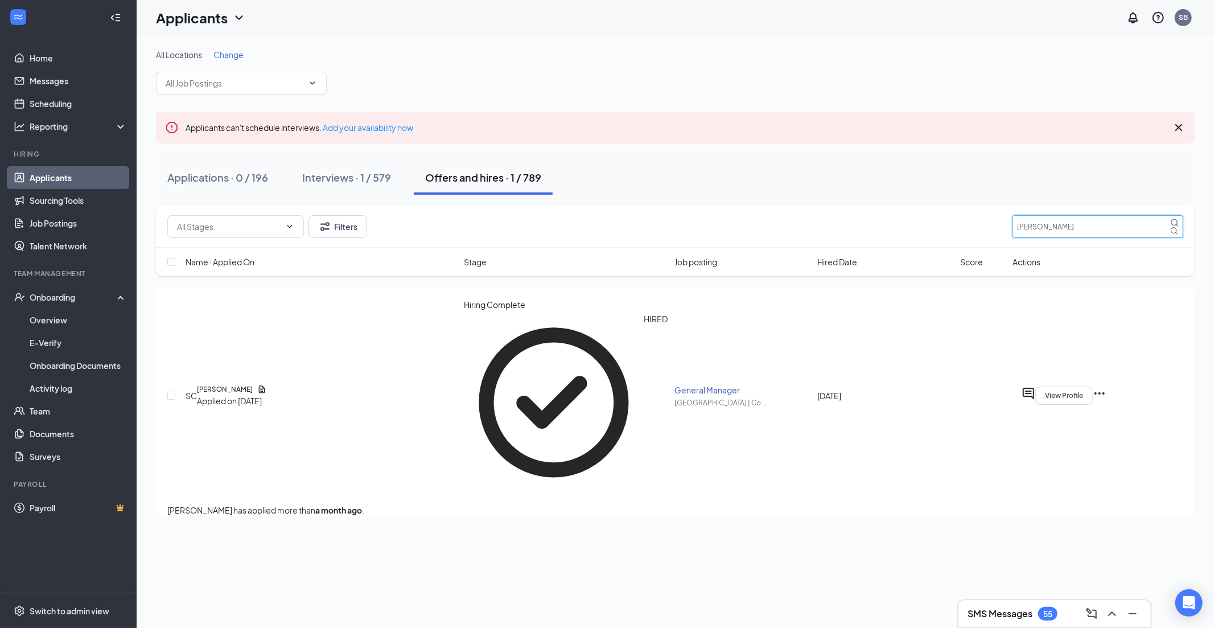
drag, startPoint x: 1057, startPoint y: 223, endPoint x: 1008, endPoint y: 225, distance: 49.0
click at [488, 207] on div "Filters [PERSON_NAME]" at bounding box center [675, 226] width 1016 height 23
type input "[PERSON_NAME]"
click at [488, 207] on icon "ActiveChat" at bounding box center [1029, 394] width 14 height 14
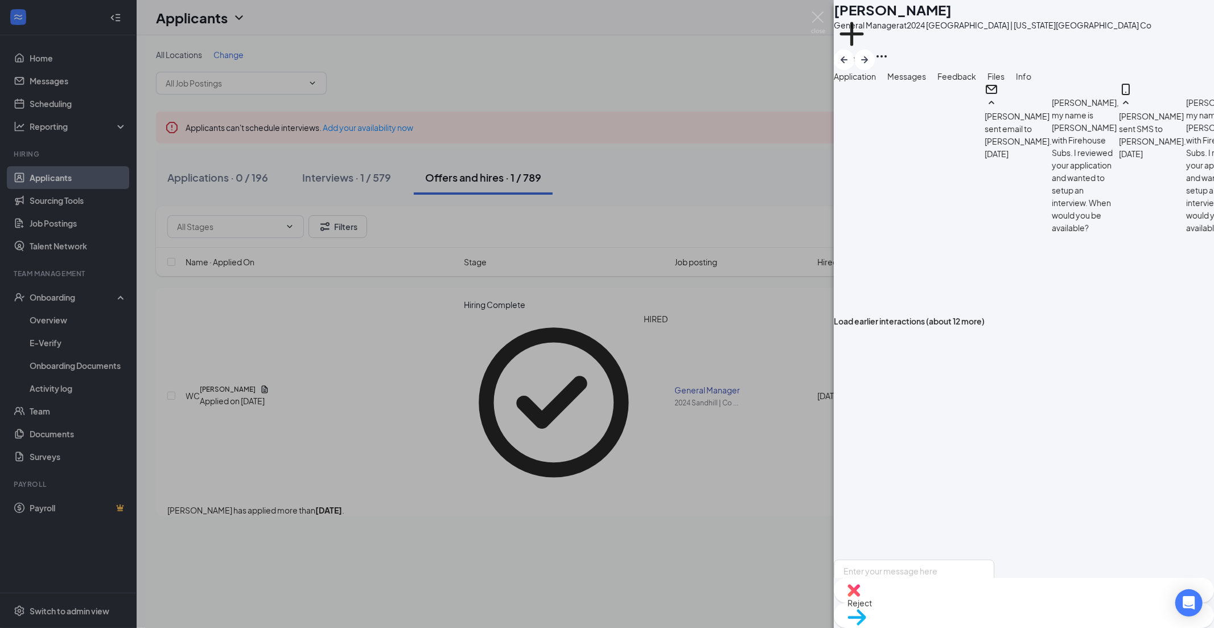
scroll to position [158, 0]
click at [488, 207] on textarea at bounding box center [914, 594] width 161 height 68
paste textarea "Hello this is the HR department at Firehouse subs we have successfully processe…"
type textarea "Hello this is the HR department at Firehouse subs we have successfully processe…"
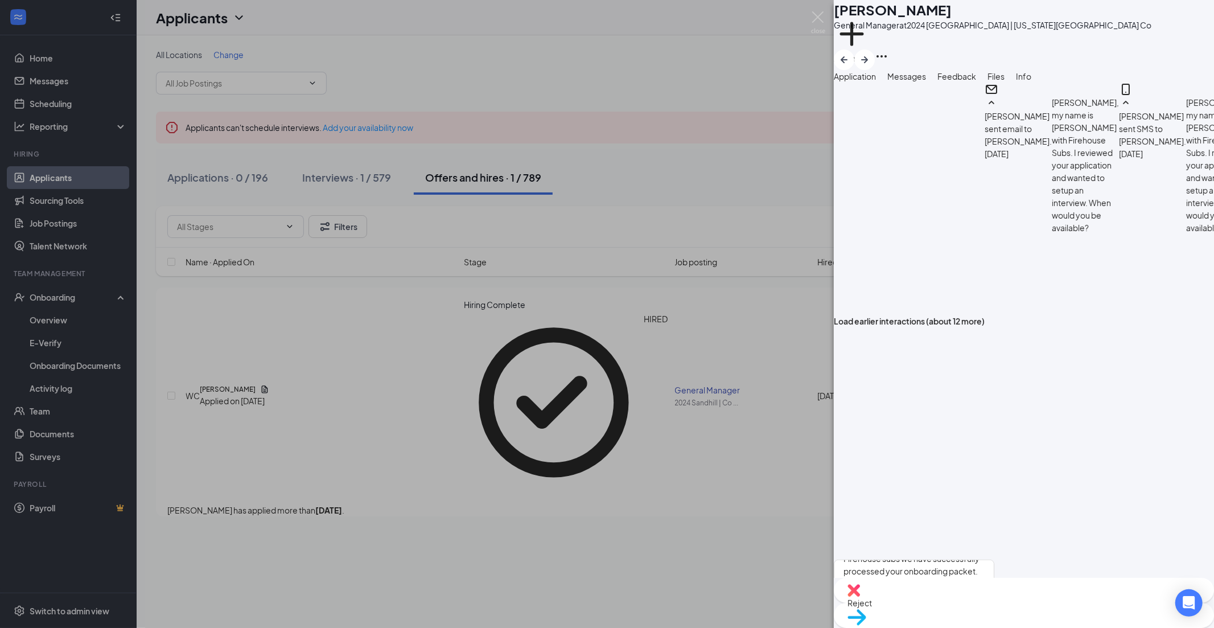
drag, startPoint x: 817, startPoint y: 13, endPoint x: 763, endPoint y: 100, distance: 102.2
click at [488, 13] on img at bounding box center [818, 22] width 14 height 22
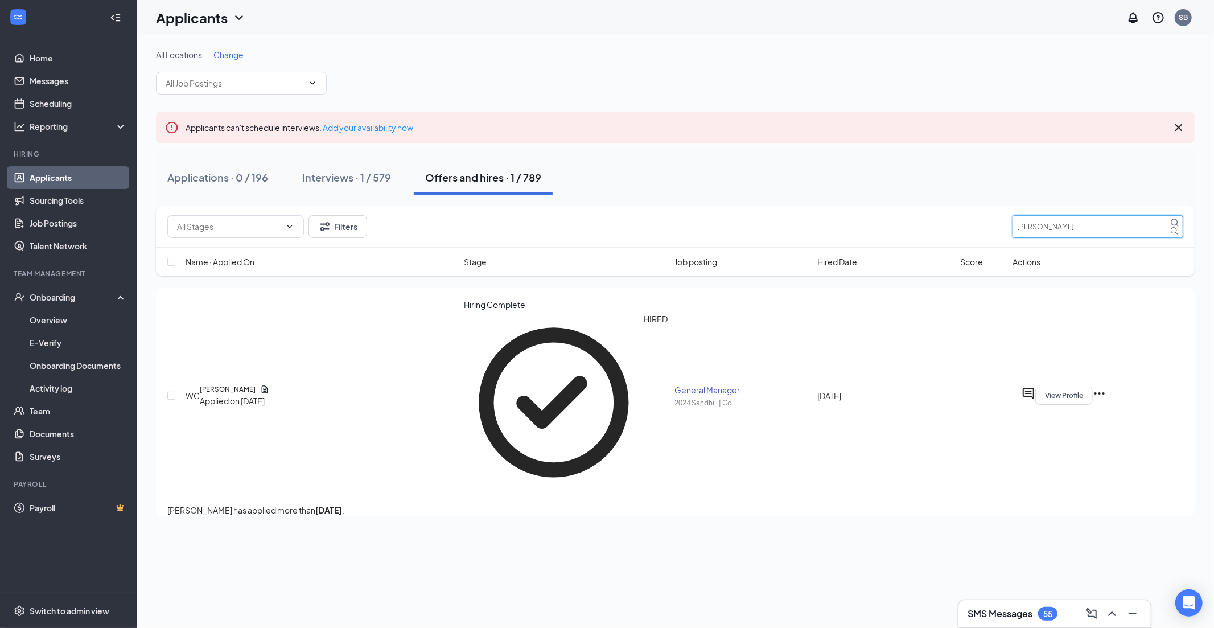
drag, startPoint x: 1000, startPoint y: 230, endPoint x: 985, endPoint y: 232, distance: 15.5
click at [488, 207] on div "Filters [PERSON_NAME]" at bounding box center [675, 226] width 1016 height 23
type input "[PERSON_NAME]"
click at [488, 207] on icon "ActiveChat" at bounding box center [1028, 393] width 11 height 11
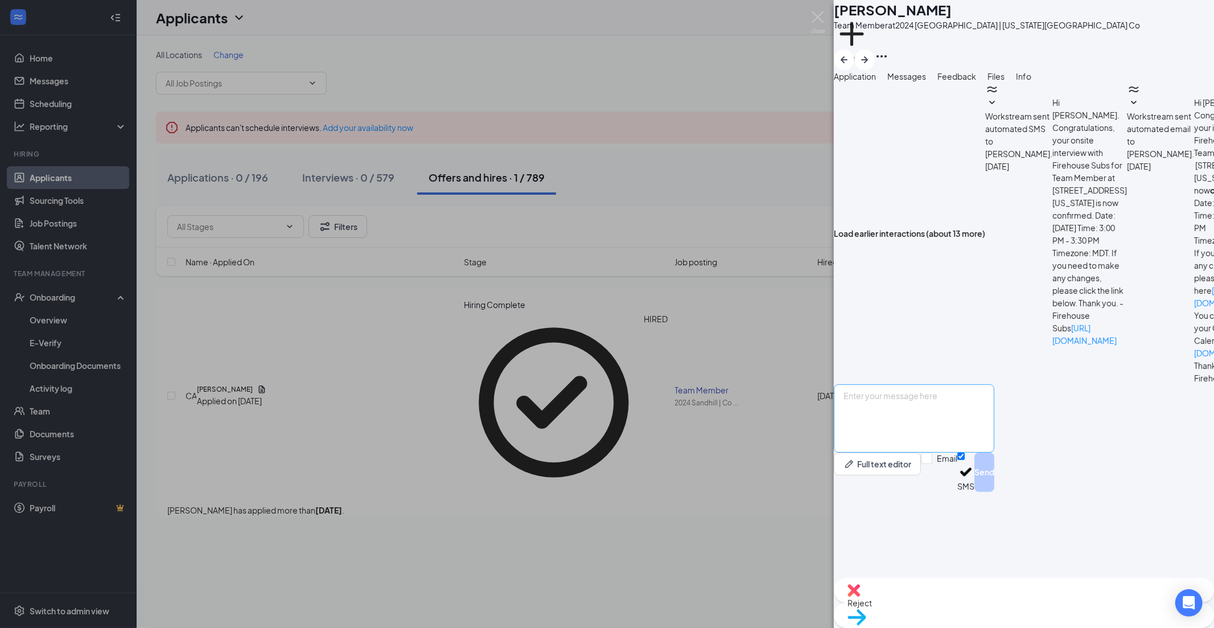
scroll to position [143, 0]
click at [488, 207] on textarea at bounding box center [914, 418] width 161 height 68
paste textarea "Hello this is the HR department at Firehouse subs we have successfully processe…"
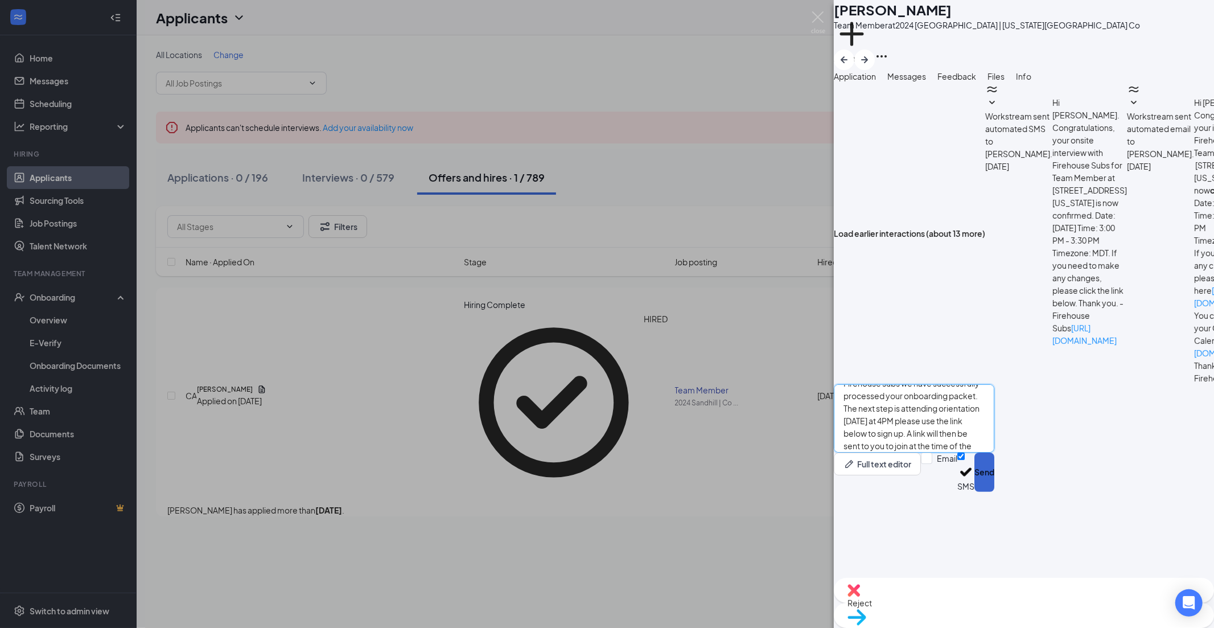
type textarea "Hello this is the HR department at Firehouse subs we have successfully processe…"
click at [488, 207] on button "Send" at bounding box center [985, 472] width 20 height 39
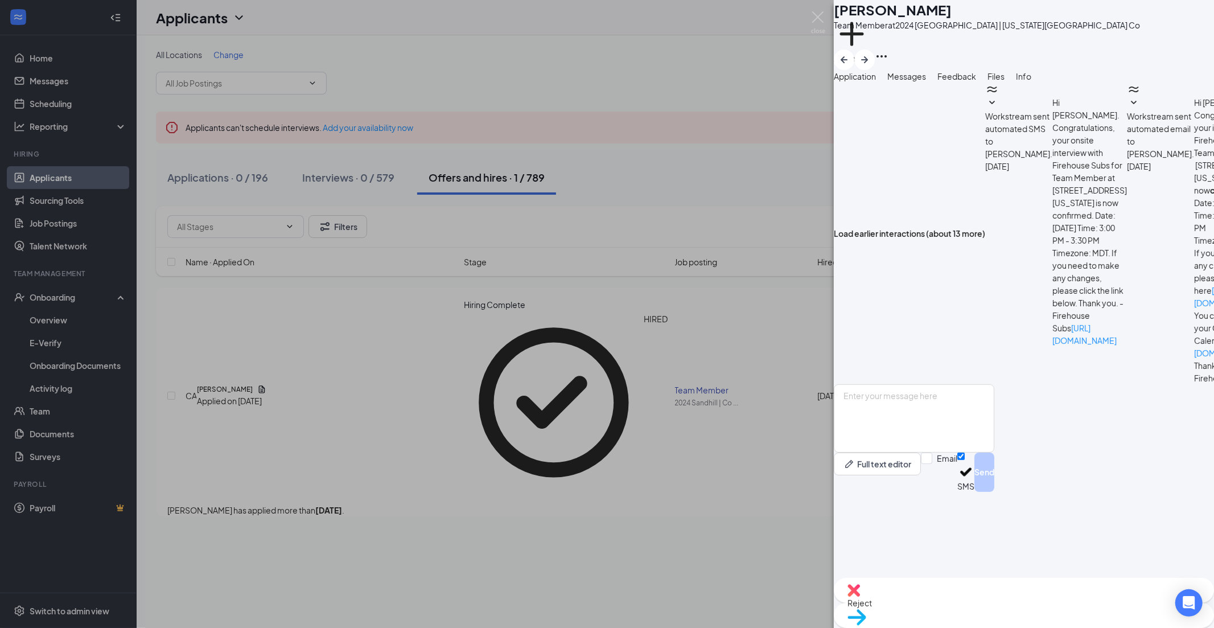
scroll to position [317, 0]
click at [488, 10] on div "CA [PERSON_NAME] Team Member at 2024 [GEOGRAPHIC_DATA] | [US_STATE][GEOGRAPHIC_…" at bounding box center [607, 314] width 1214 height 628
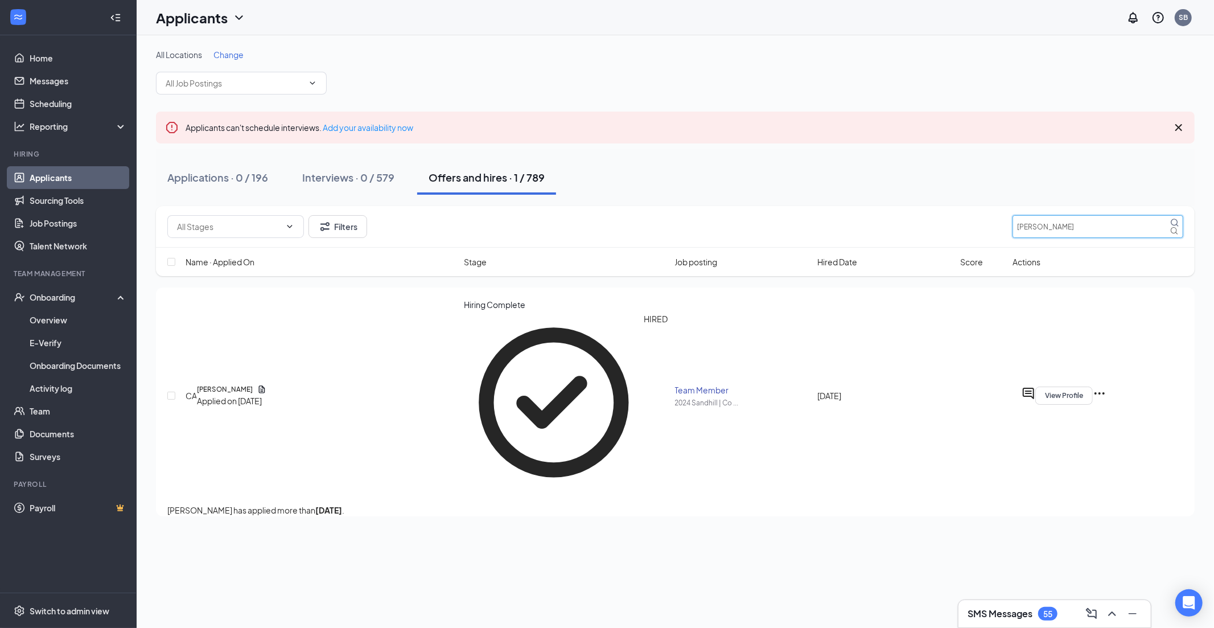
drag, startPoint x: 1059, startPoint y: 228, endPoint x: 998, endPoint y: 227, distance: 60.9
click at [488, 207] on div "Filters [PERSON_NAME]" at bounding box center [675, 226] width 1016 height 23
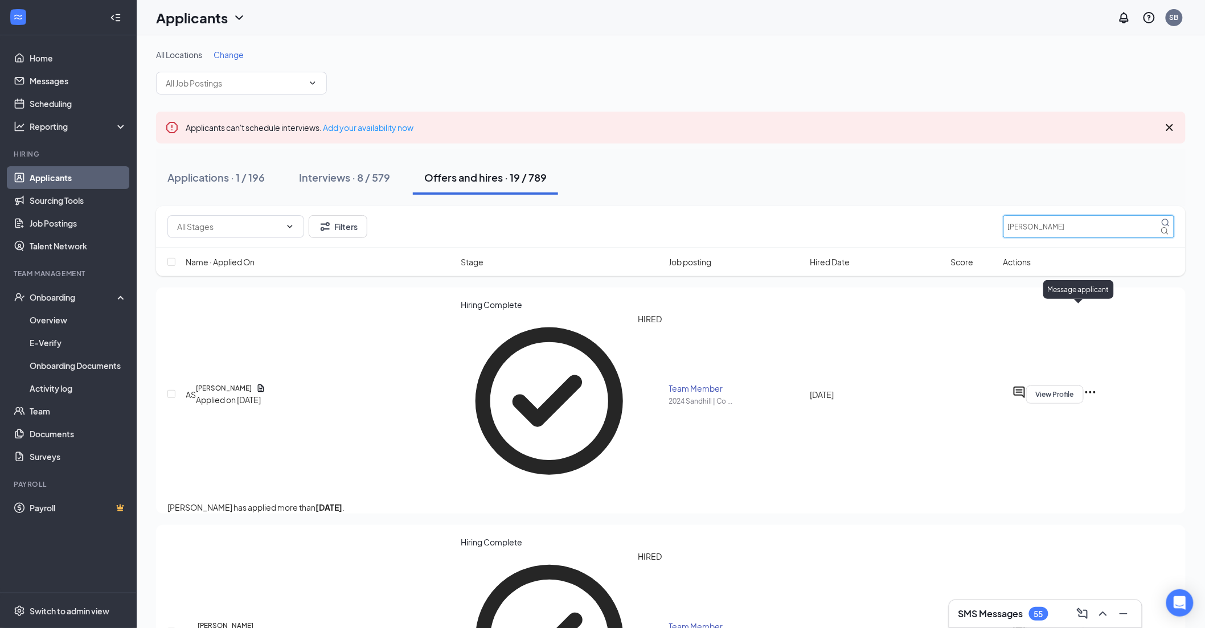
type input "[PERSON_NAME]"
click at [488, 207] on icon "ActiveChat" at bounding box center [1019, 392] width 14 height 14
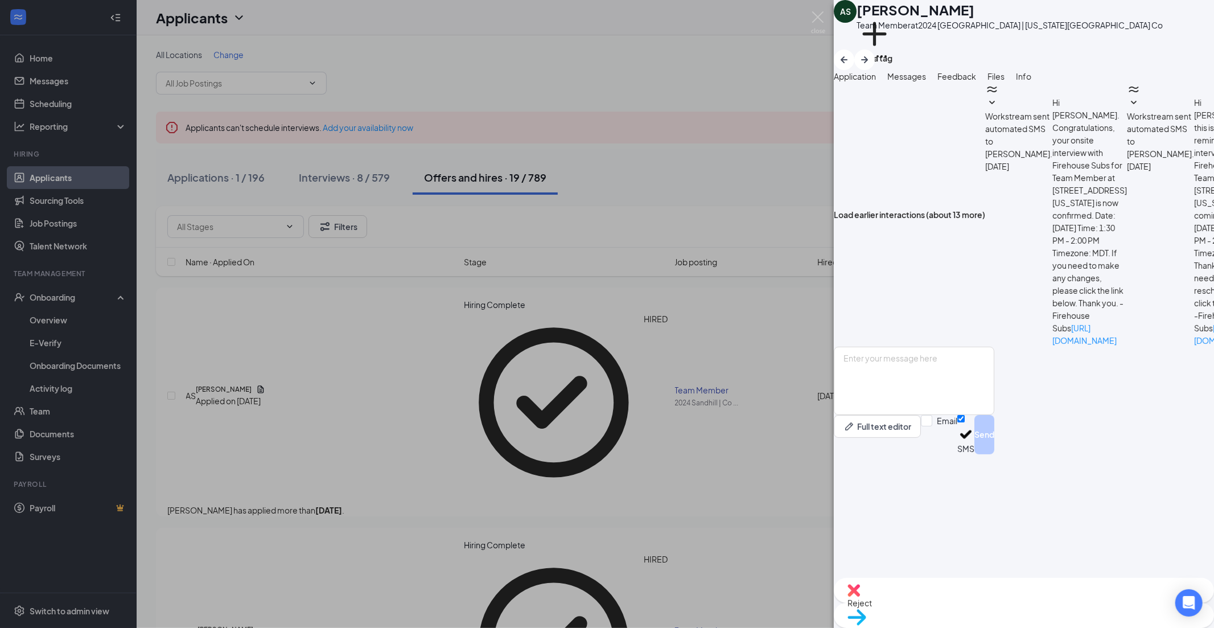
scroll to position [90, 0]
click at [488, 207] on textarea at bounding box center [914, 381] width 161 height 68
paste textarea "Hello this is the HR department at Firehouse subs we have successfully processe…"
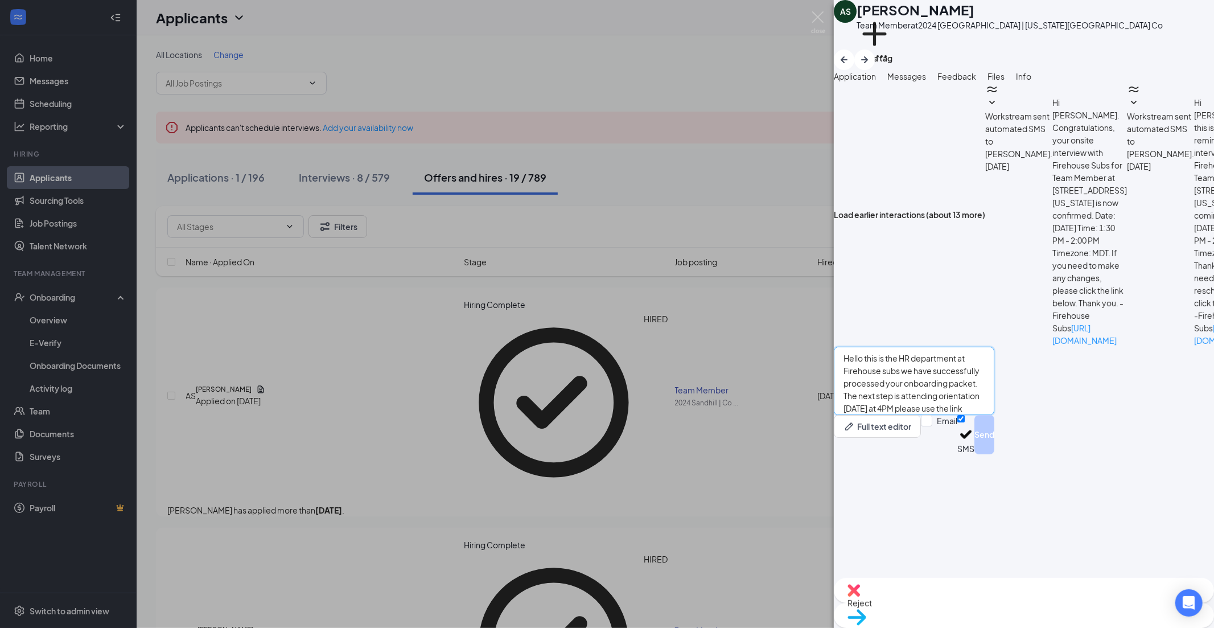
scroll to position [25, 0]
type textarea "Hello this is the HR department at Firehouse subs we have successfully processe…"
click at [488, 207] on button "Send" at bounding box center [985, 434] width 20 height 39
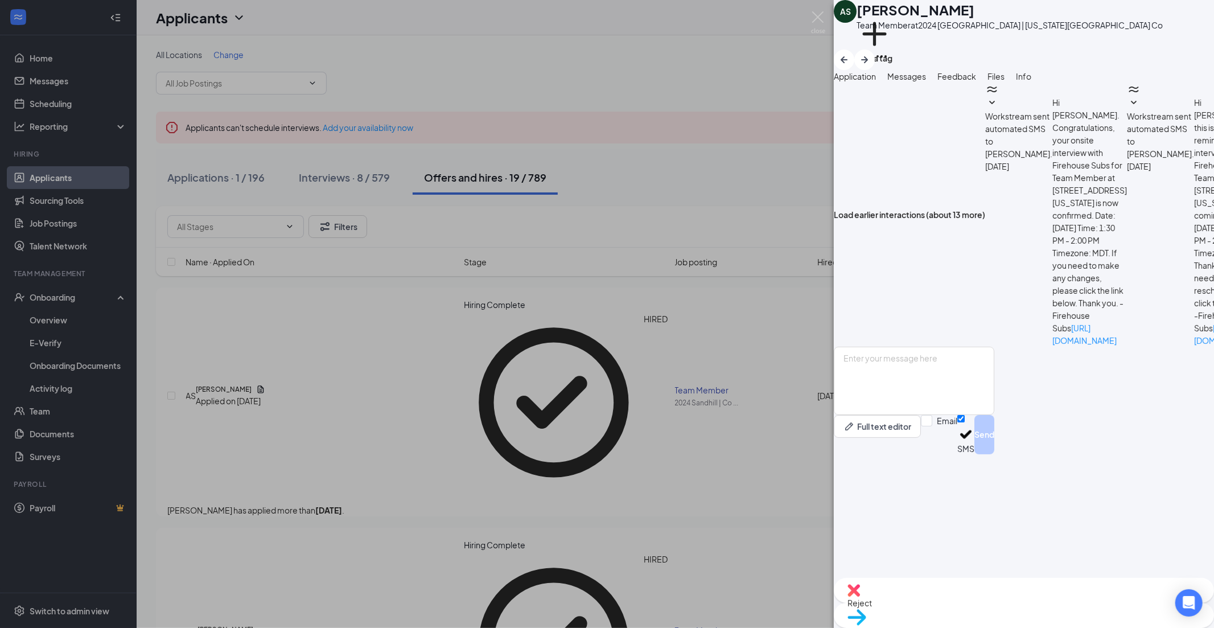
scroll to position [263, 0]
drag, startPoint x: 807, startPoint y: 19, endPoint x: 814, endPoint y: 19, distance: 7.4
click at [488, 19] on div "AS [PERSON_NAME] Team Member at 2024 [GEOGRAPHIC_DATA] | [US_STATE][GEOGRAPHIC_…" at bounding box center [607, 314] width 1214 height 628
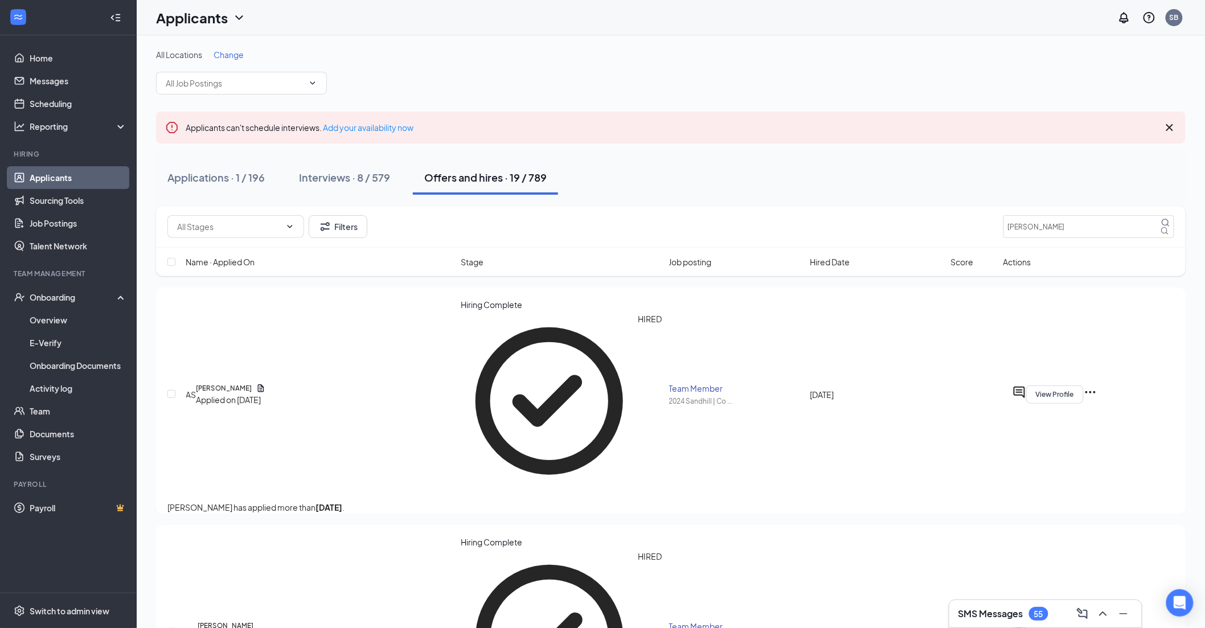
click at [488, 19] on div "Applicants SB" at bounding box center [671, 17] width 1068 height 35
drag, startPoint x: 1038, startPoint y: 217, endPoint x: 982, endPoint y: 215, distance: 55.8
click at [488, 207] on div "Filters [PERSON_NAME]" at bounding box center [670, 226] width 1006 height 23
type input "[PERSON_NAME]"
click at [488, 207] on icon "ActiveChat" at bounding box center [1019, 392] width 14 height 14
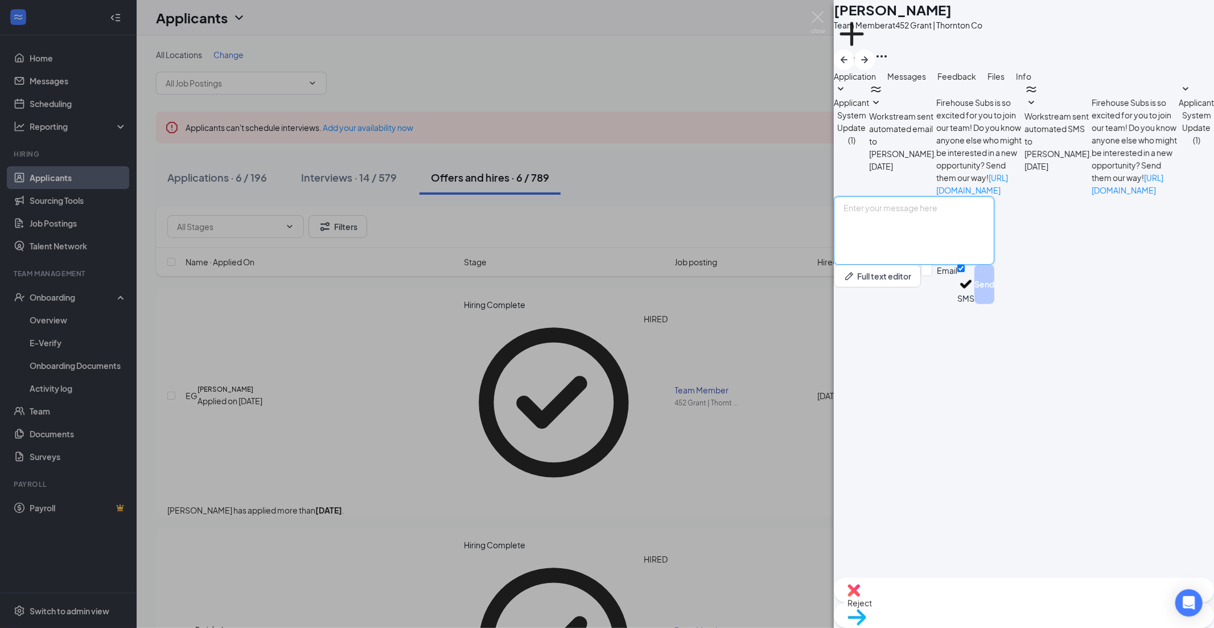
click at [488, 207] on textarea at bounding box center [914, 230] width 161 height 68
paste textarea "Hello this is the HR department at Firehouse subs we have successfully processe…"
type textarea "Hello this is the HR department at Firehouse subs we have successfully processe…"
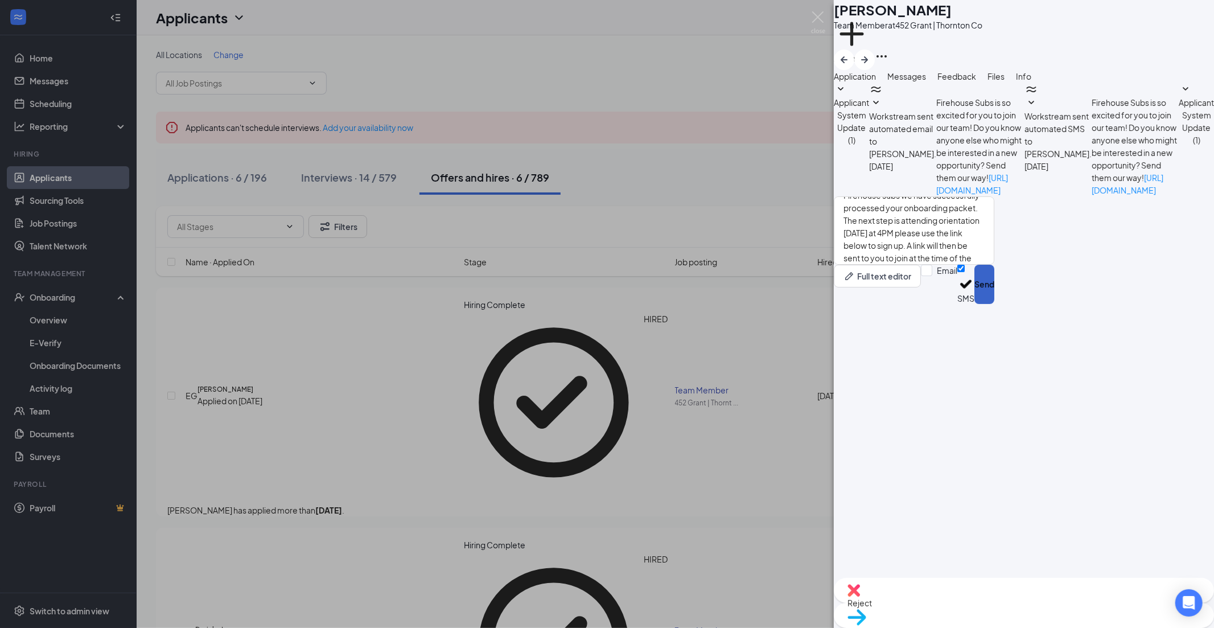
click at [488, 207] on button "Send" at bounding box center [985, 284] width 20 height 39
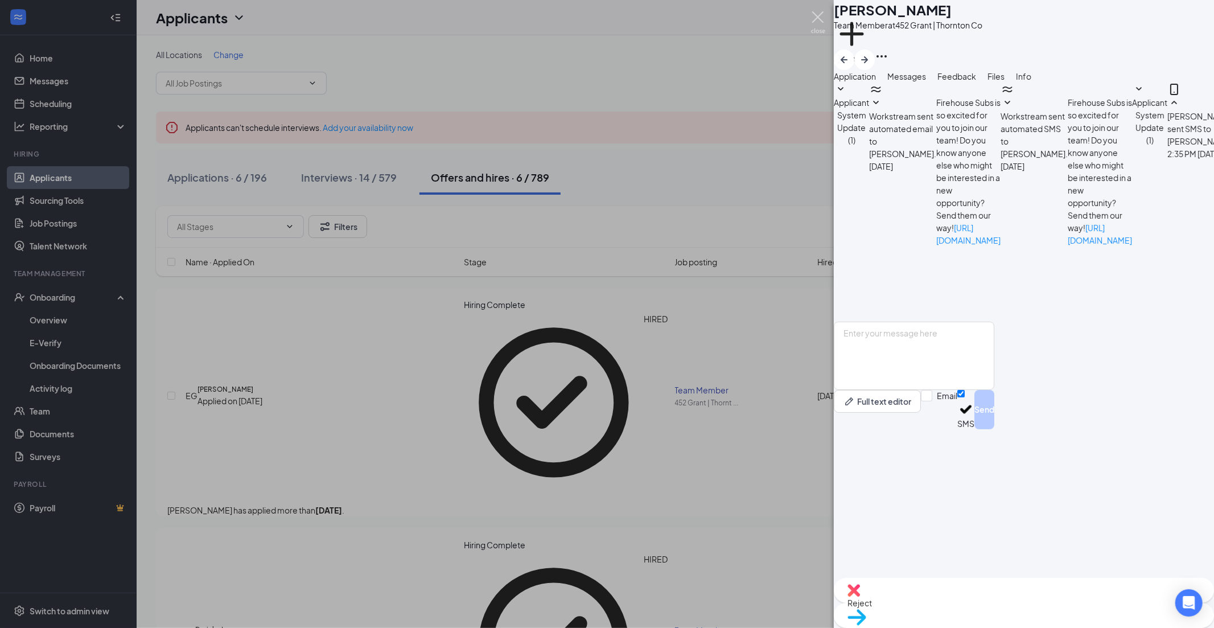
drag, startPoint x: 815, startPoint y: 13, endPoint x: 908, endPoint y: 230, distance: 236.7
click at [488, 13] on img at bounding box center [818, 22] width 14 height 22
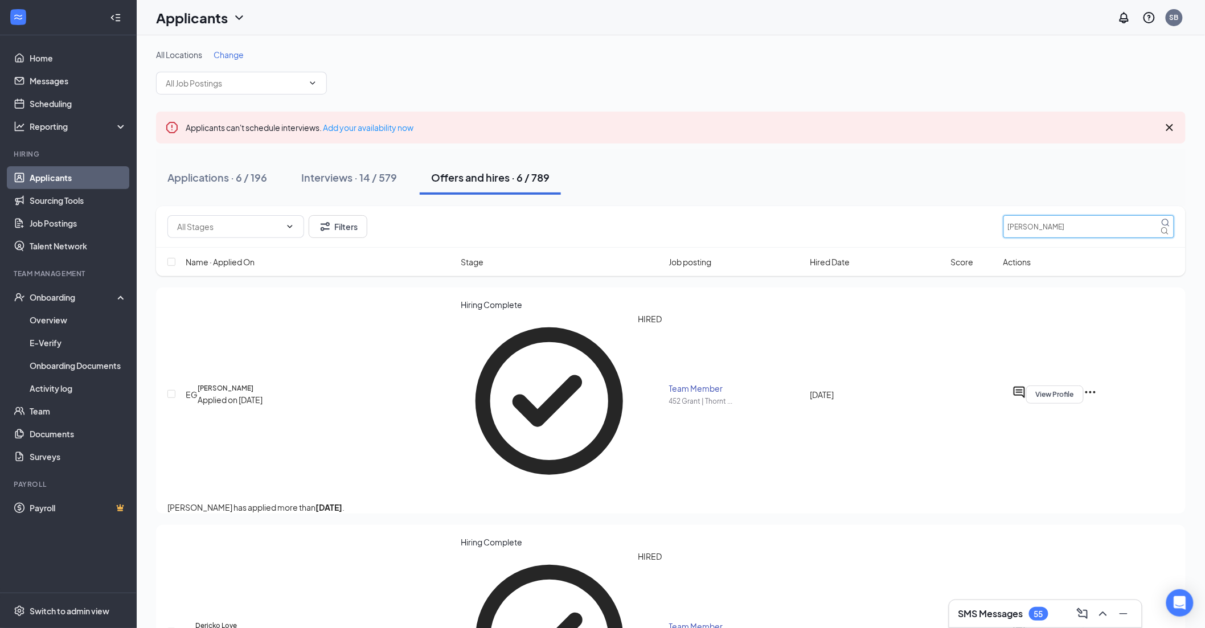
click at [488, 207] on div "Filters [PERSON_NAME]" at bounding box center [670, 226] width 1006 height 23
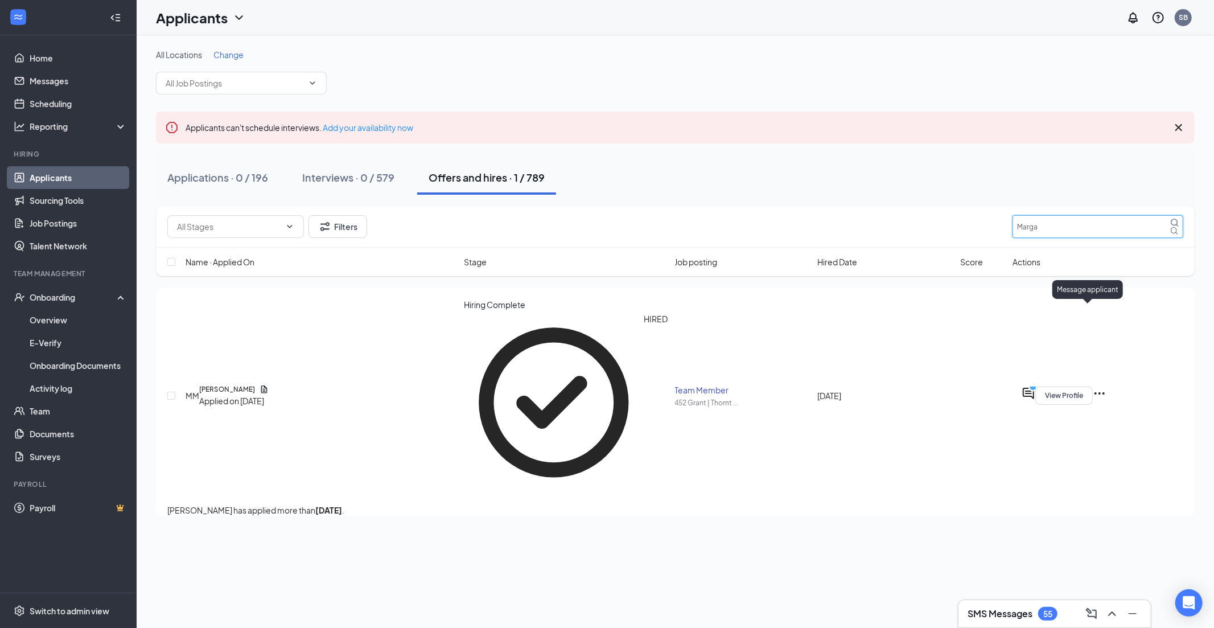
type input "Marga"
click at [488, 207] on icon "ActiveChat" at bounding box center [1029, 394] width 14 height 14
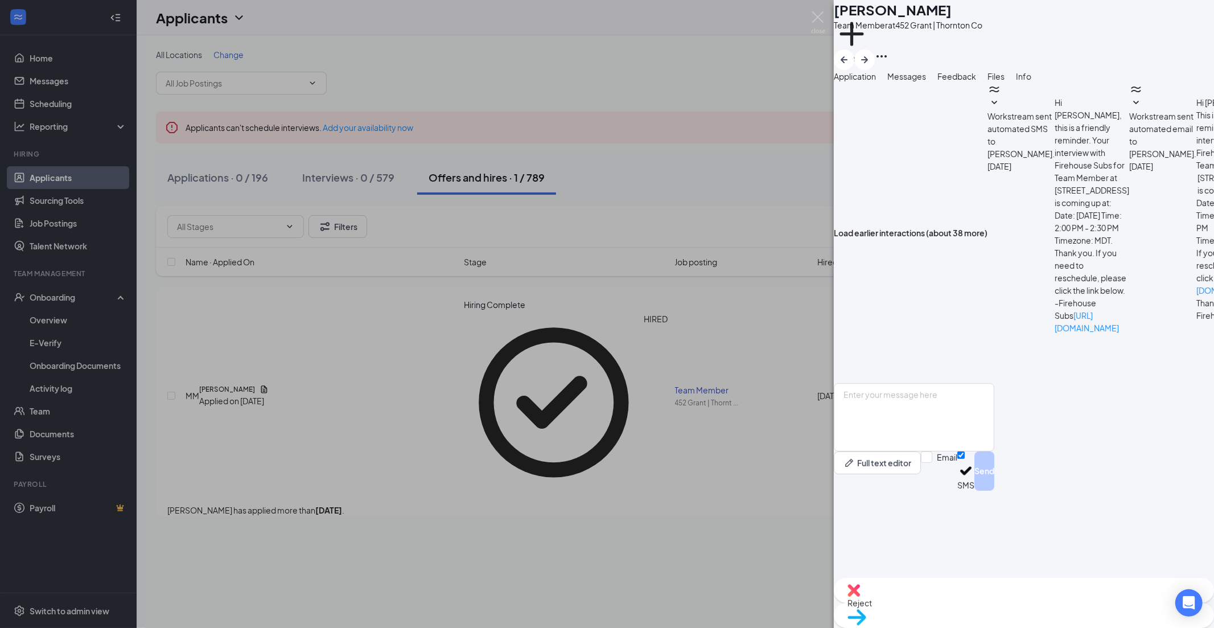
scroll to position [227, 0]
click at [488, 207] on textarea at bounding box center [914, 417] width 161 height 68
paste textarea "Hello this is the HR department at Firehouse subs we have successfully processe…"
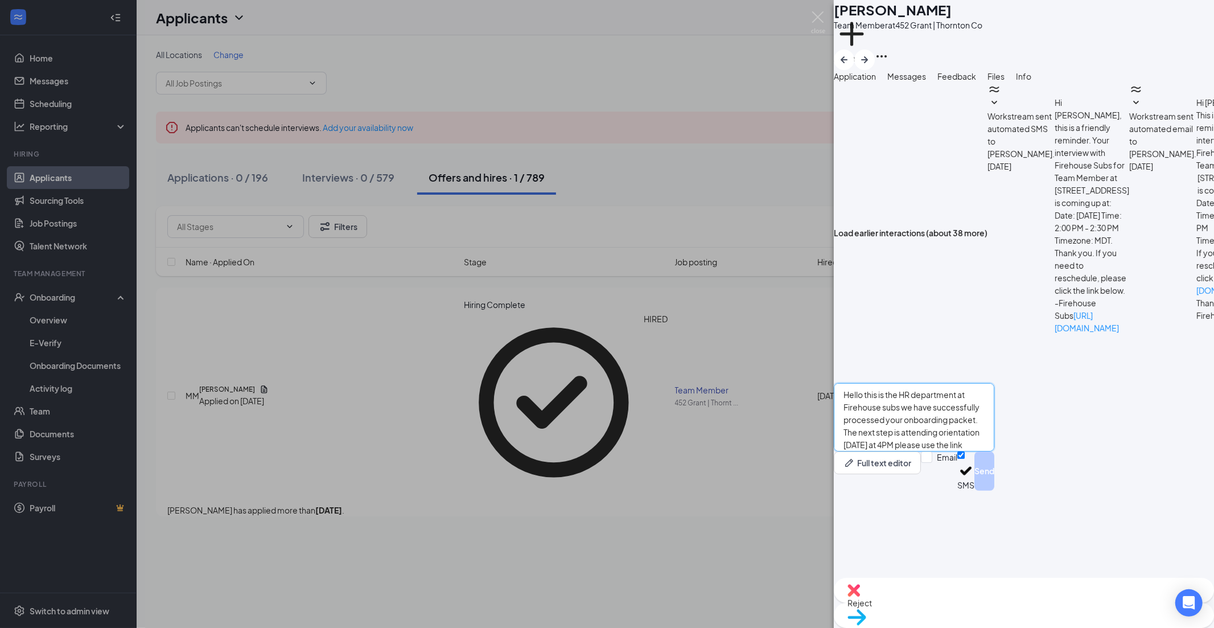
scroll to position [25, 0]
type textarea "Hello this is the HR department at Firehouse subs we have successfully processe…"
click at [488, 207] on button "Send" at bounding box center [985, 470] width 20 height 39
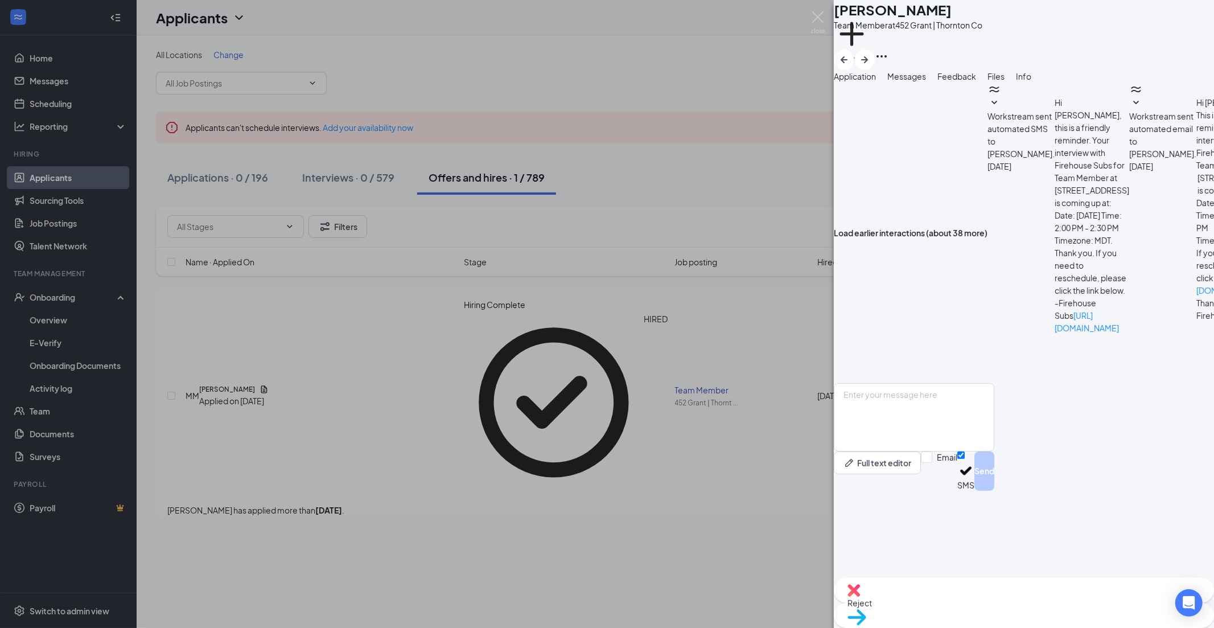
scroll to position [400, 0]
drag, startPoint x: 817, startPoint y: 14, endPoint x: 934, endPoint y: 207, distance: 225.3
click at [488, 14] on img at bounding box center [818, 22] width 14 height 22
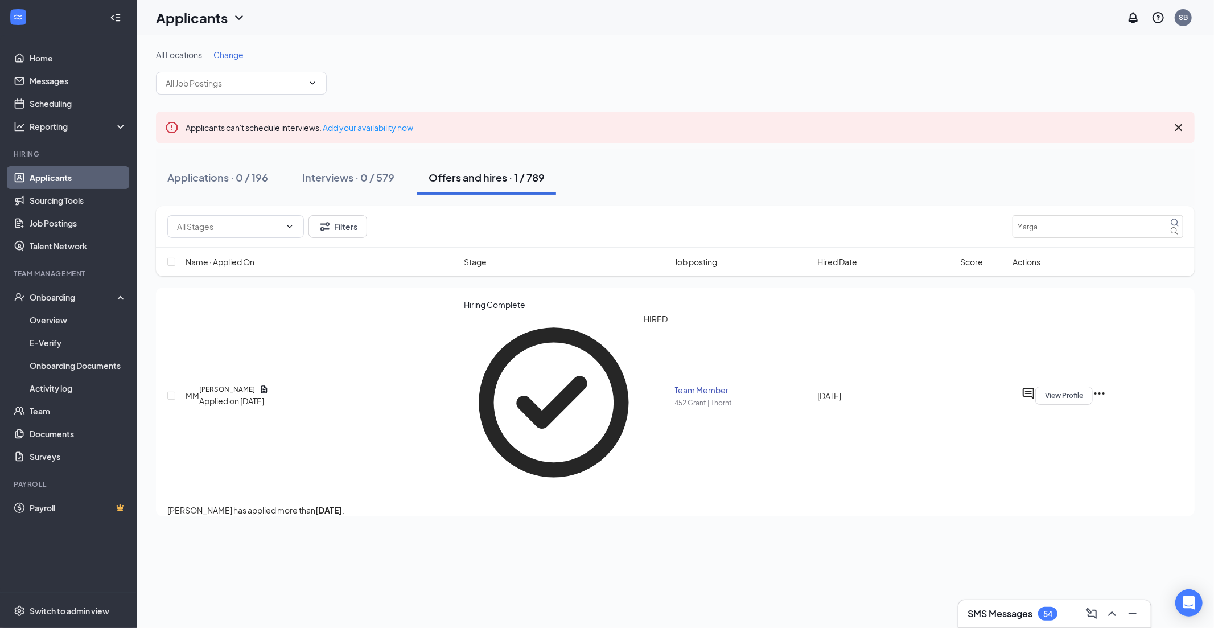
click at [488, 207] on h3 "SMS Messages" at bounding box center [1000, 613] width 65 height 13
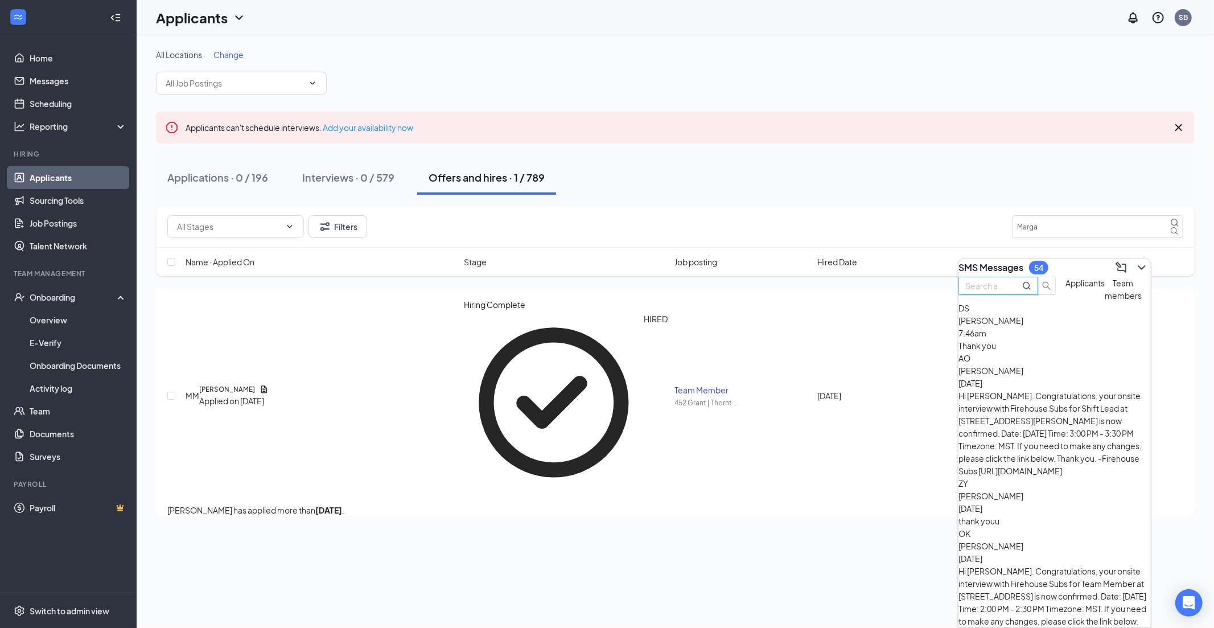
click at [488, 207] on input "text" at bounding box center [986, 286] width 41 height 13
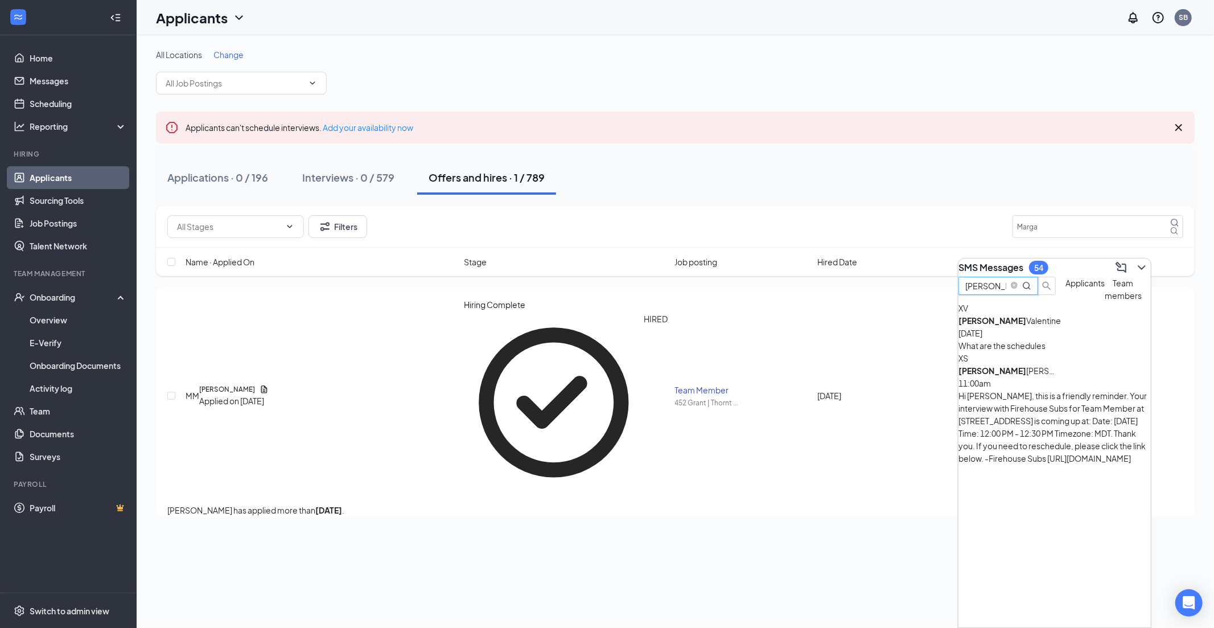
type input "[PERSON_NAME]"
click at [488, 207] on div "[PERSON_NAME] 11:00am" at bounding box center [1055, 376] width 192 height 25
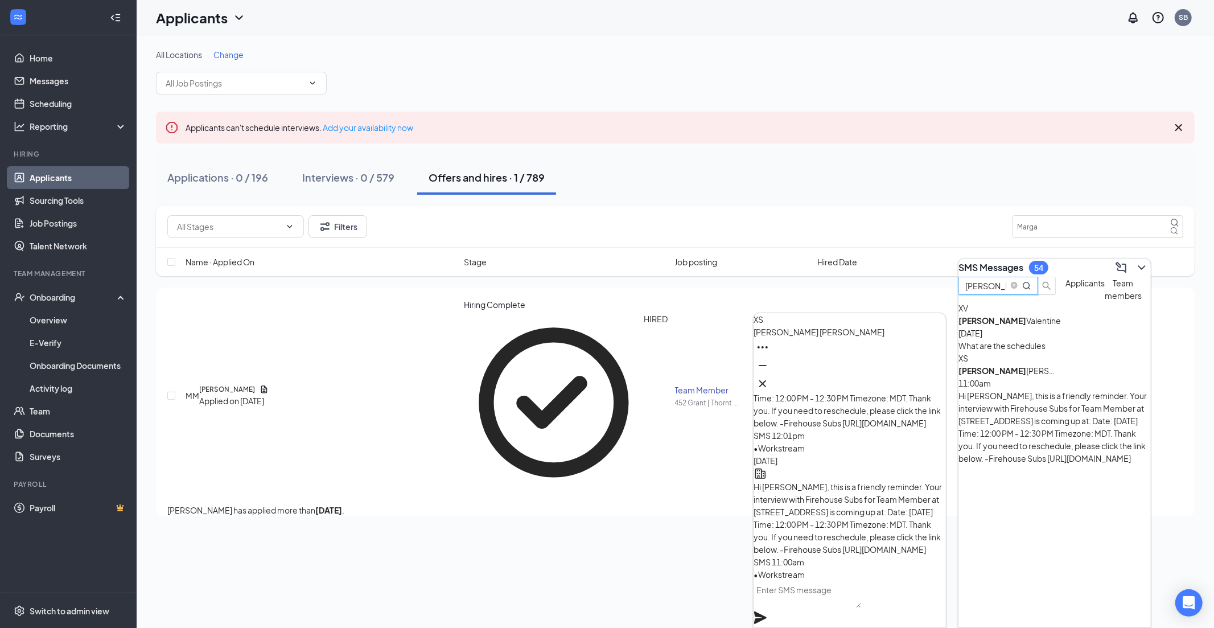
drag, startPoint x: 987, startPoint y: 296, endPoint x: 936, endPoint y: 296, distance: 51.2
click at [488, 207] on div "XS [PERSON_NAME] XS [PERSON_NAME] Applicant Team Member • 995 Tower | [GEOGRAPH…" at bounding box center [676, 331] width 1078 height 593
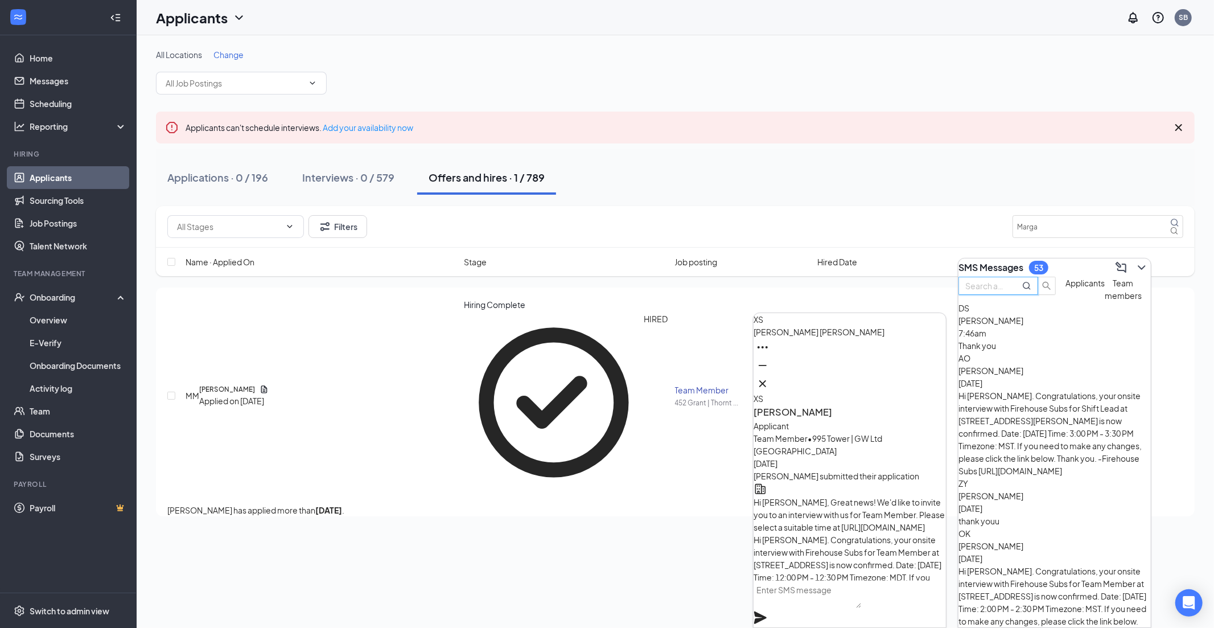
scroll to position [-699, 0]
click at [488, 207] on icon "Cross" at bounding box center [762, 383] width 7 height 7
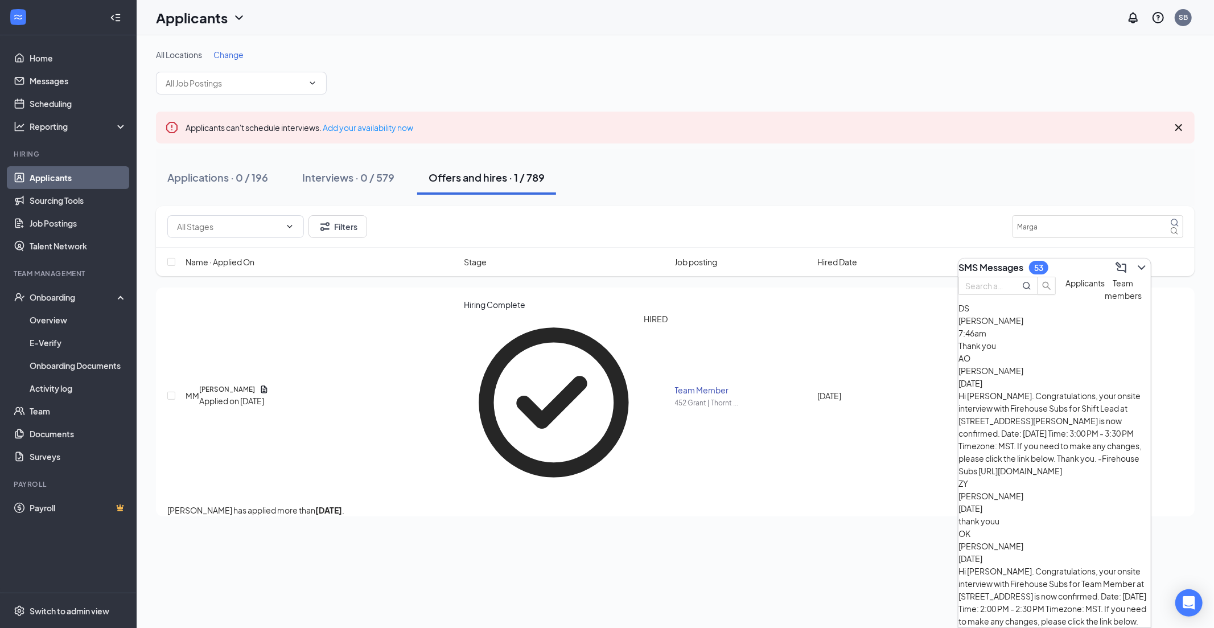
click at [488, 207] on span "Team members" at bounding box center [1123, 289] width 37 height 23
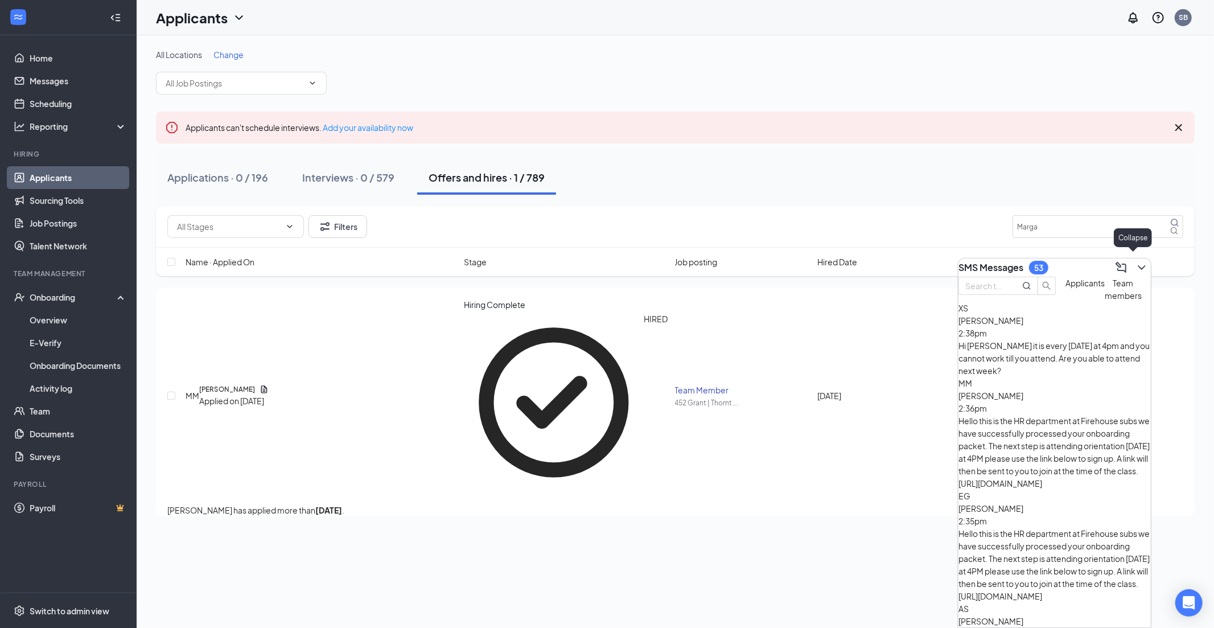
click at [488, 207] on button at bounding box center [1142, 267] width 18 height 18
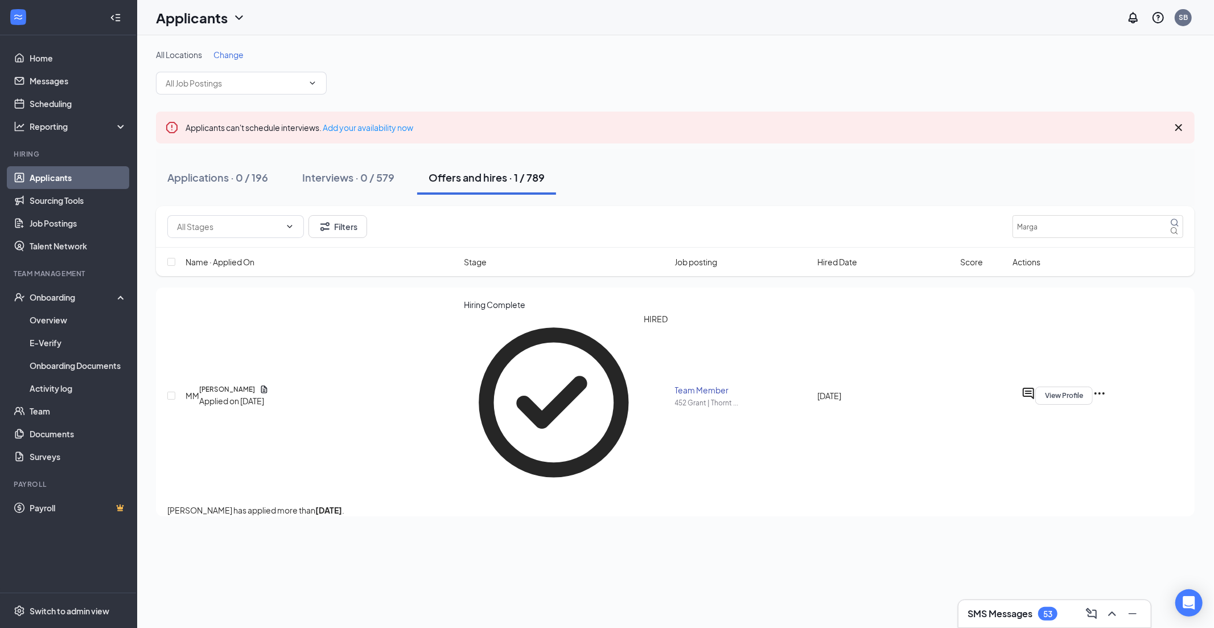
drag, startPoint x: 1017, startPoint y: 610, endPoint x: 1016, endPoint y: 545, distance: 65.5
click at [488, 207] on h3 "SMS Messages" at bounding box center [1000, 613] width 65 height 13
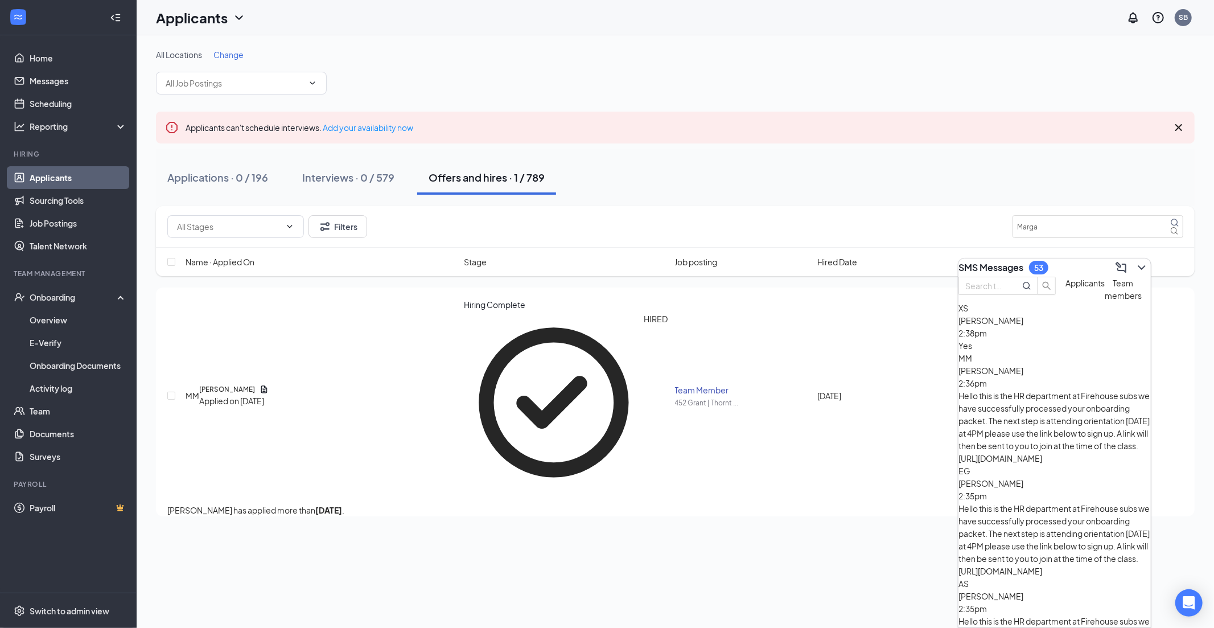
click at [488, 207] on span "[PERSON_NAME]" at bounding box center [991, 320] width 65 height 10
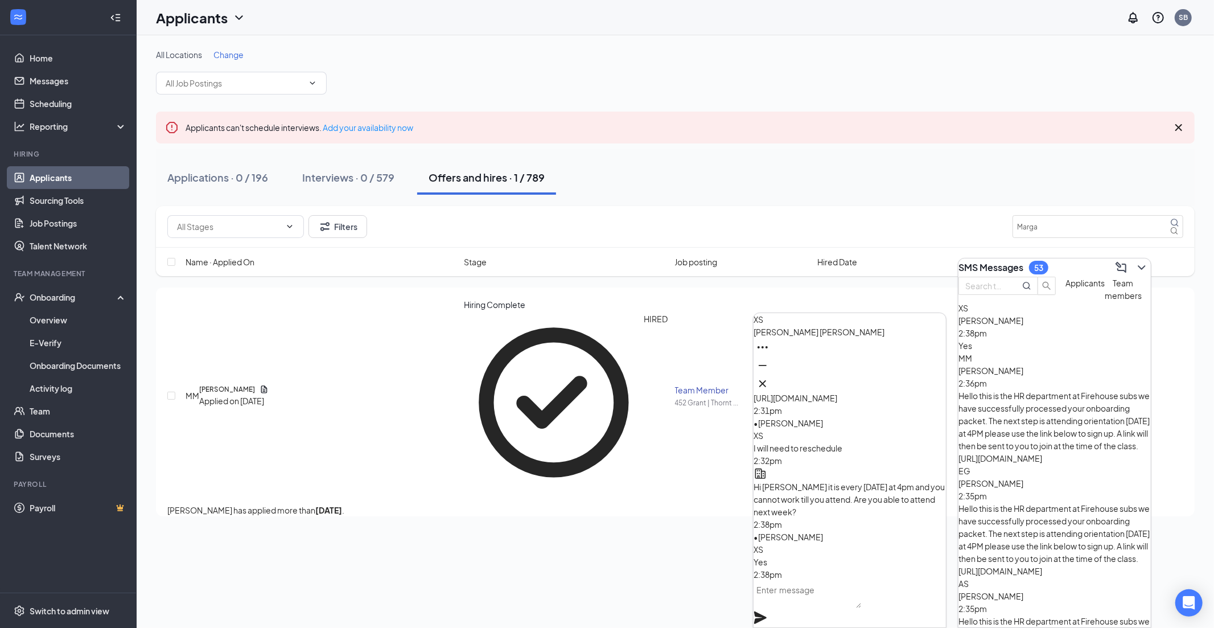
click at [488, 207] on textarea at bounding box center [808, 594] width 108 height 27
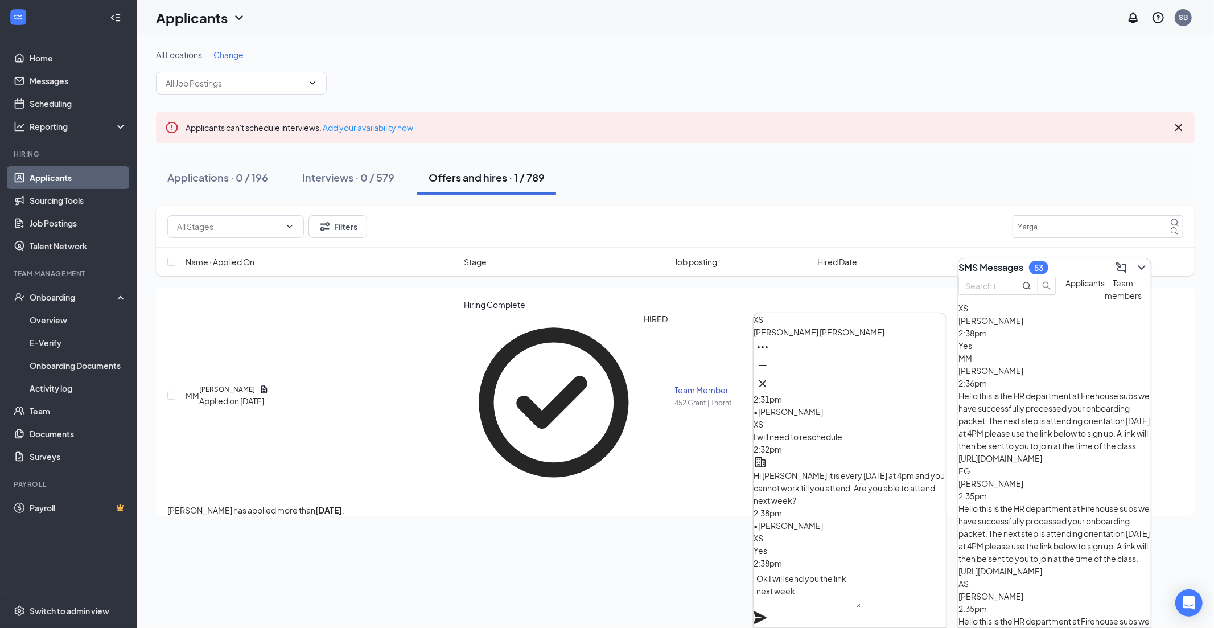
scroll to position [1, 0]
type textarea "Ok I will send you the link next week"
click at [488, 207] on icon "Plane" at bounding box center [760, 617] width 13 height 13
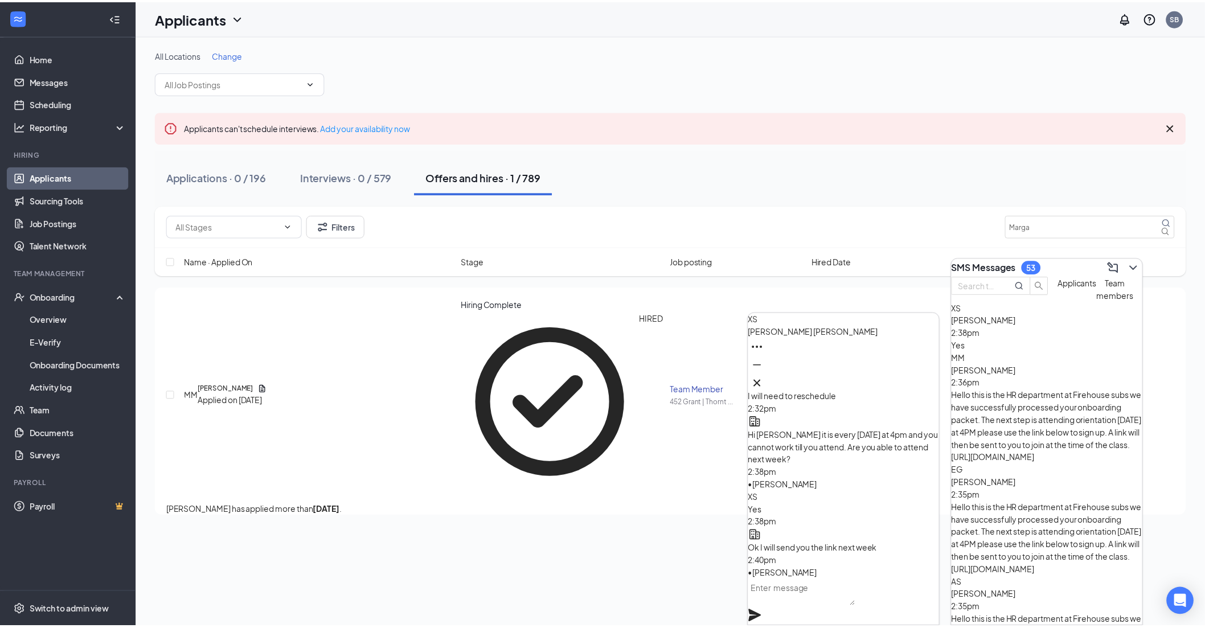
scroll to position [0, 0]
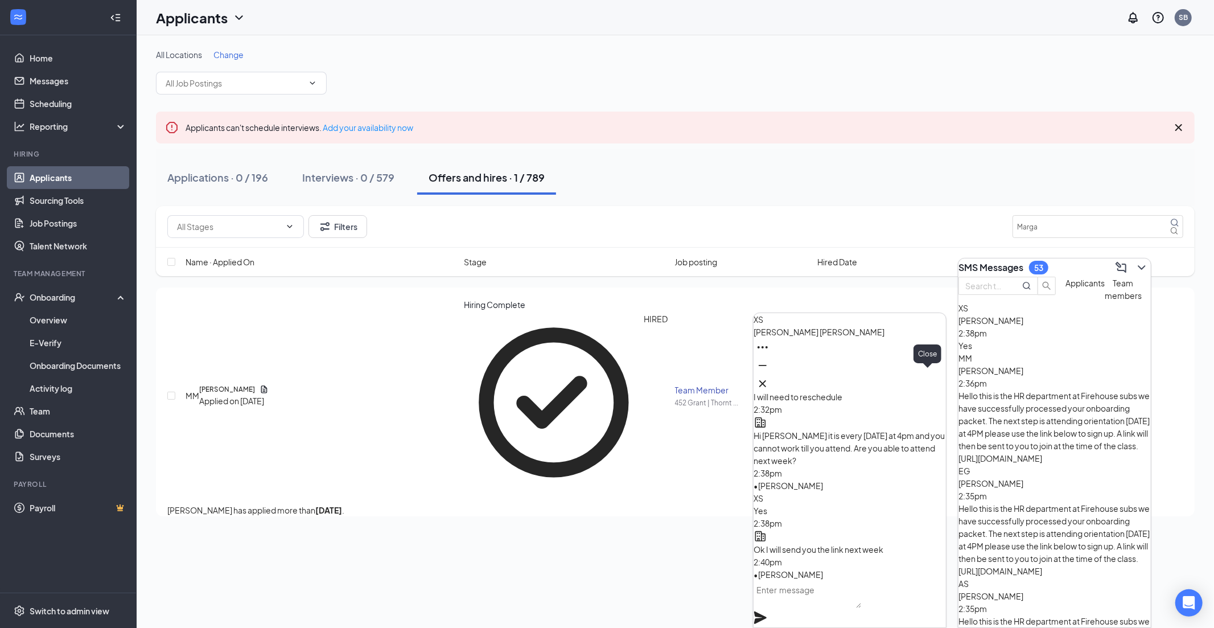
click at [488, 207] on icon "Cross" at bounding box center [763, 384] width 14 height 14
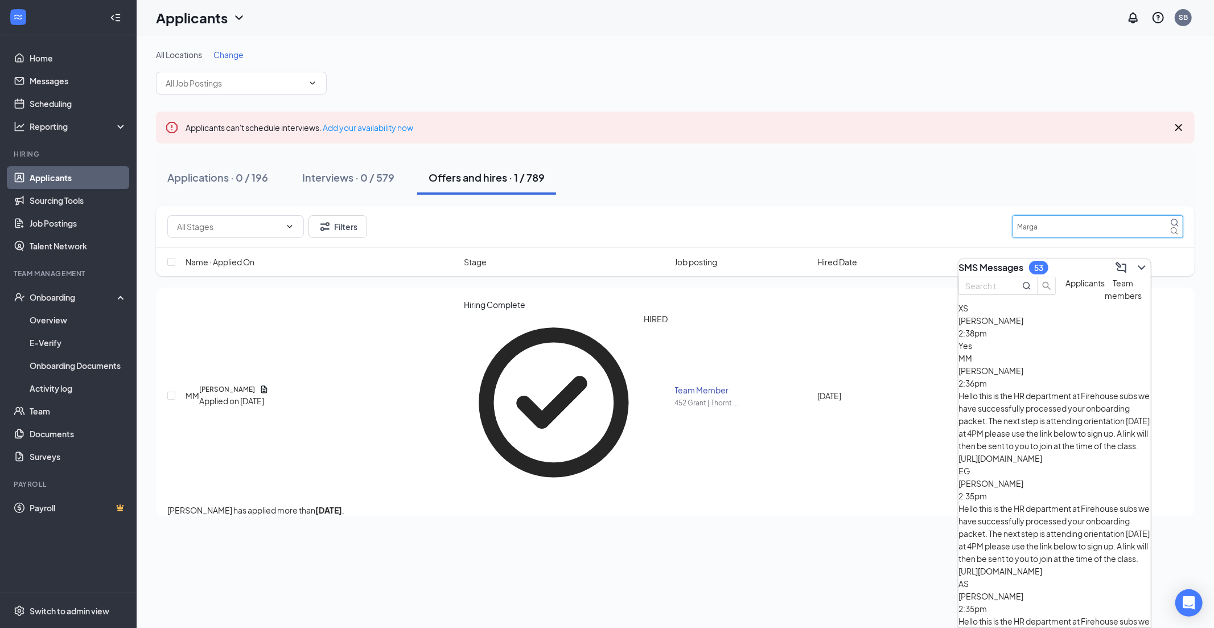
drag, startPoint x: 1023, startPoint y: 225, endPoint x: 936, endPoint y: 223, distance: 87.1
click at [488, 207] on div "Filters Marga" at bounding box center [675, 226] width 1016 height 23
